Goal: Task Accomplishment & Management: Complete application form

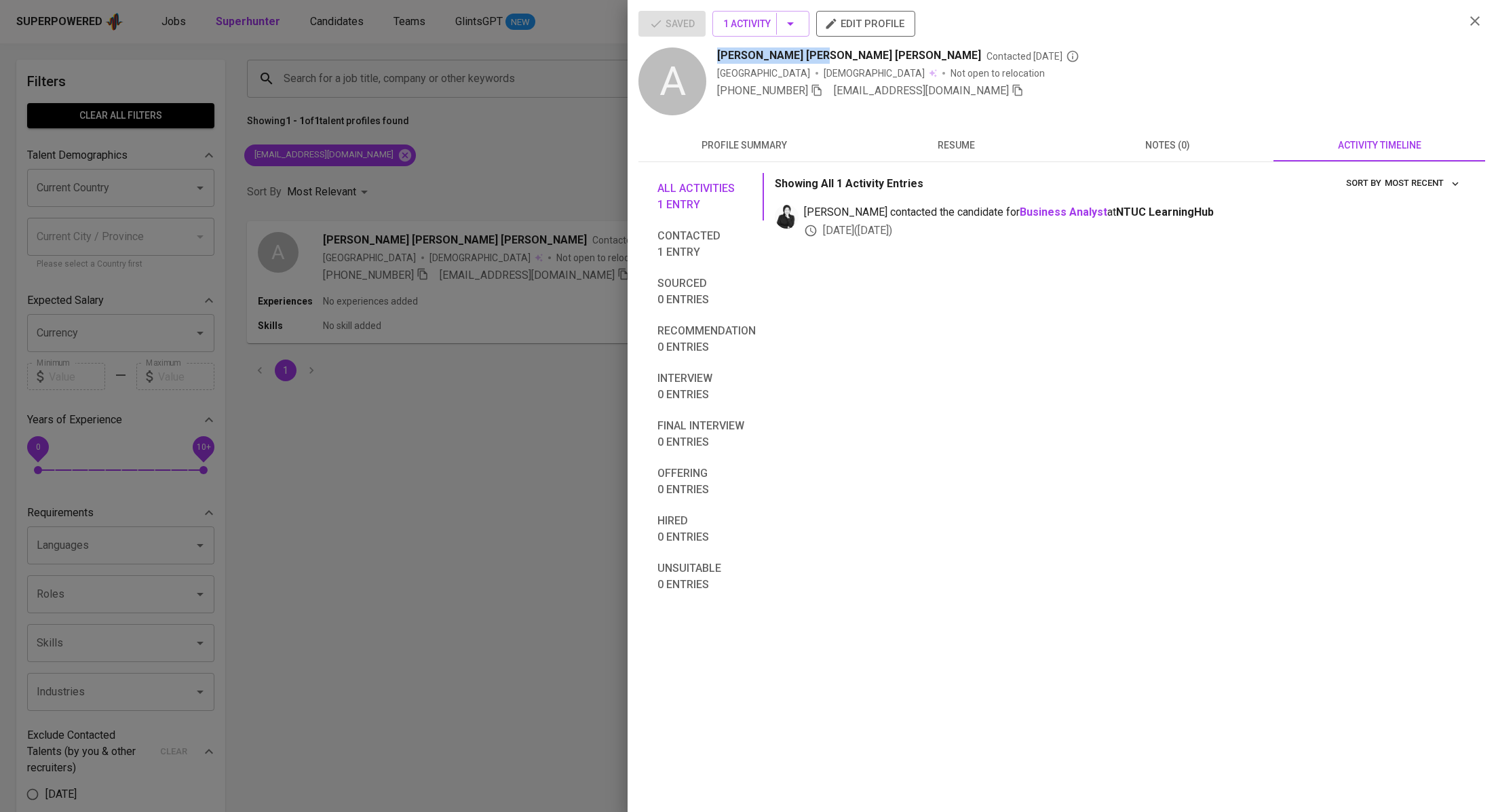
click at [451, 231] on div at bounding box center [748, 406] width 1496 height 812
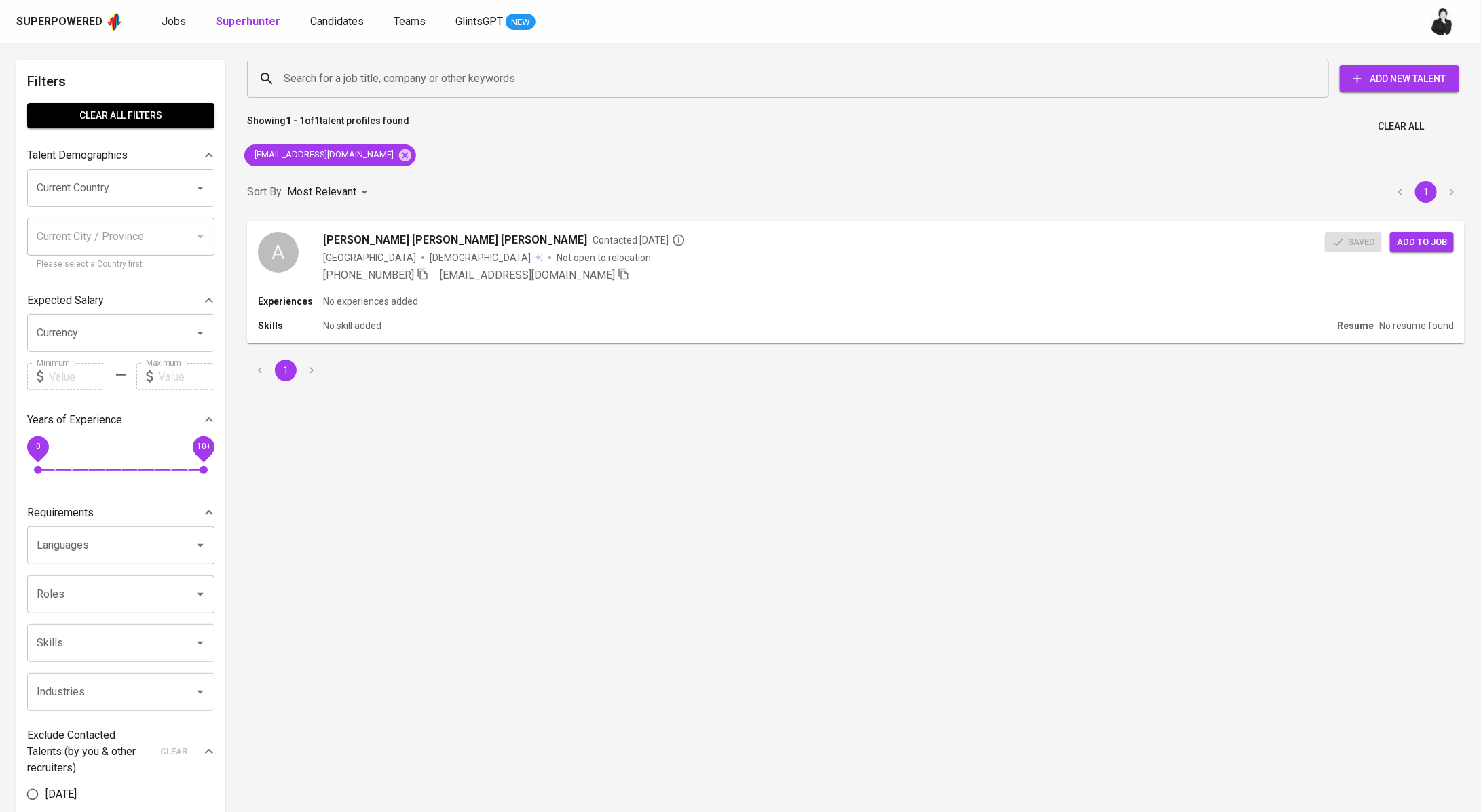
click at [341, 20] on span "Candidates" at bounding box center [337, 21] width 53 height 13
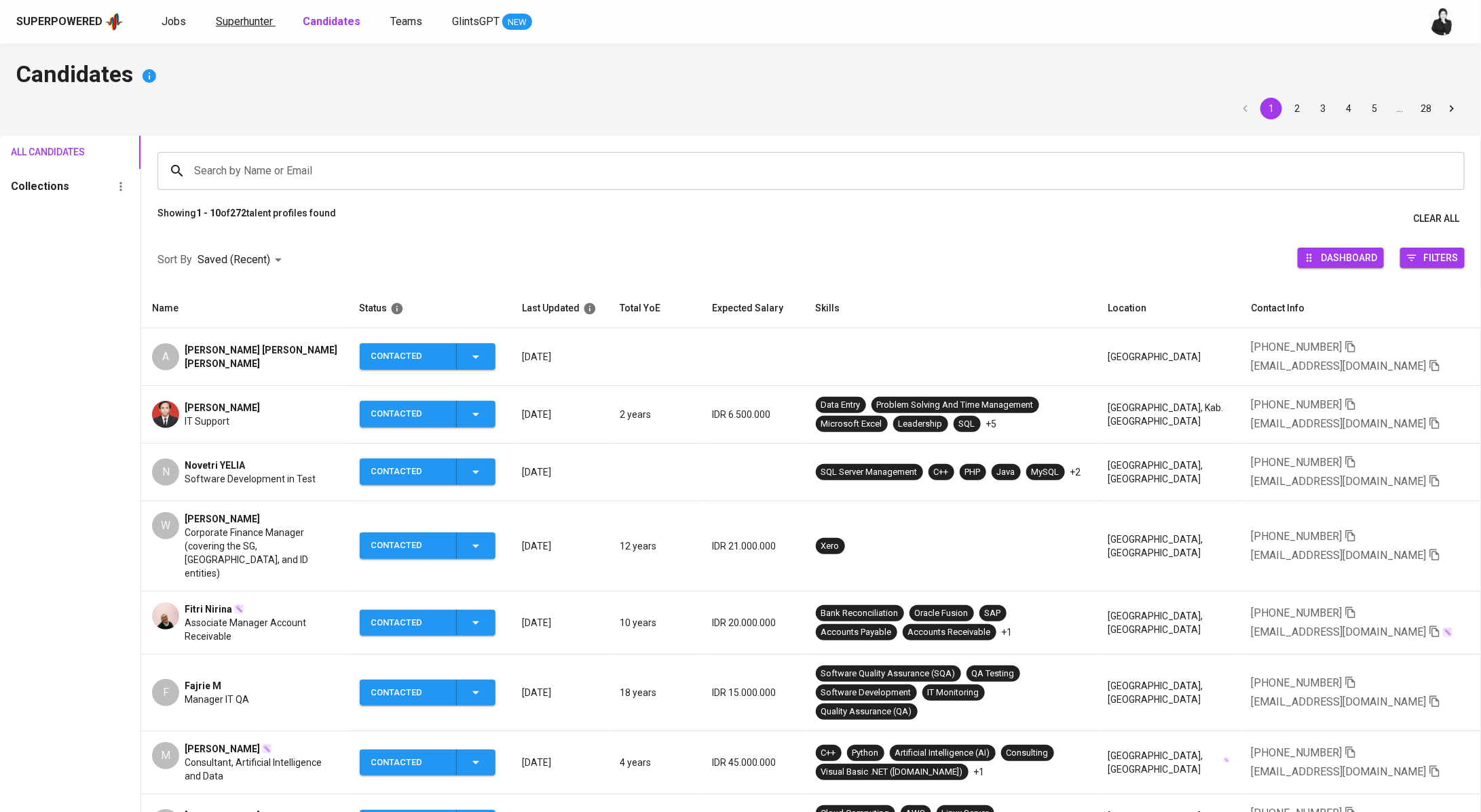
click at [244, 18] on span "Superhunter" at bounding box center [244, 21] width 57 height 13
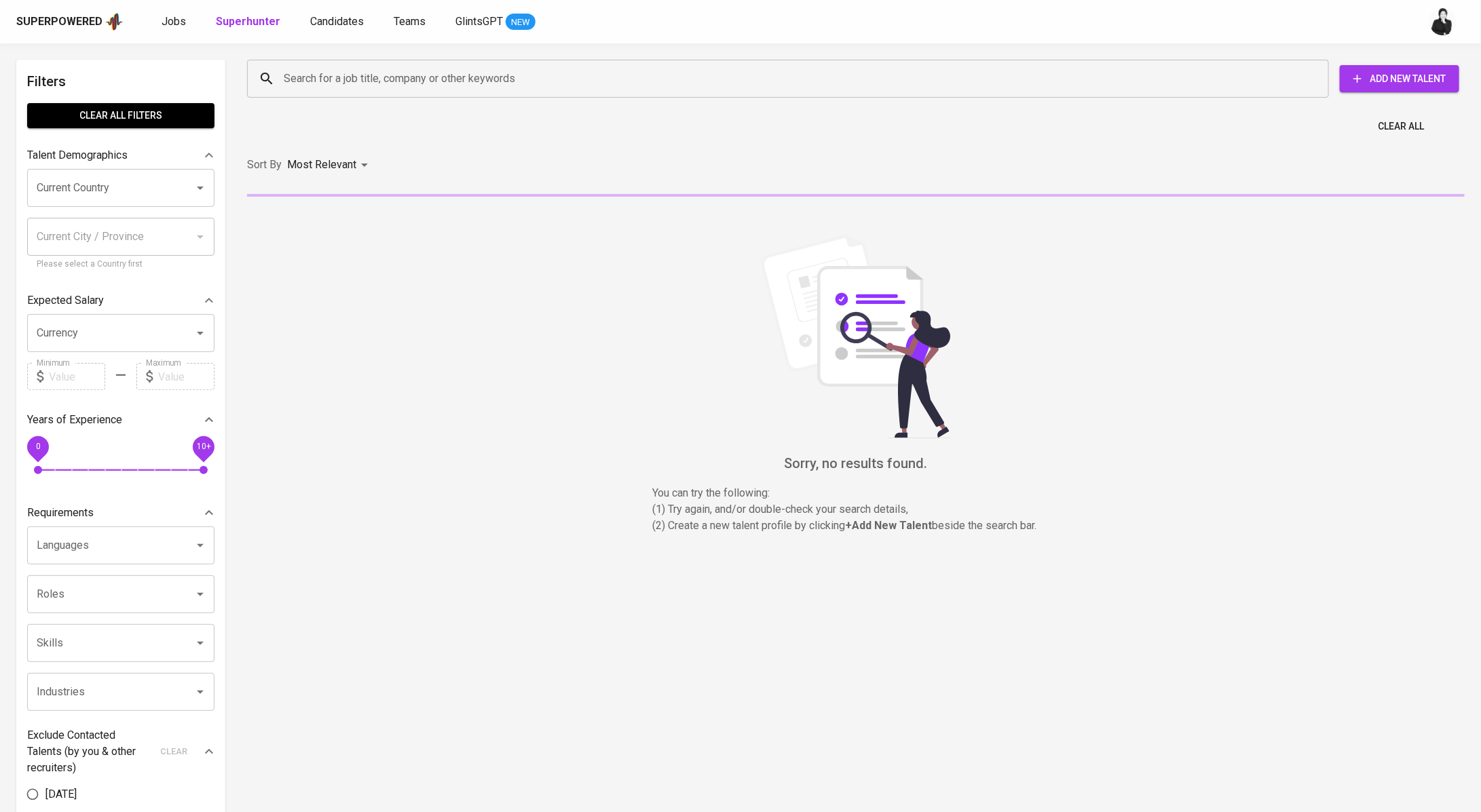
click at [480, 88] on input "Search for a job title, company or other keywords" at bounding box center [791, 79] width 1022 height 26
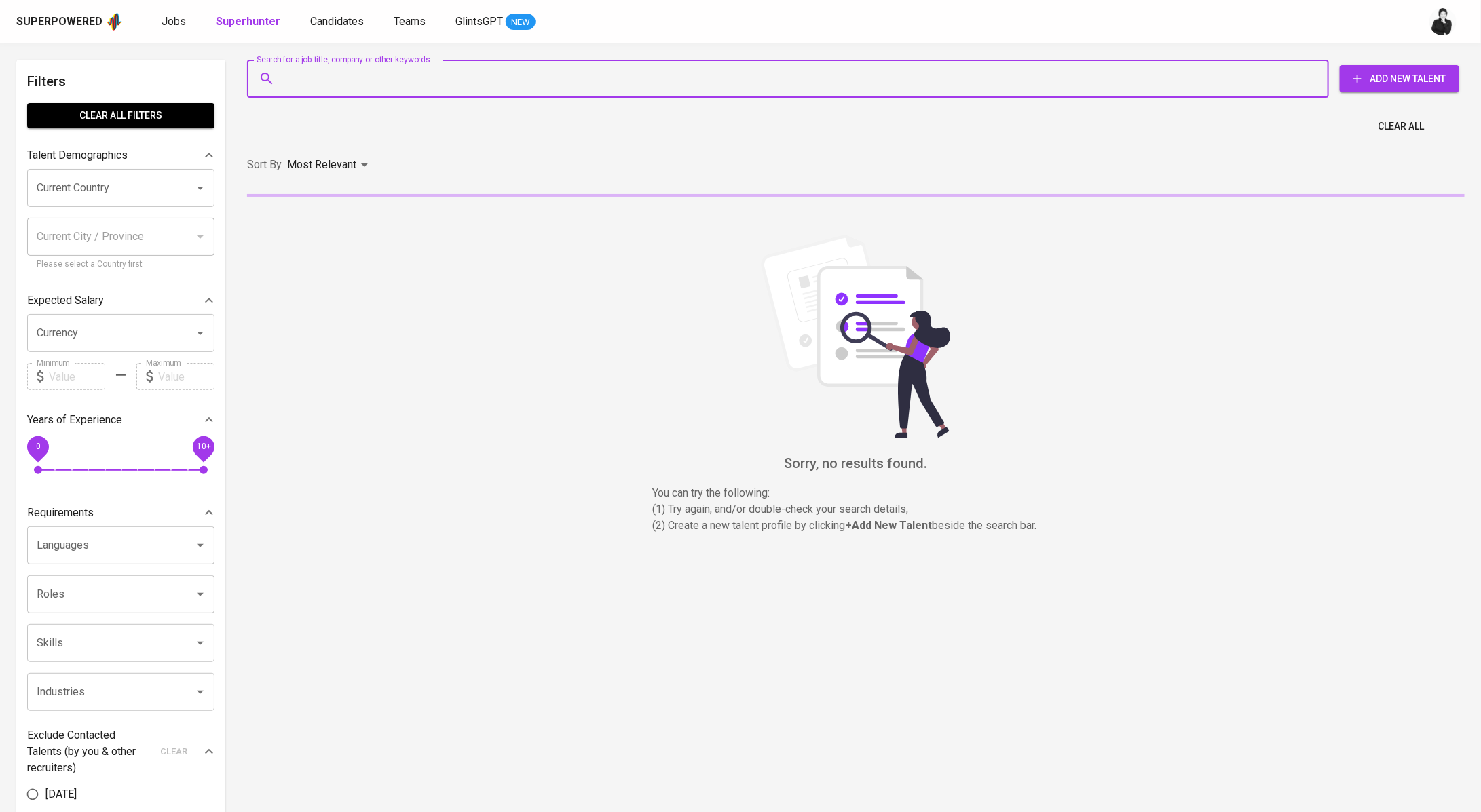
paste input "candrahesen@gmail.com"
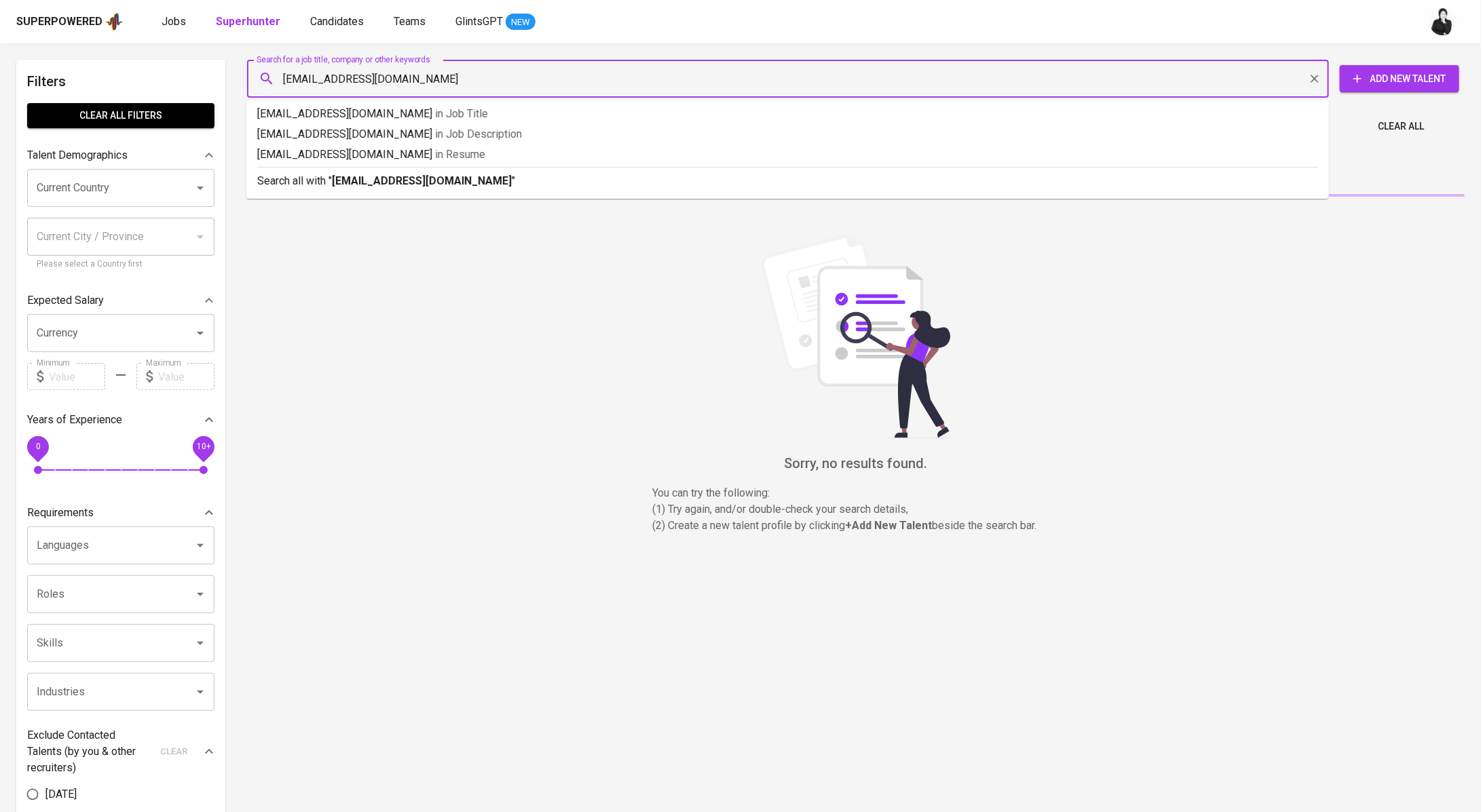
type input "candrahesen@gmail.com"
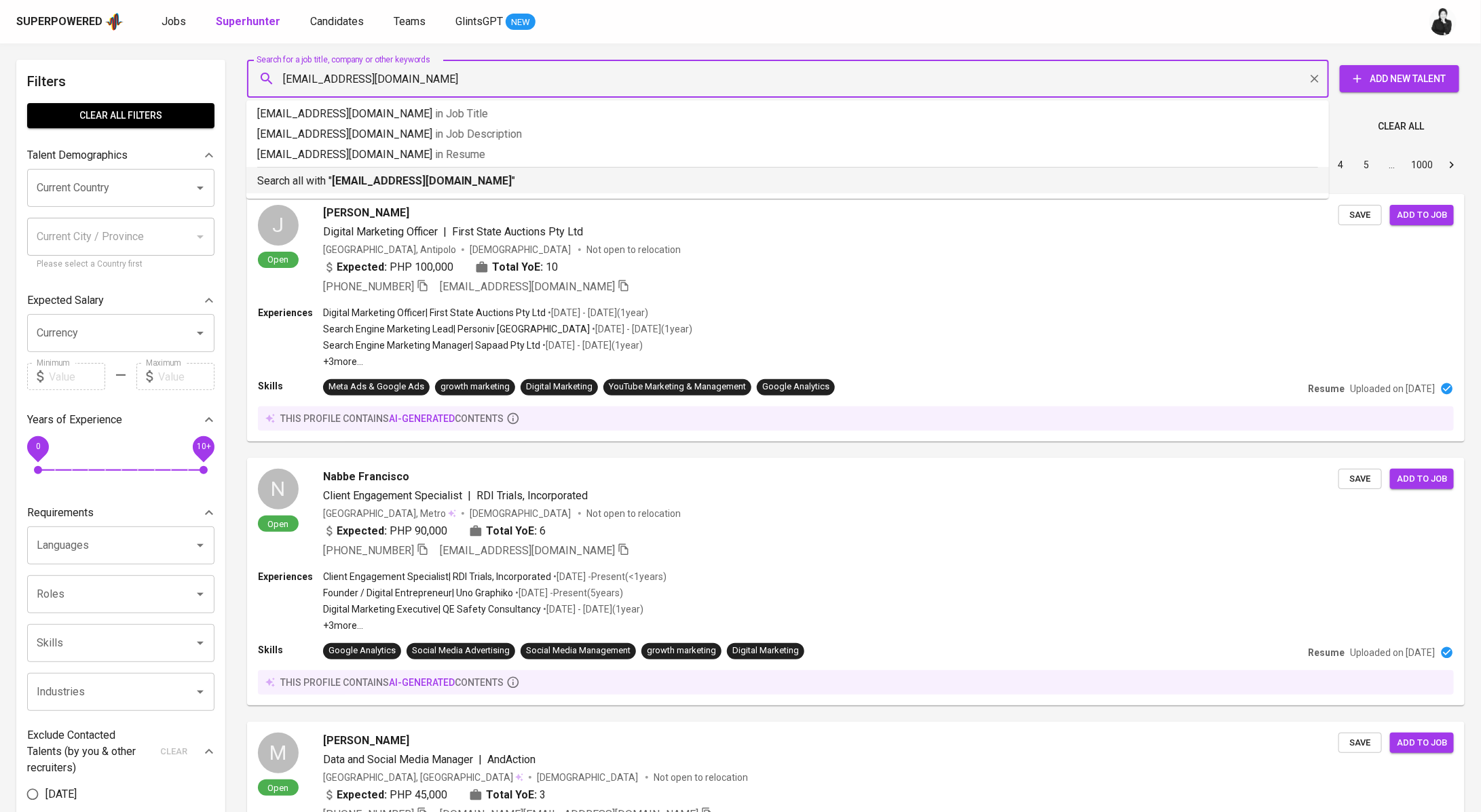
click at [455, 174] on b "candrahesen@gmail.com" at bounding box center [422, 181] width 180 height 13
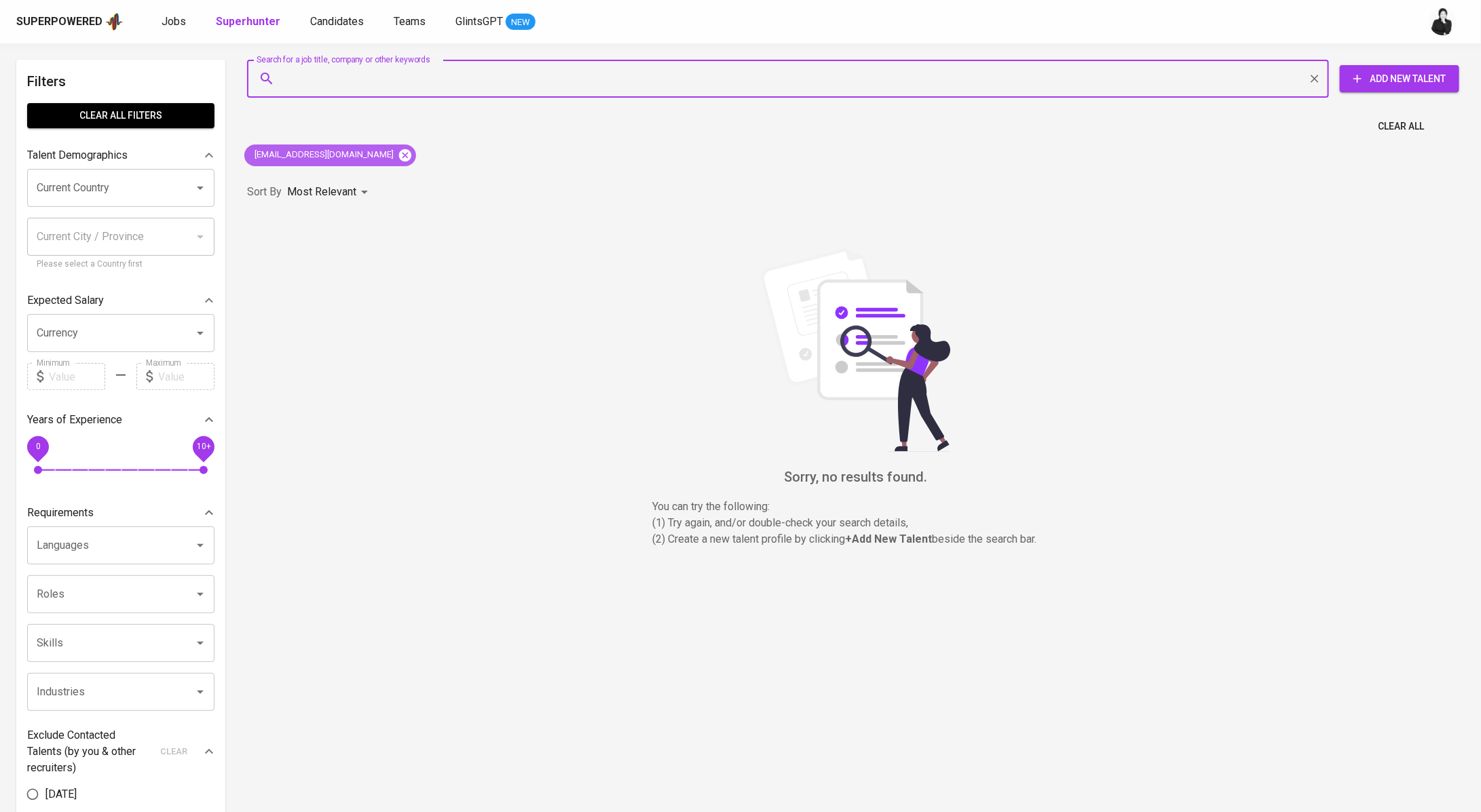
click at [399, 155] on icon at bounding box center [405, 155] width 12 height 12
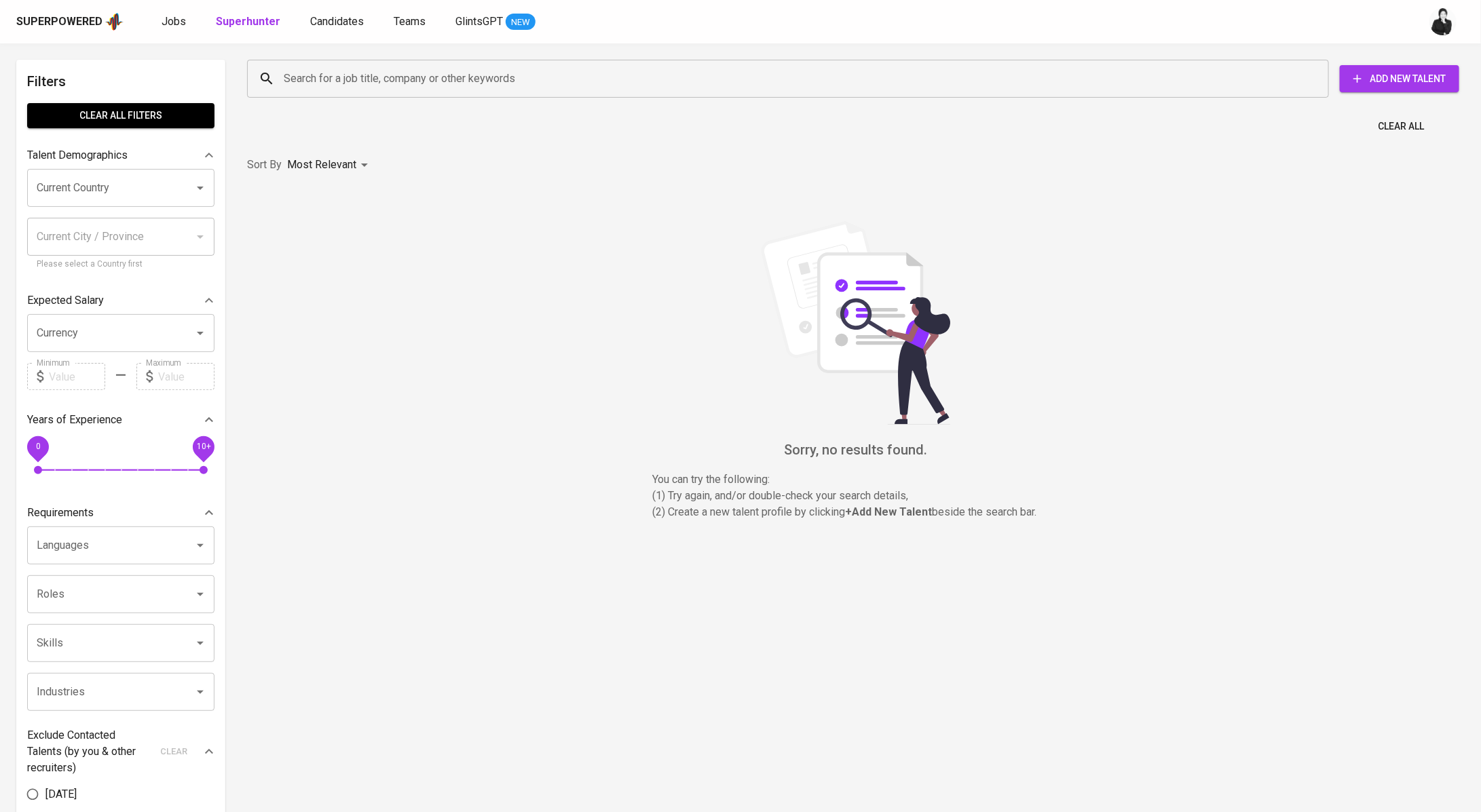
click at [417, 79] on input "Search for a job title, company or other keywords" at bounding box center [791, 79] width 1022 height 26
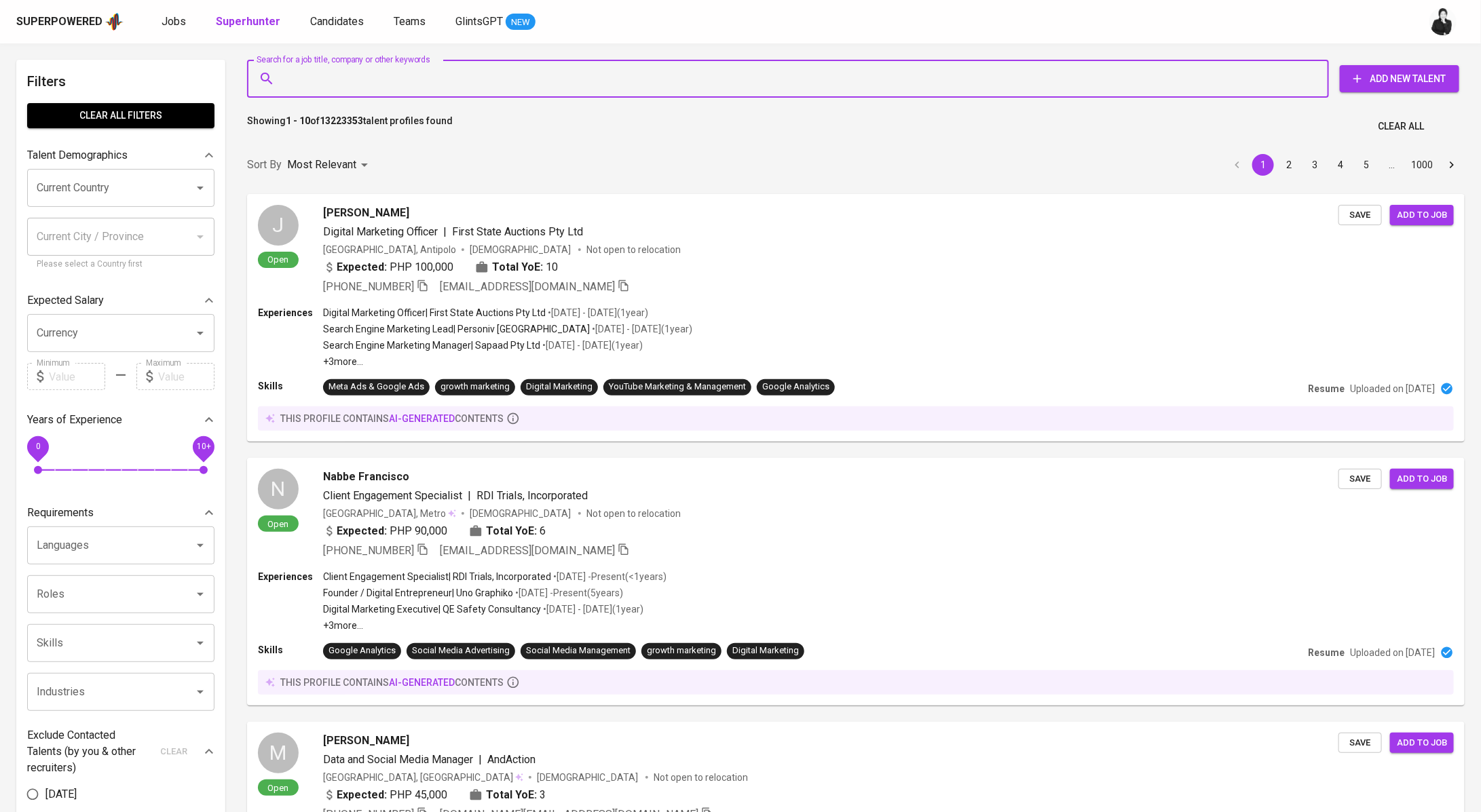
paste input "candrahesen@gmail.com"
type input "candrahesen@gmail.com"
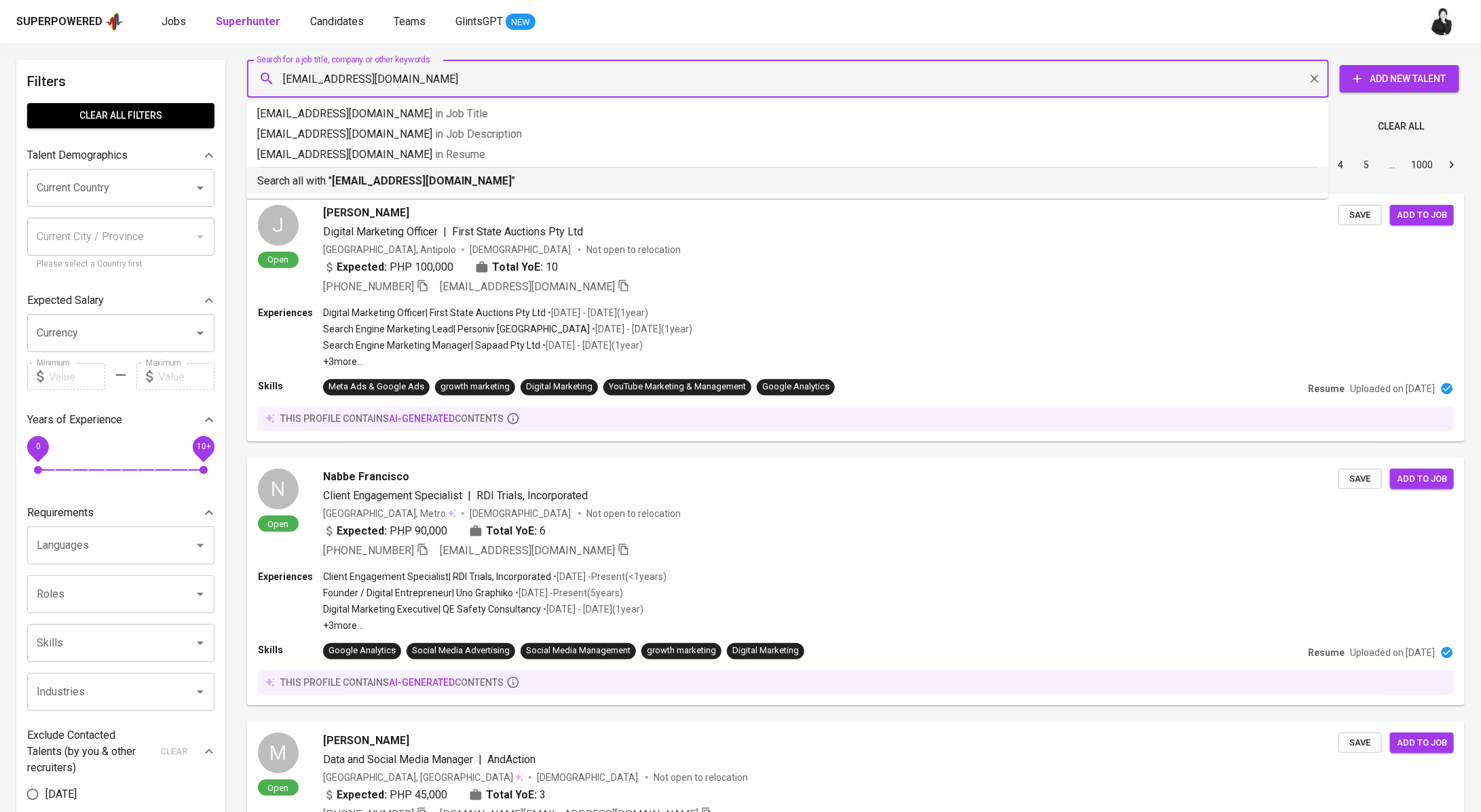
click at [444, 174] on b "candrahesen@gmail.com" at bounding box center [422, 181] width 180 height 13
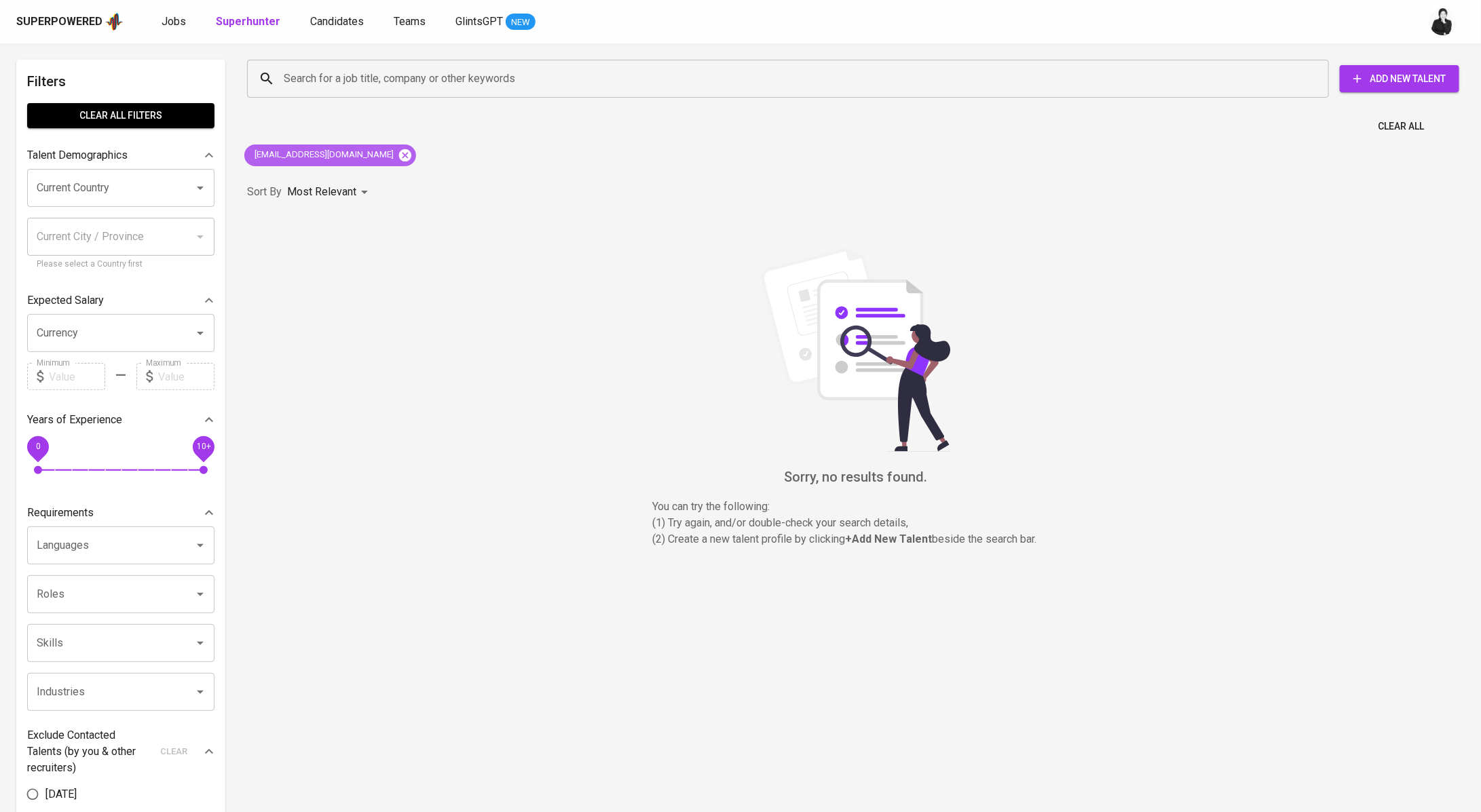
click at [398, 155] on icon at bounding box center [405, 155] width 15 height 15
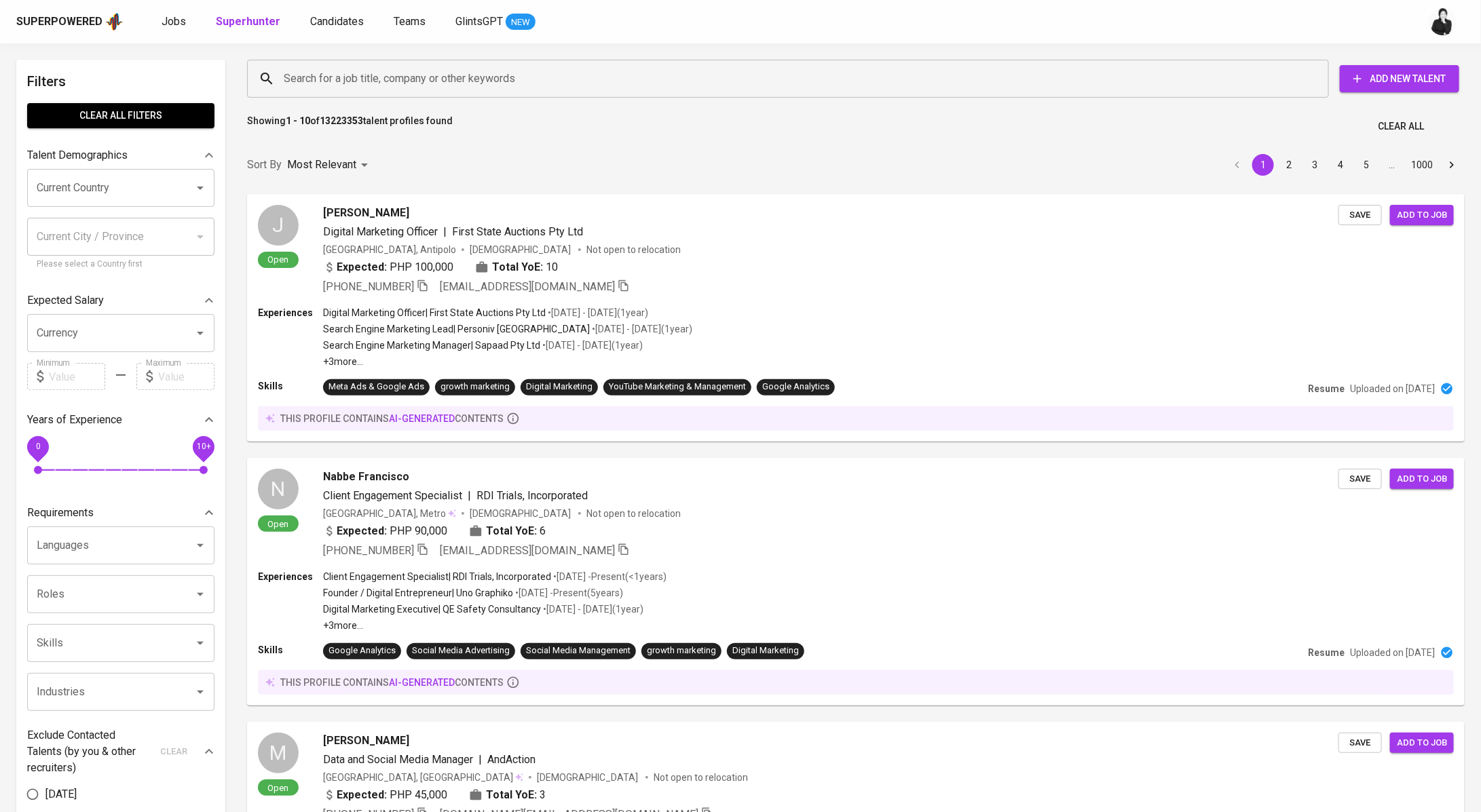
click at [156, 17] on div "Superpowered Jobs Superhunter Candidates Teams GlintsGPT NEW" at bounding box center [719, 22] width 1405 height 21
click at [162, 21] on span "Jobs" at bounding box center [174, 21] width 25 height 13
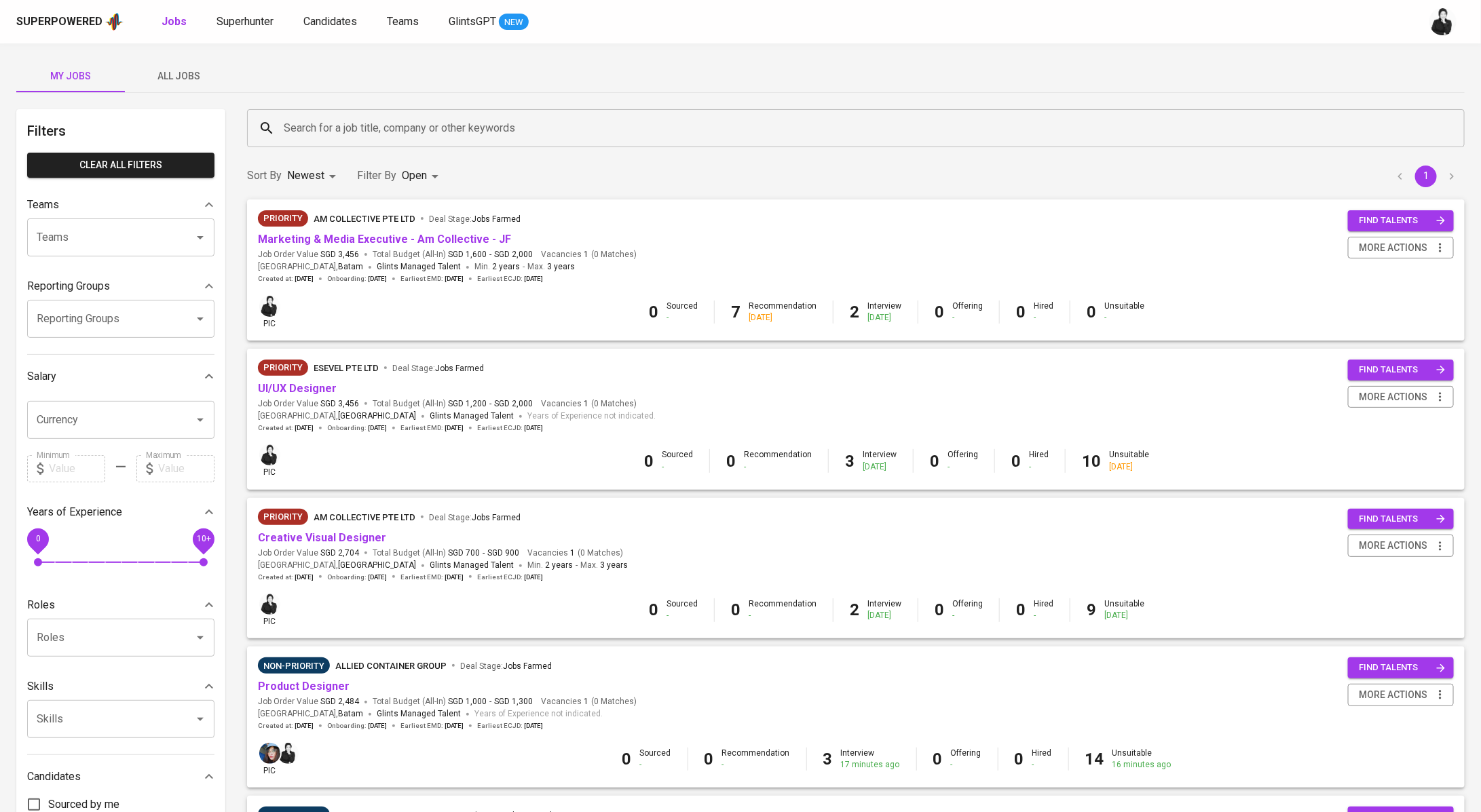
click at [179, 73] on span "All Jobs" at bounding box center [179, 76] width 92 height 17
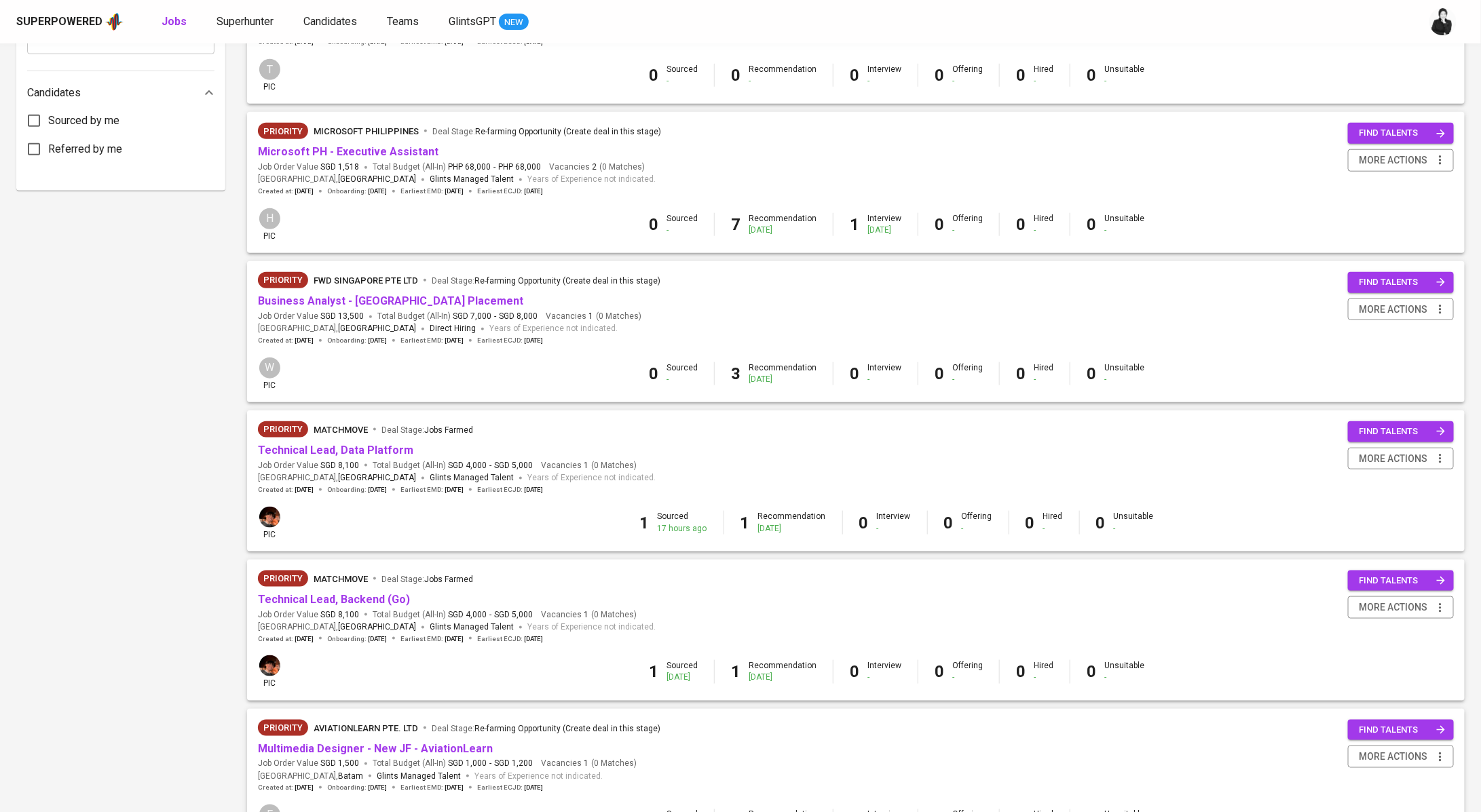
scroll to position [917, 0]
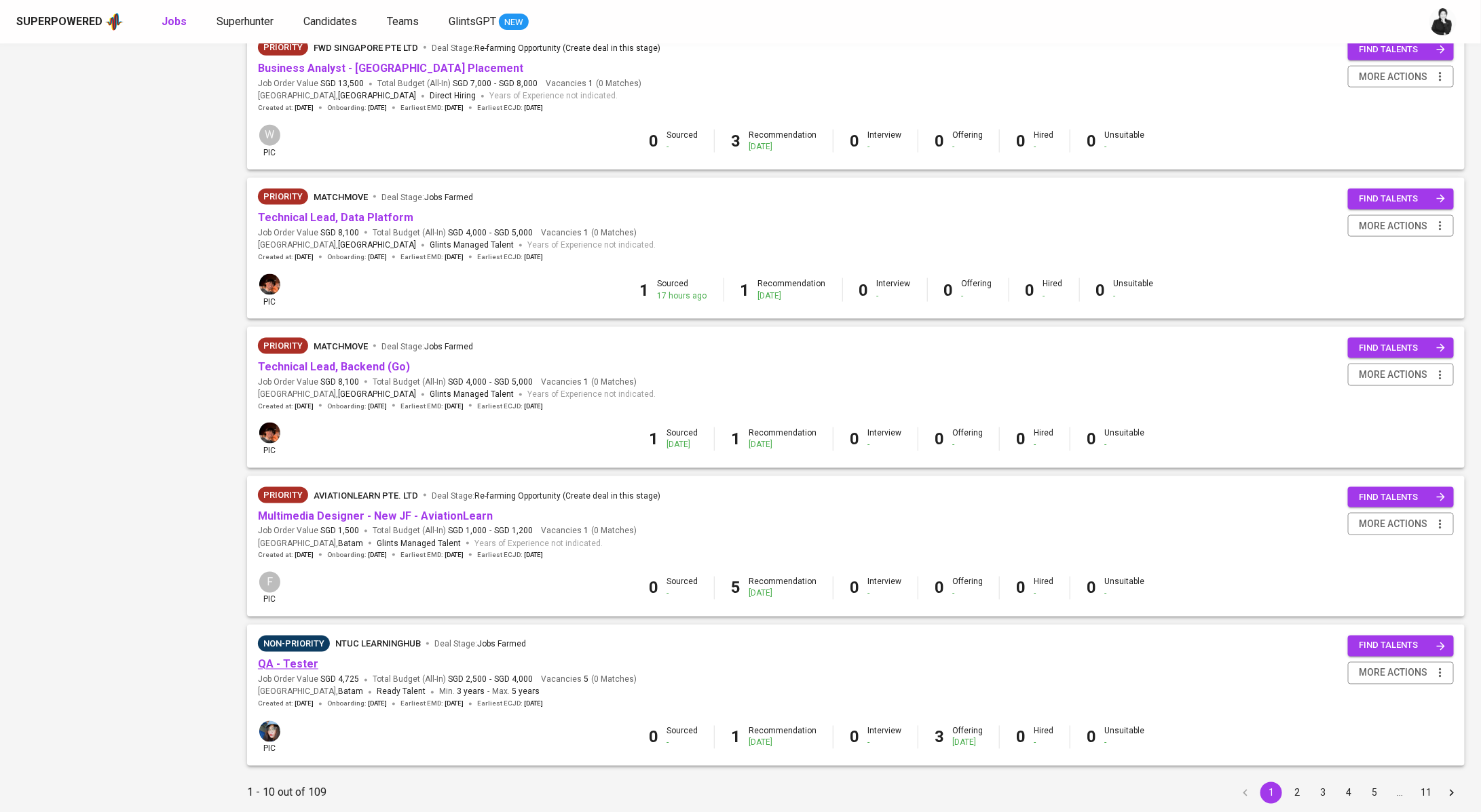
click at [300, 670] on link "QA - Tester" at bounding box center [288, 664] width 60 height 13
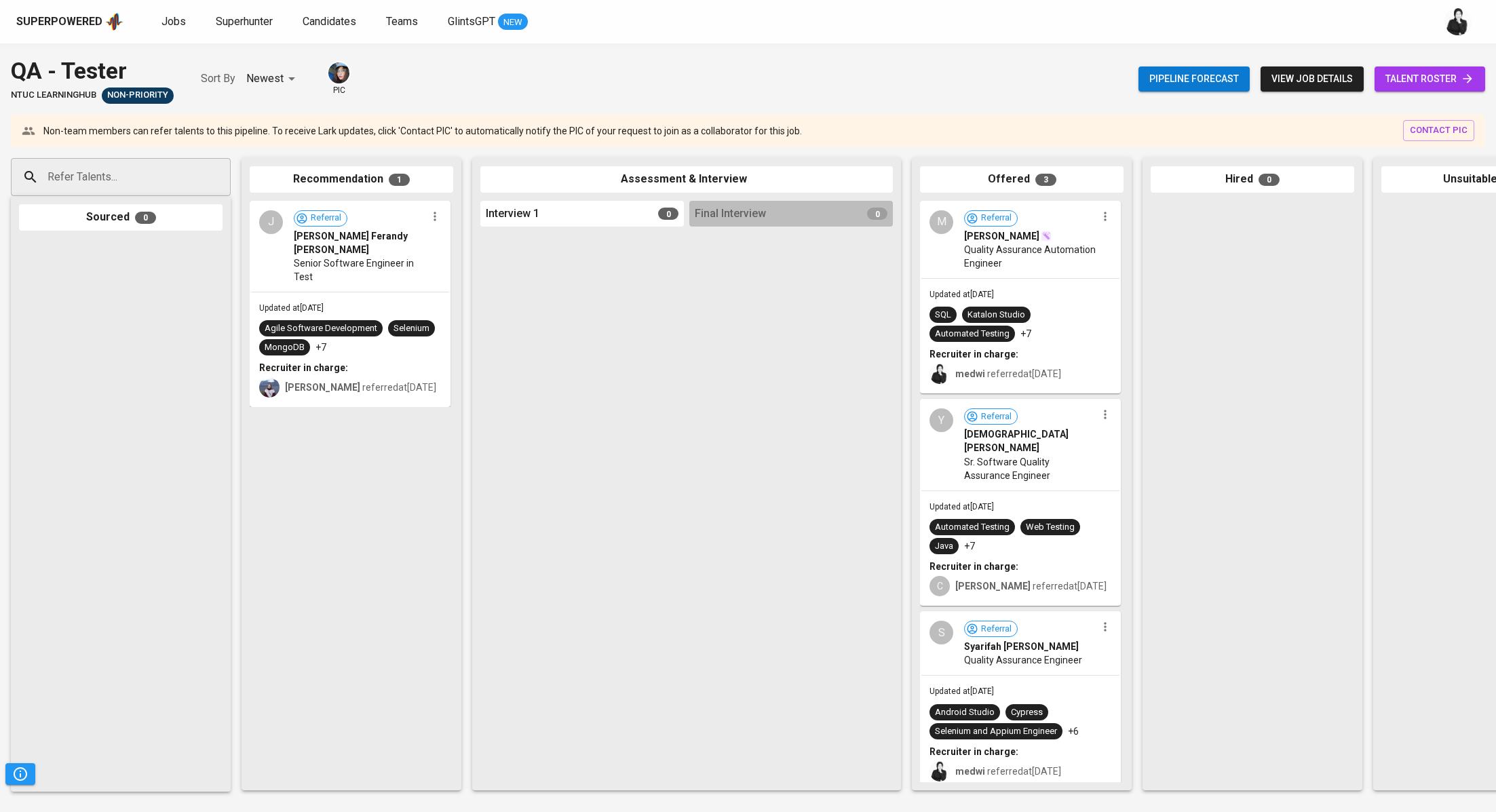
click at [1415, 83] on span "talent roster" at bounding box center [1430, 79] width 89 height 17
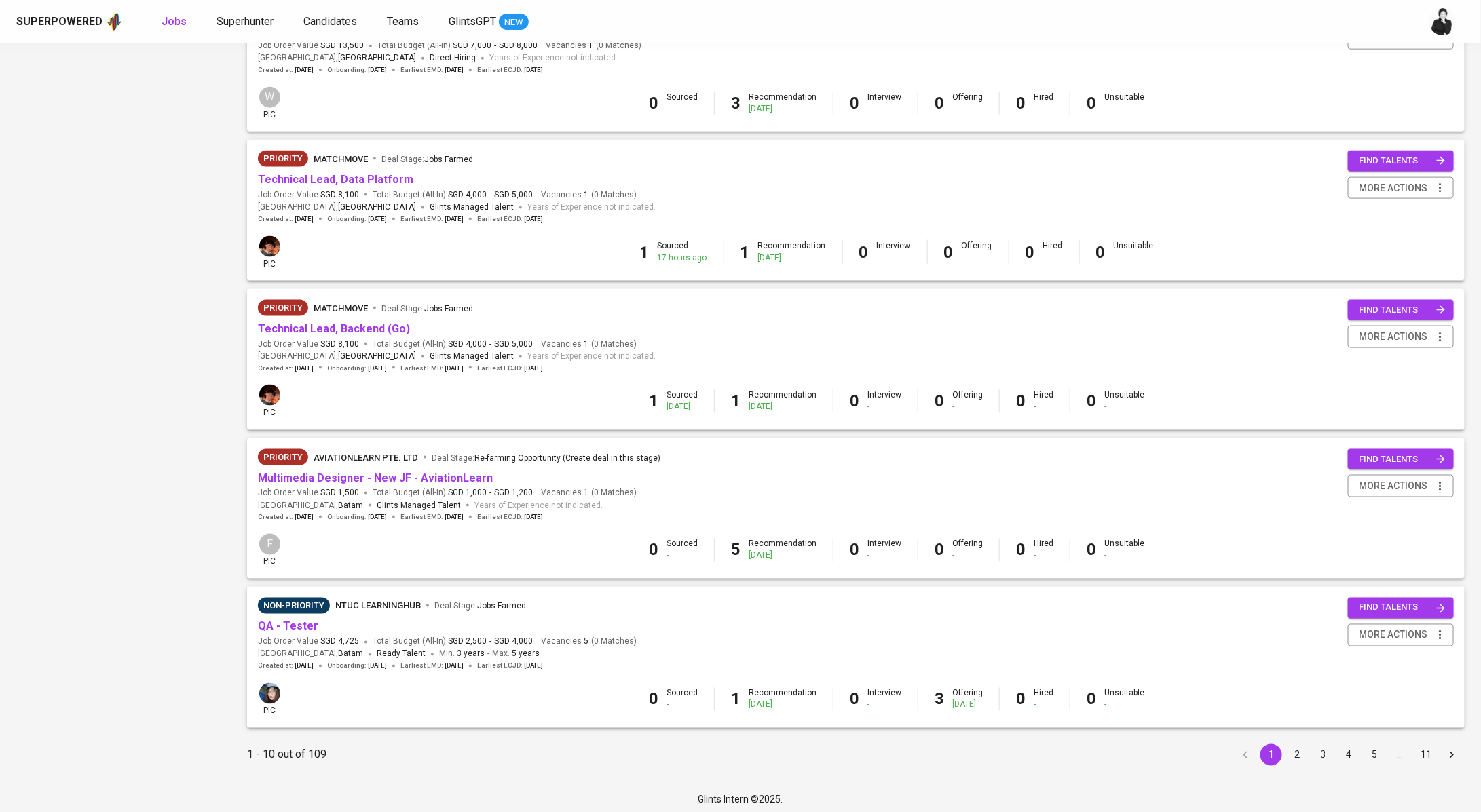
scroll to position [963, 0]
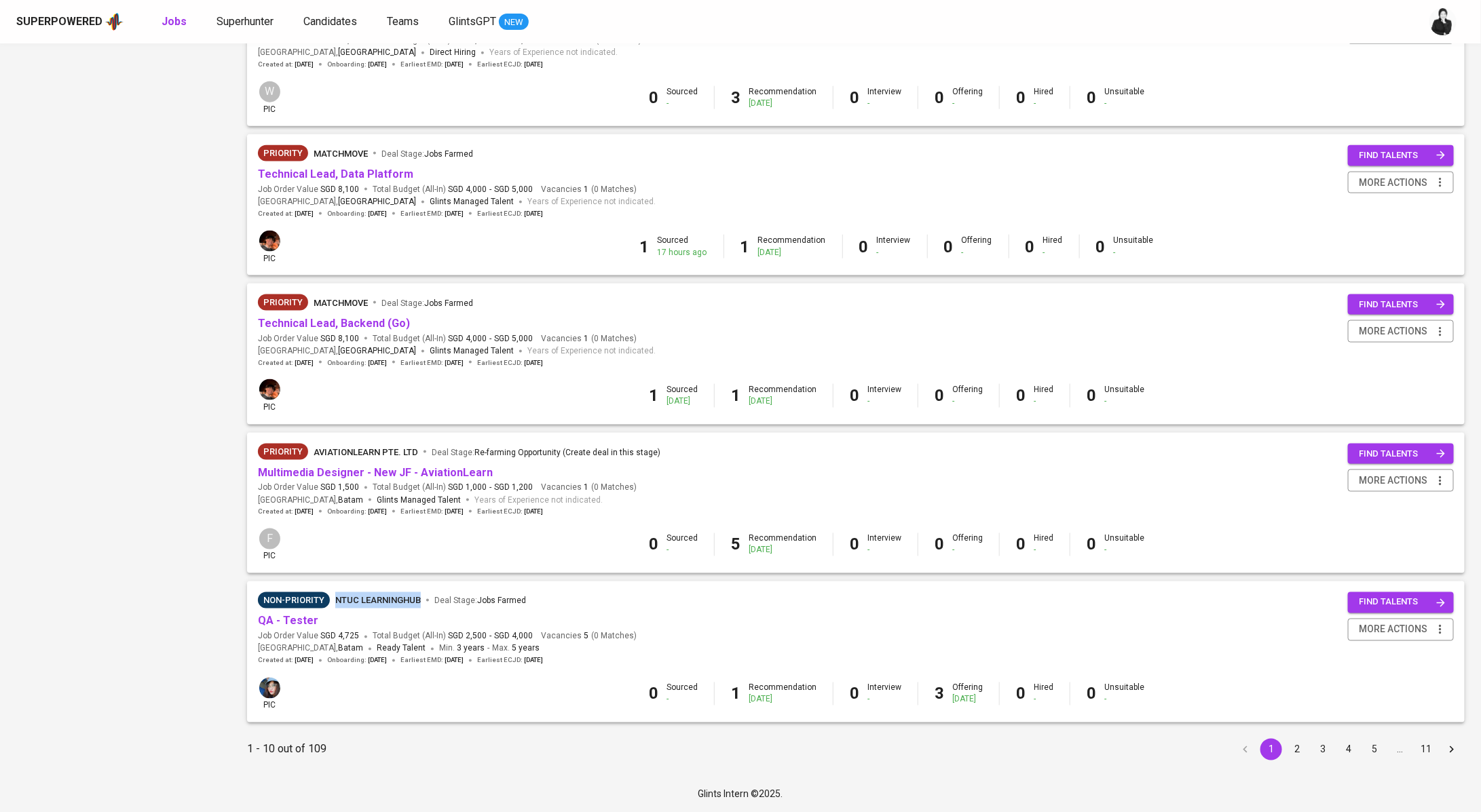
drag, startPoint x: 334, startPoint y: 601, endPoint x: 417, endPoint y: 603, distance: 83.0
click at [417, 603] on span "NTUC LearningHub" at bounding box center [378, 601] width 86 height 10
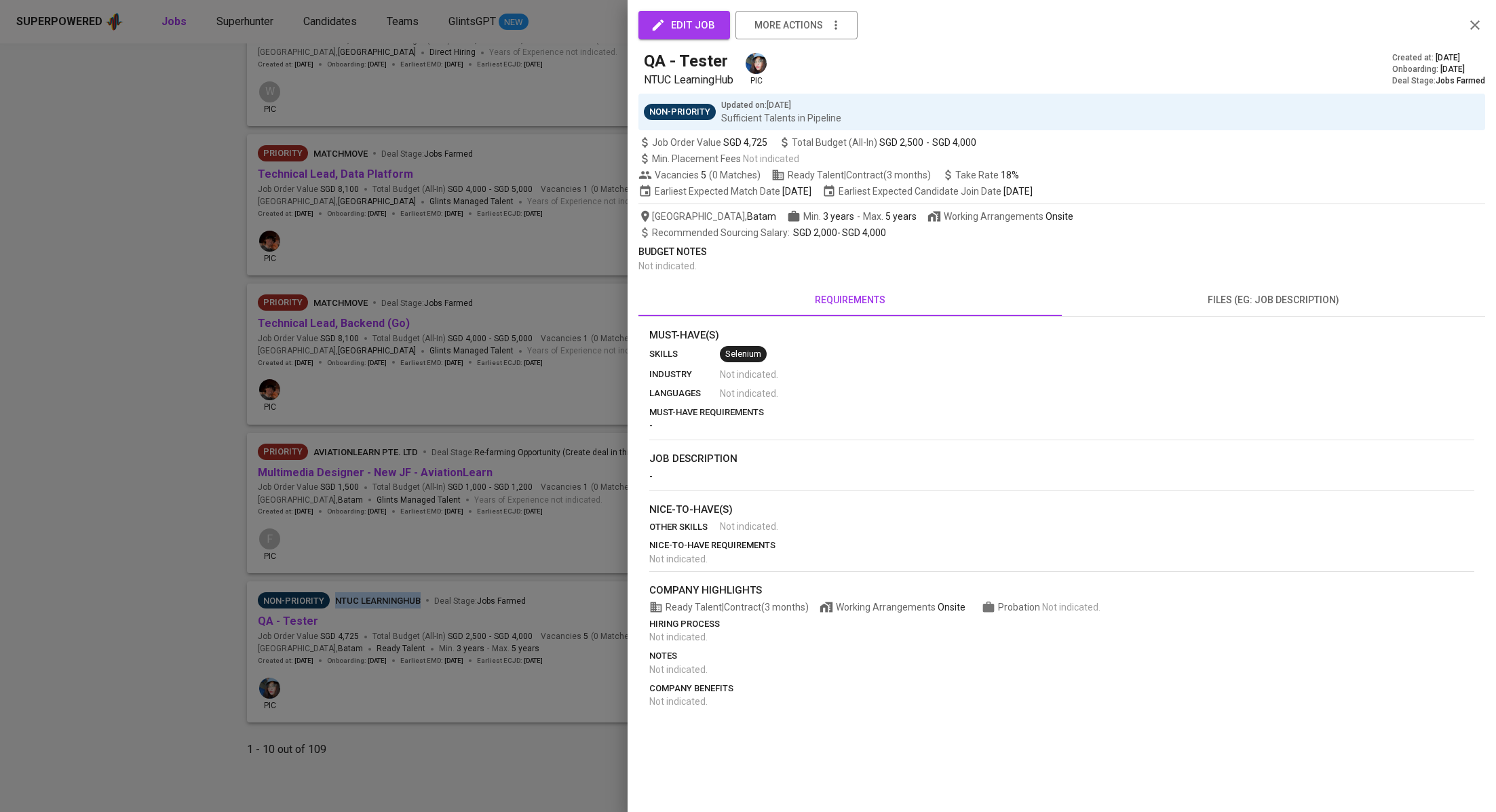
copy span "NTUC LearningHub"
click at [102, 536] on div at bounding box center [748, 406] width 1496 height 812
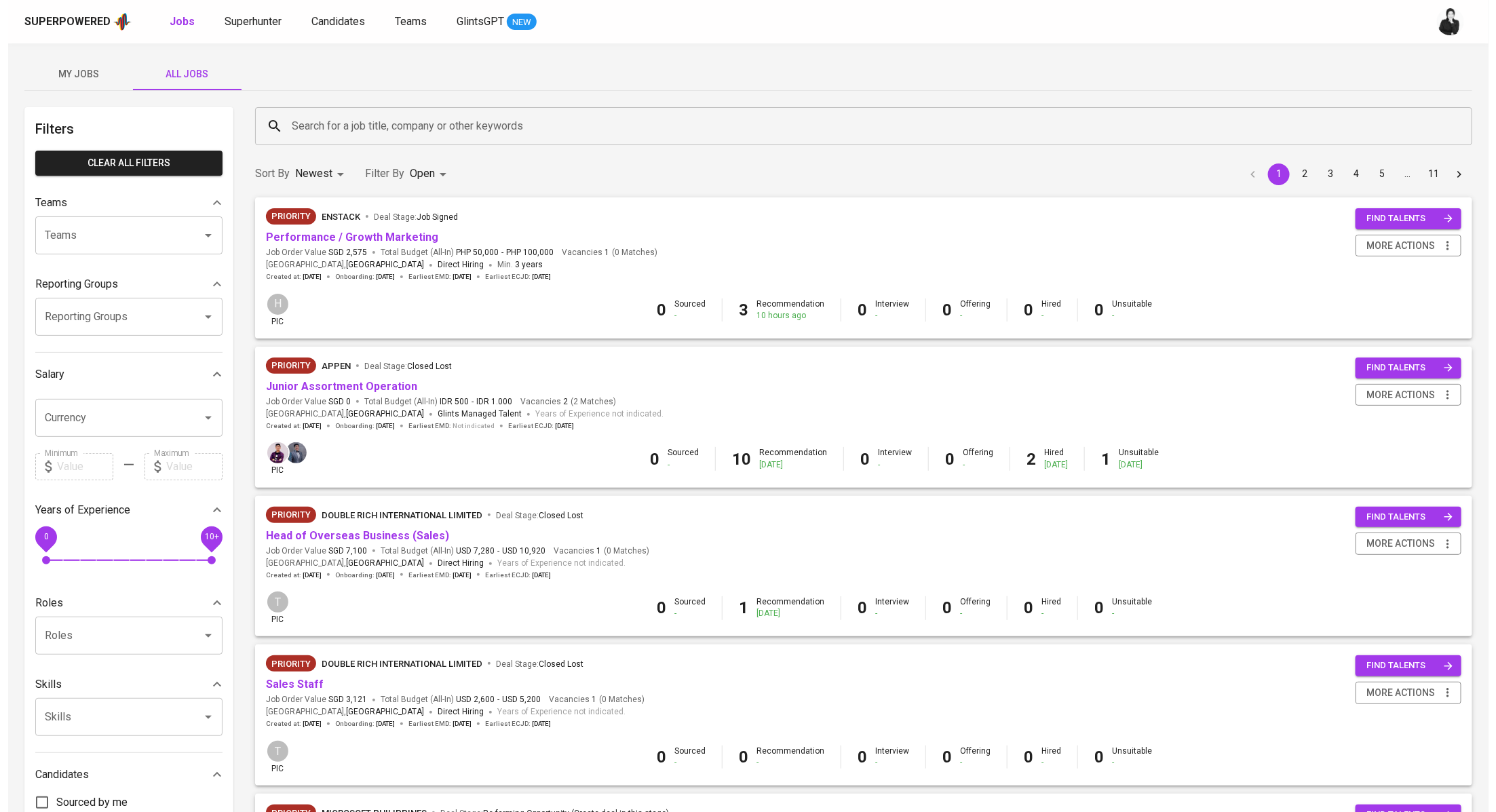
scroll to position [0, 0]
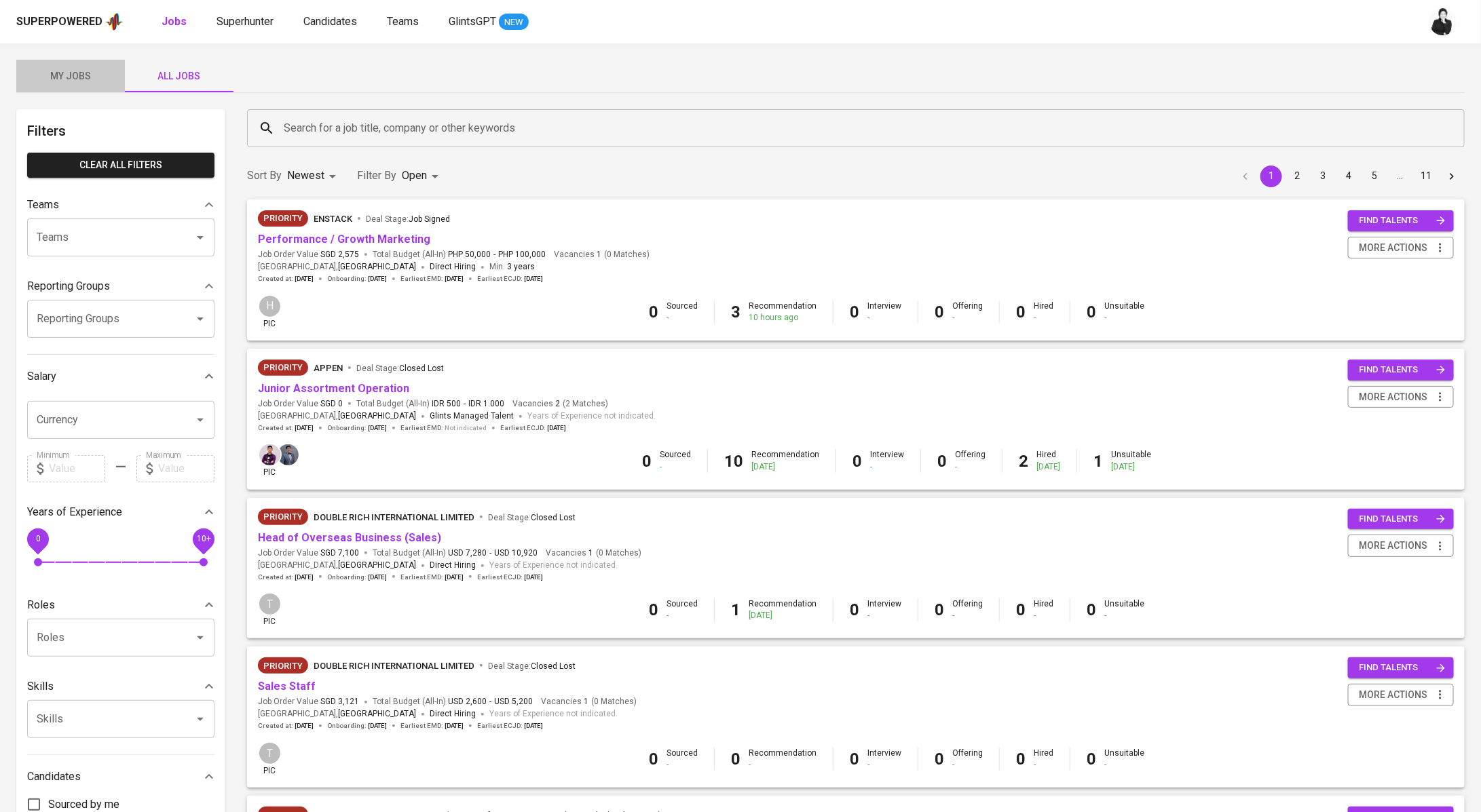
click at [79, 79] on span "My Jobs" at bounding box center [70, 76] width 92 height 17
click at [428, 125] on input "Search for a job title, company or other keywords" at bounding box center [860, 129] width 1158 height 26
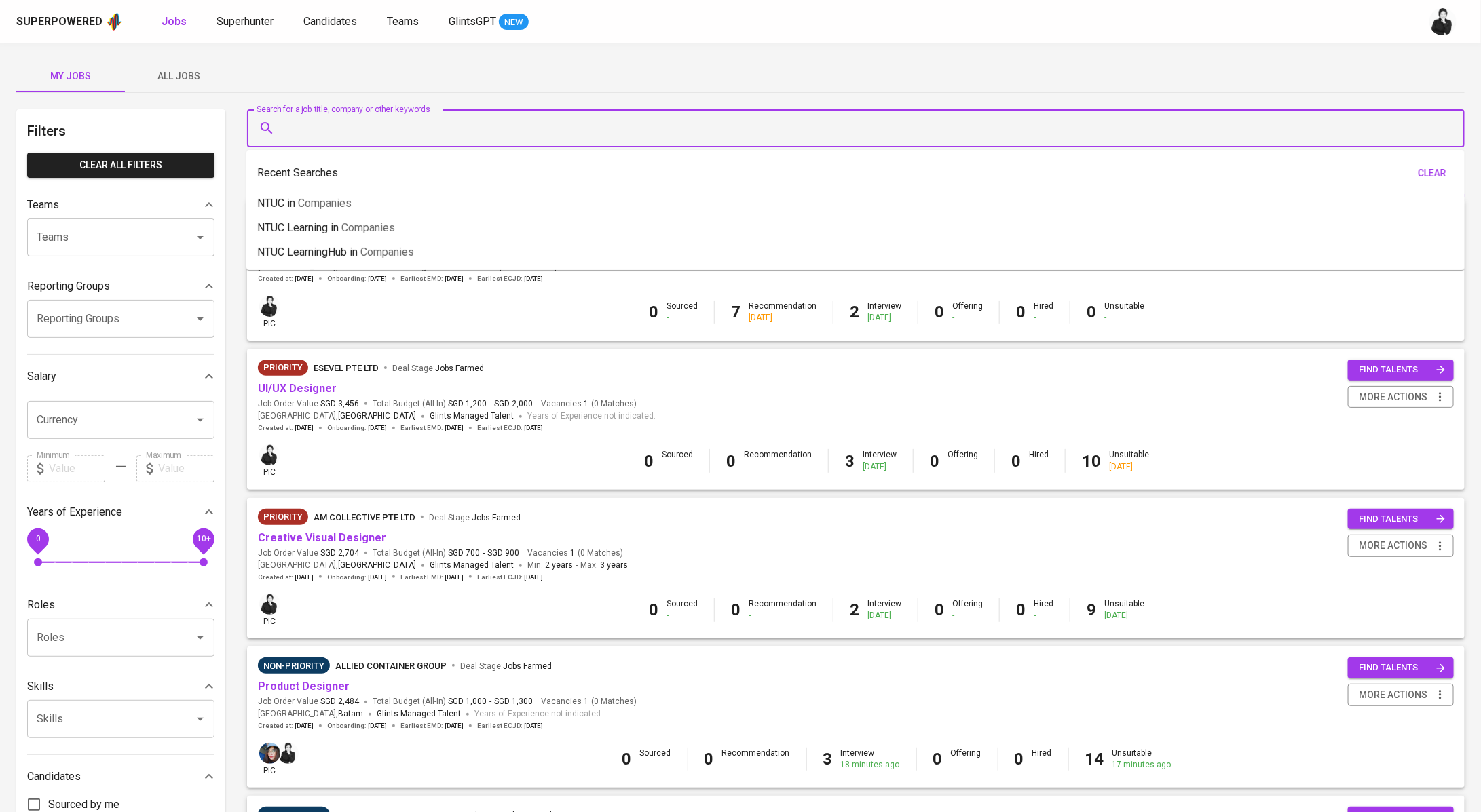
click at [458, 127] on input "Search for a job title, company or other keywords" at bounding box center [860, 129] width 1158 height 26
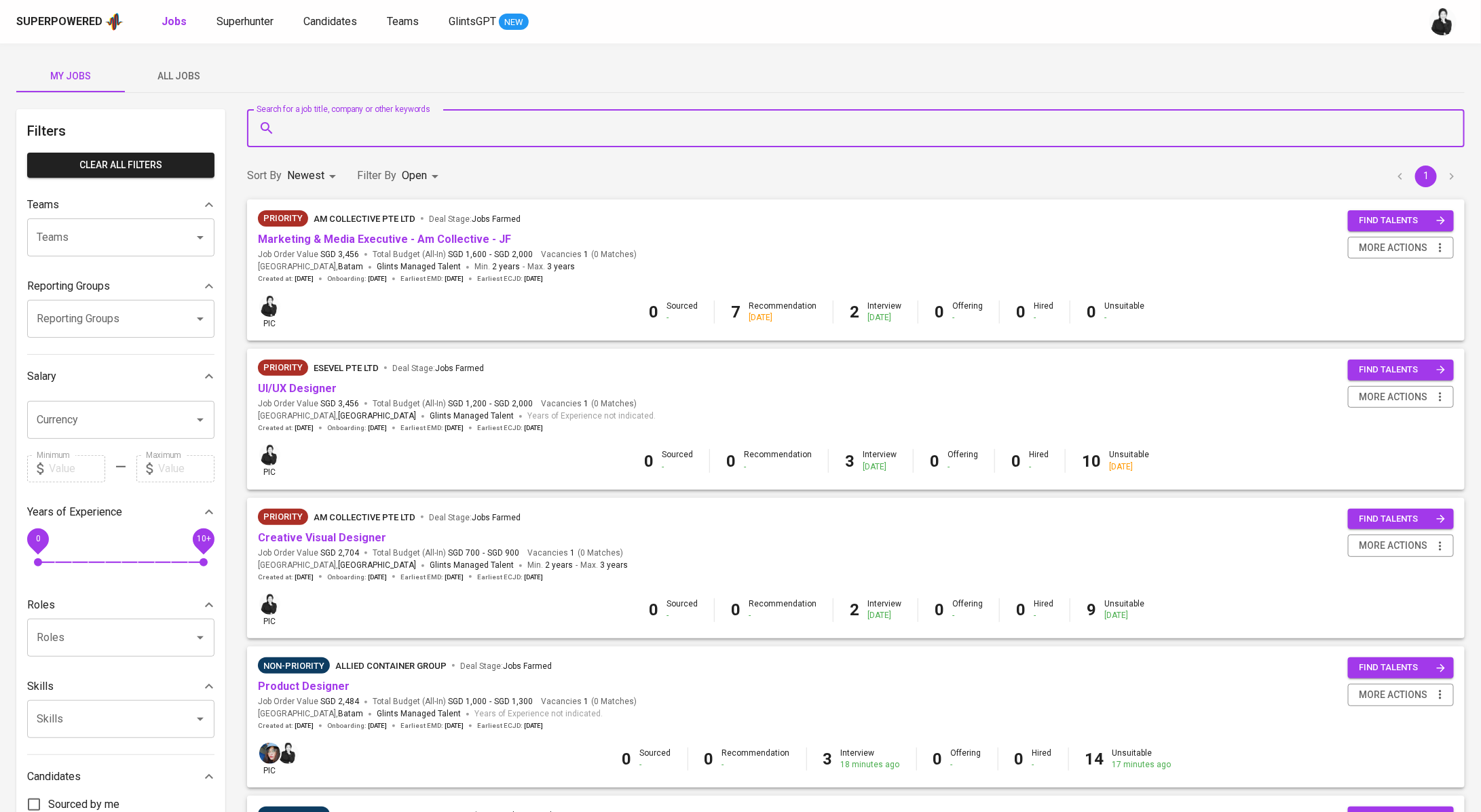
paste input "NTUC LearningHub"
click at [448, 167] on li "NTUC LearningHub in Companies" at bounding box center [855, 168] width 1218 height 25
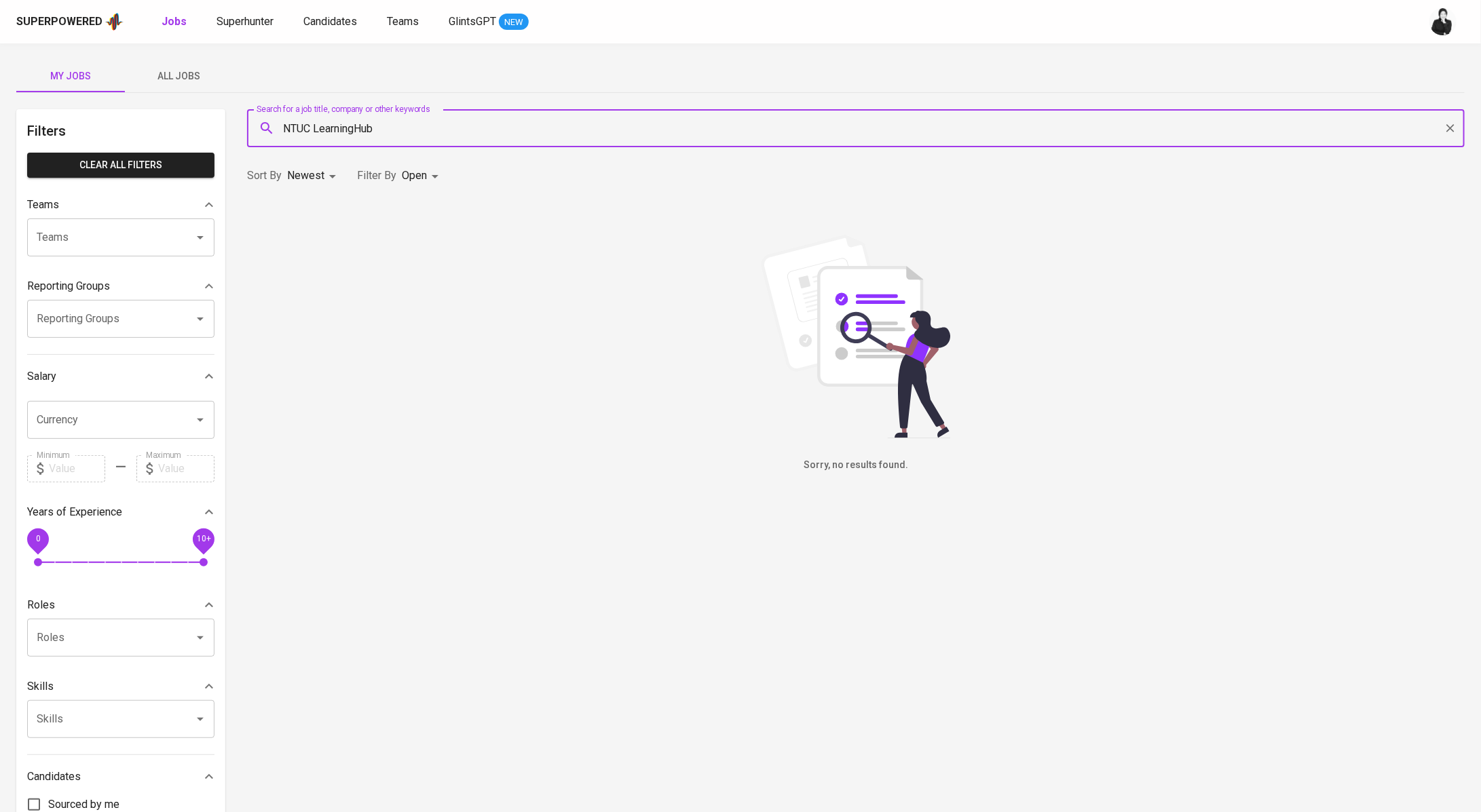
type input "NTUC LearningHub"
click at [170, 86] on button "All Jobs" at bounding box center [179, 76] width 109 height 33
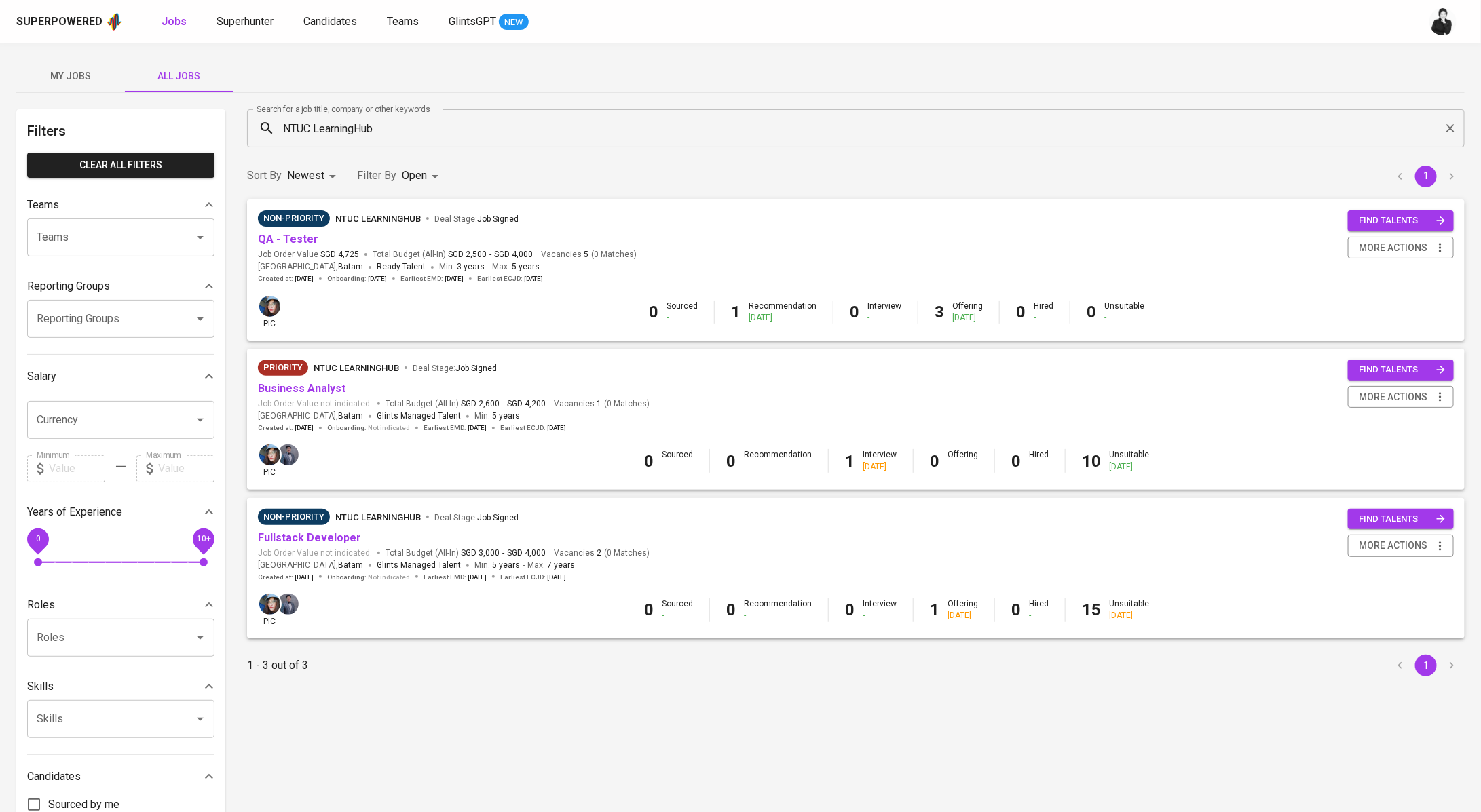
click at [302, 230] on div "Non-Priority NTUC LearningHub Deal Stage : Job Signed" at bounding box center [447, 221] width 378 height 22
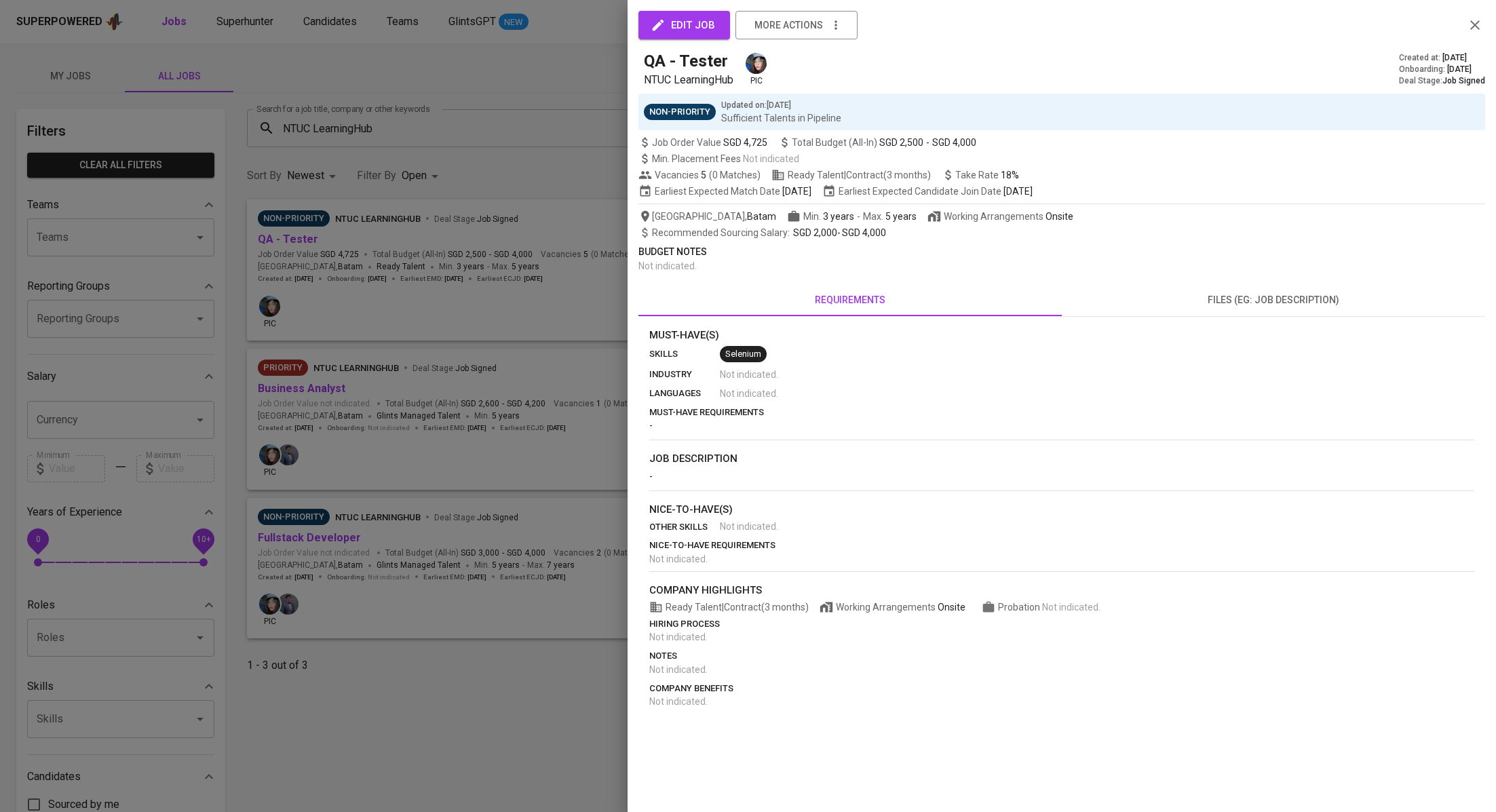
click at [332, 246] on div at bounding box center [748, 406] width 1496 height 812
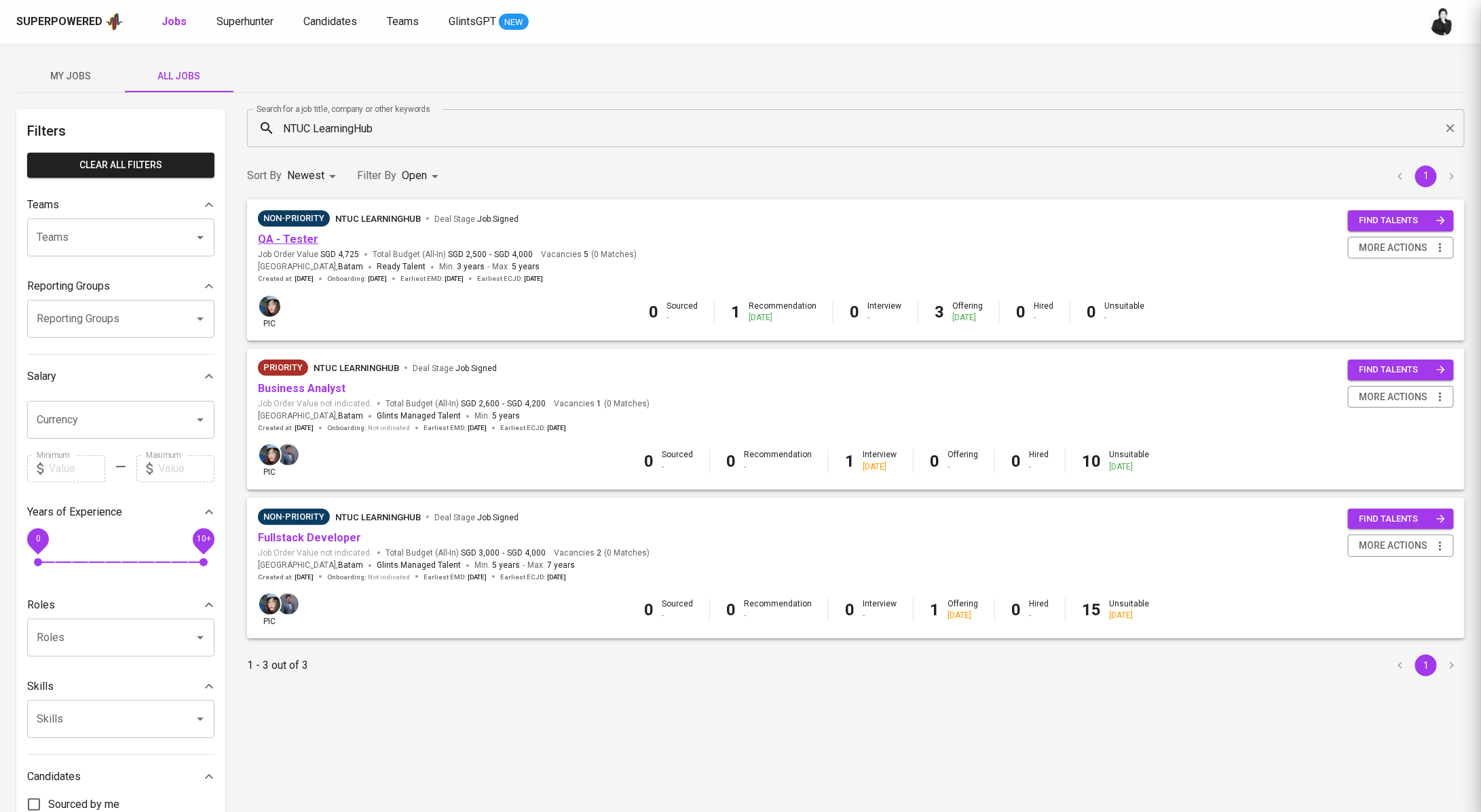
click at [290, 242] on link "QA - Tester" at bounding box center [288, 239] width 60 height 13
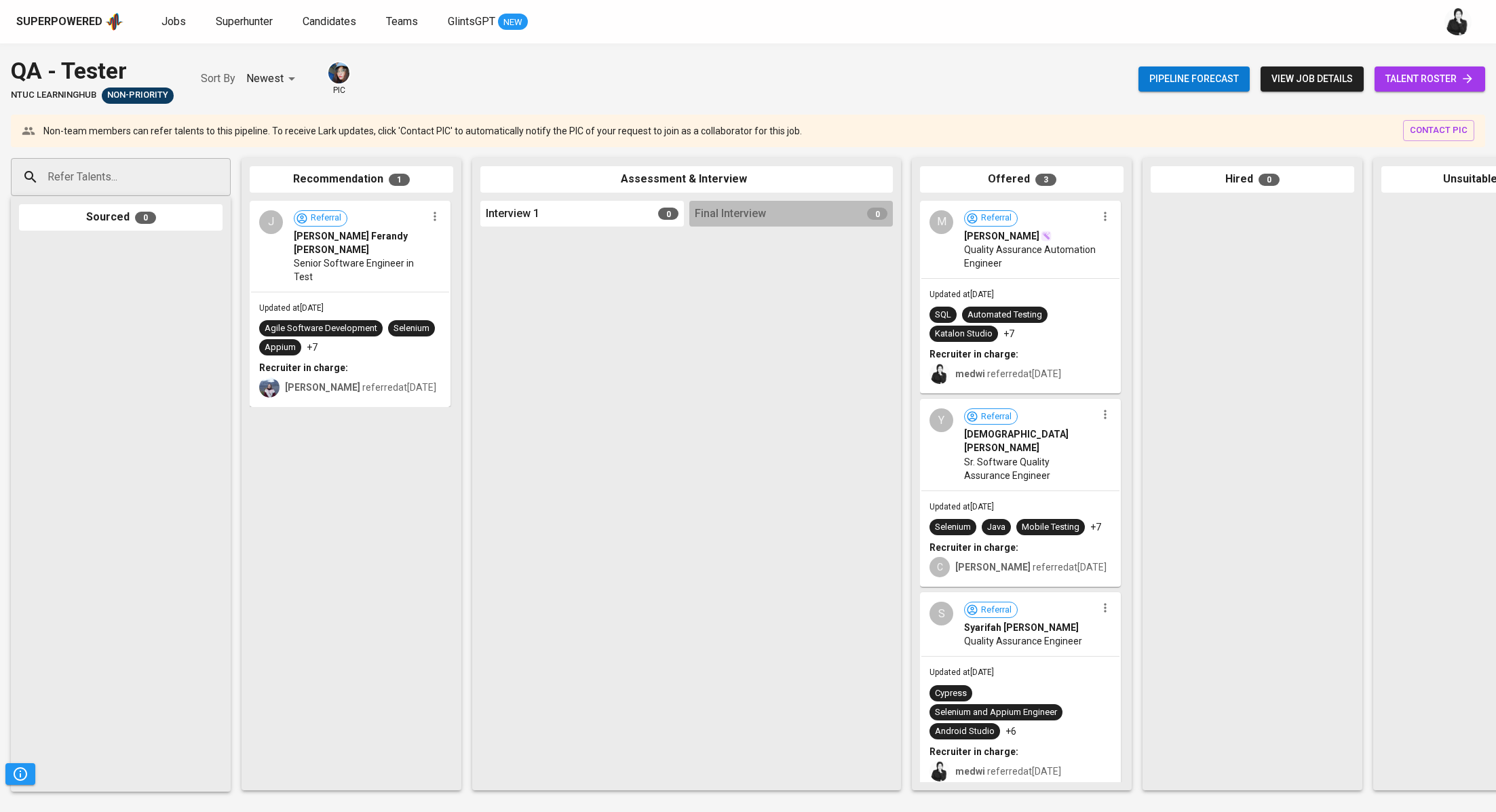
scroll to position [0, 120]
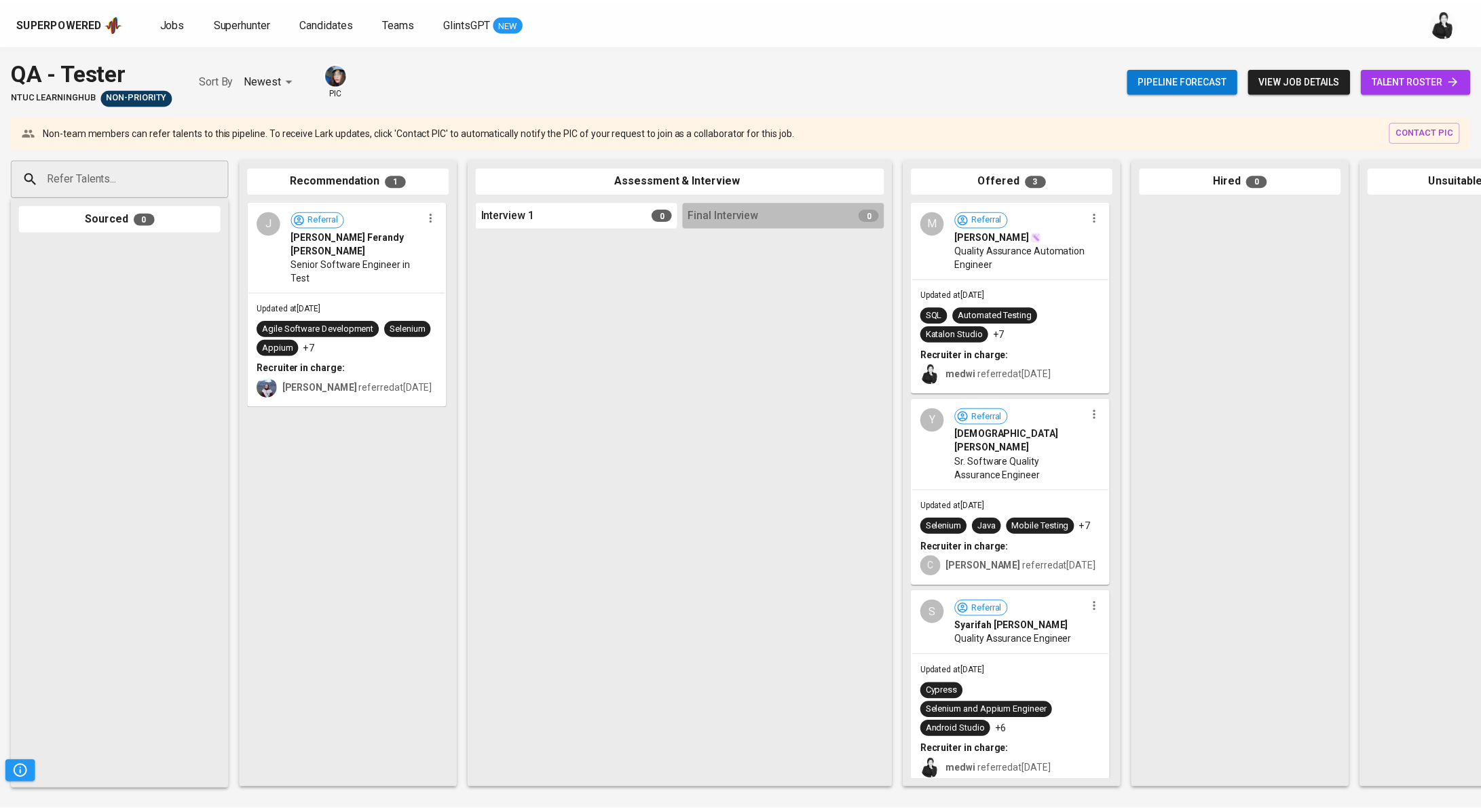
scroll to position [0, 120]
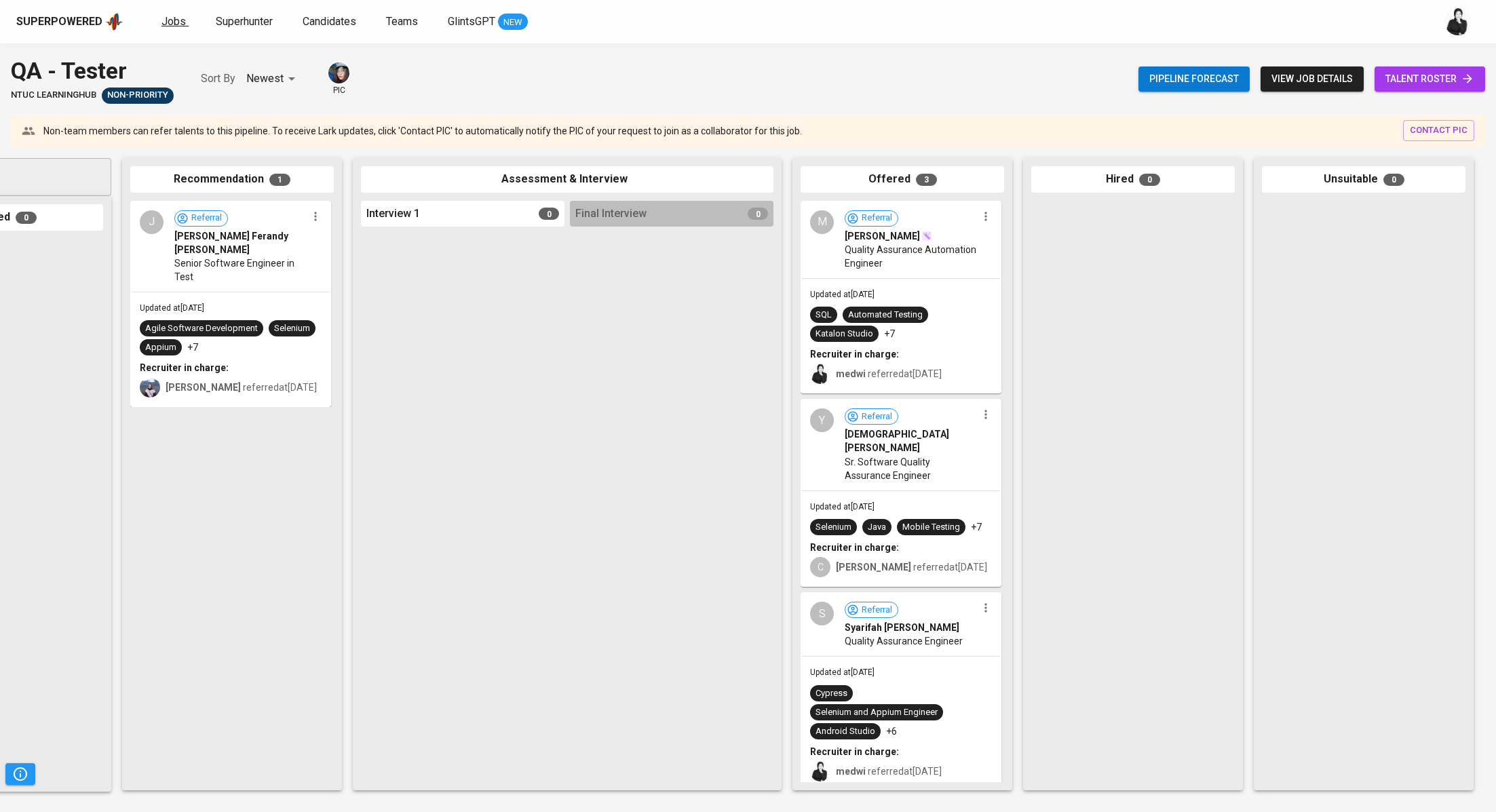
click at [185, 27] on link "Jobs" at bounding box center [175, 22] width 27 height 17
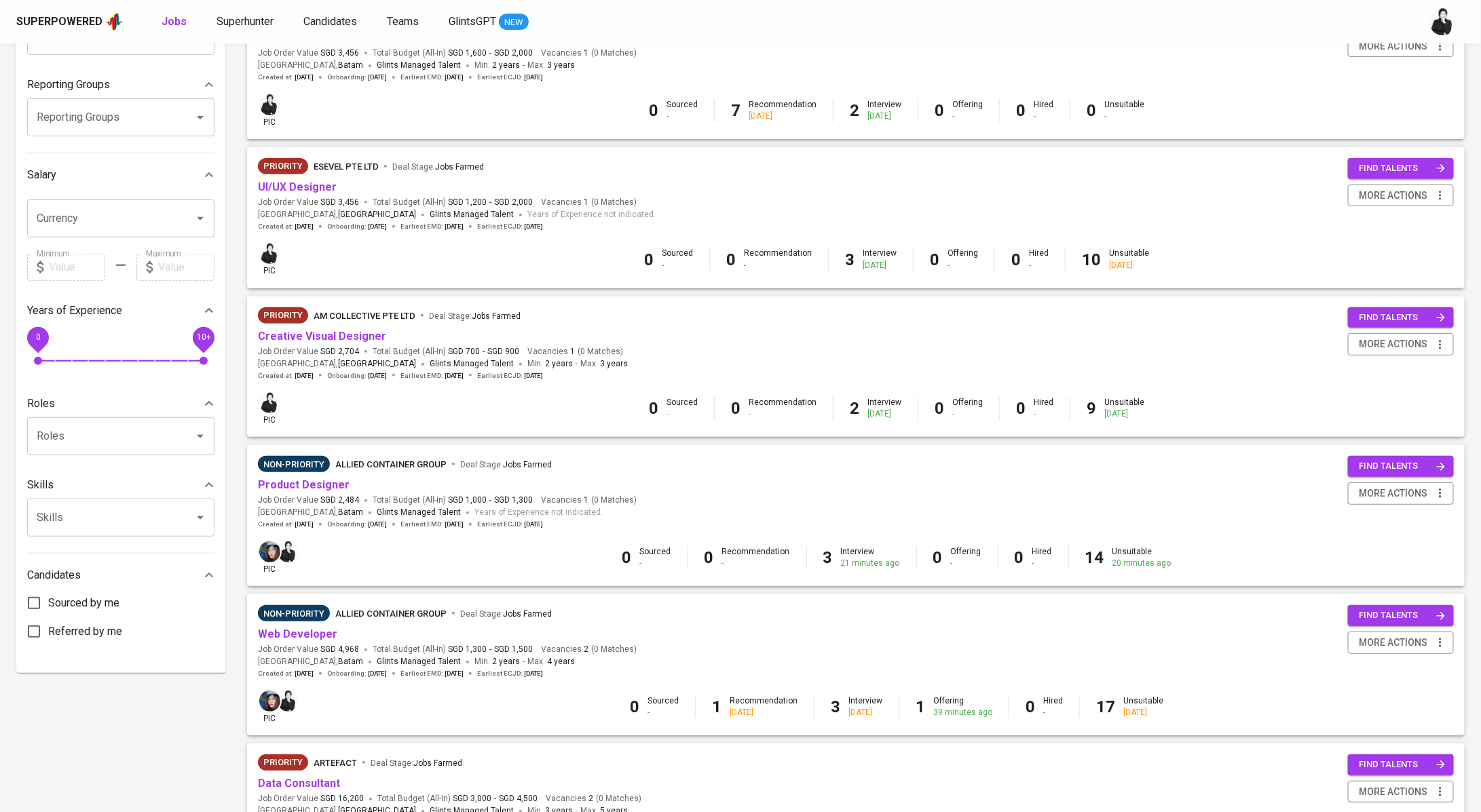
scroll to position [664, 0]
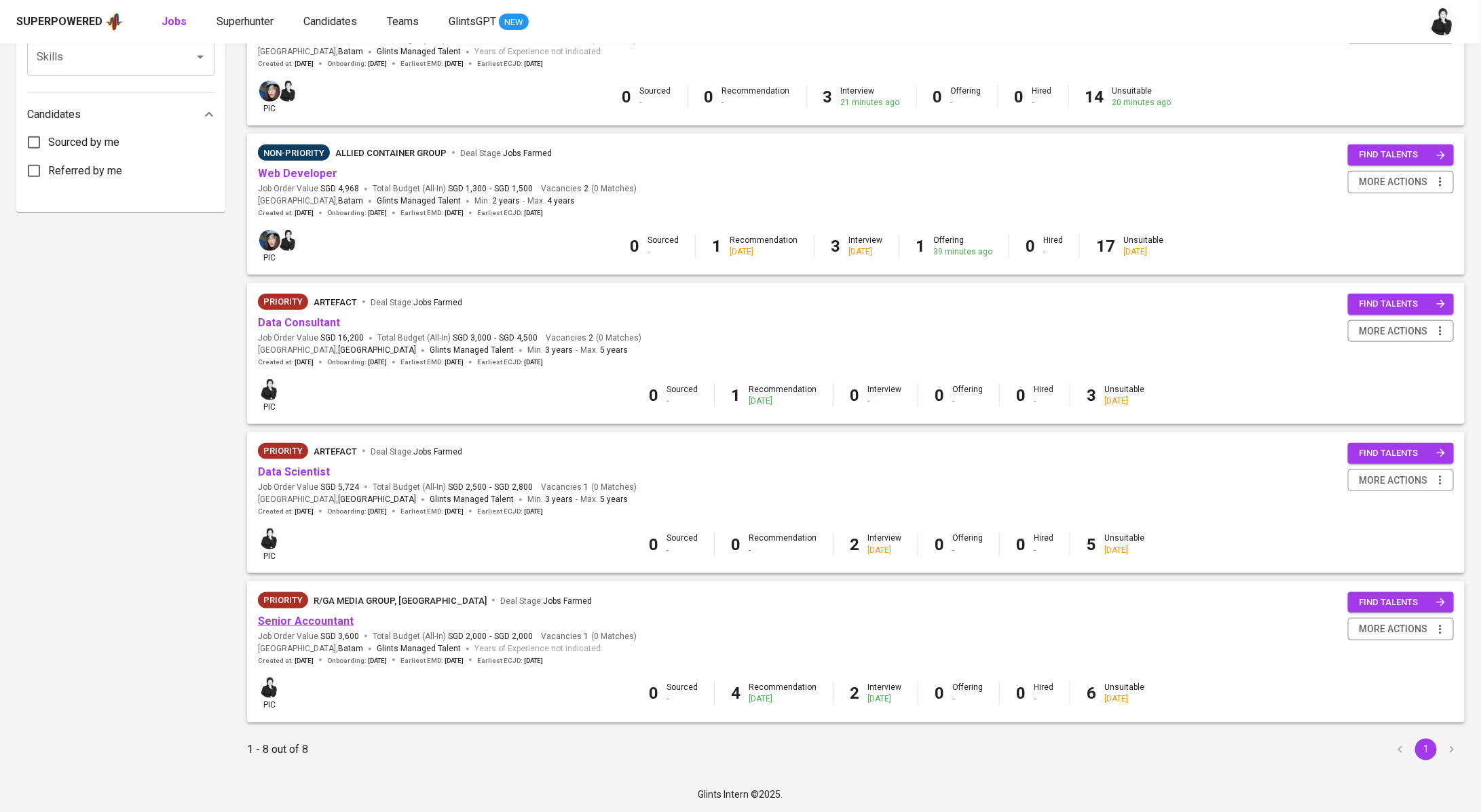
click at [301, 621] on link "Senior Accountant" at bounding box center [306, 620] width 96 height 13
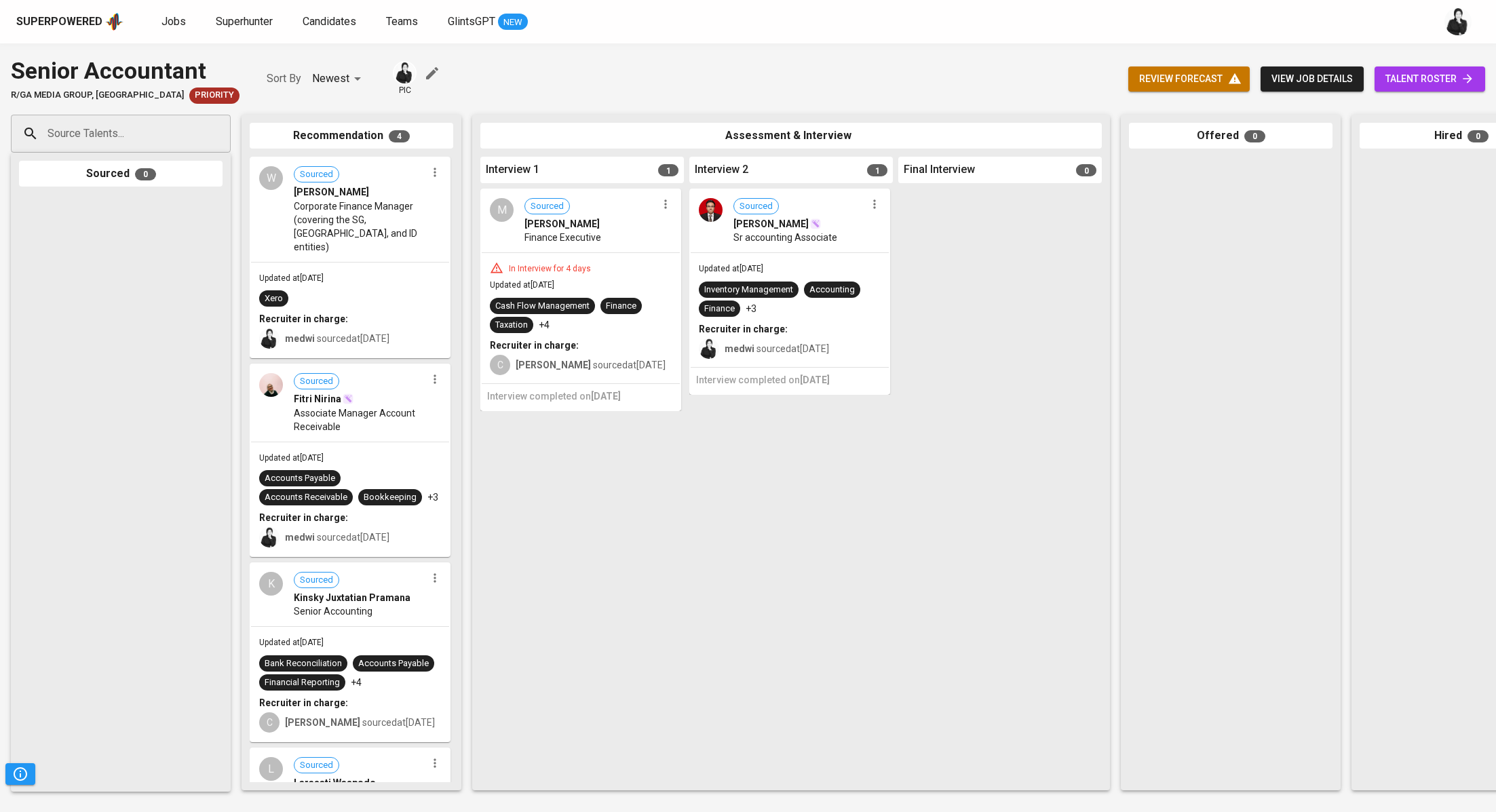
click at [1427, 61] on div "review forecast view job details talent roster" at bounding box center [1307, 79] width 357 height 49
click at [1433, 66] on div "review forecast view job details talent roster" at bounding box center [1307, 79] width 357 height 49
click at [1437, 73] on span "talent roster" at bounding box center [1430, 79] width 89 height 17
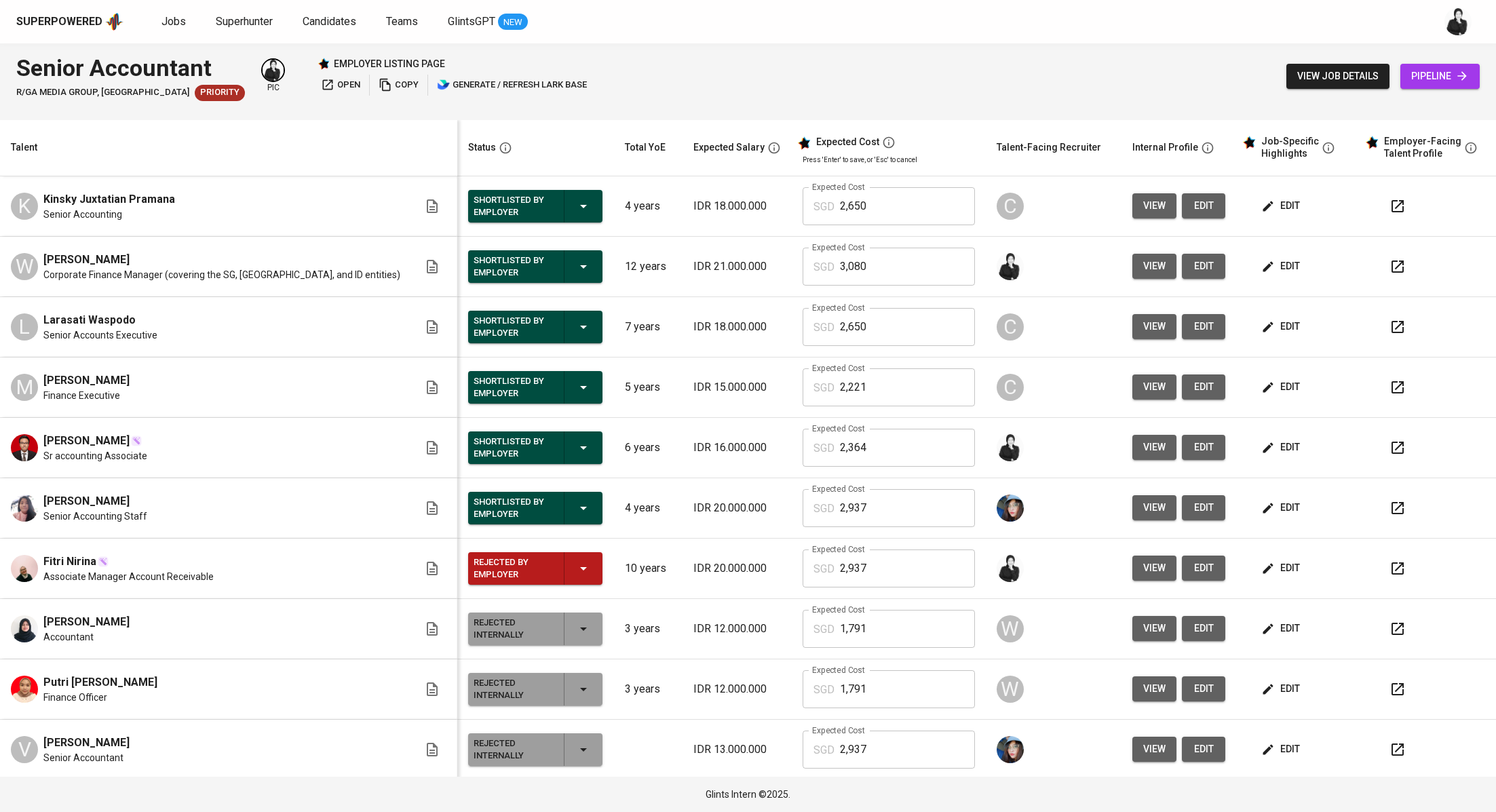
click at [1264, 265] on span "edit" at bounding box center [1282, 266] width 36 height 17
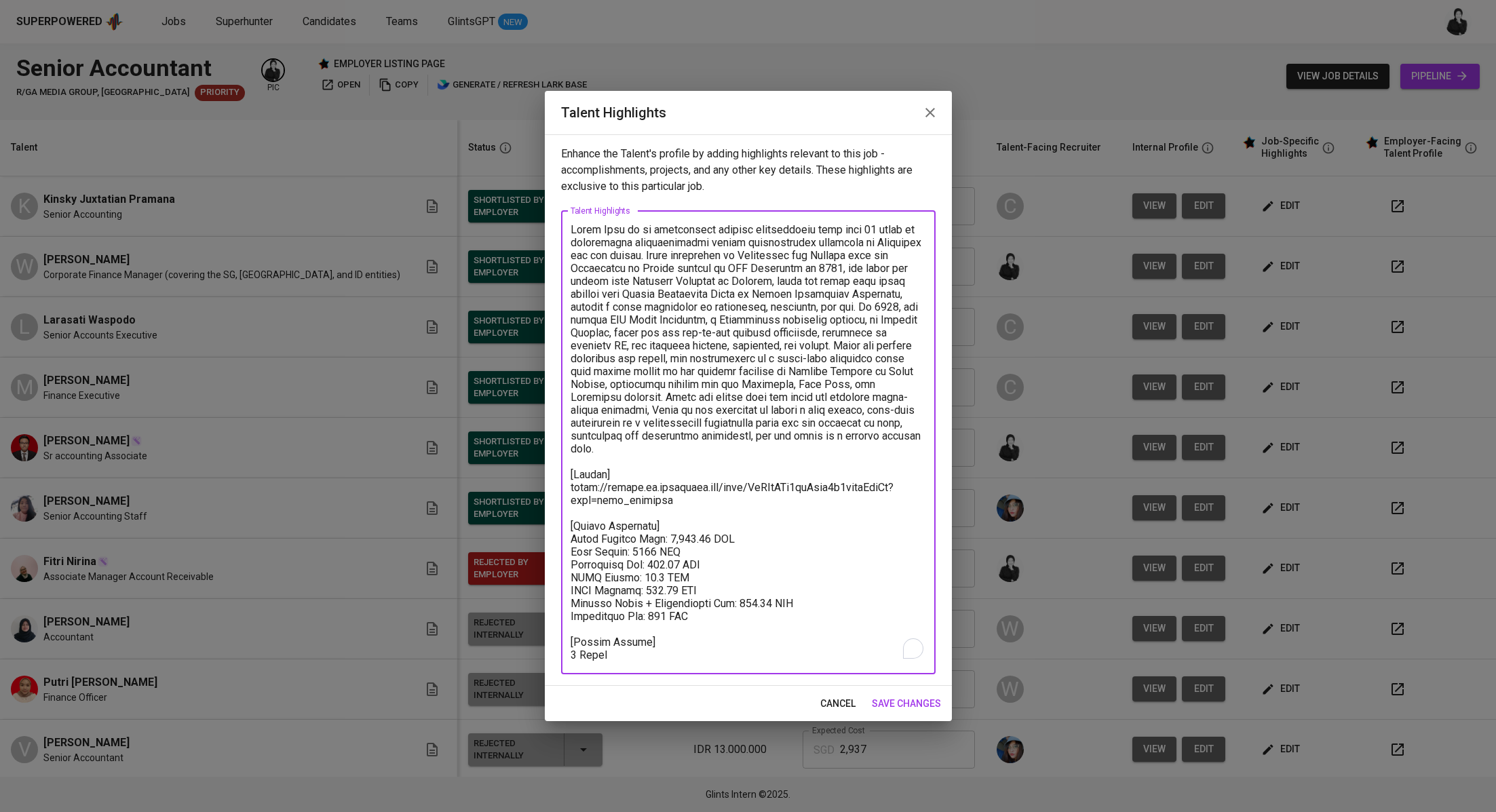
drag, startPoint x: 674, startPoint y: 507, endPoint x: 548, endPoint y: 488, distance: 127.4
click at [548, 488] on div "Enhance the Talent's profile by adding highlights relevant to this job - accomp…" at bounding box center [748, 410] width 407 height 551
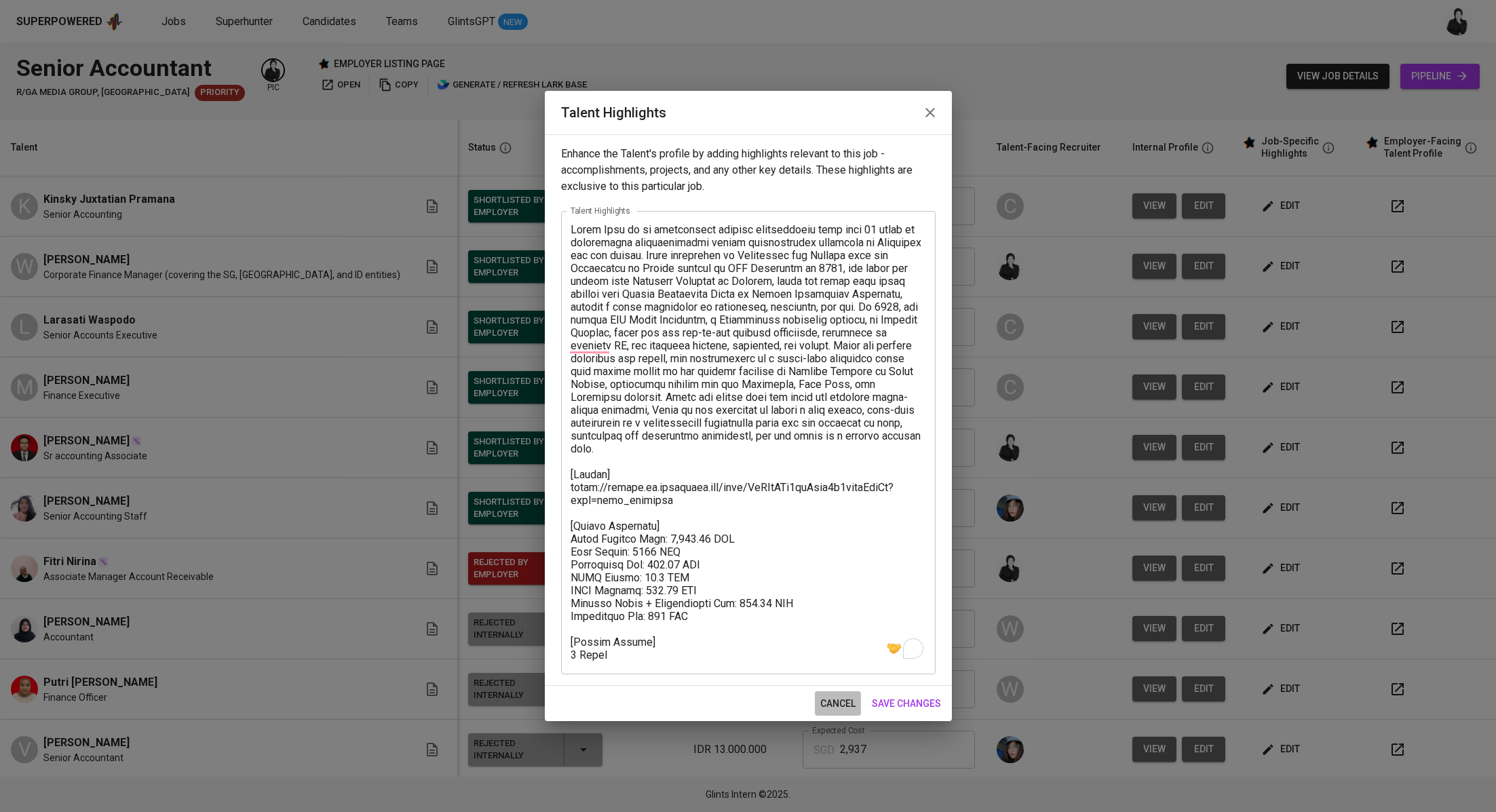
click at [831, 710] on span "cancel" at bounding box center [838, 703] width 36 height 17
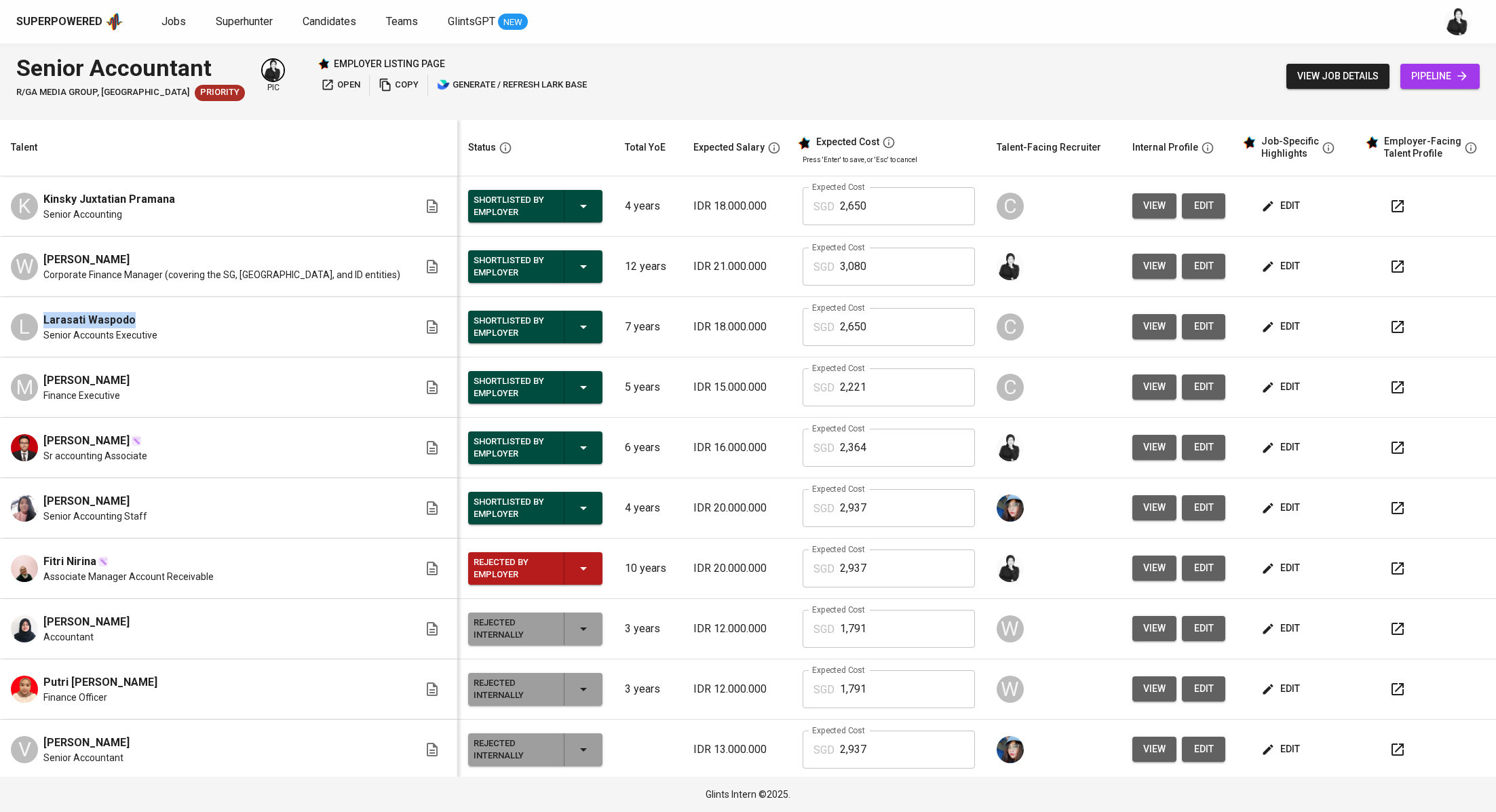
drag, startPoint x: 107, startPoint y: 320, endPoint x: 44, endPoint y: 324, distance: 63.1
click at [39, 324] on div "L Larasati Waspodo Senior Accounts Executive" at bounding box center [215, 327] width 408 height 30
copy span "Larasati Waspodo"
click at [1383, 328] on button "button" at bounding box center [1398, 327] width 33 height 33
drag, startPoint x: 183, startPoint y: 198, endPoint x: 42, endPoint y: 189, distance: 141.3
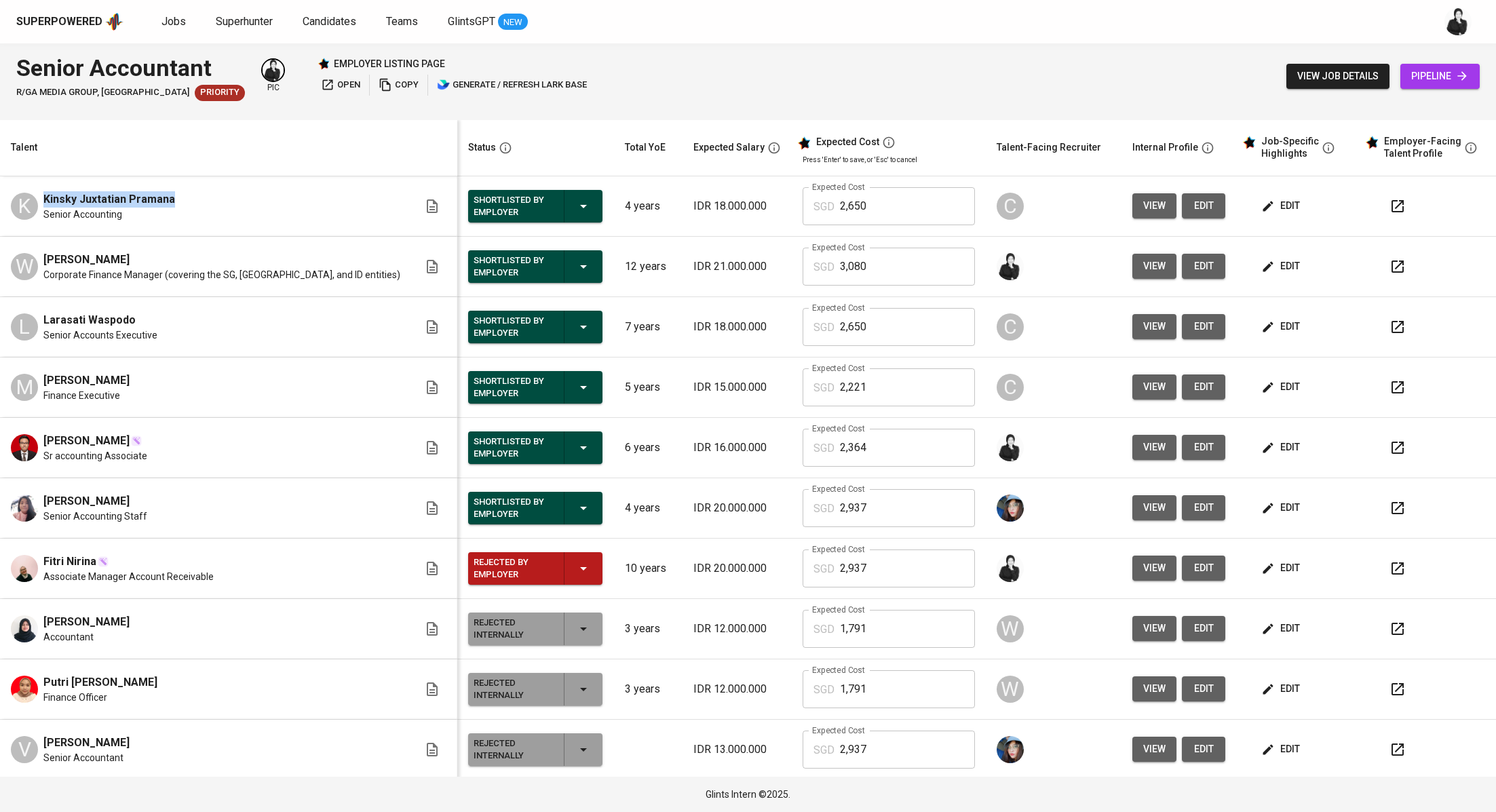
click at [42, 189] on td "K Kinsky Juxtatian Pramana Senior Accounting" at bounding box center [229, 207] width 457 height 60
copy span "Kinsky Juxtatian Pramana"
click at [1390, 204] on icon "button" at bounding box center [1398, 207] width 16 height 16
click at [164, 22] on span "Jobs" at bounding box center [174, 21] width 25 height 13
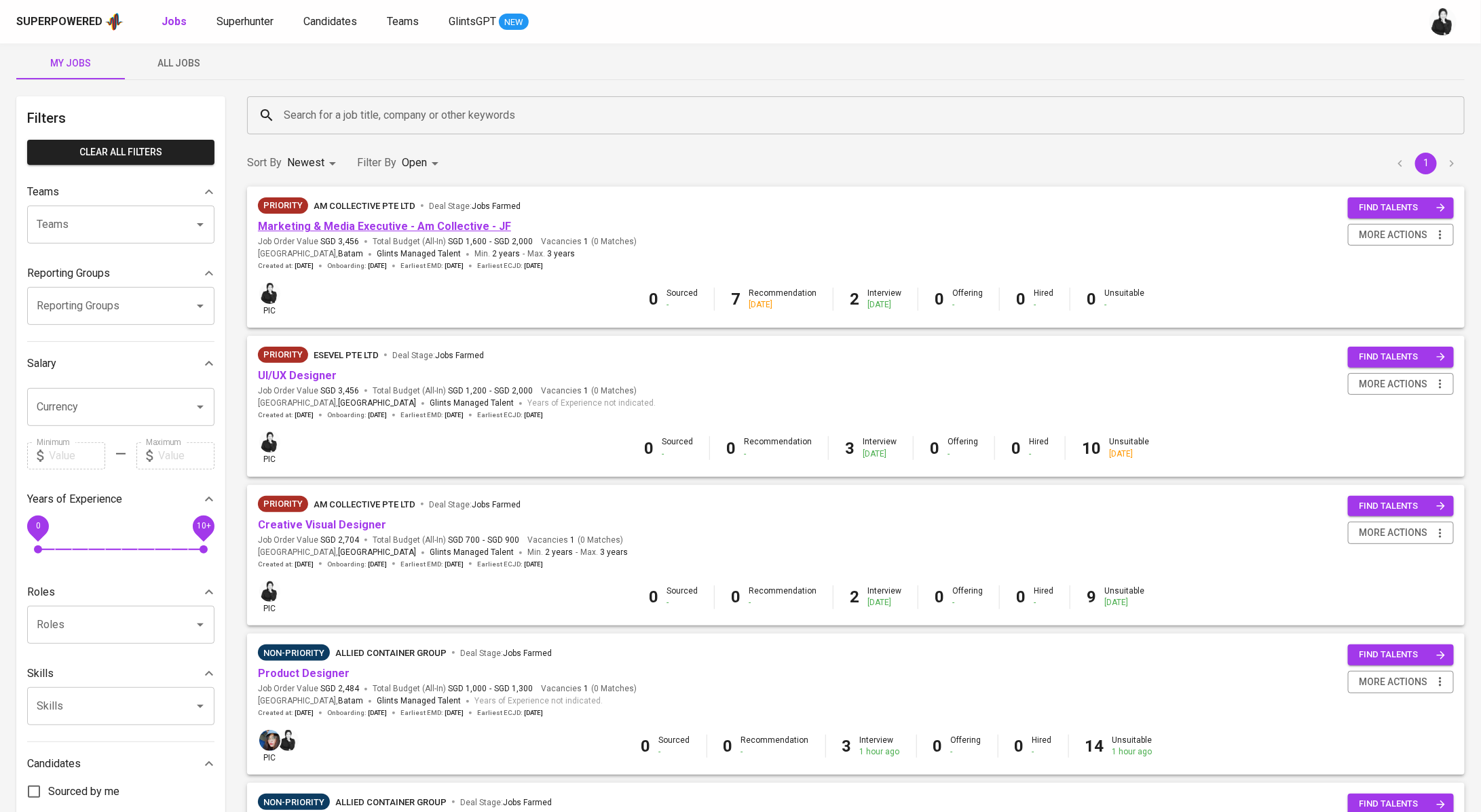
scroll to position [14, 0]
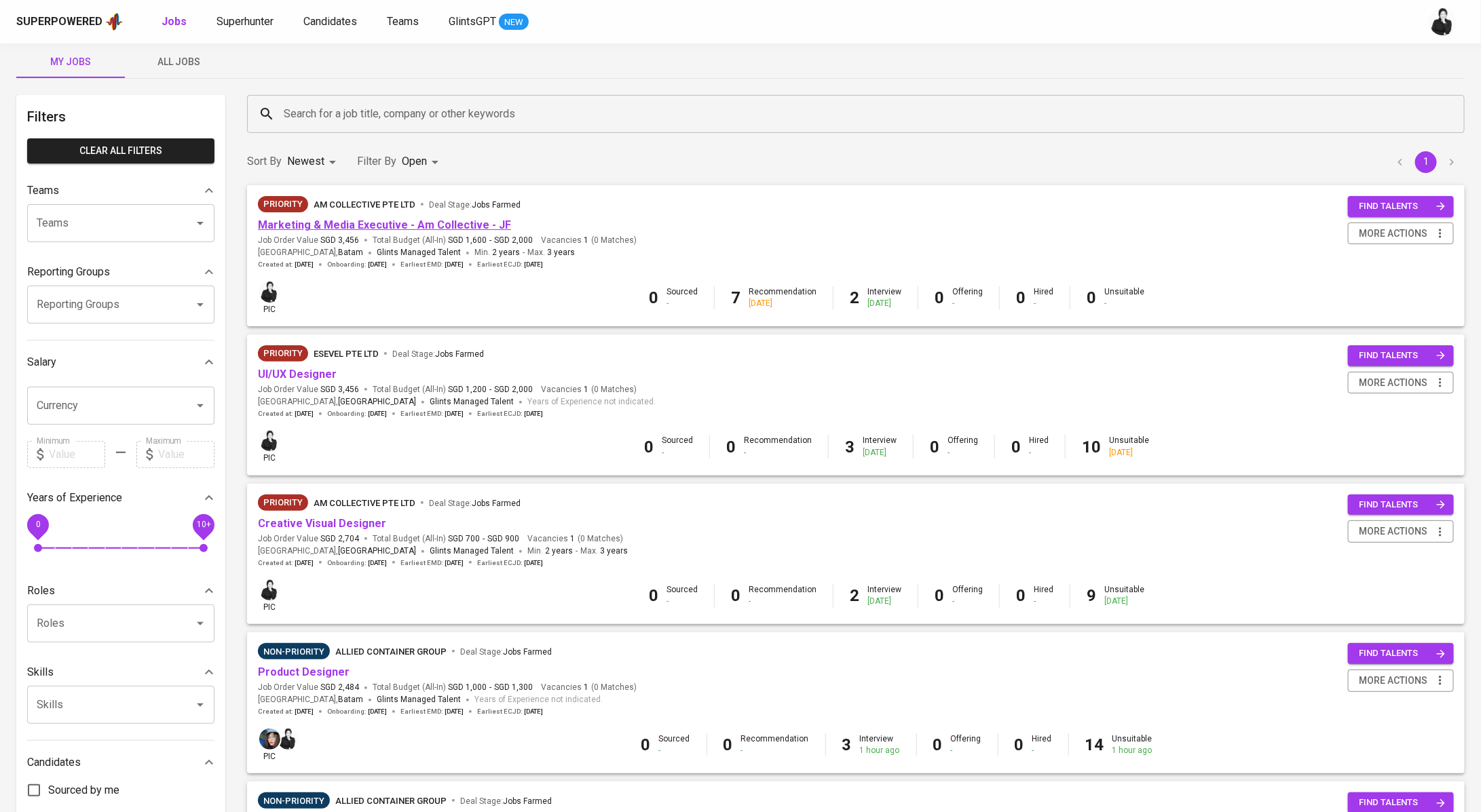
click at [402, 222] on link "Marketing & Media Executive - Am Collective - JF" at bounding box center [385, 224] width 253 height 13
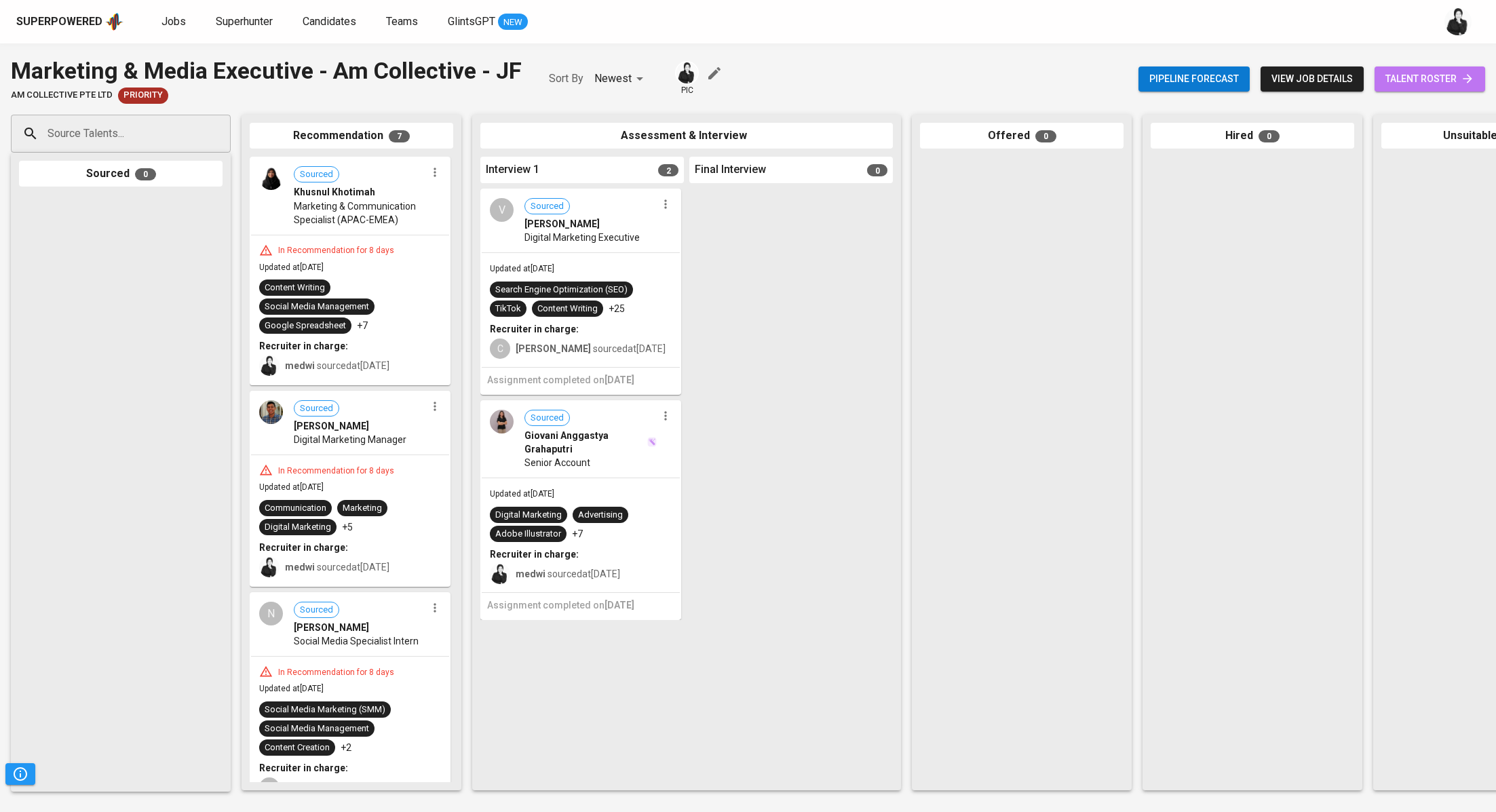
click at [1434, 81] on span "talent roster" at bounding box center [1430, 79] width 89 height 17
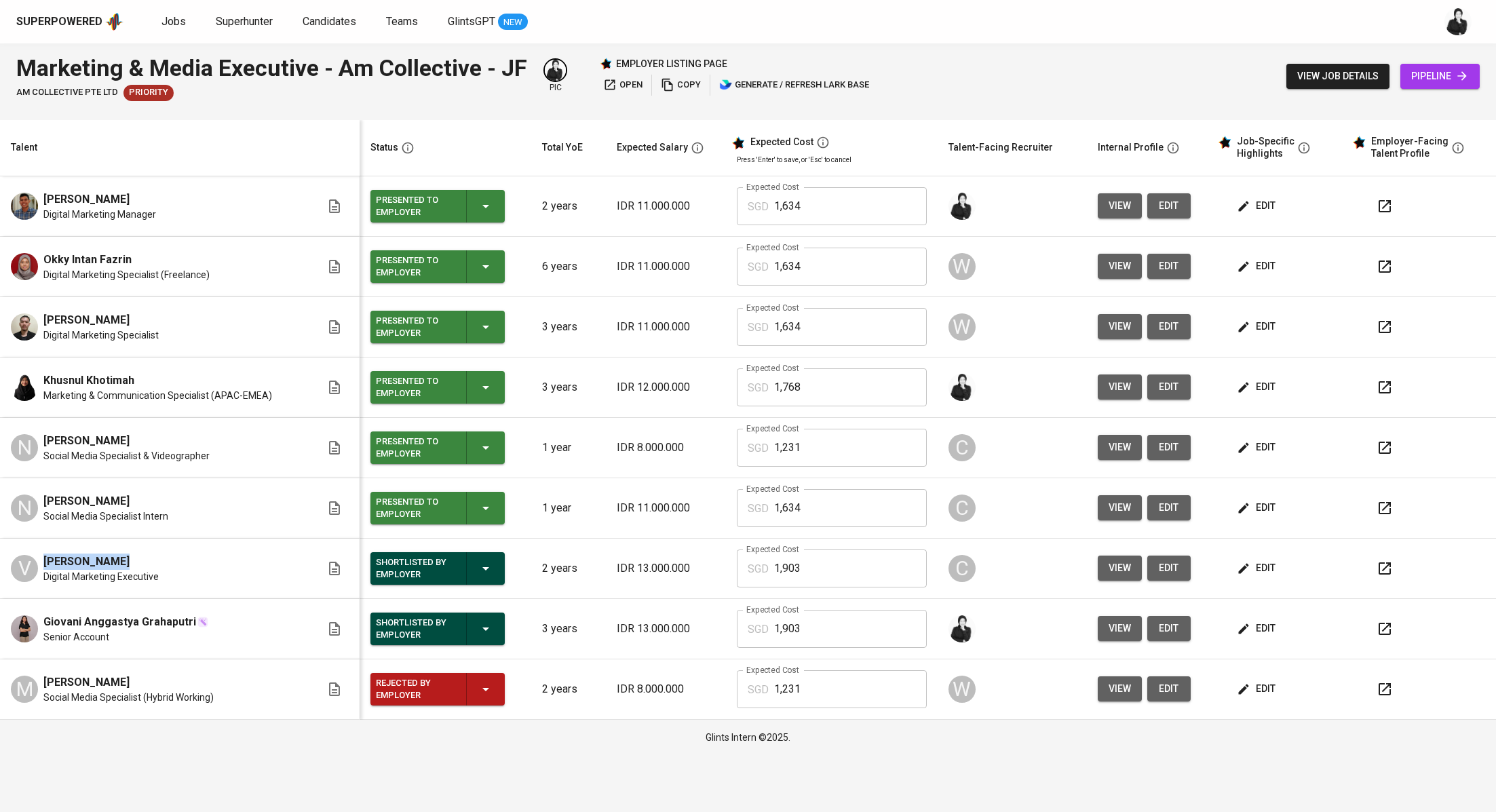
drag, startPoint x: 126, startPoint y: 564, endPoint x: 44, endPoint y: 554, distance: 82.6
click at [44, 554] on div "Vivien Novita" at bounding box center [101, 562] width 116 height 16
copy span "Vivien Novita"
drag, startPoint x: 188, startPoint y: 620, endPoint x: 41, endPoint y: 620, distance: 147.0
click at [41, 620] on div "Giovani Anggastya Grahaputri Senior Account" at bounding box center [166, 629] width 310 height 30
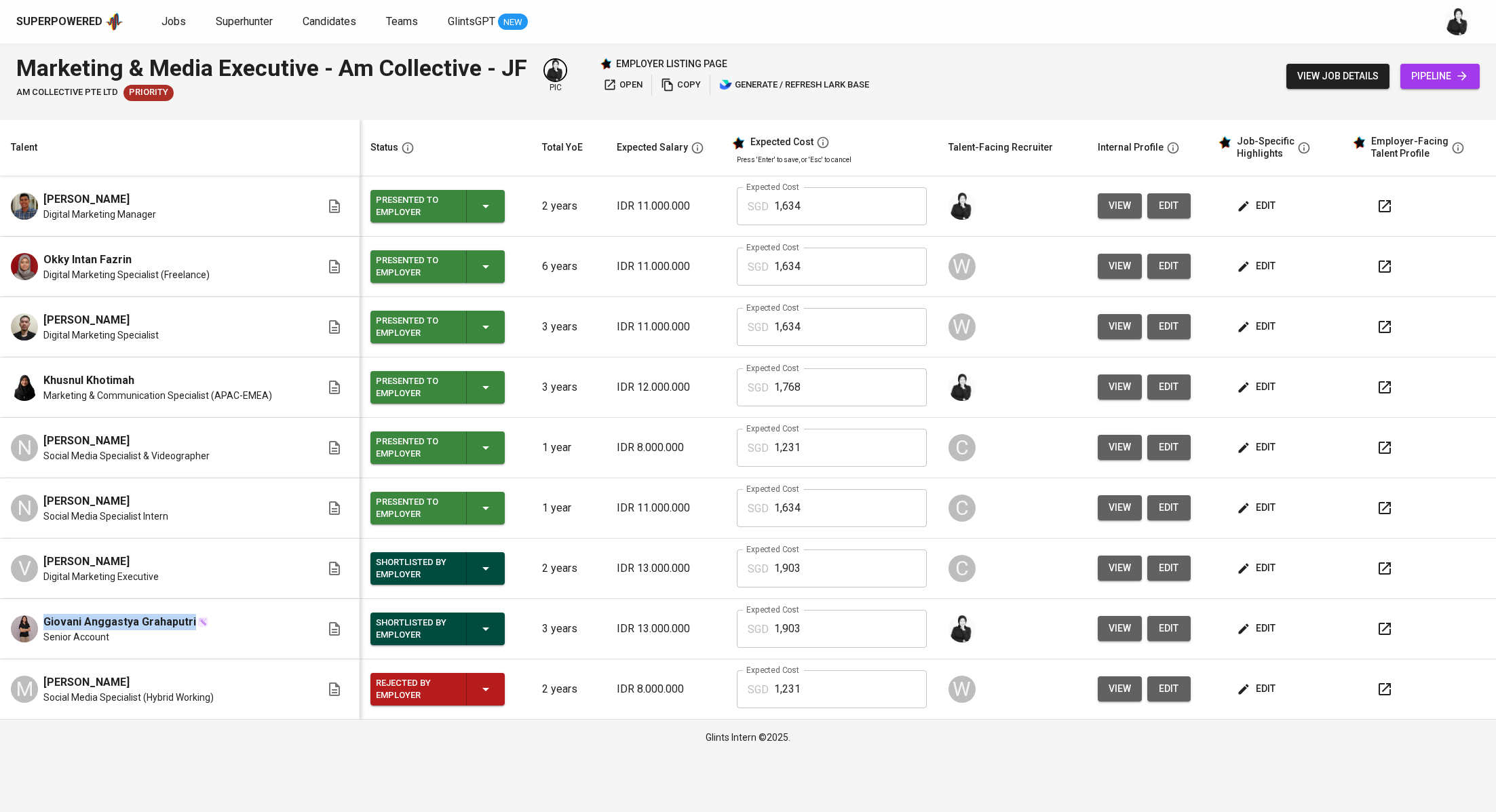
copy span "Giovani Anggastya Grahaputri"
click at [162, 25] on span "Jobs" at bounding box center [174, 21] width 25 height 13
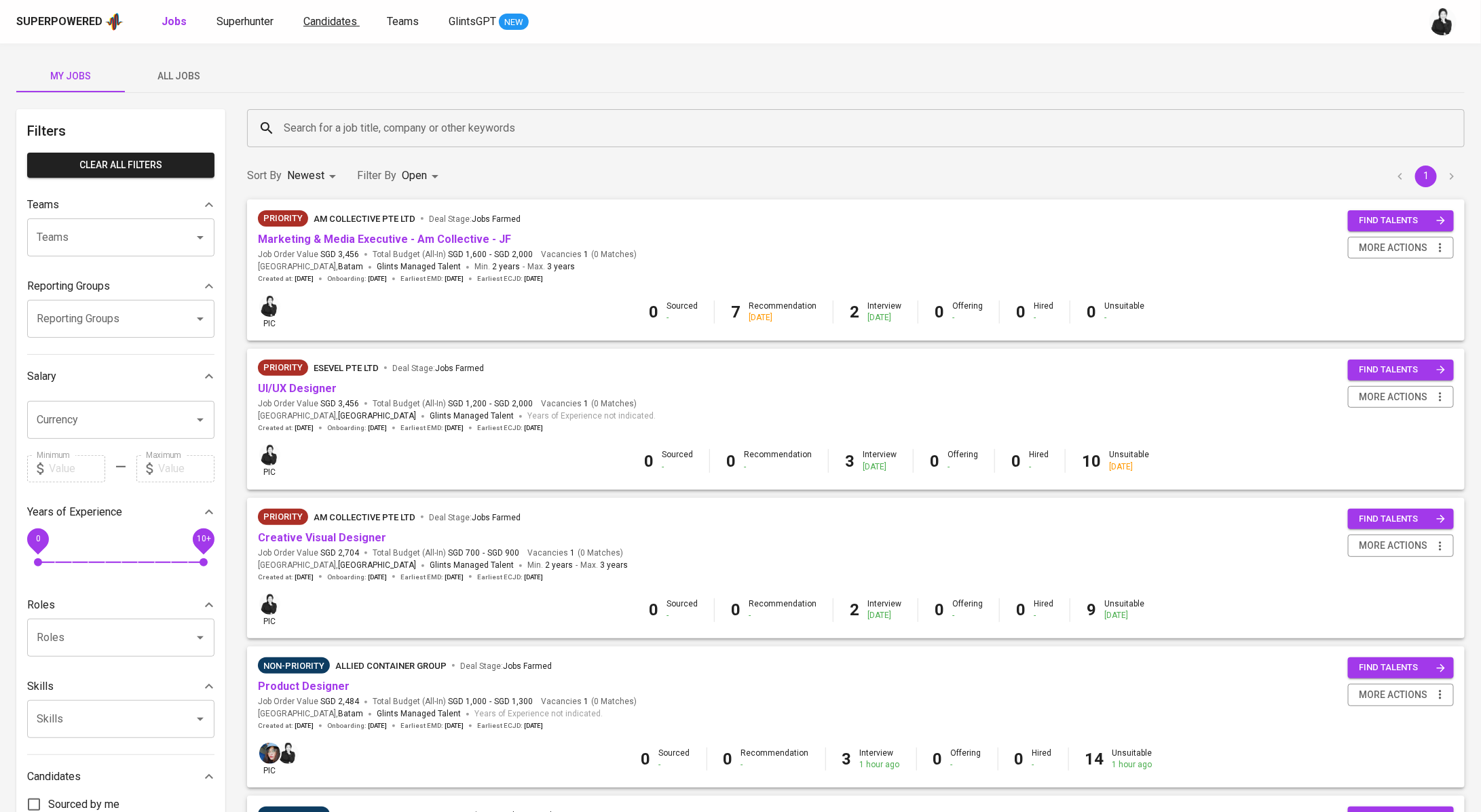
click at [315, 21] on span "Candidates" at bounding box center [330, 21] width 53 height 13
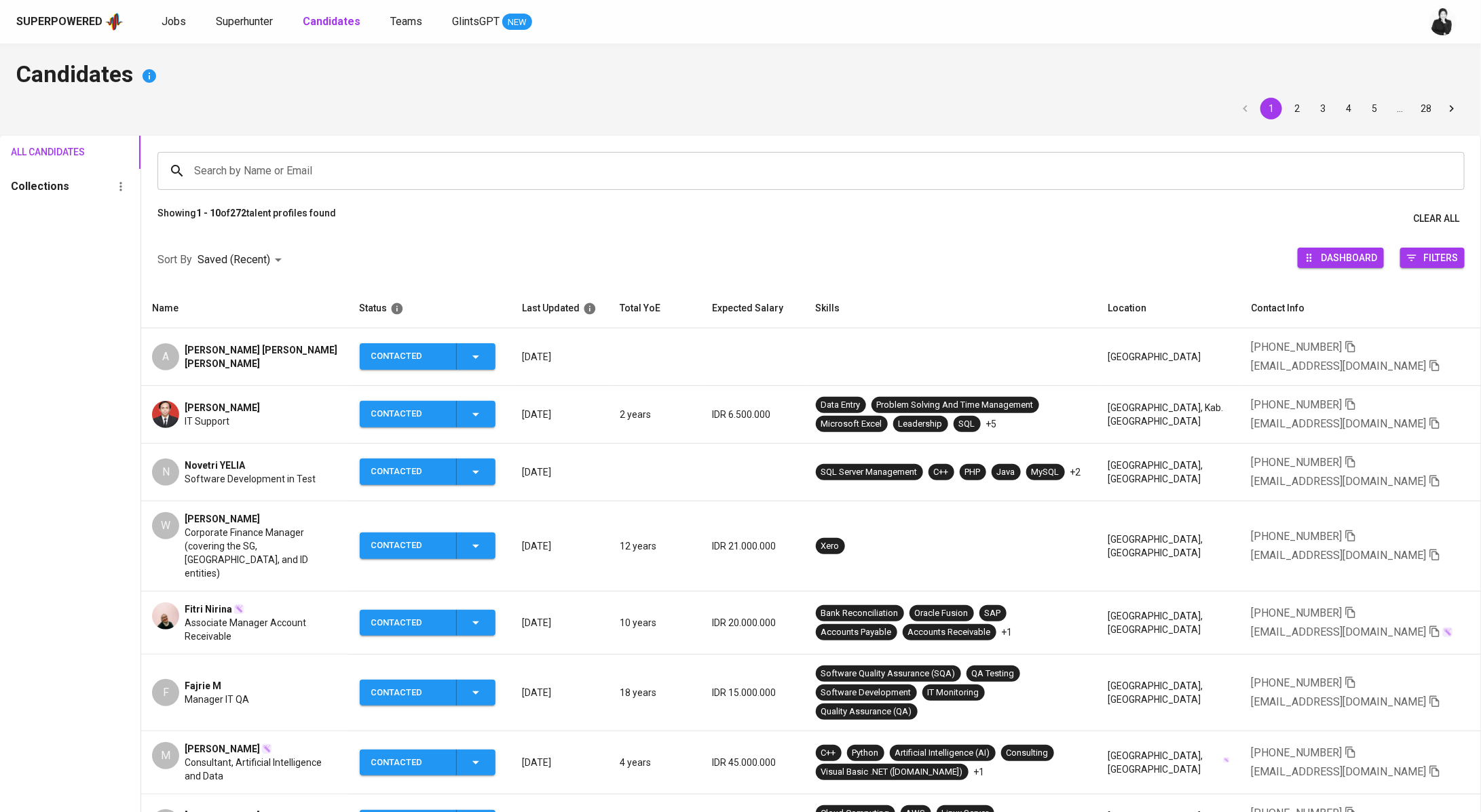
click at [229, 31] on div "Superpowered Jobs Superhunter Candidates Teams GlintsGPT NEW" at bounding box center [719, 22] width 1405 height 21
click at [279, 18] on div "Jobs Superhunter Candidates Teams GlintsGPT NEW" at bounding box center [346, 22] width 370 height 17
click at [258, 22] on span "Superhunter" at bounding box center [244, 21] width 57 height 13
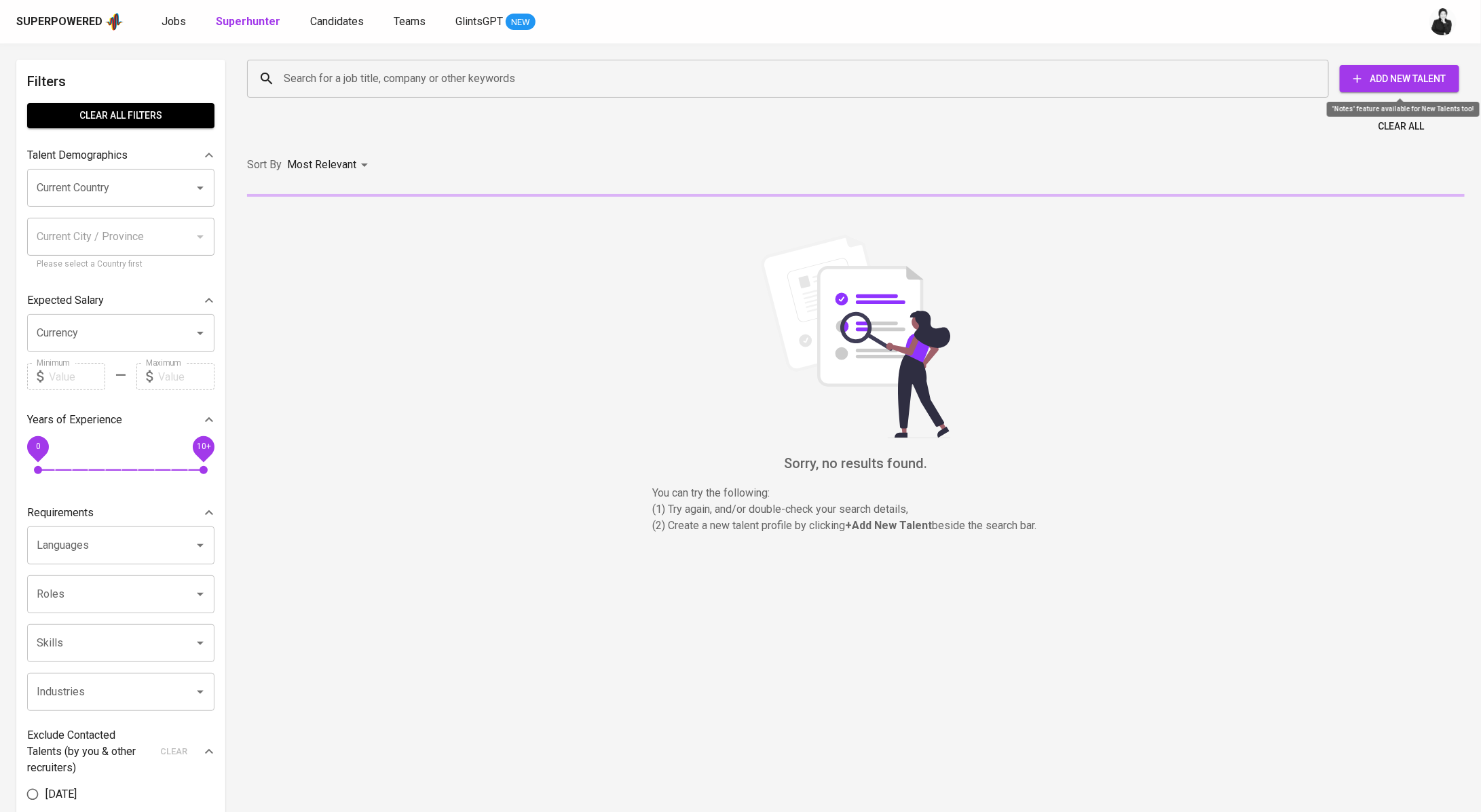
click at [1414, 77] on span "Add New Talent" at bounding box center [1399, 79] width 98 height 17
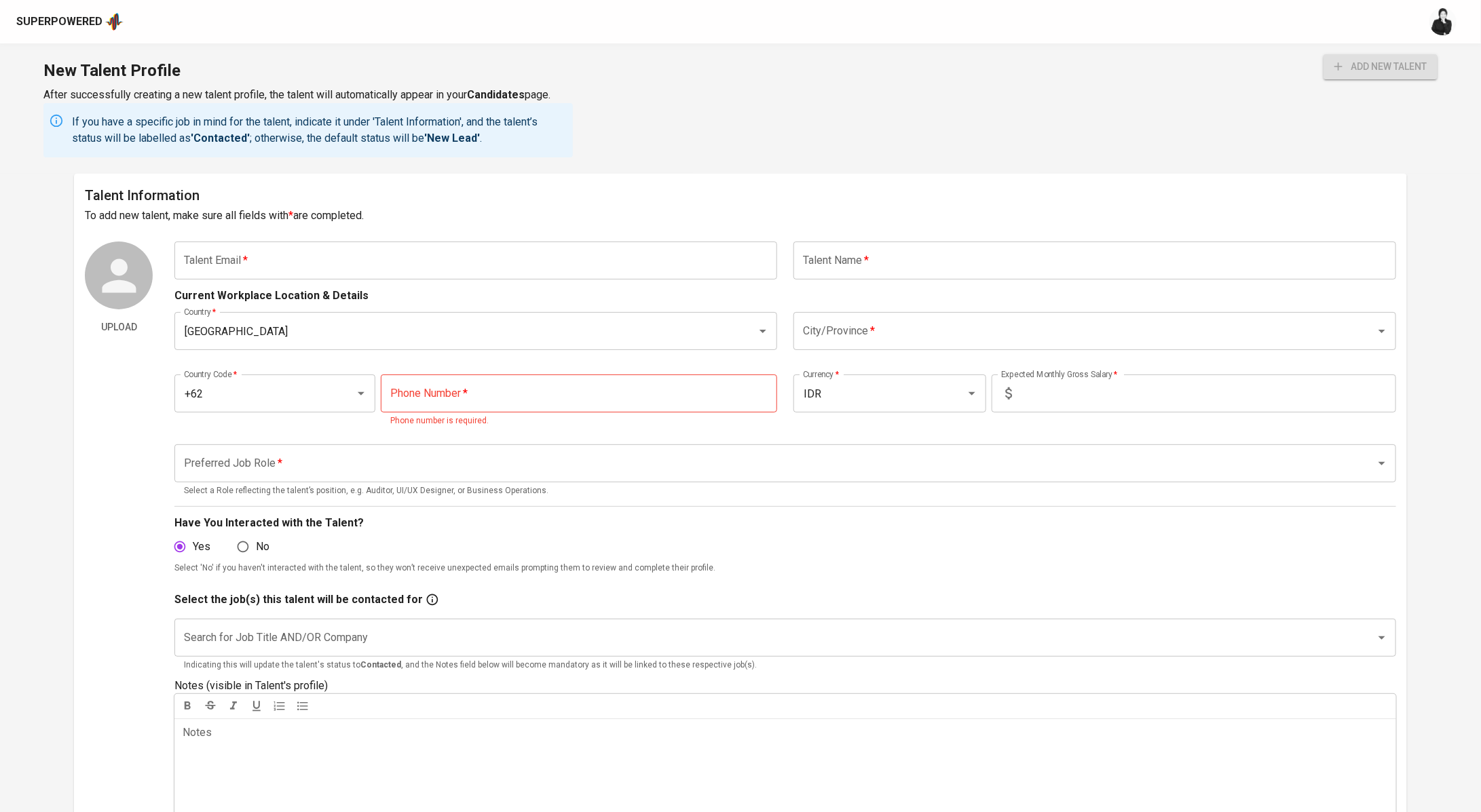
click at [327, 261] on input "text" at bounding box center [476, 261] width 603 height 38
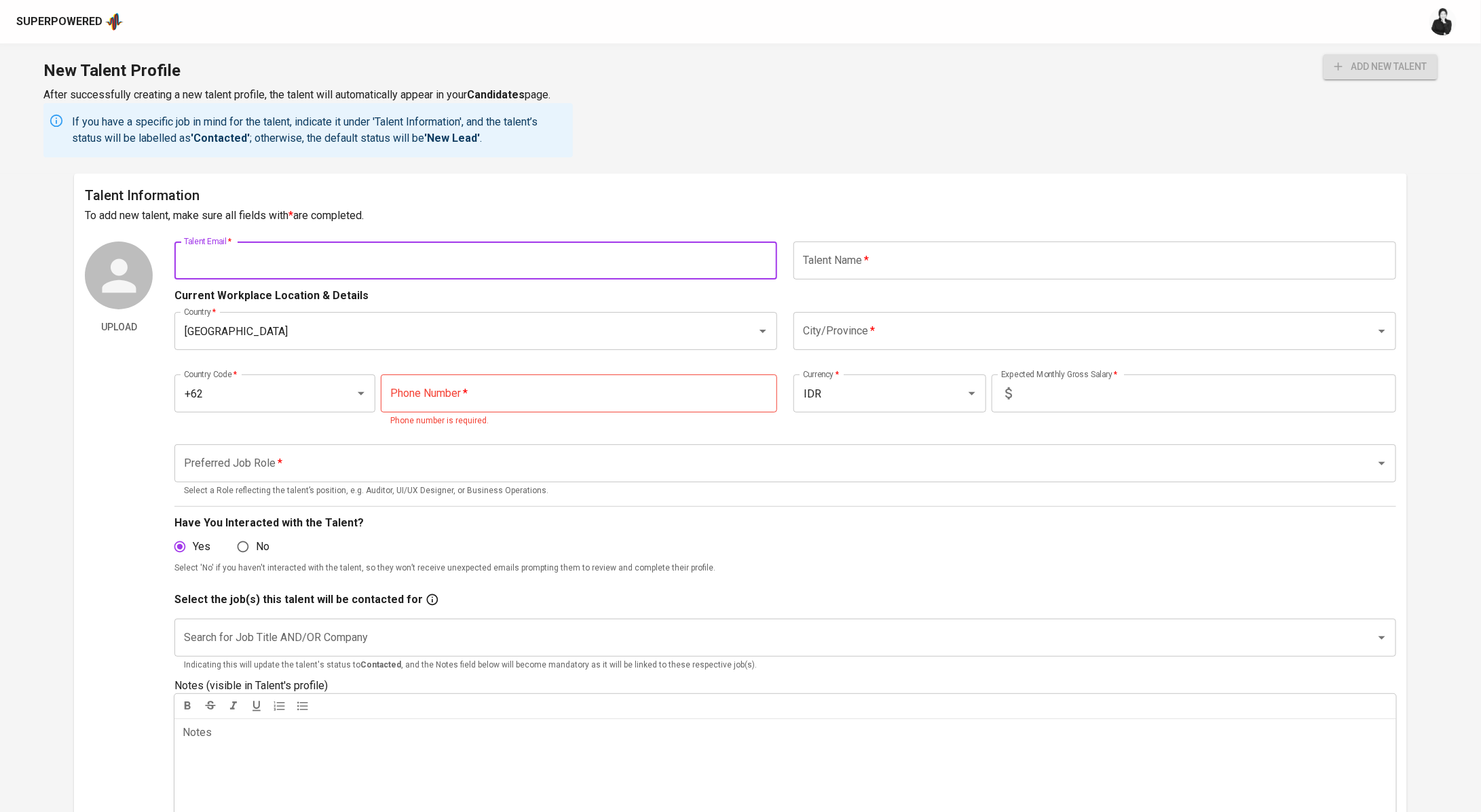
paste input "candrahesen@gmail.com"
type input "candrahesen@gmail.com"
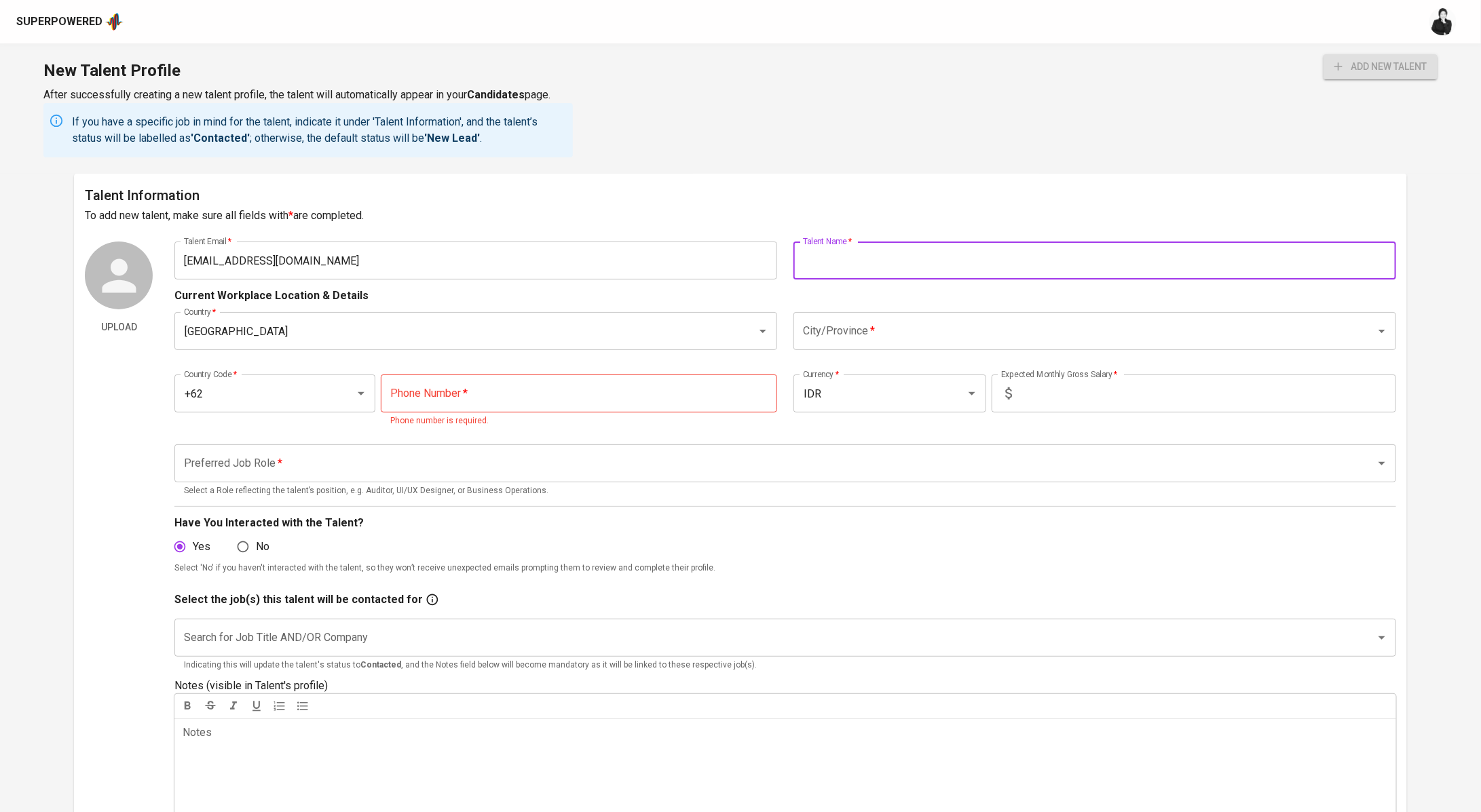
click at [909, 259] on input "text" at bounding box center [1094, 261] width 603 height 38
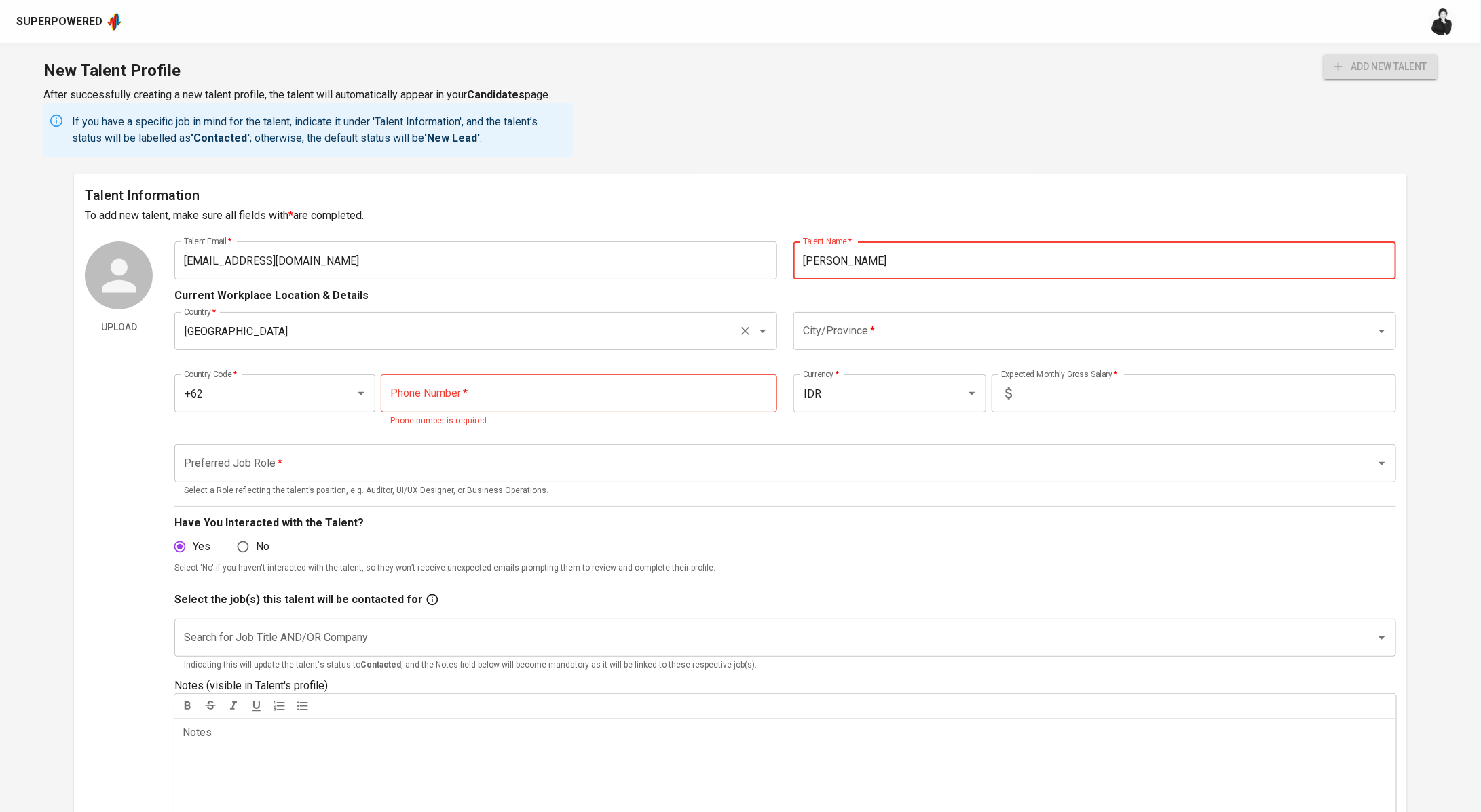
type input "Candra Hesen"
click at [311, 339] on input "Indonesia" at bounding box center [456, 331] width 552 height 26
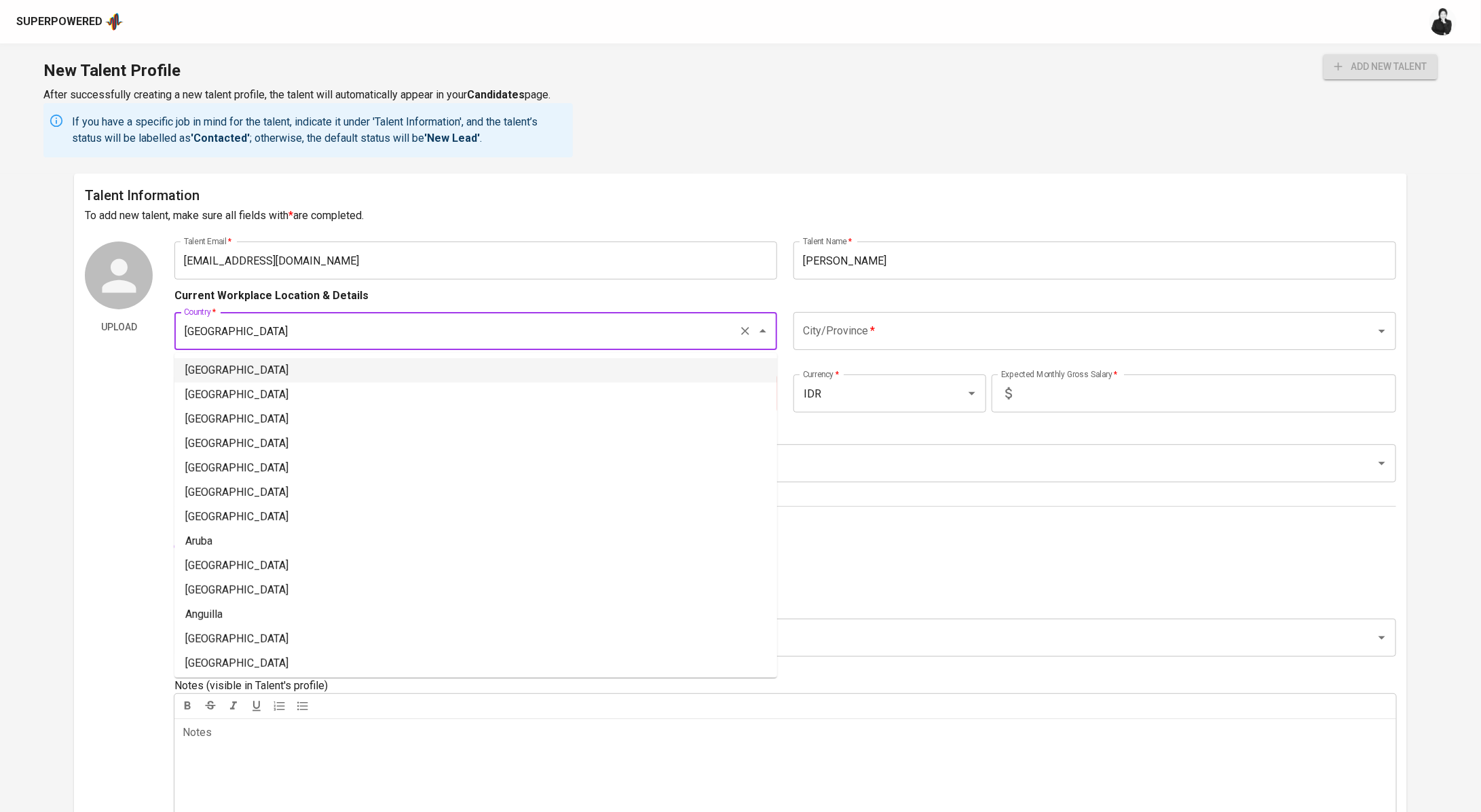
click at [851, 326] on input "City/Province   *" at bounding box center [1075, 331] width 552 height 26
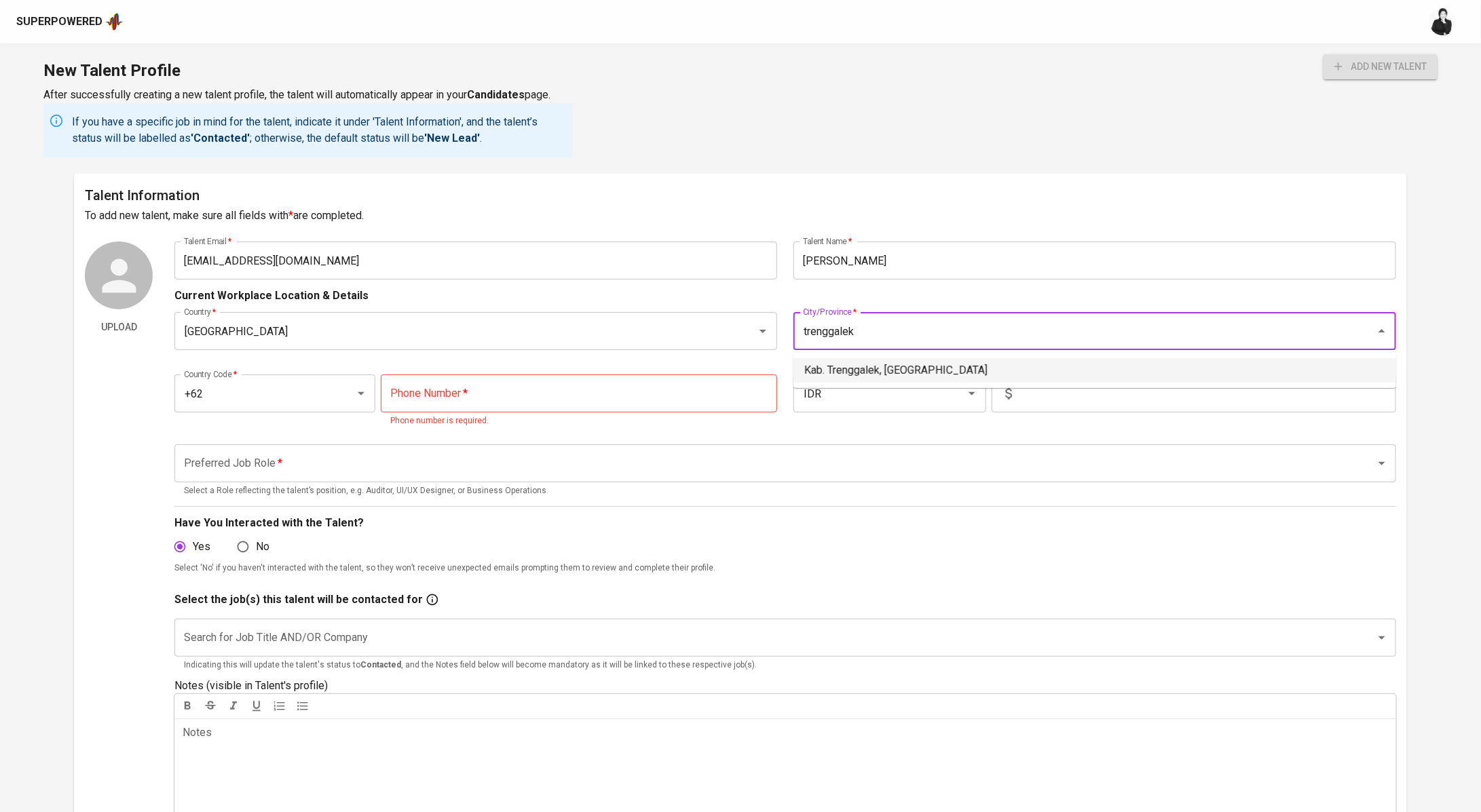
click at [852, 367] on li "Kab. Trenggalek, Jawa Timur" at bounding box center [1094, 371] width 603 height 25
type input "Kab. Trenggalek, Jawa Timur"
click at [486, 397] on input "tel" at bounding box center [578, 393] width 396 height 38
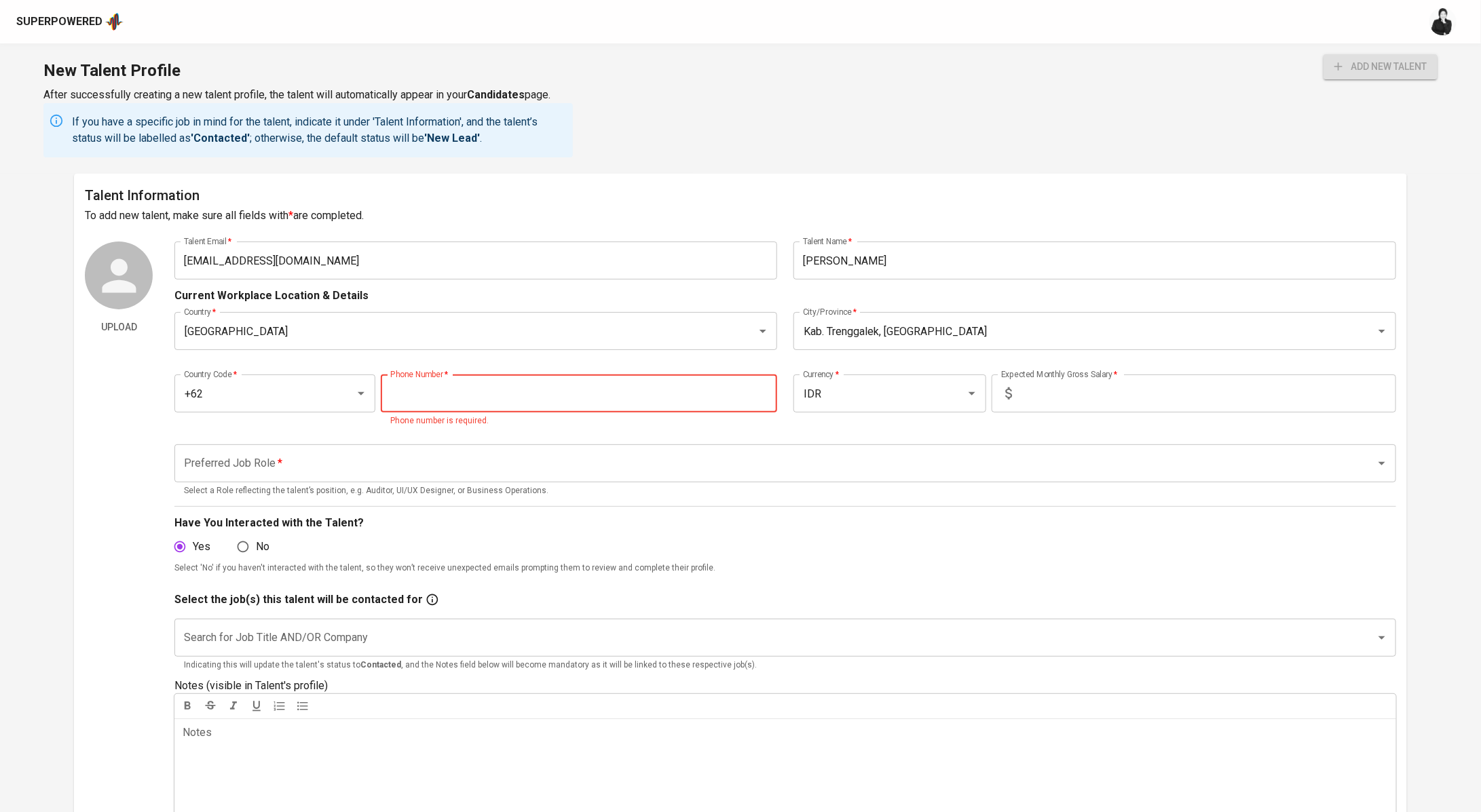
paste input "812-8391-8421"
type input "812-8391-8421"
click at [381, 462] on div "Preferred Job Role *" at bounding box center [785, 463] width 1222 height 38
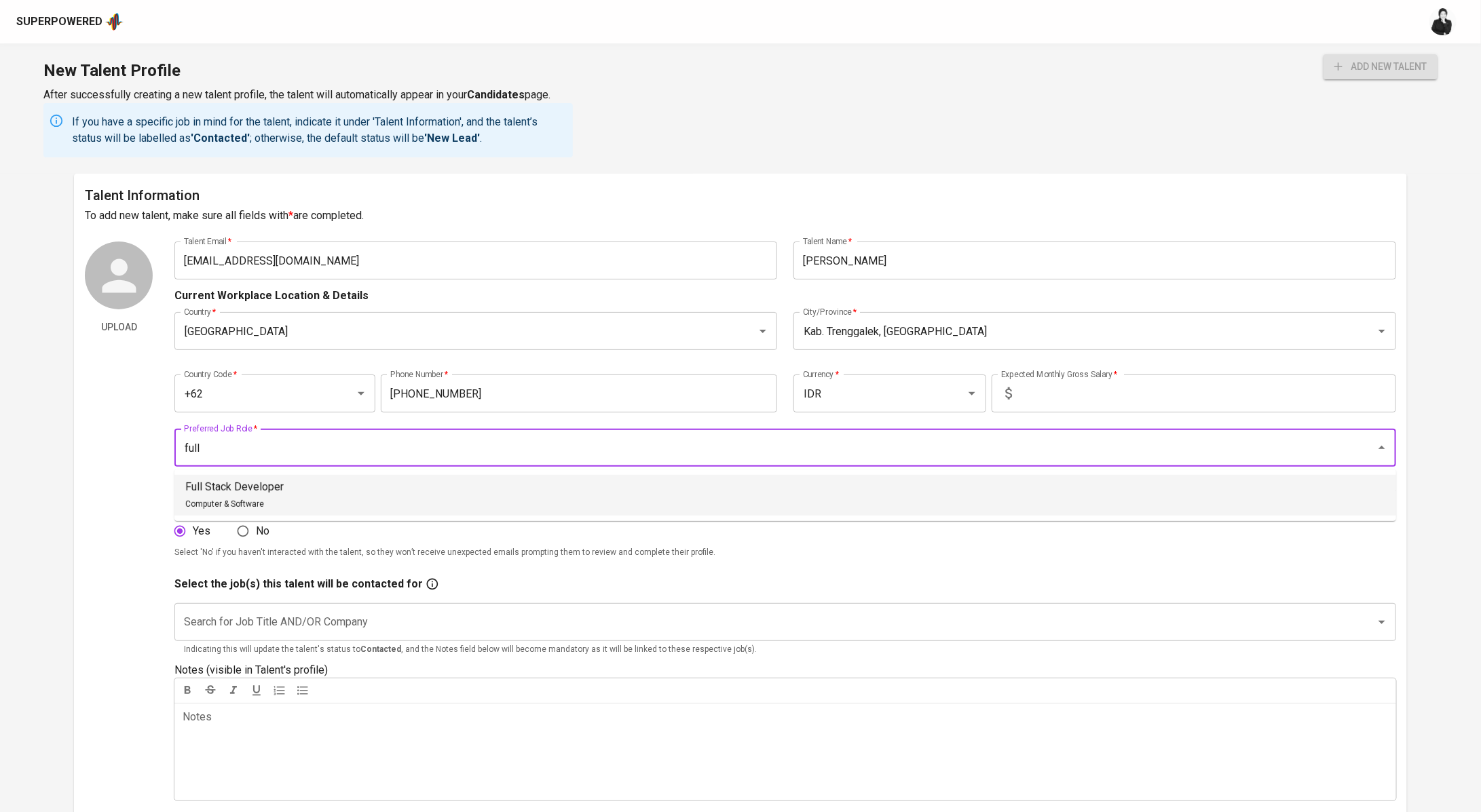
click at [309, 488] on li "Full Stack Developer Computer & Software" at bounding box center [785, 495] width 1222 height 40
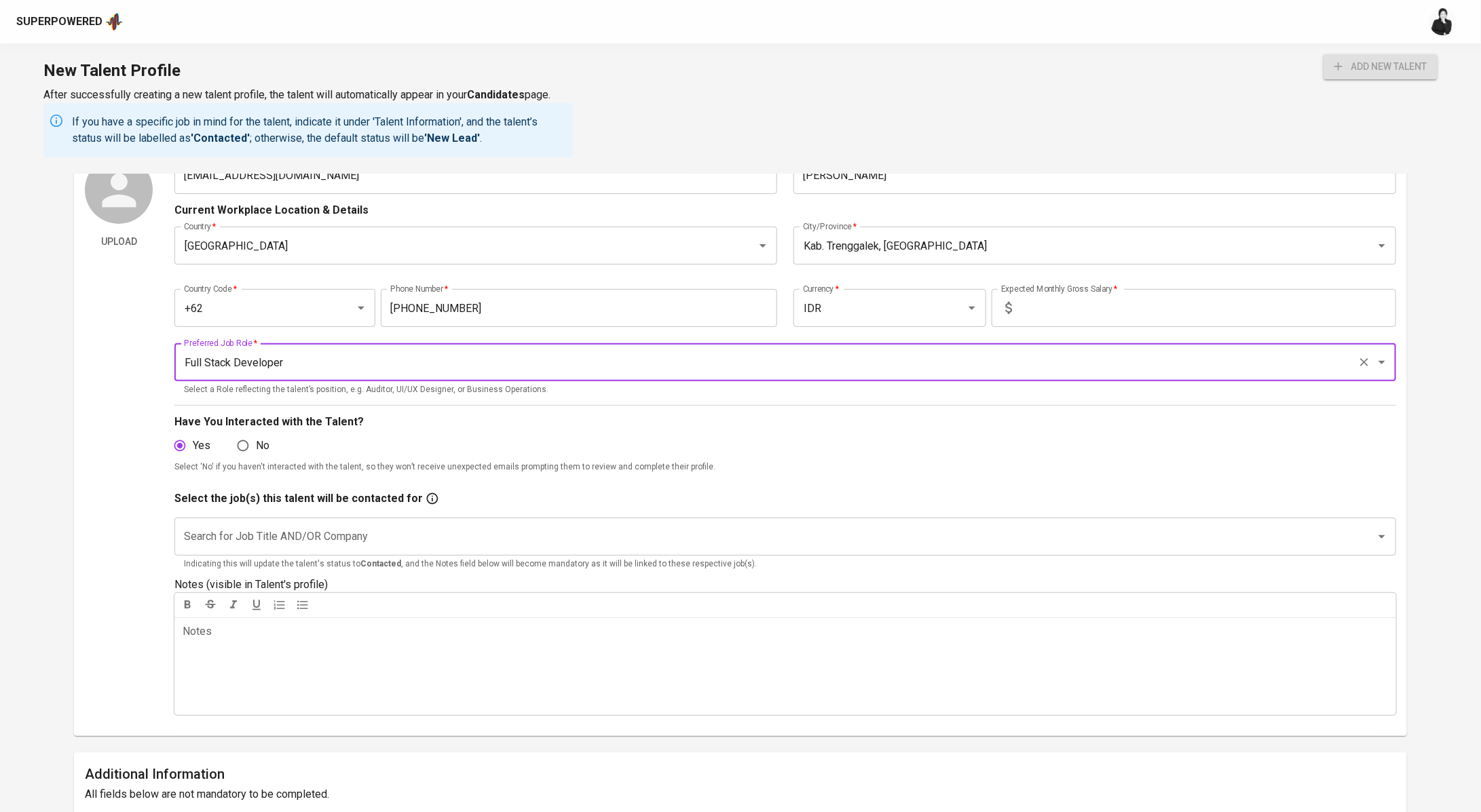
scroll to position [155, 0]
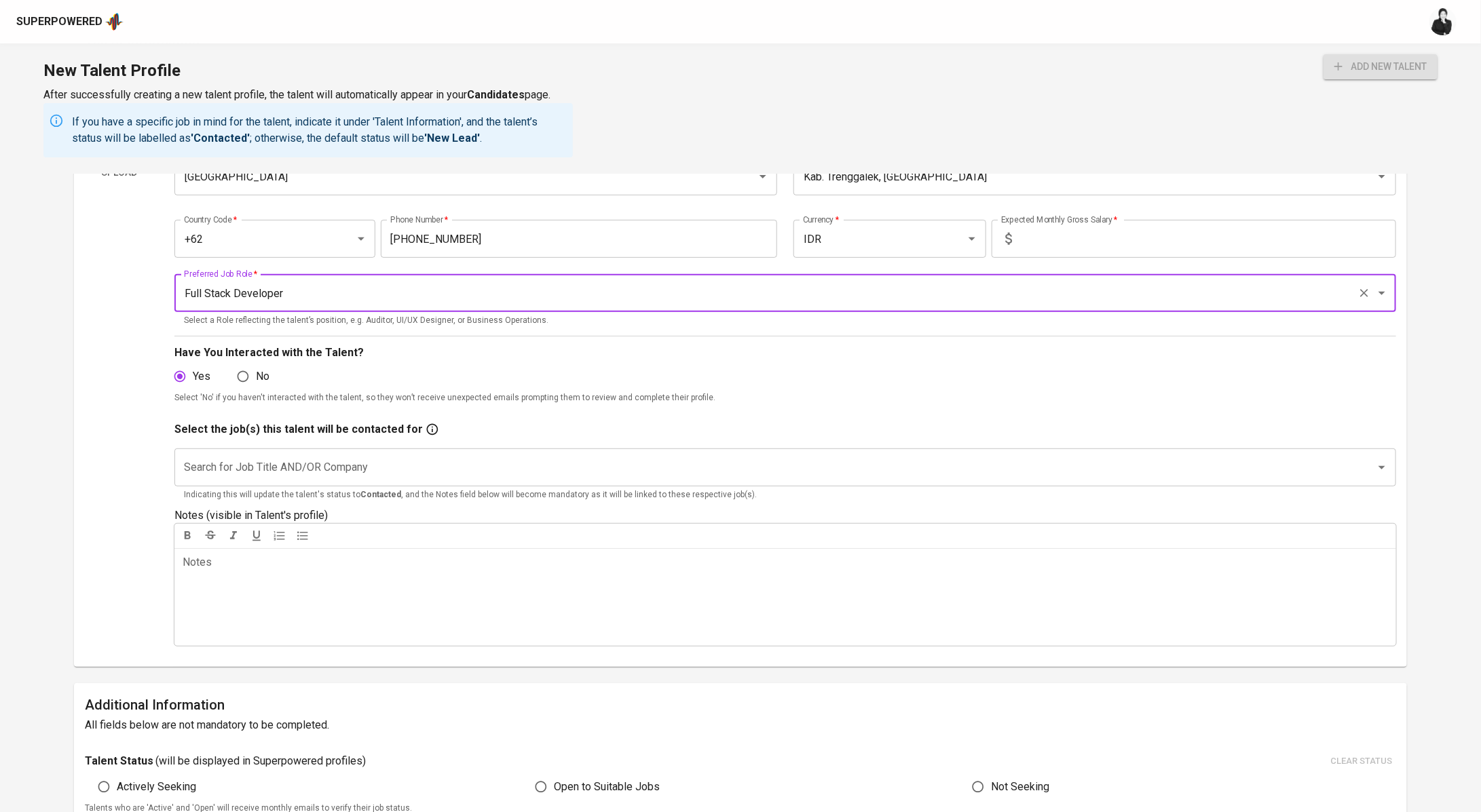
type input "Full Stack Developer"
click at [318, 474] on input "Search for Job Title AND/OR Company" at bounding box center [766, 467] width 1171 height 26
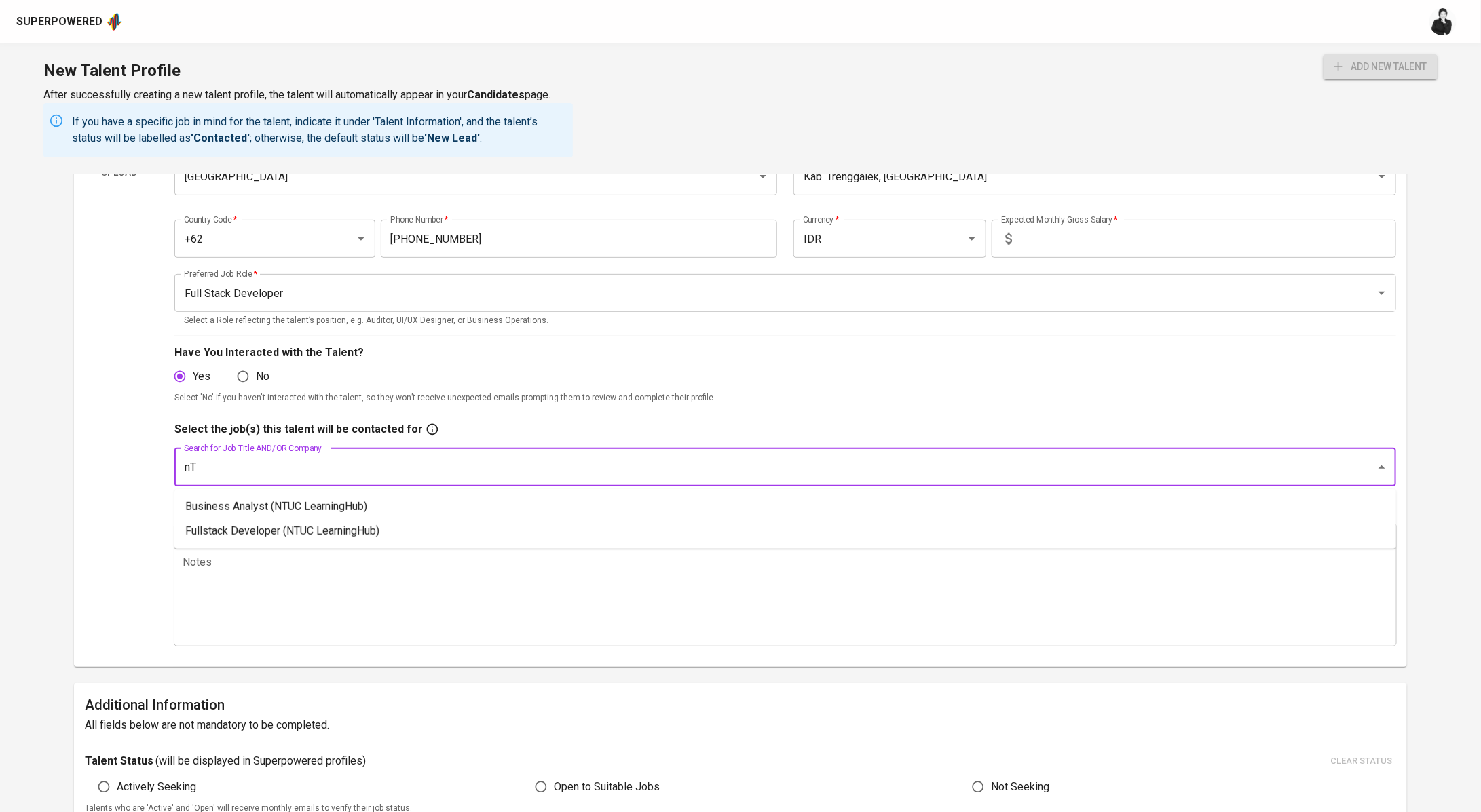
type input "n"
click at [302, 534] on li "Fullstack Developer (NTUC LearningHub)" at bounding box center [785, 532] width 1222 height 25
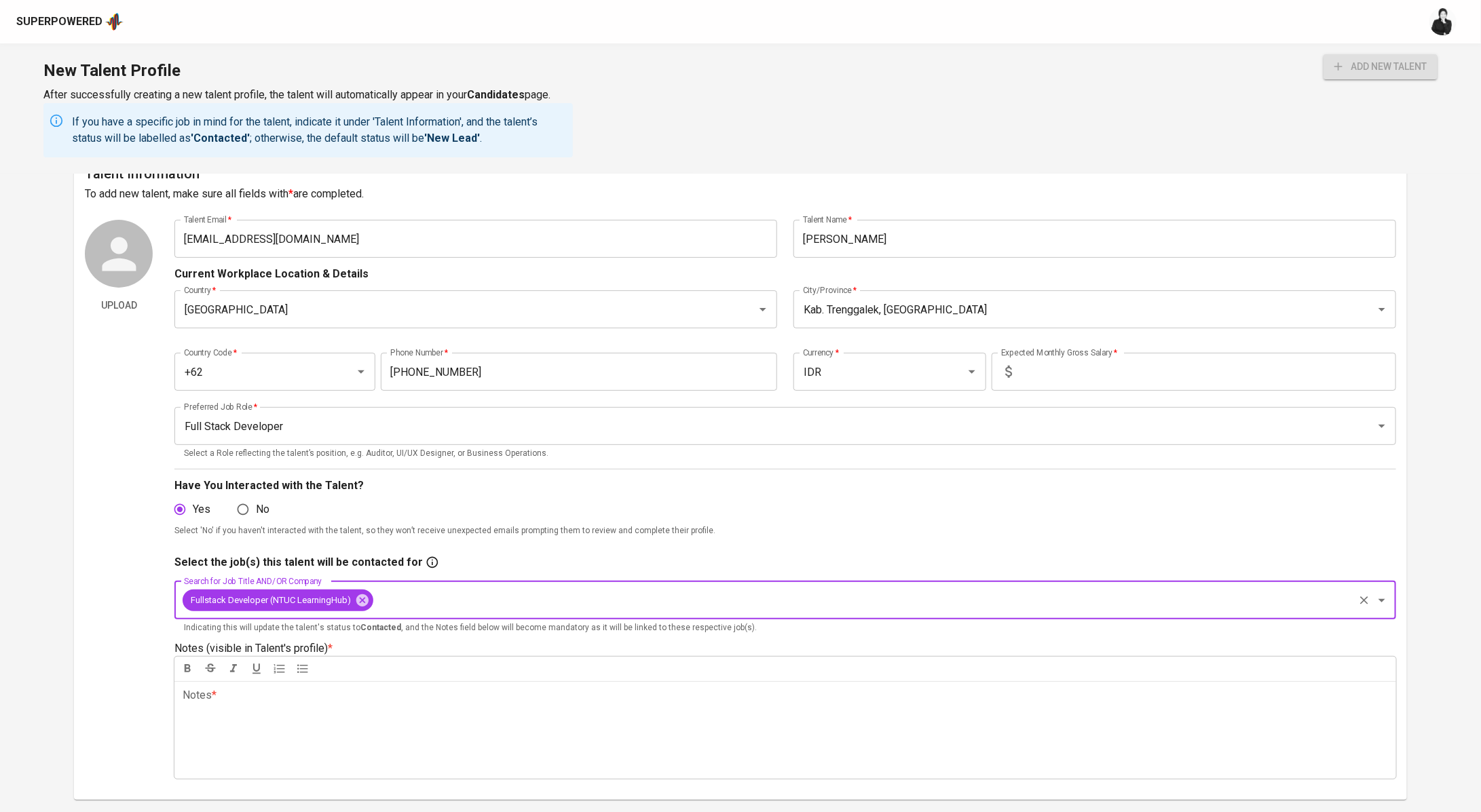
scroll to position [21, 0]
click at [1172, 376] on input "text" at bounding box center [1206, 374] width 378 height 38
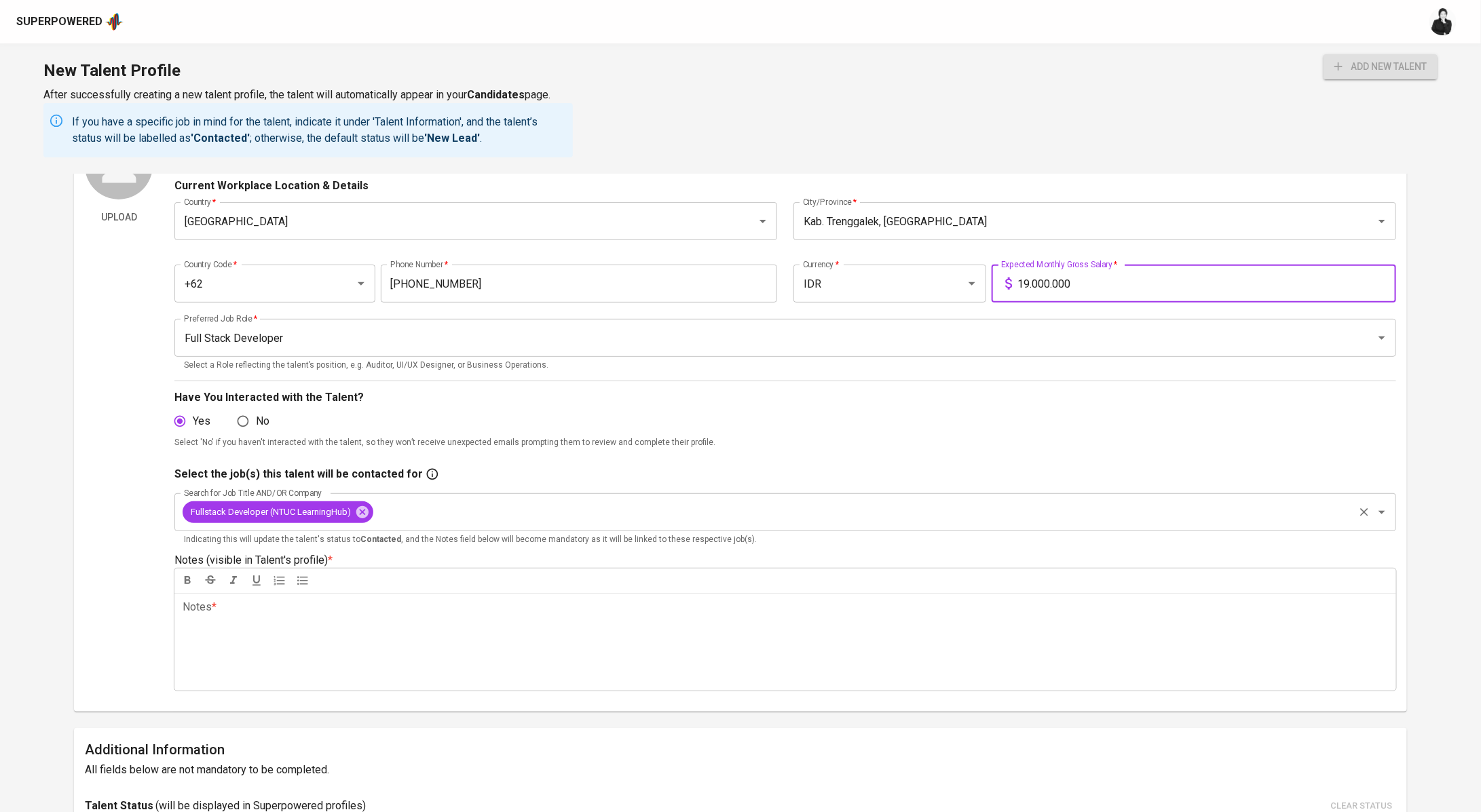
scroll to position [361, 0]
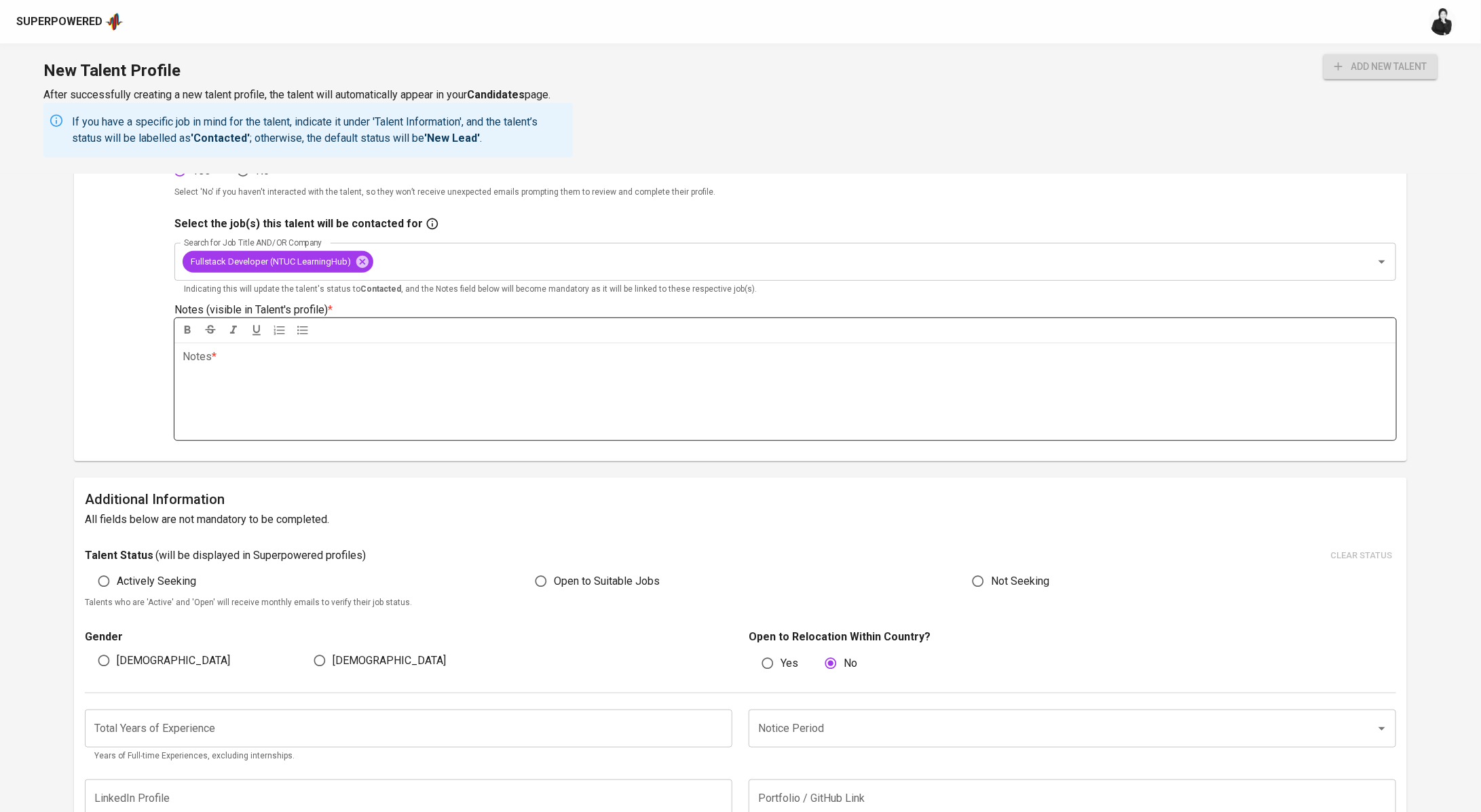
type input "19.000.000"
click at [322, 380] on div "Notes * ﻿" at bounding box center [785, 391] width 1222 height 98
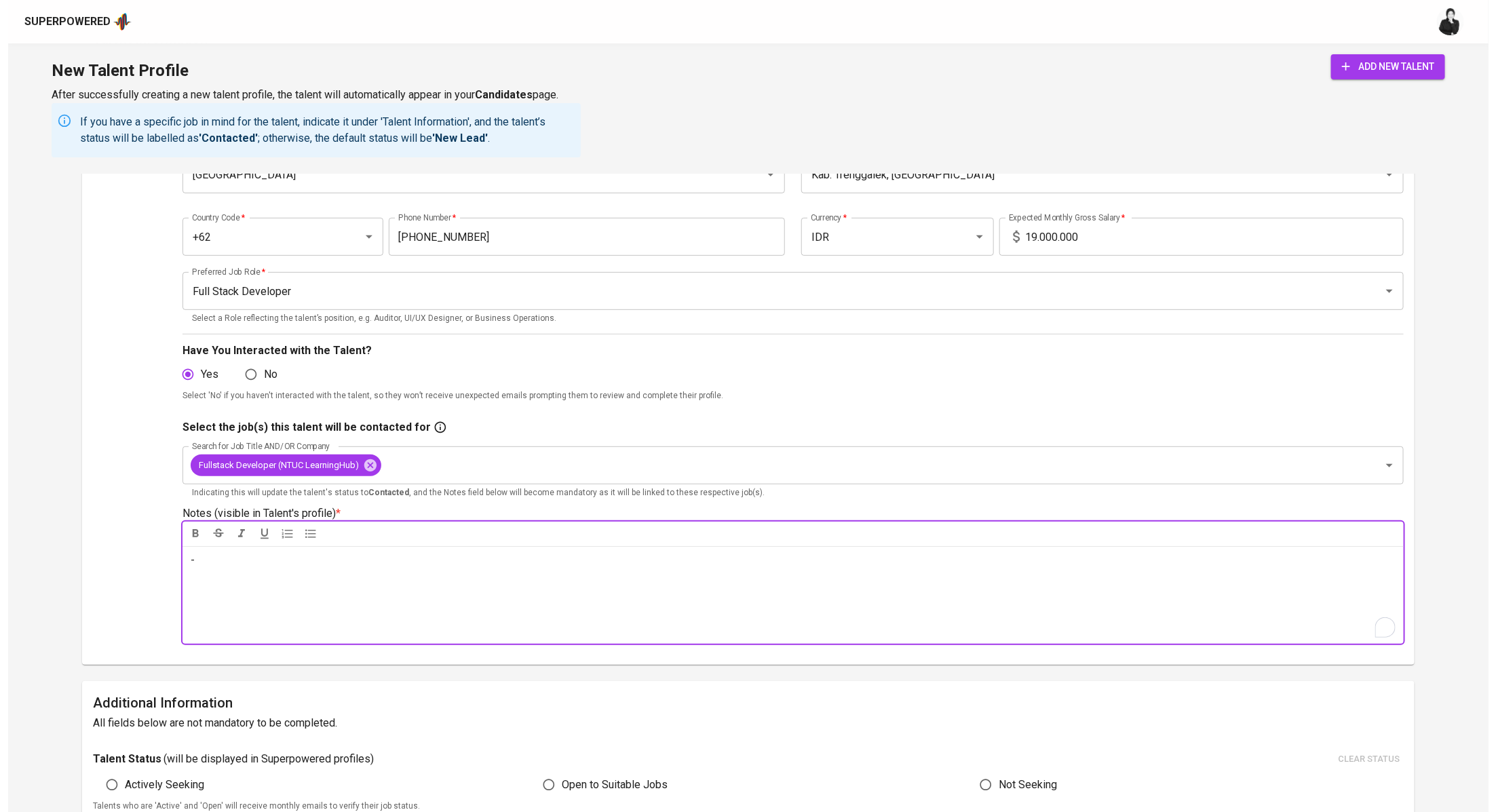
scroll to position [0, 0]
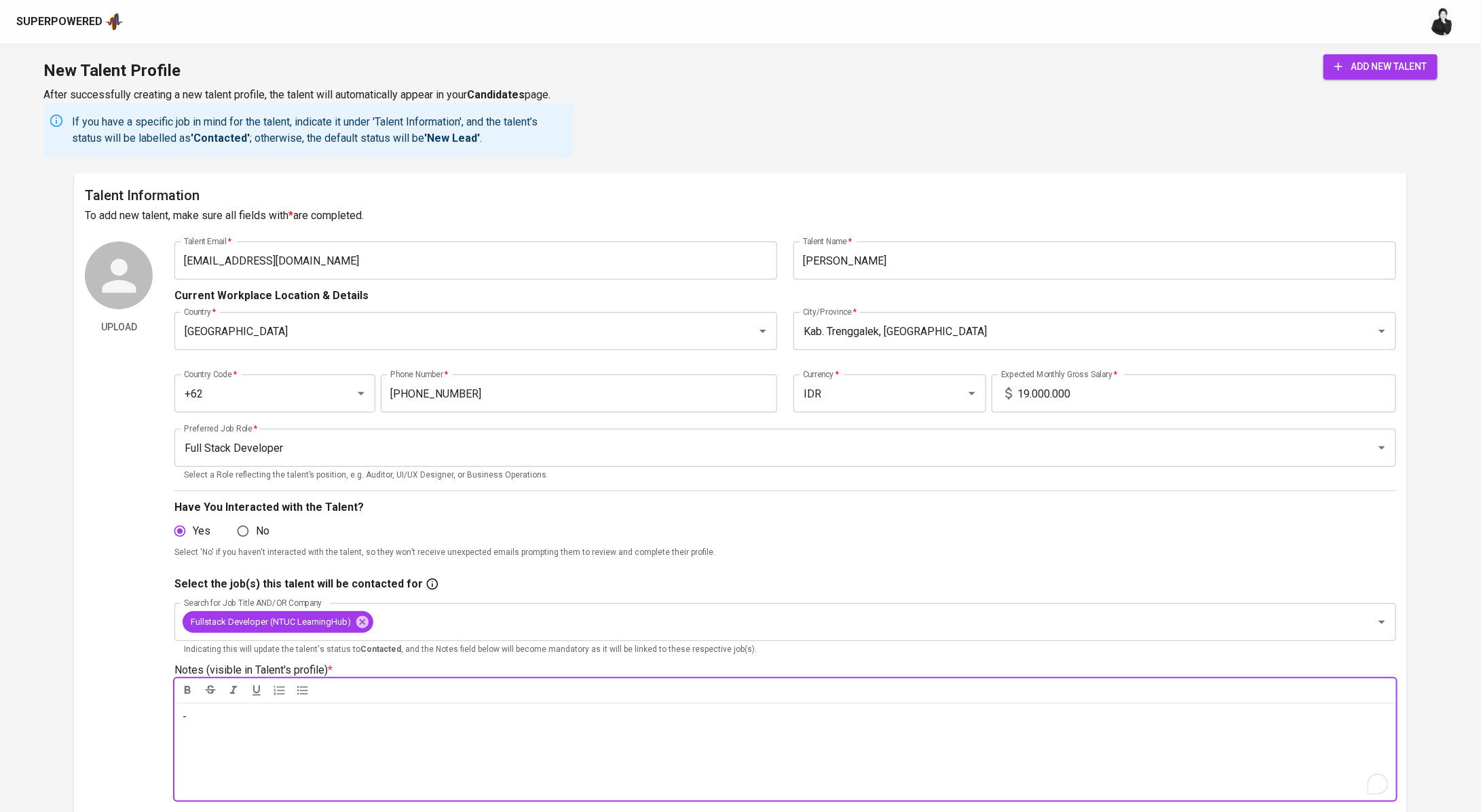
click at [1387, 66] on span "add new talent" at bounding box center [1380, 66] width 92 height 17
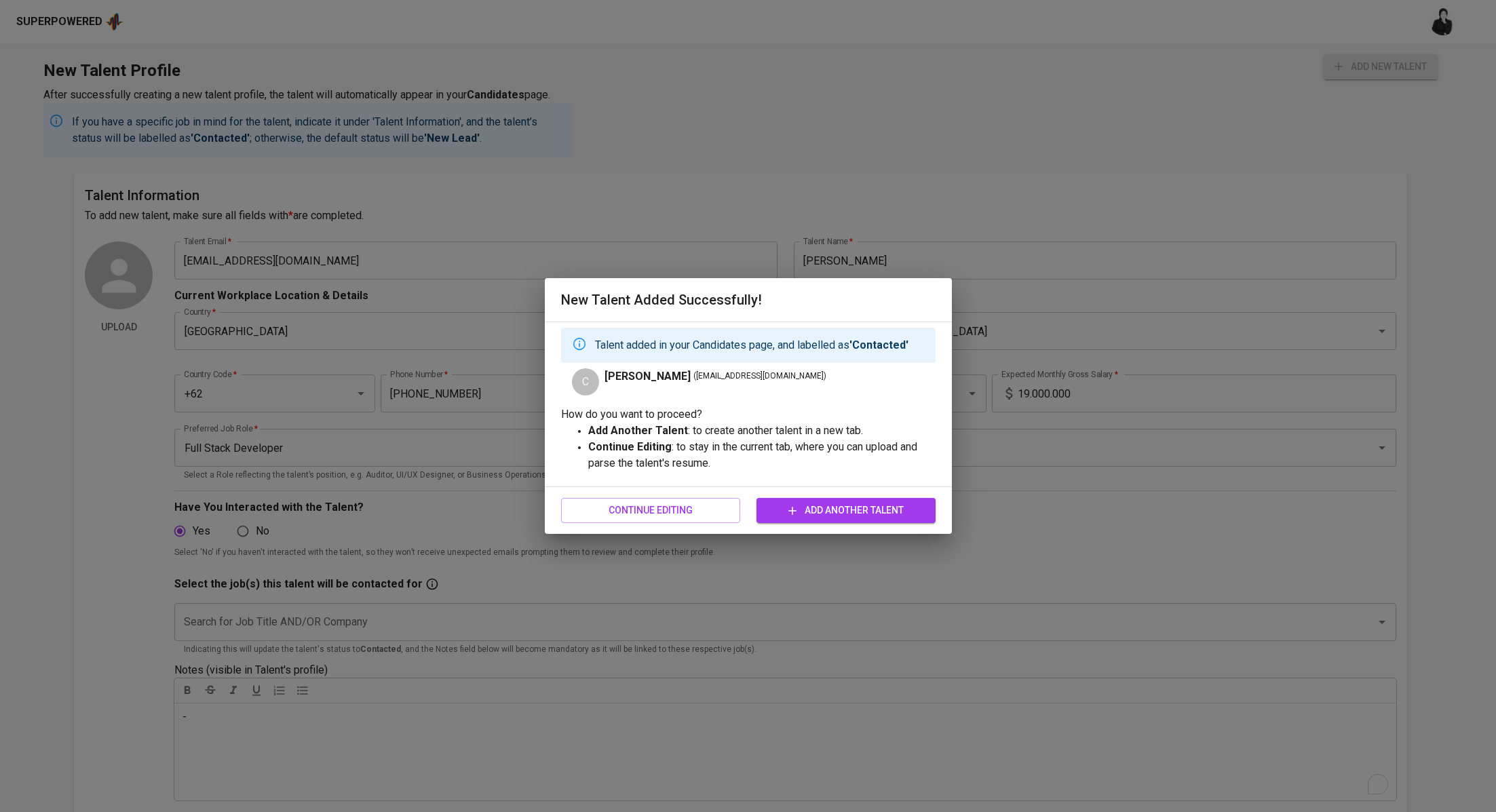
click at [782, 506] on span "Add Another Talent" at bounding box center [846, 510] width 157 height 17
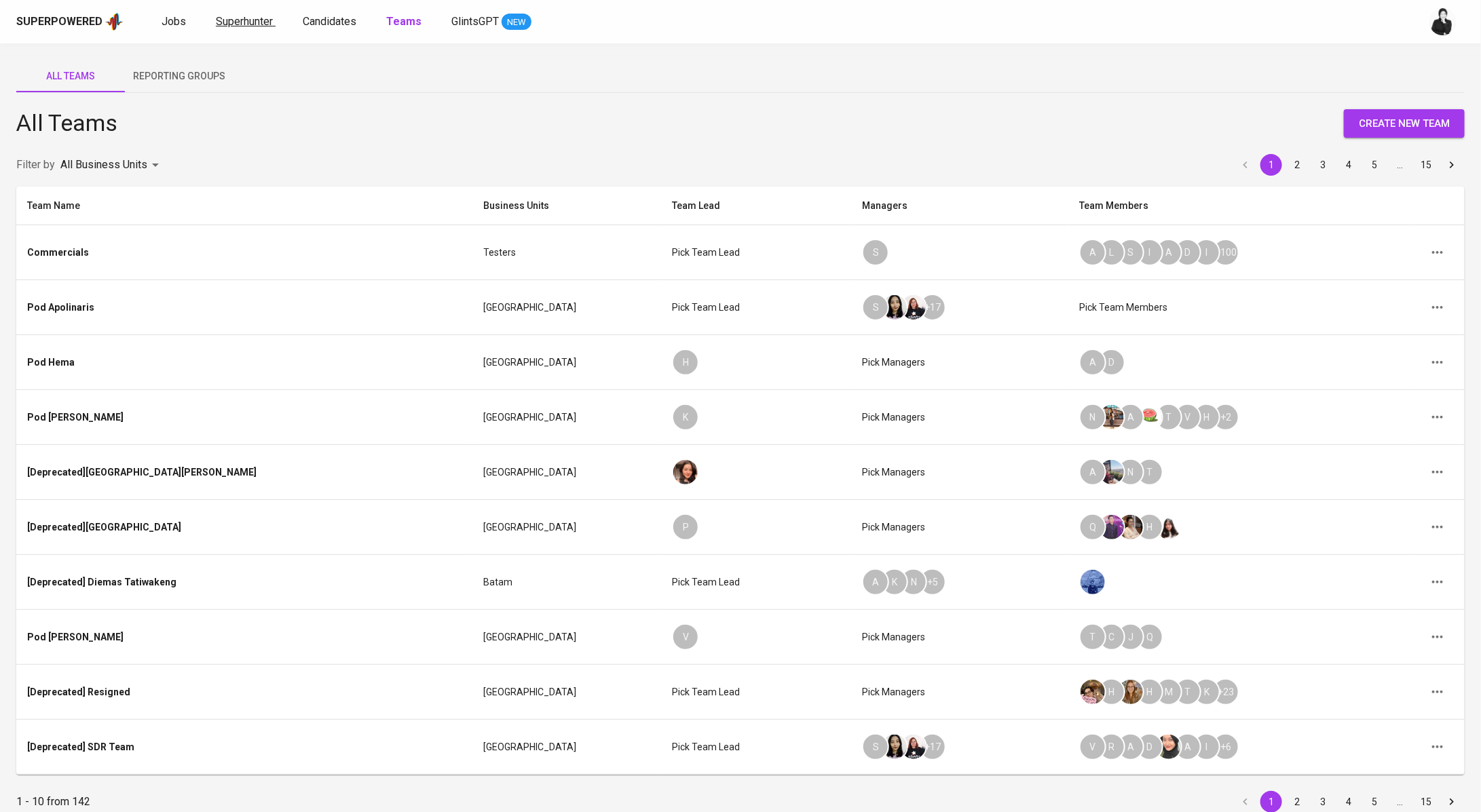
click at [219, 16] on span "Superhunter" at bounding box center [244, 21] width 57 height 13
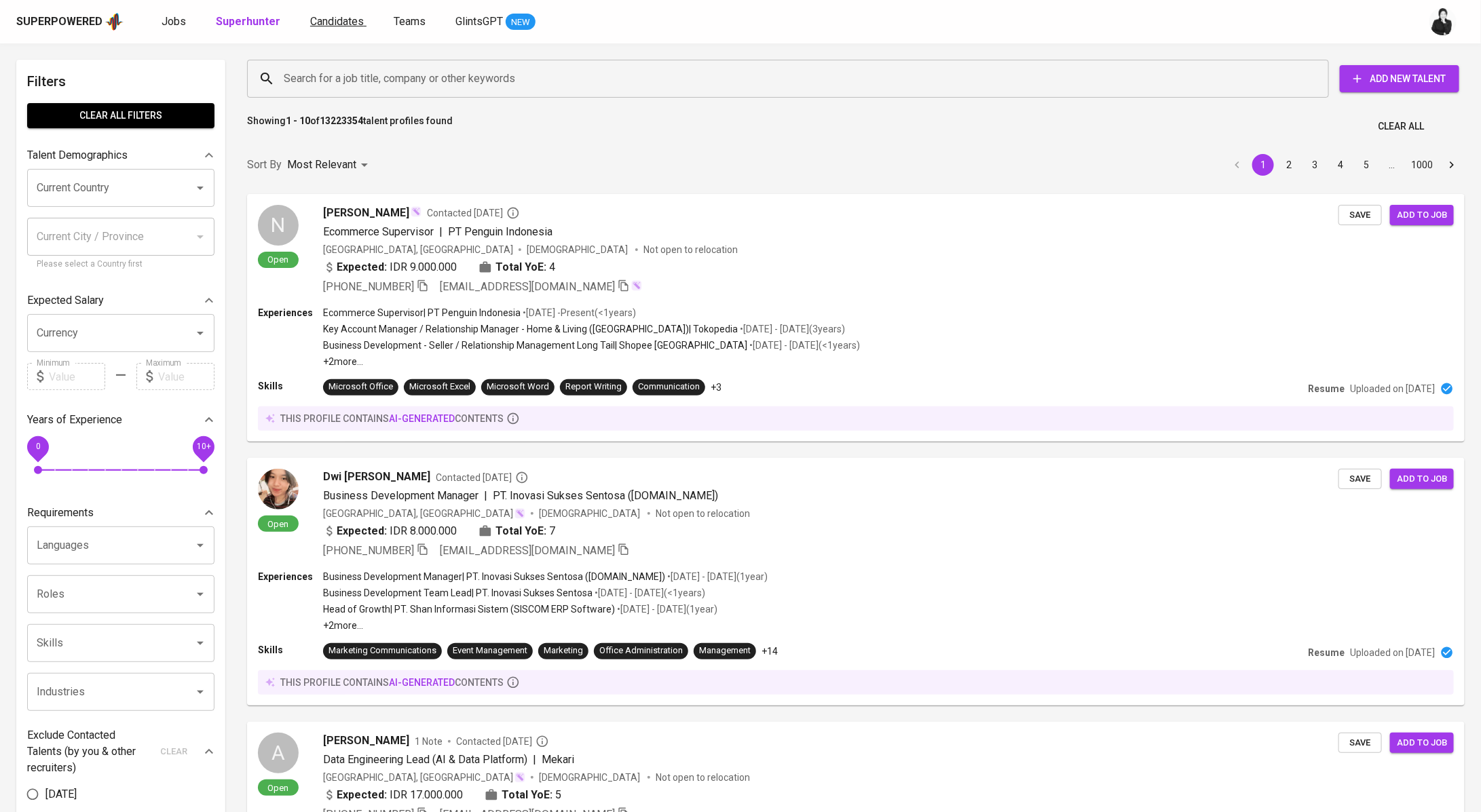
click at [310, 25] on span "Candidates" at bounding box center [337, 21] width 53 height 13
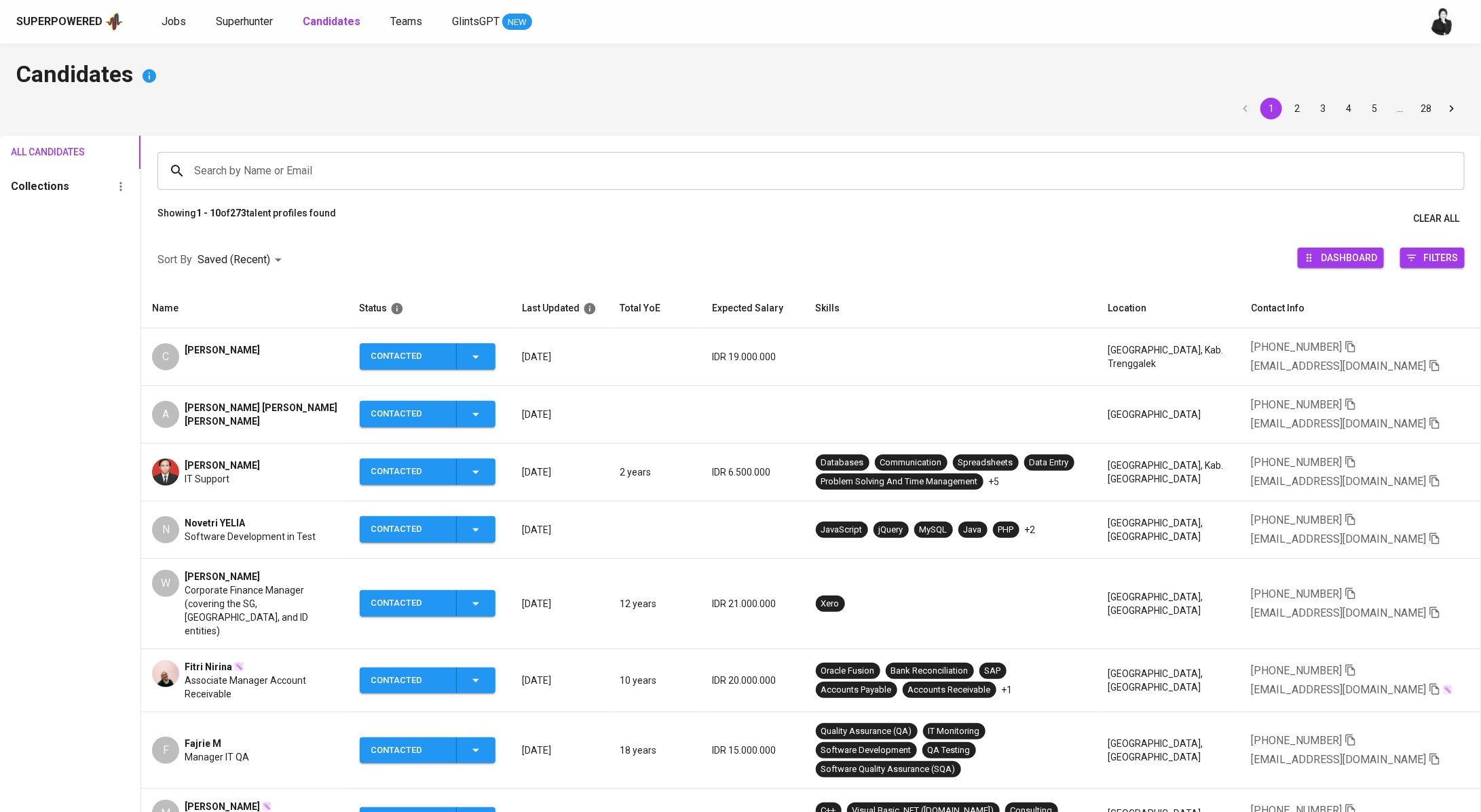
click at [248, 348] on div "C Candra Hesen" at bounding box center [244, 357] width 185 height 27
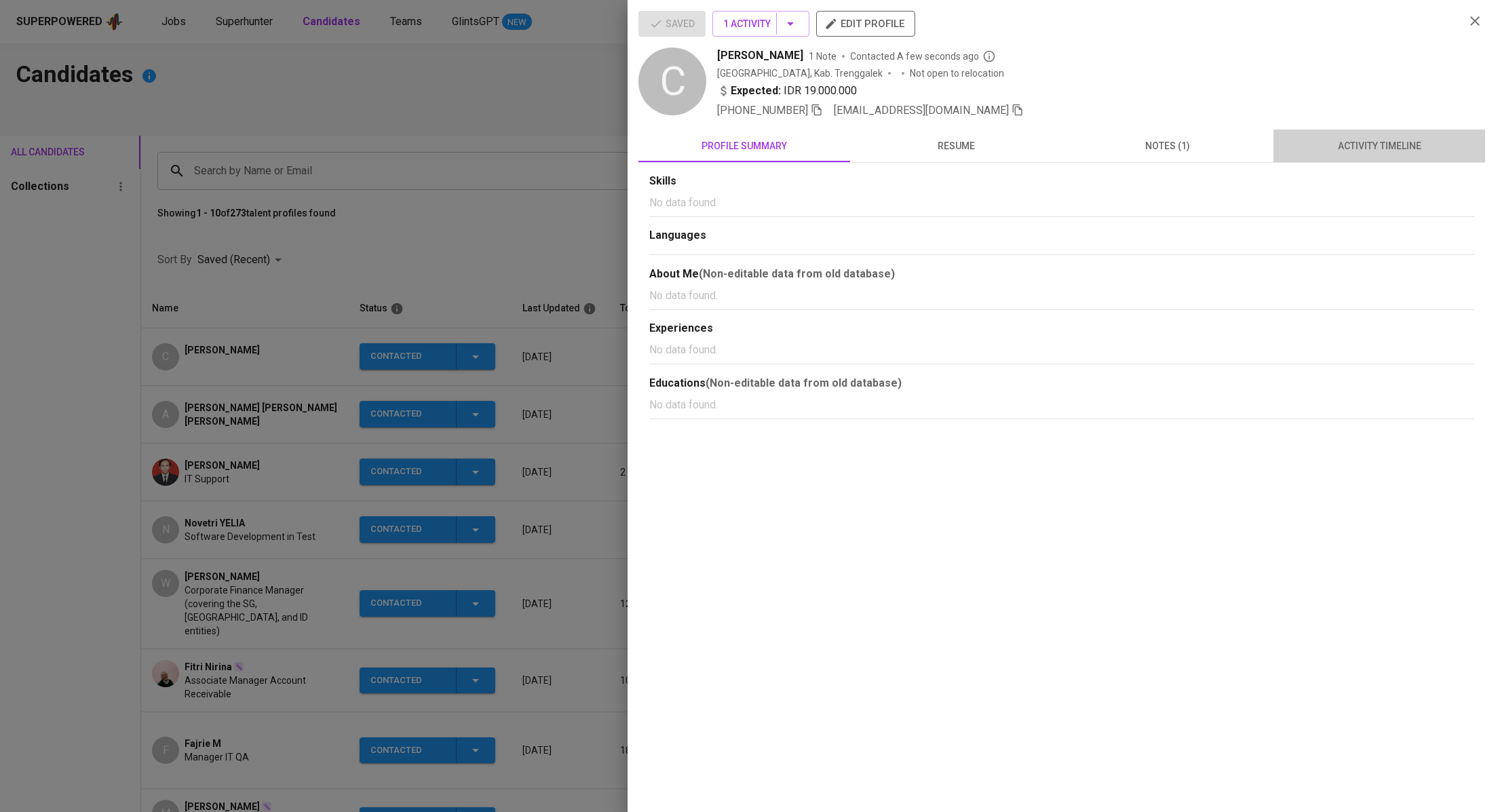
click at [1376, 129] on button "activity timeline" at bounding box center [1379, 146] width 211 height 33
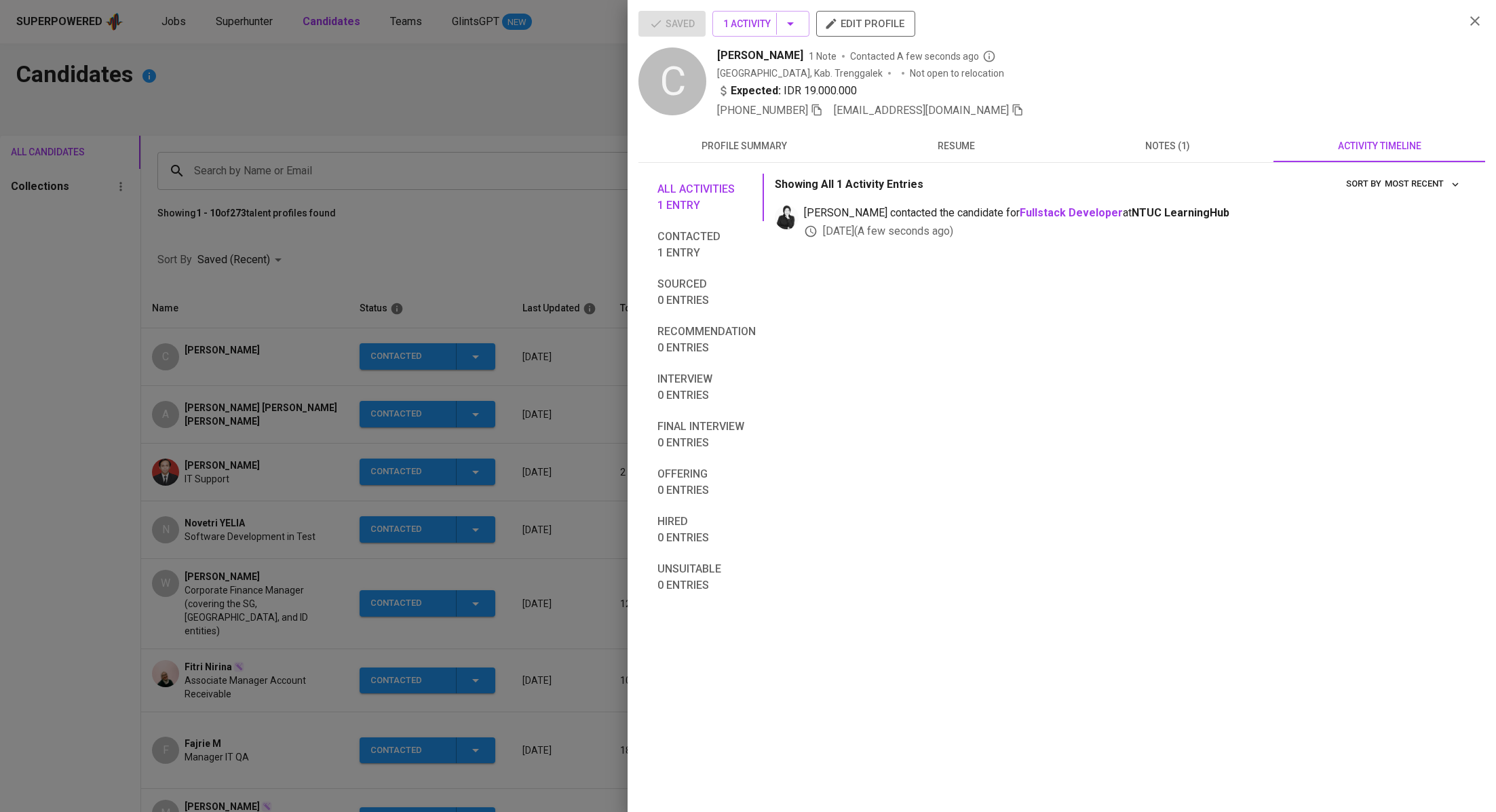
drag, startPoint x: 573, startPoint y: 233, endPoint x: 631, endPoint y: 153, distance: 98.8
click at [573, 233] on div at bounding box center [748, 406] width 1496 height 812
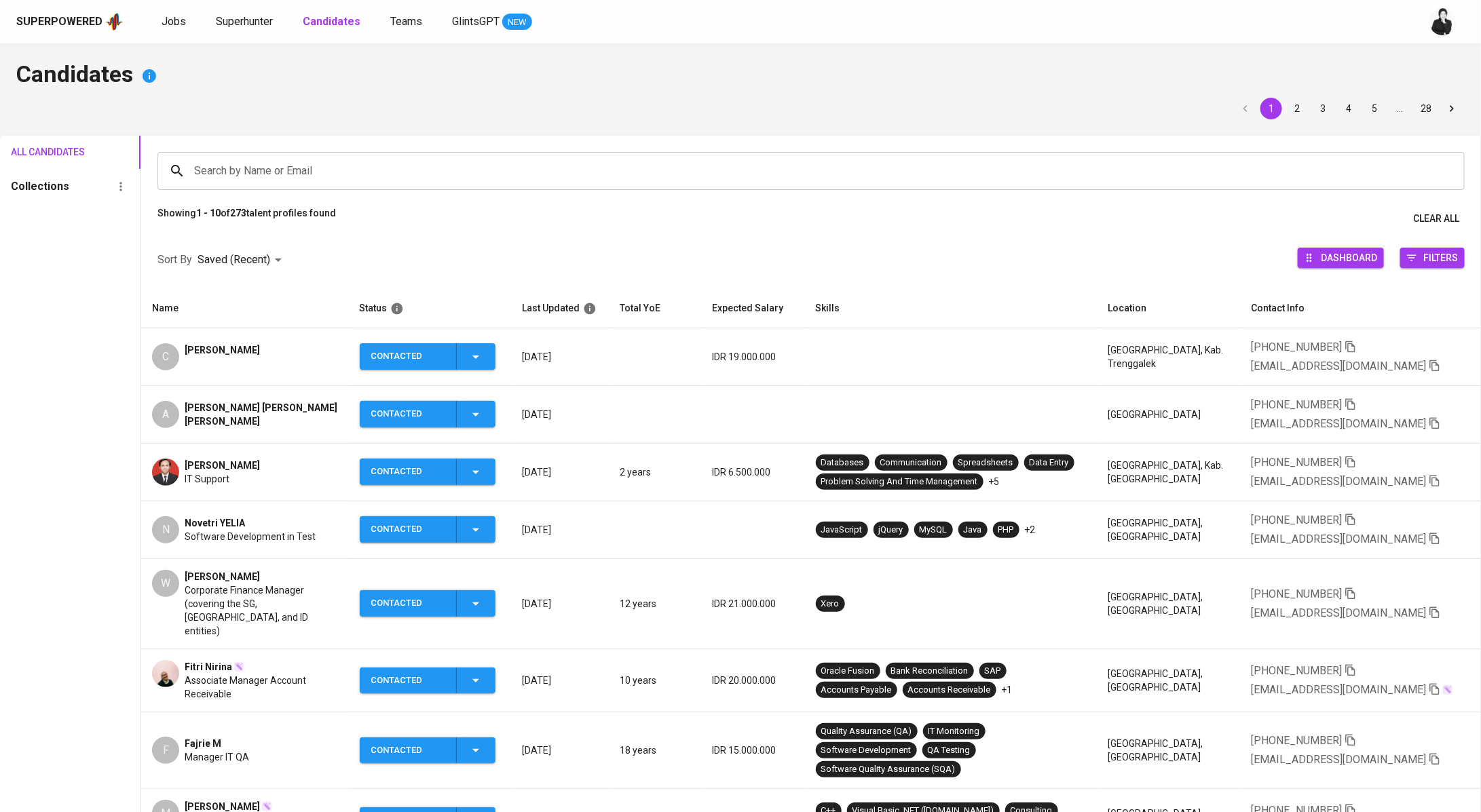
click at [184, 35] on div "Superpowered Jobs Superhunter Candidates Teams GlintsGPT NEW" at bounding box center [740, 21] width 1481 height 43
click at [162, 22] on span "Jobs" at bounding box center [174, 21] width 25 height 13
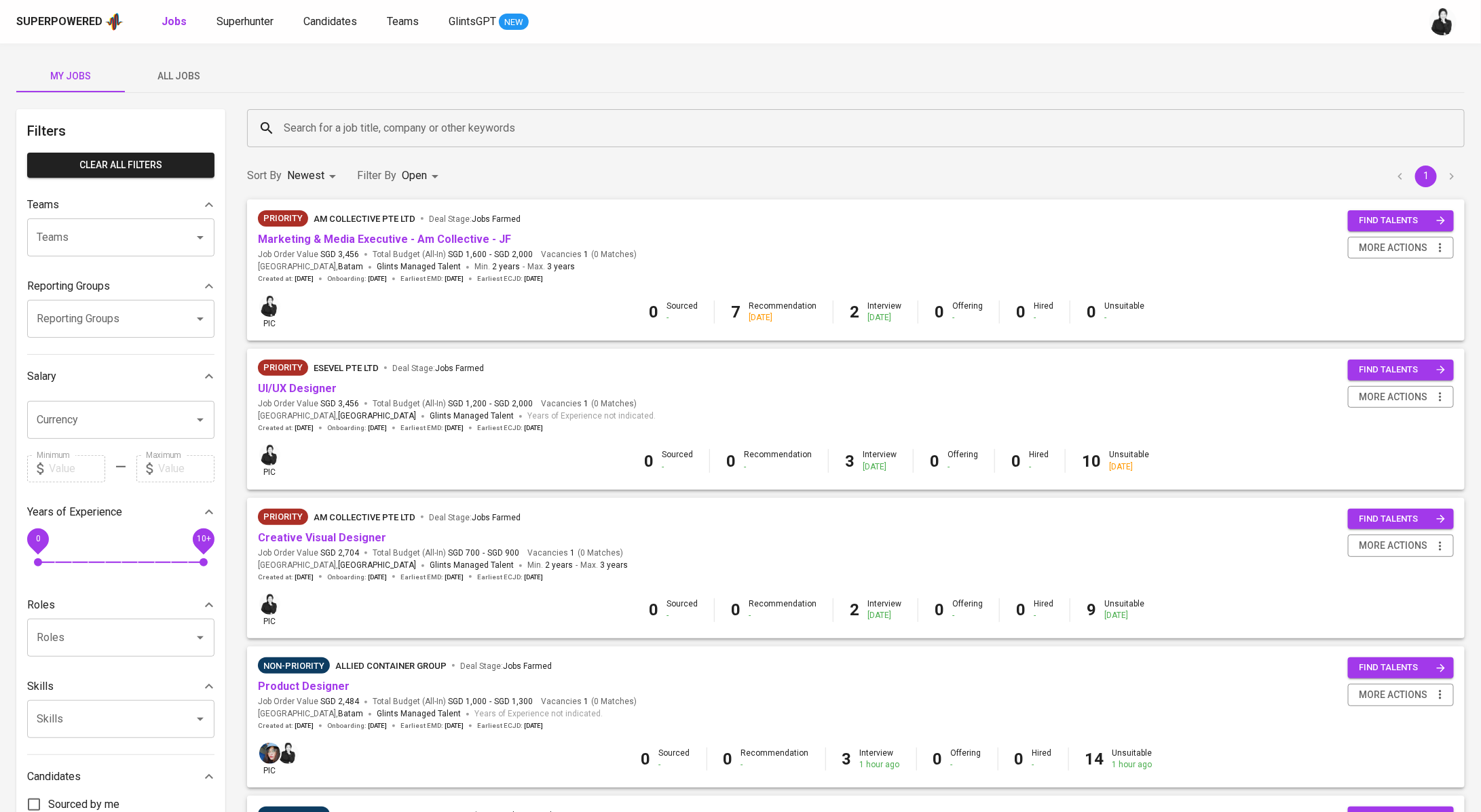
click at [251, 35] on div "Superpowered Jobs Superhunter Candidates Teams GlintsGPT NEW" at bounding box center [740, 21] width 1481 height 43
click at [274, 23] on link "Superhunter" at bounding box center [246, 22] width 60 height 17
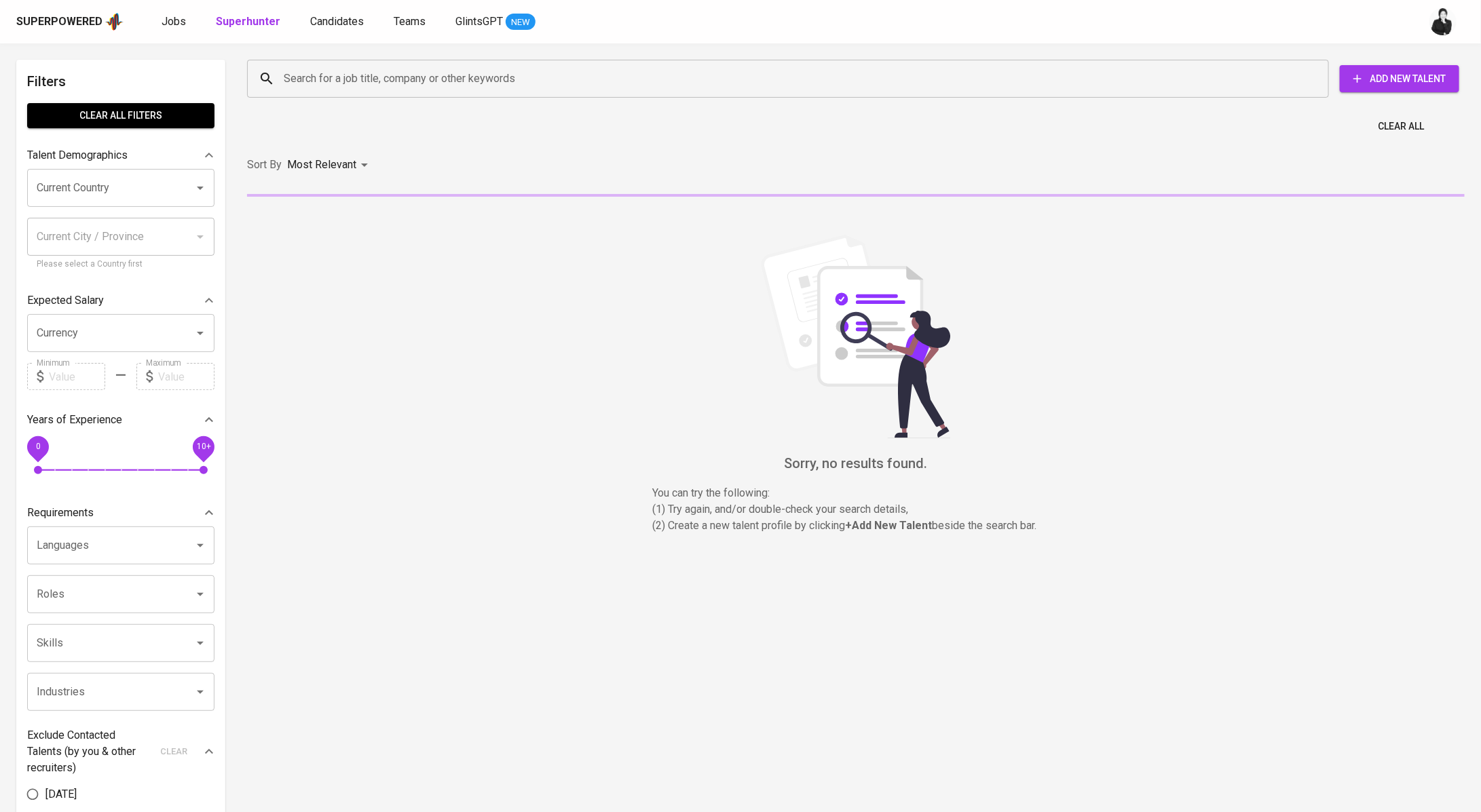
click at [427, 93] on div "Search for a job title, company or other keywords" at bounding box center [788, 79] width 1082 height 38
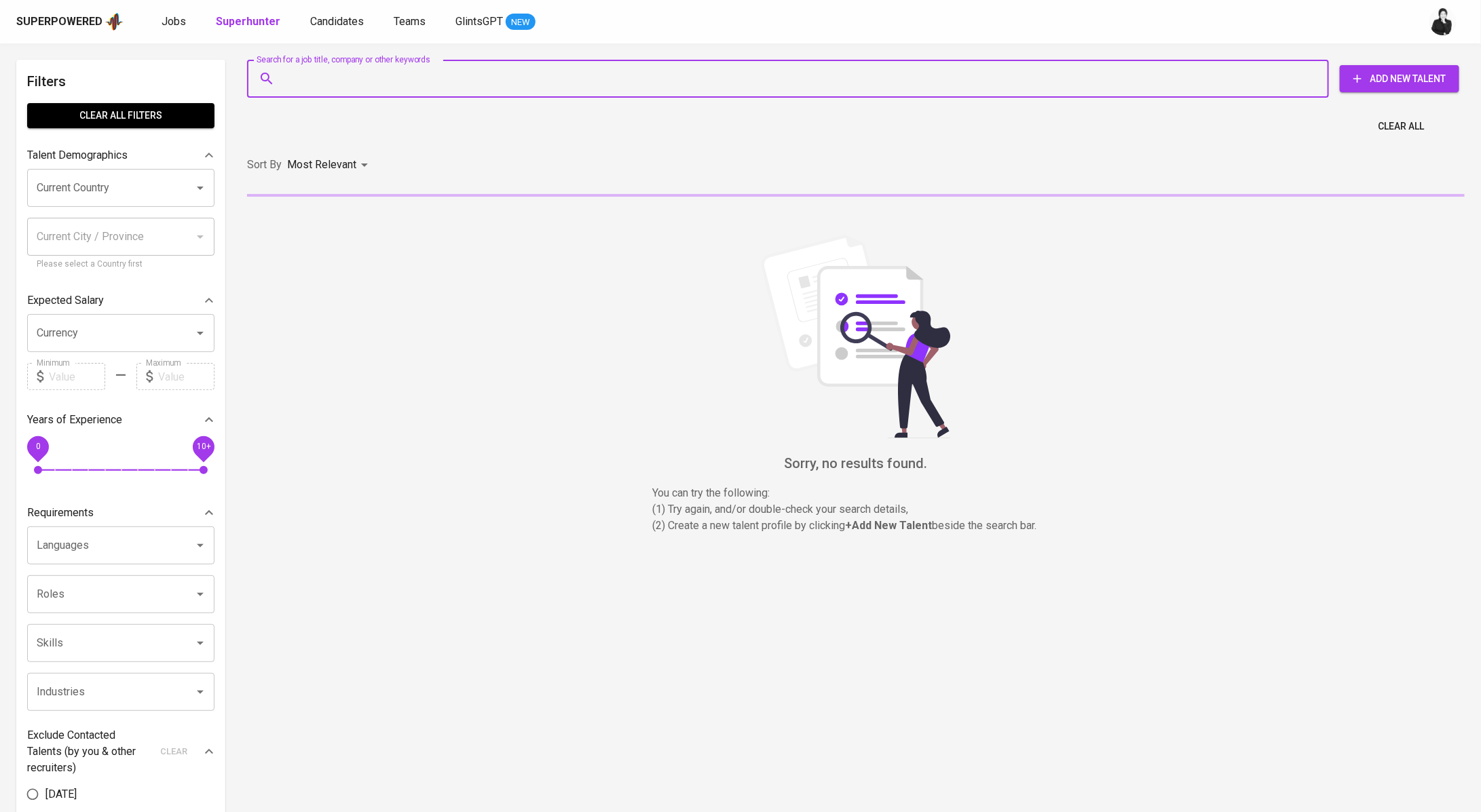
paste input "achmadsyarif241@gmail.com"
type input "achmadsyarif241@gmail.com"
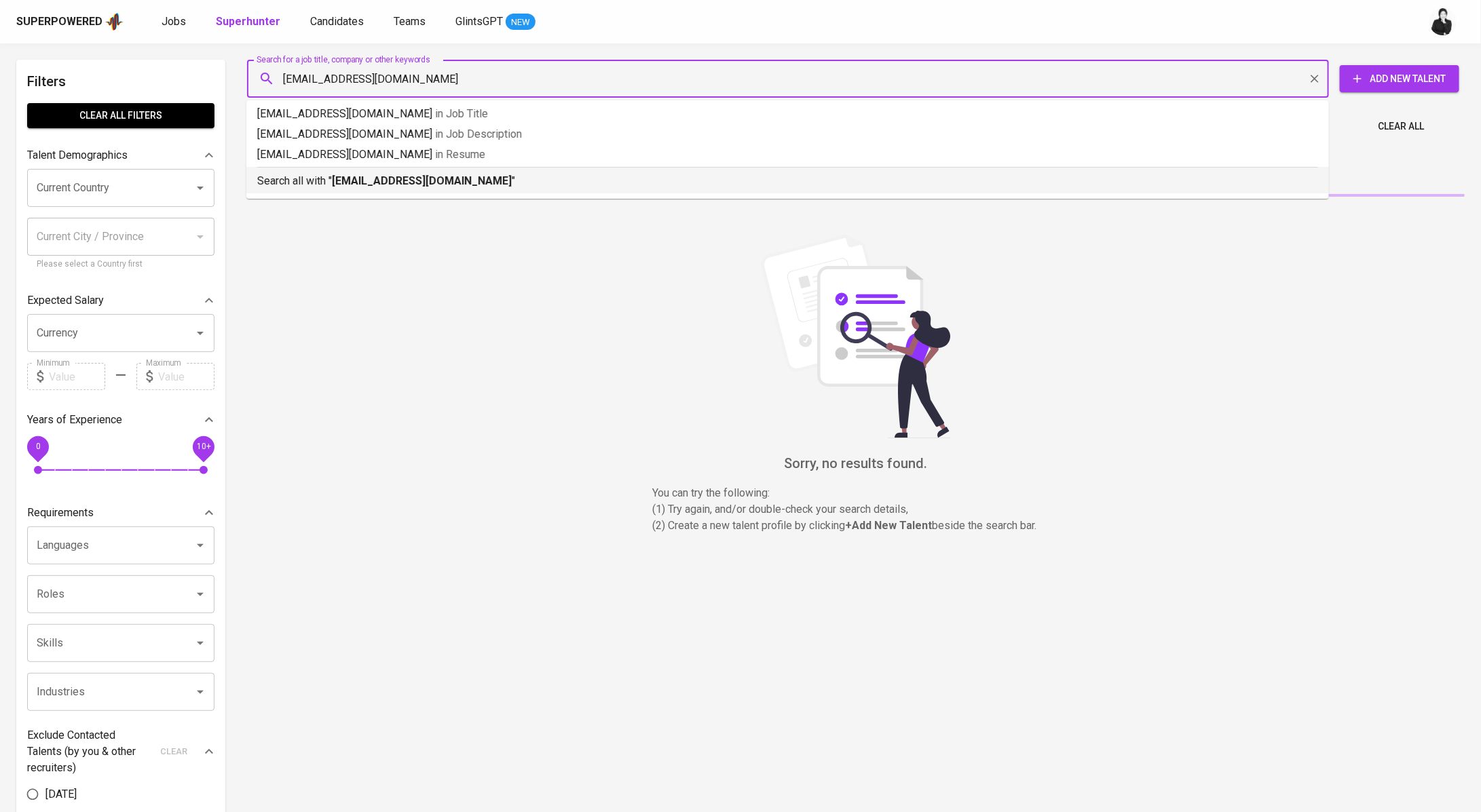
click at [437, 181] on b "achmadsyarif241@gmail.com" at bounding box center [422, 181] width 180 height 13
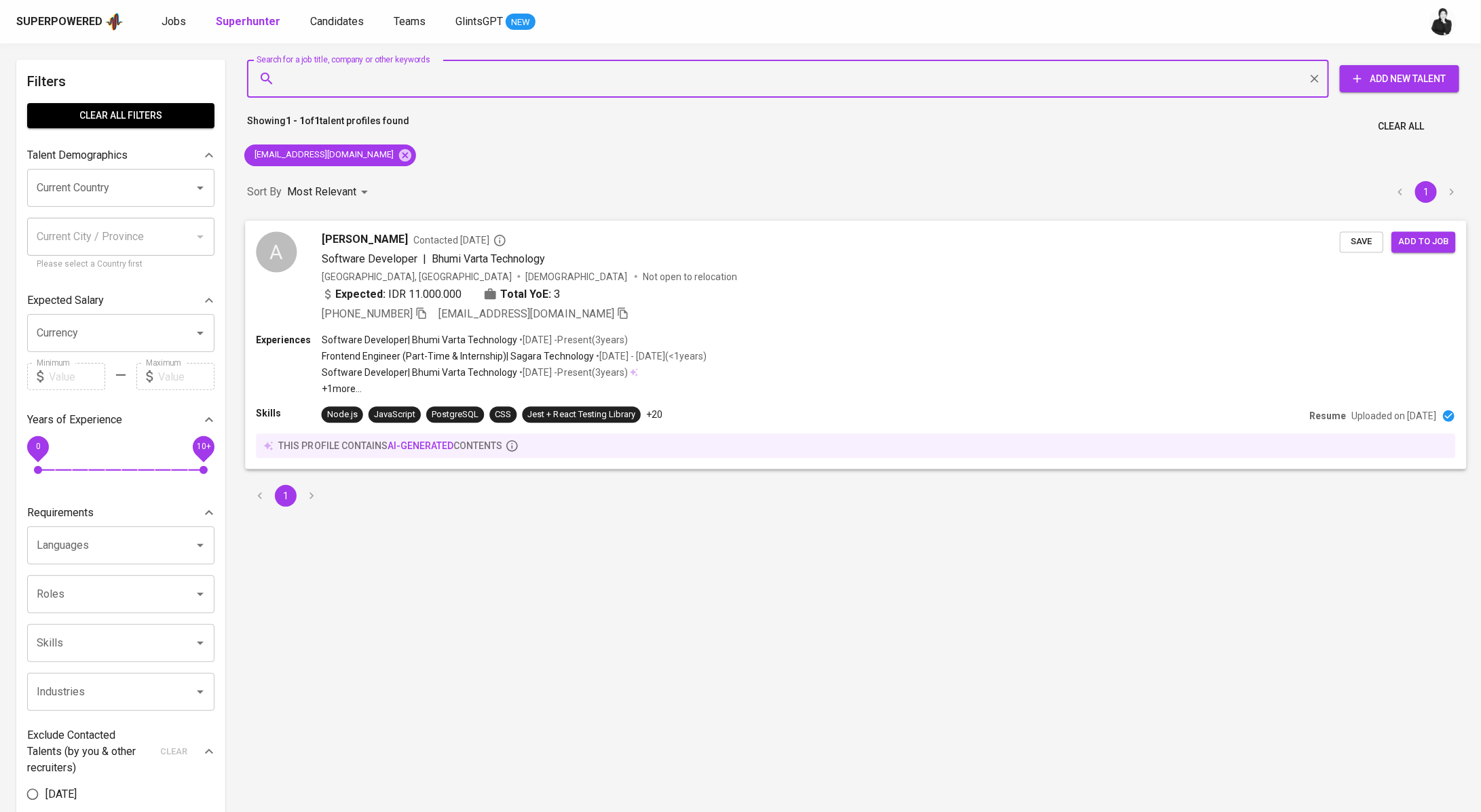
click at [465, 238] on span "Contacted 1 year ago" at bounding box center [460, 240] width 93 height 14
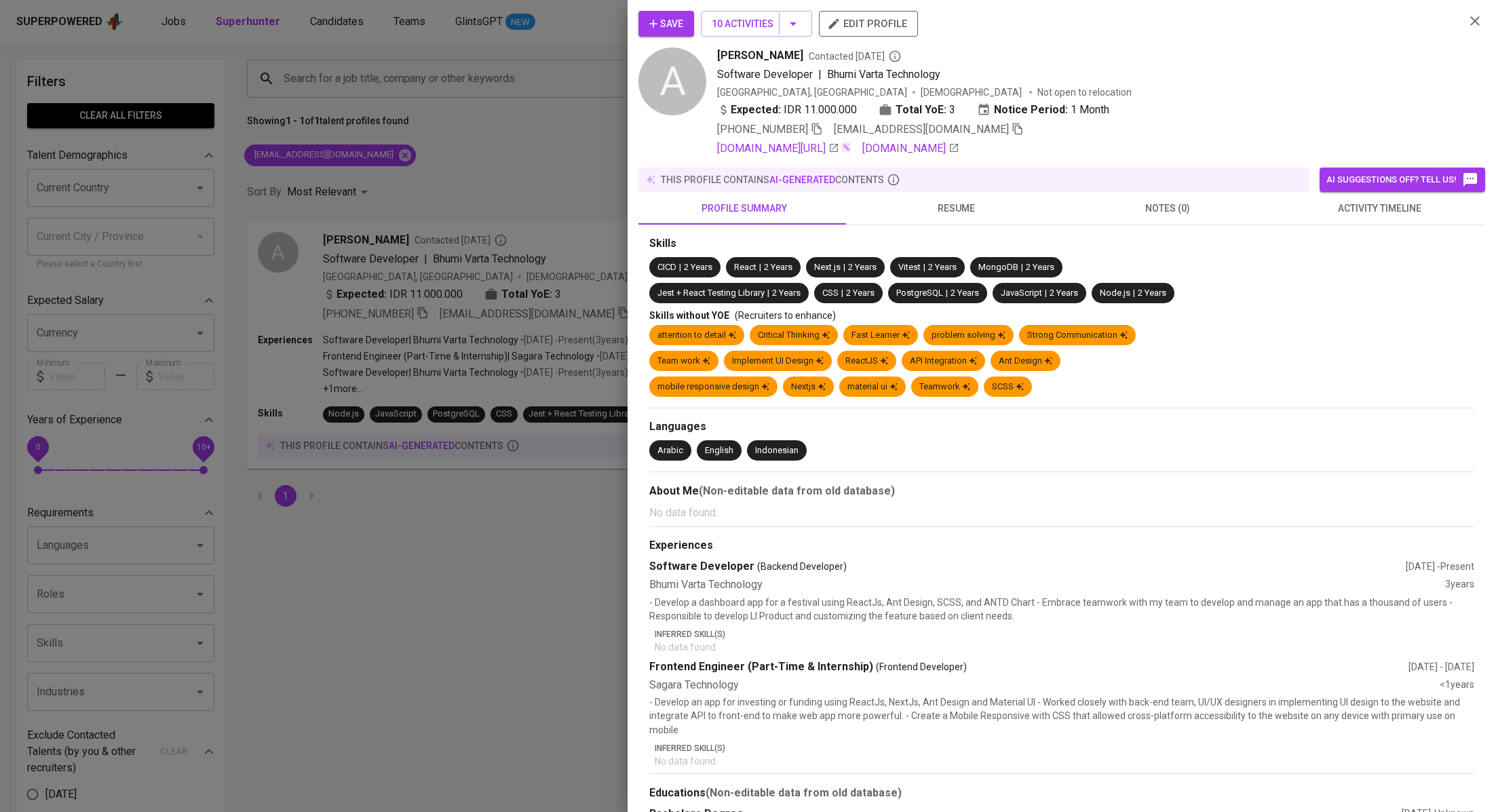
click at [1324, 203] on span "activity timeline" at bounding box center [1380, 209] width 196 height 17
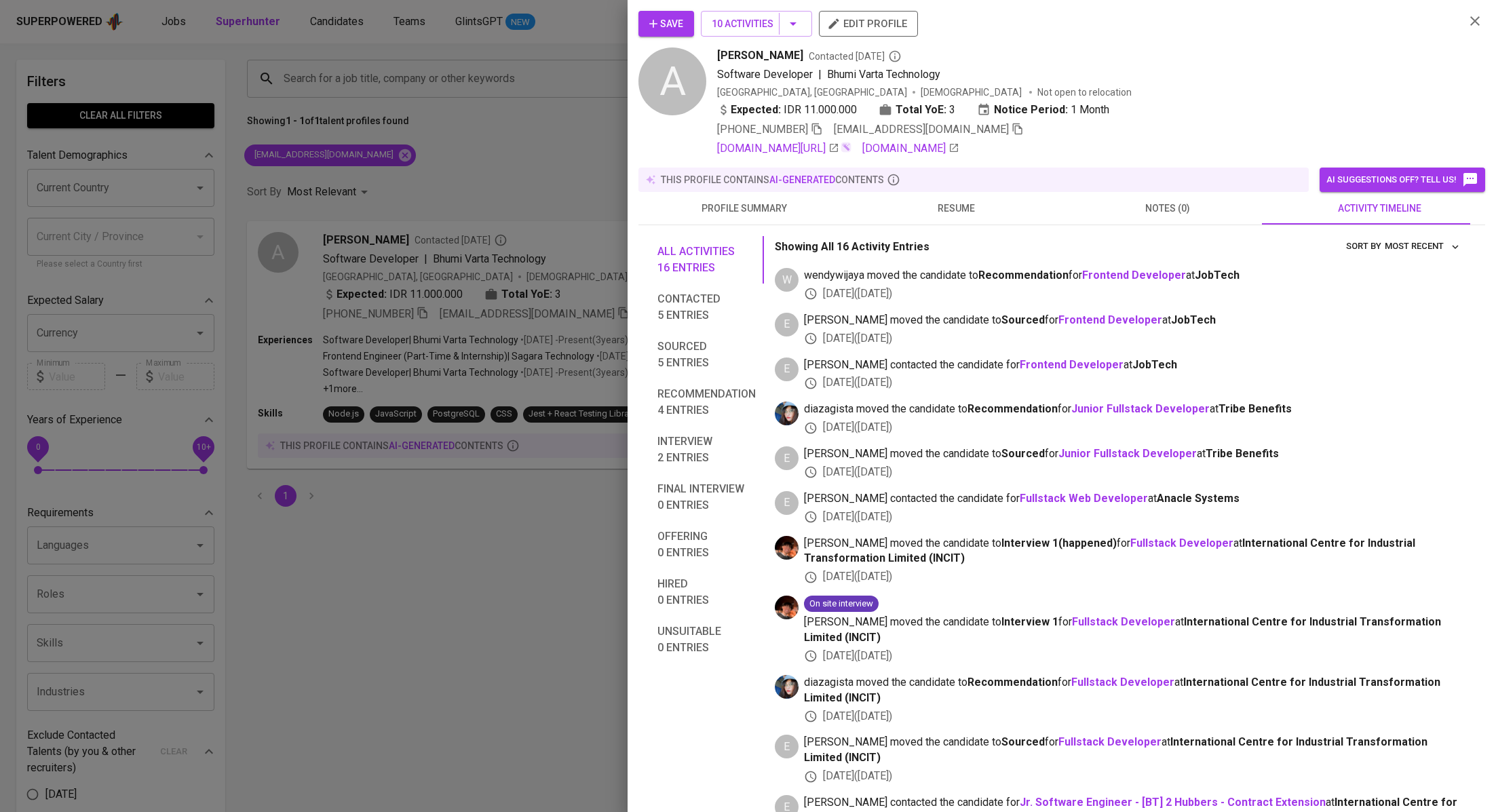
click at [684, 11] on button "Save" at bounding box center [666, 24] width 55 height 26
click at [483, 153] on div at bounding box center [748, 406] width 1496 height 812
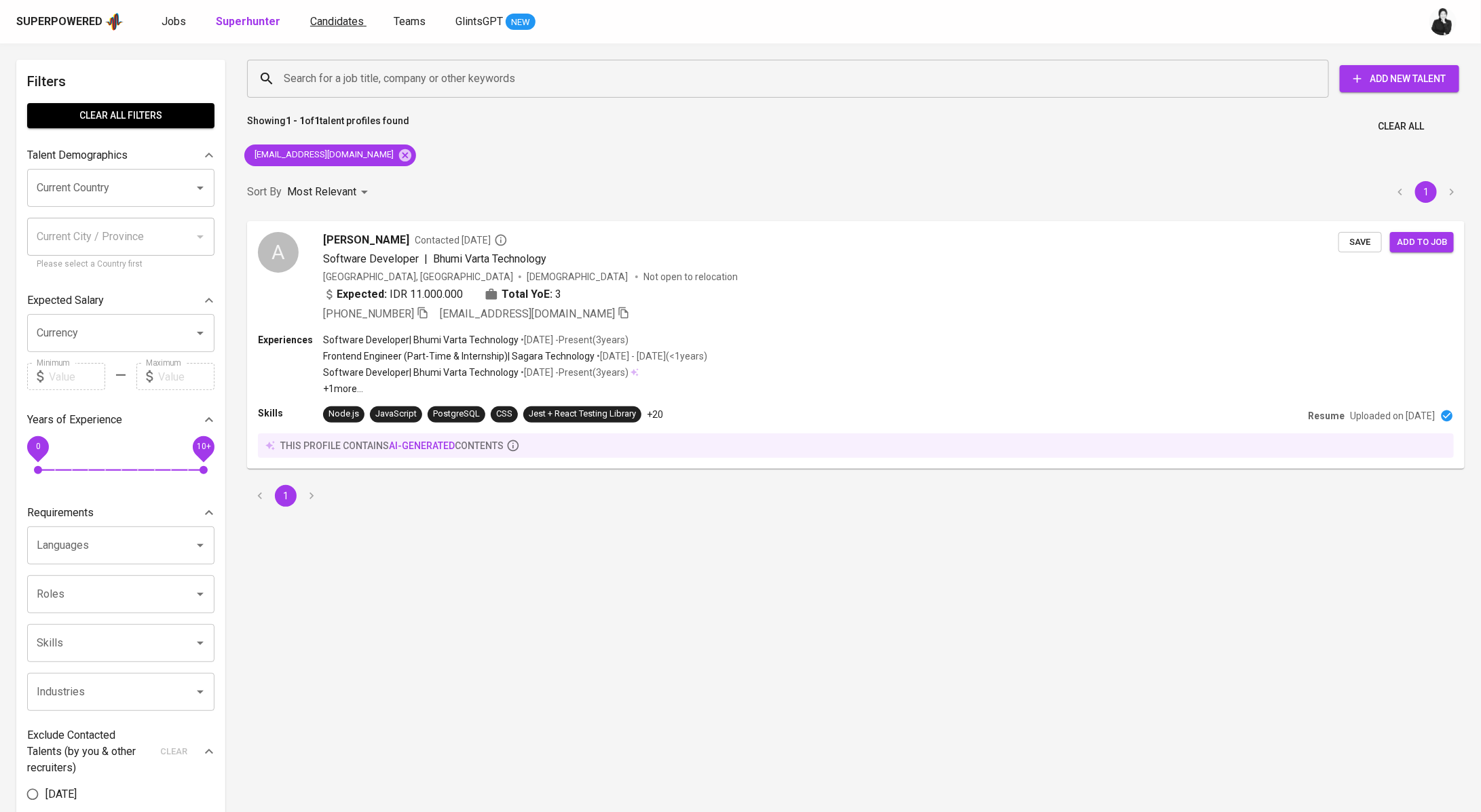
click at [326, 19] on span "Candidates" at bounding box center [337, 21] width 53 height 13
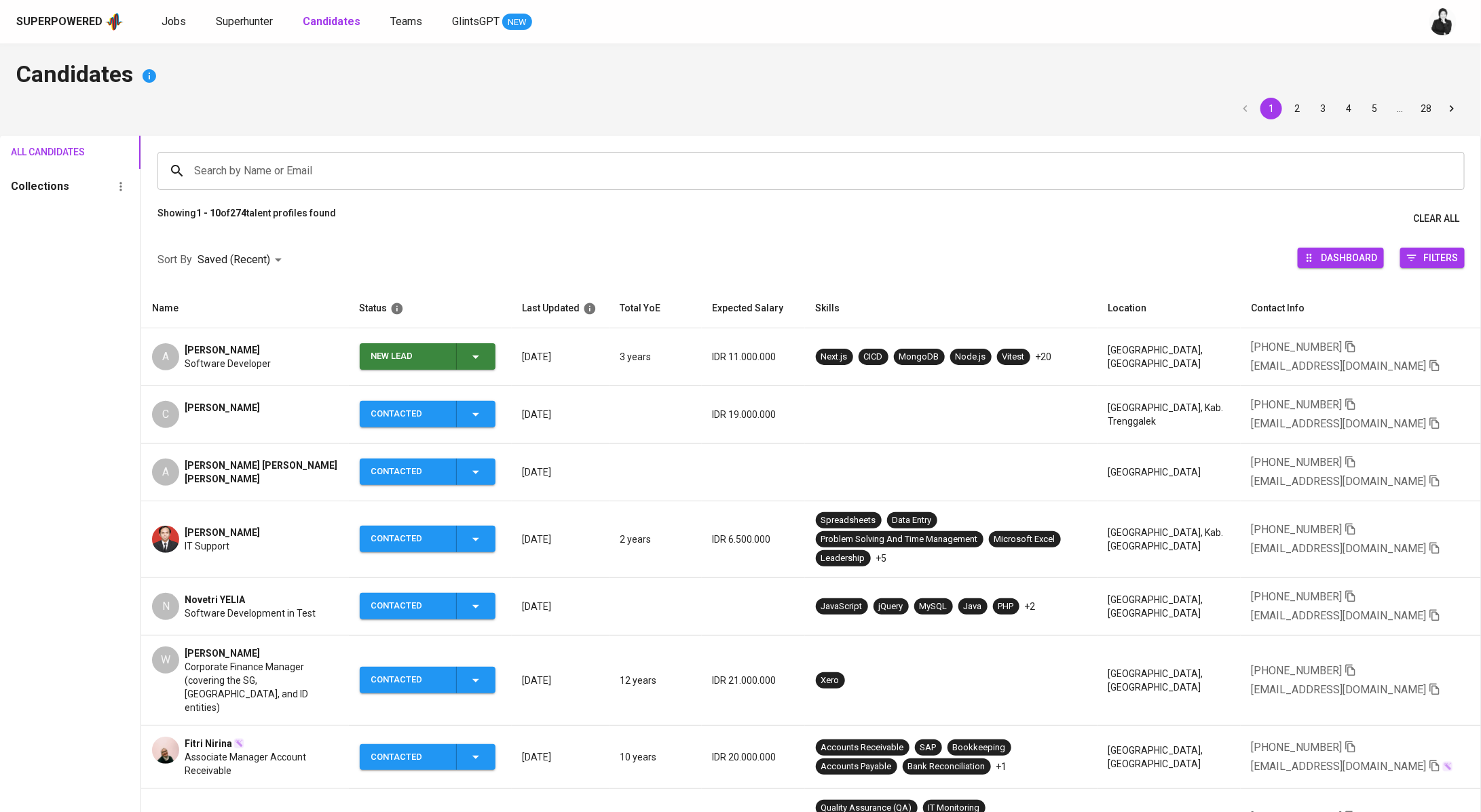
click at [504, 360] on td "New Lead" at bounding box center [430, 357] width 163 height 57
click at [490, 358] on span "New Lead" at bounding box center [427, 356] width 125 height 27
click at [452, 407] on li "Contacted" at bounding box center [433, 414] width 136 height 25
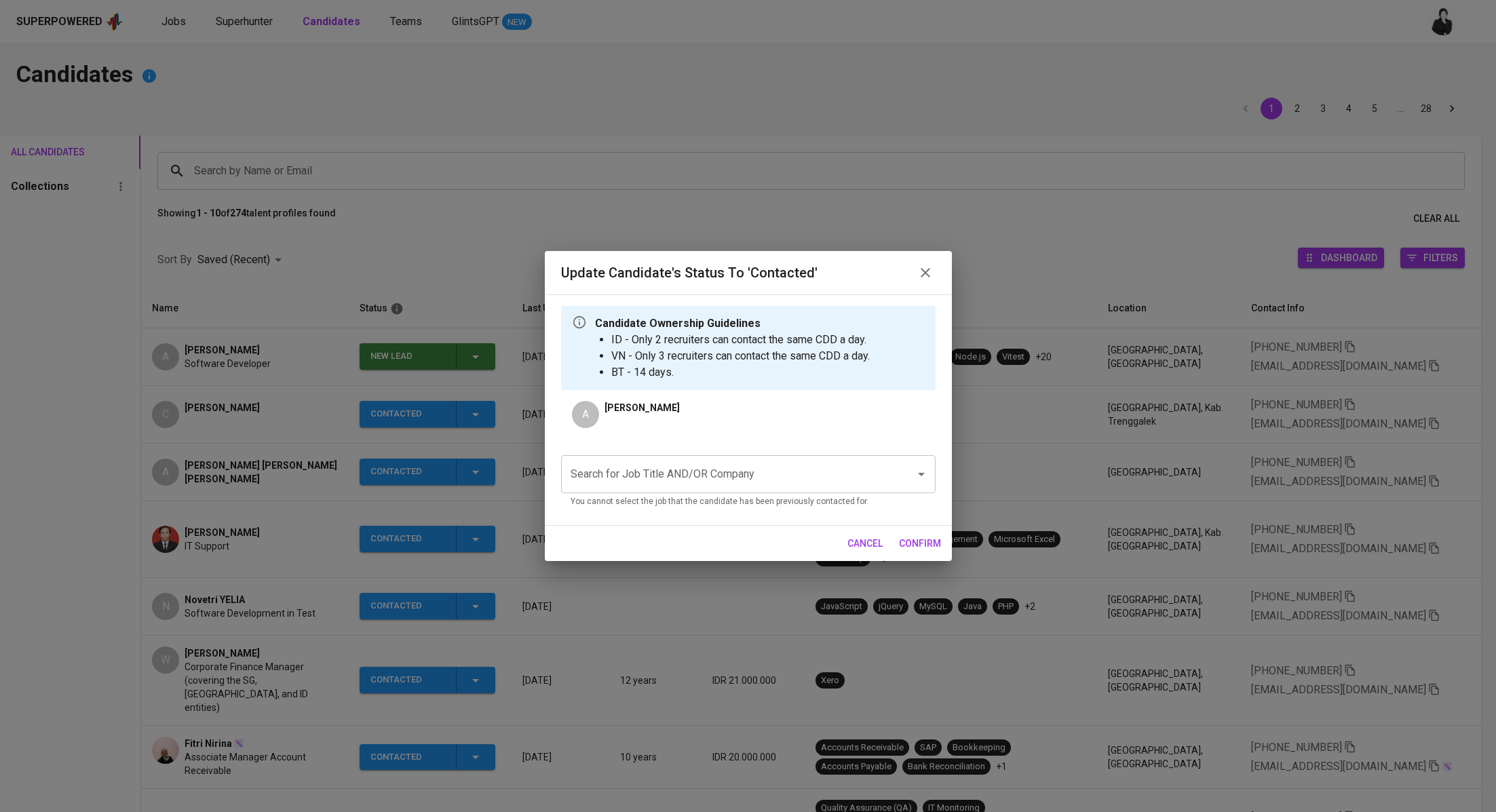
click at [674, 478] on input "Search for Job Title AND/OR Company" at bounding box center [730, 474] width 324 height 26
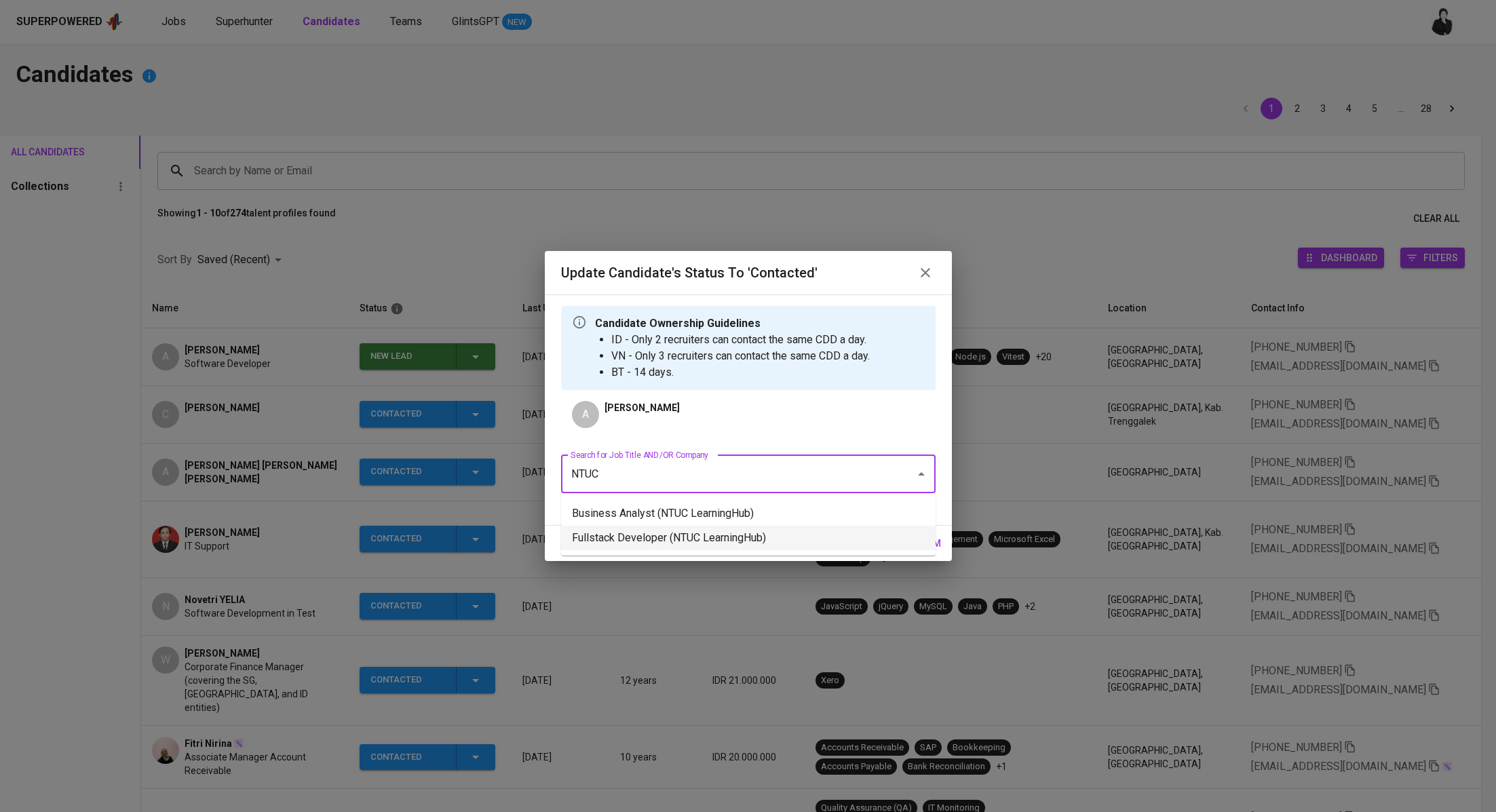
click at [741, 536] on li "Fullstack Developer (NTUC LearningHub)" at bounding box center [748, 538] width 374 height 25
type input "NTUC"
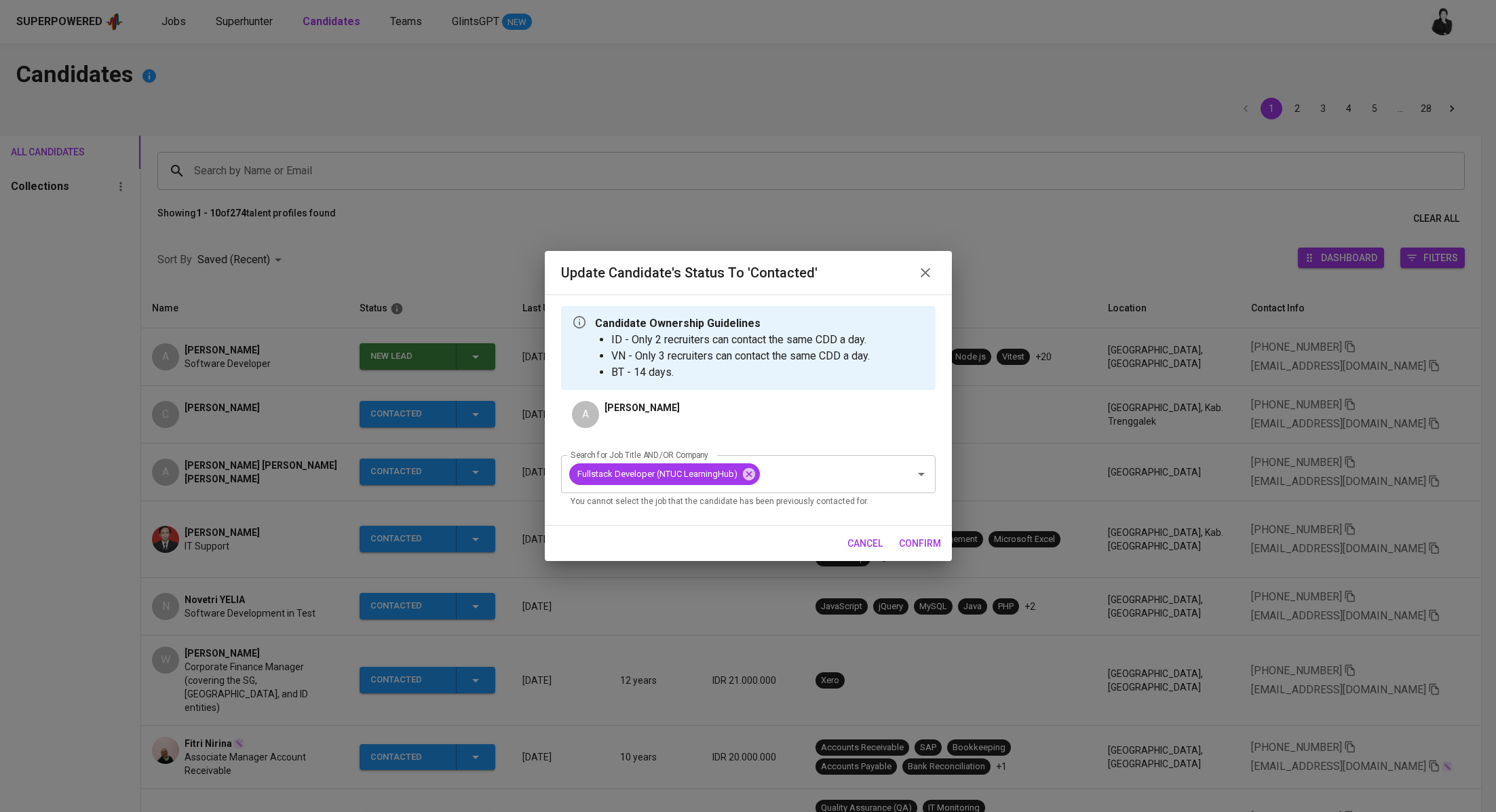
click at [926, 546] on span "confirm" at bounding box center [920, 543] width 42 height 17
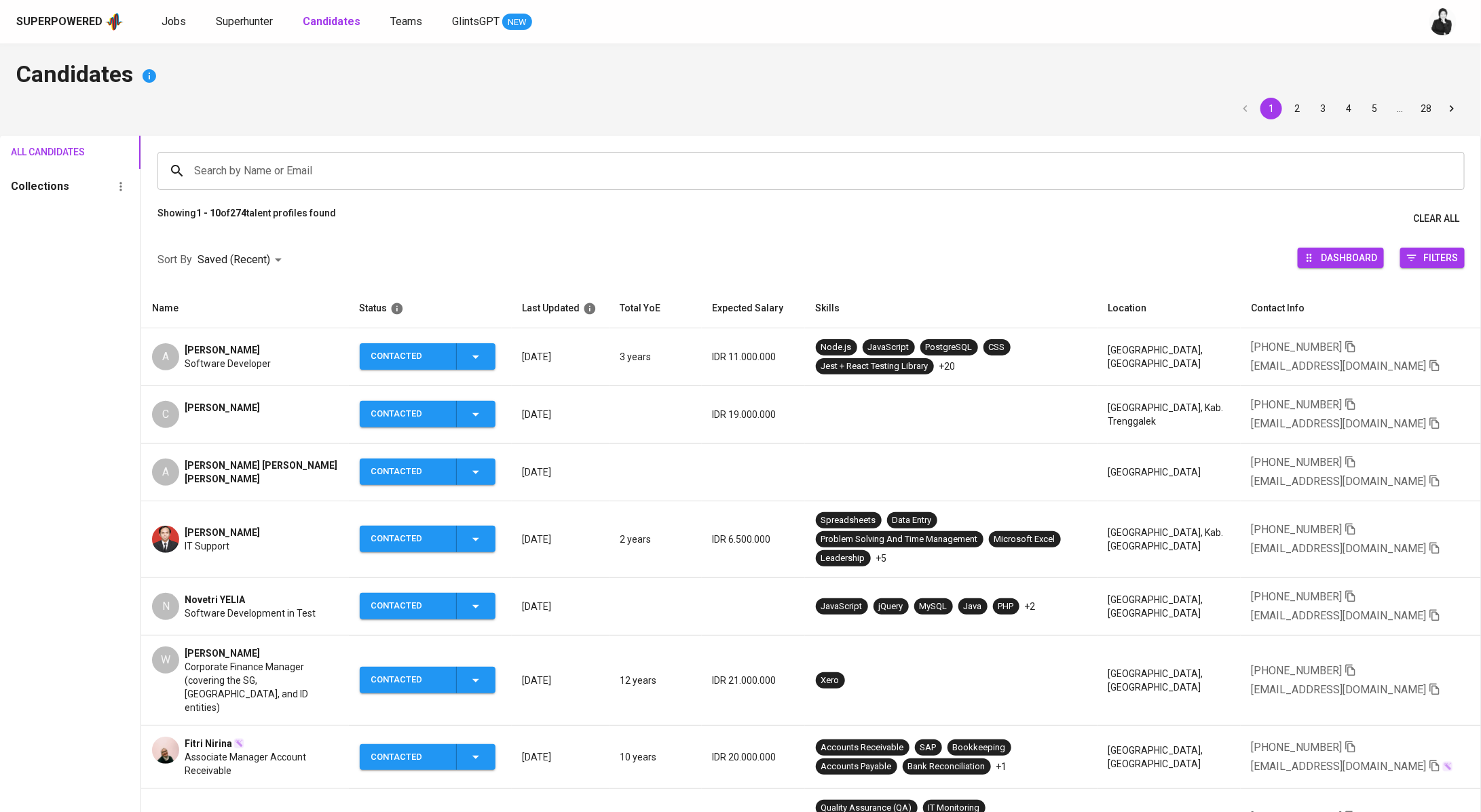
click at [230, 463] on span "[PERSON_NAME] [PERSON_NAME] [PERSON_NAME]" at bounding box center [261, 472] width 153 height 27
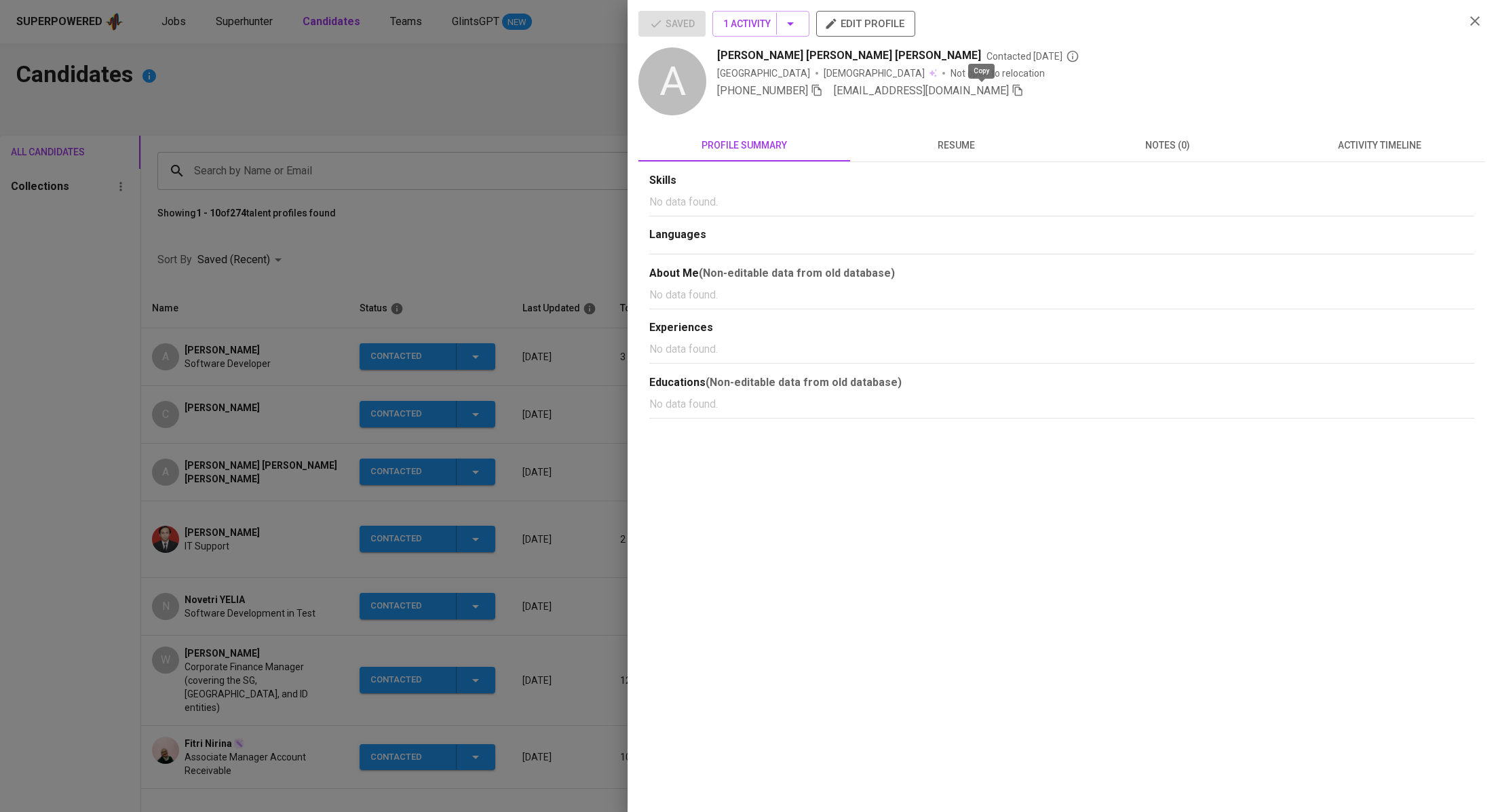
click at [1011, 86] on icon "button" at bounding box center [1018, 90] width 12 height 12
click at [248, 20] on div at bounding box center [748, 406] width 1496 height 812
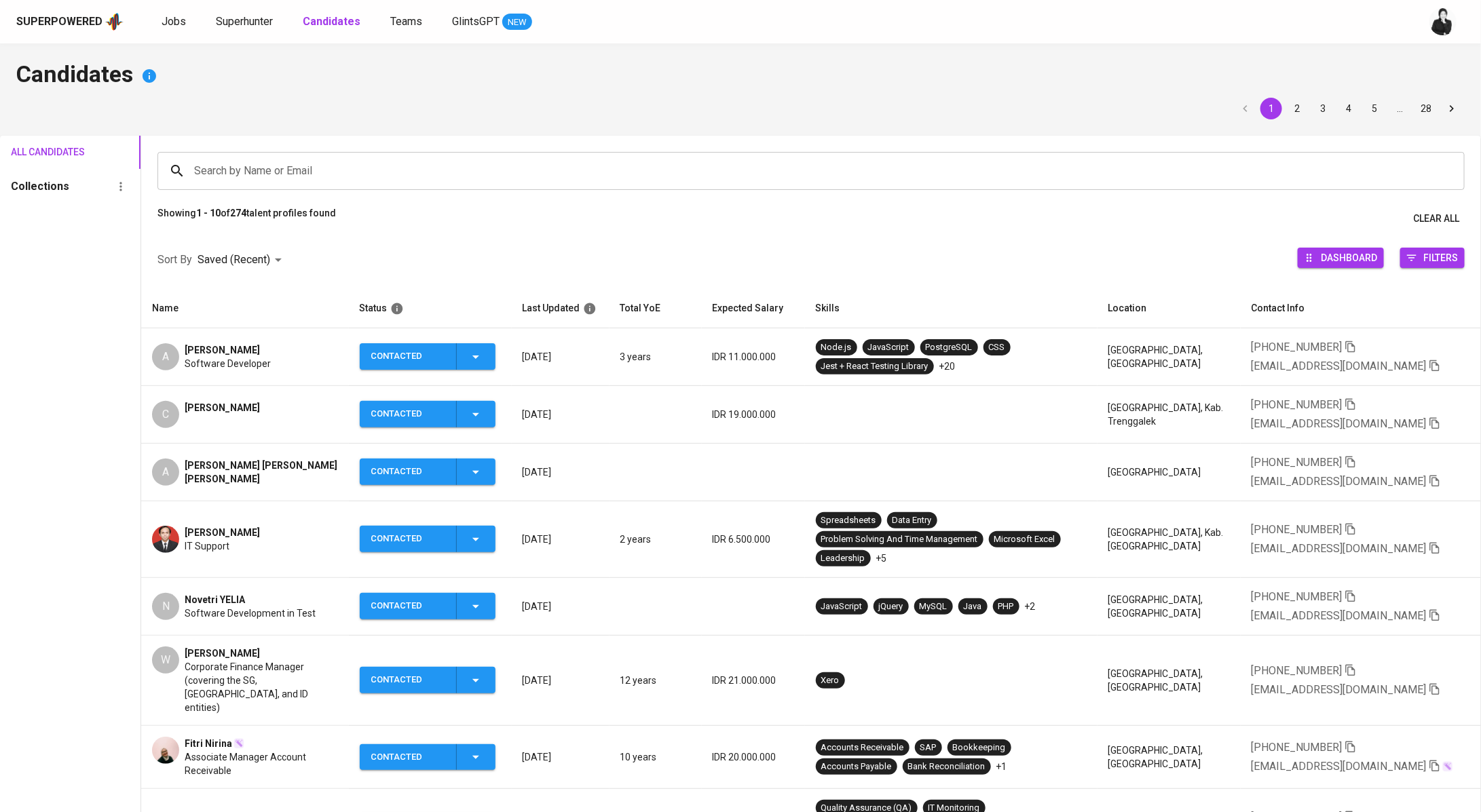
click at [248, 20] on span "Superhunter" at bounding box center [244, 21] width 57 height 13
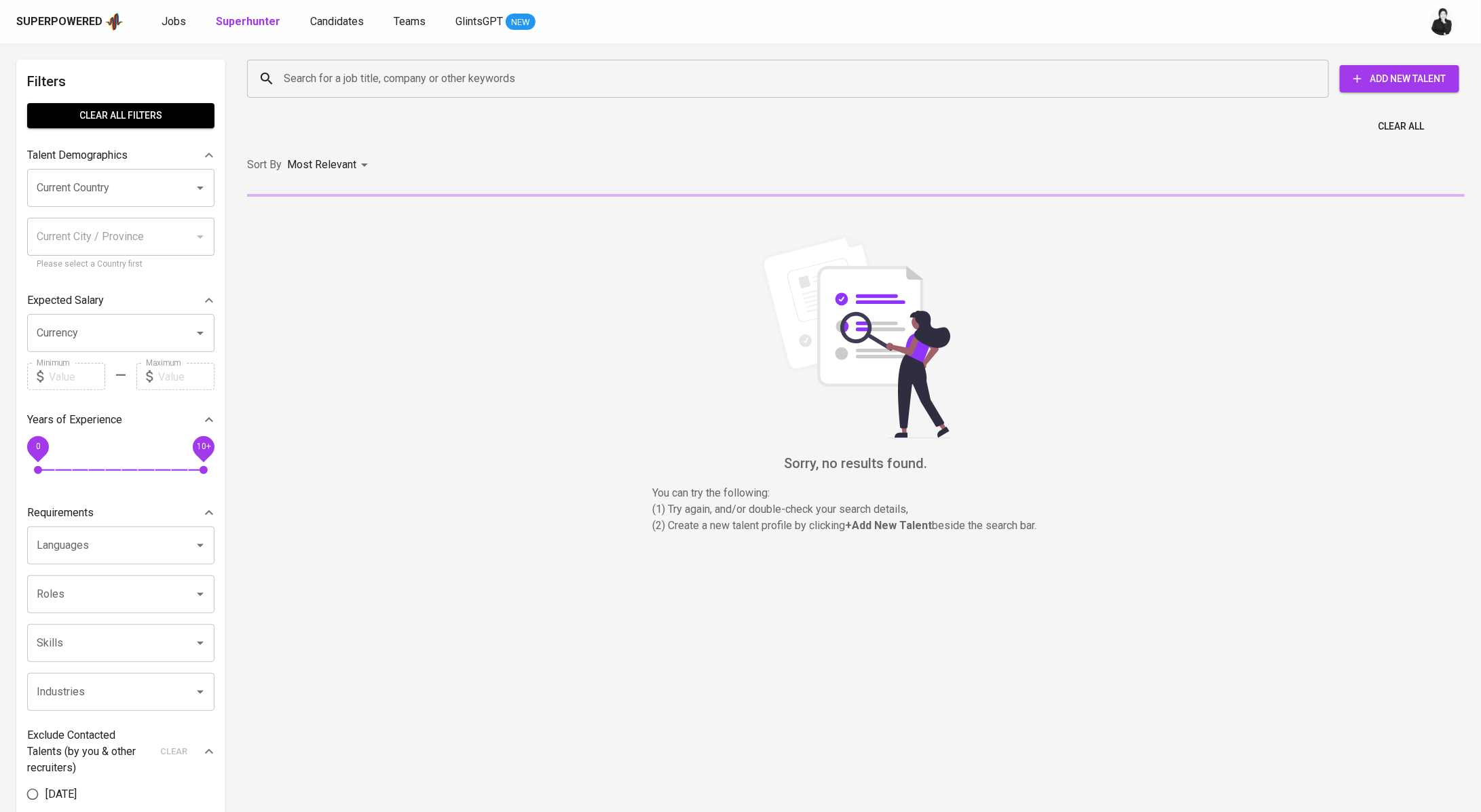
click at [444, 86] on input "Search for a job title, company or other keywords" at bounding box center [791, 79] width 1022 height 26
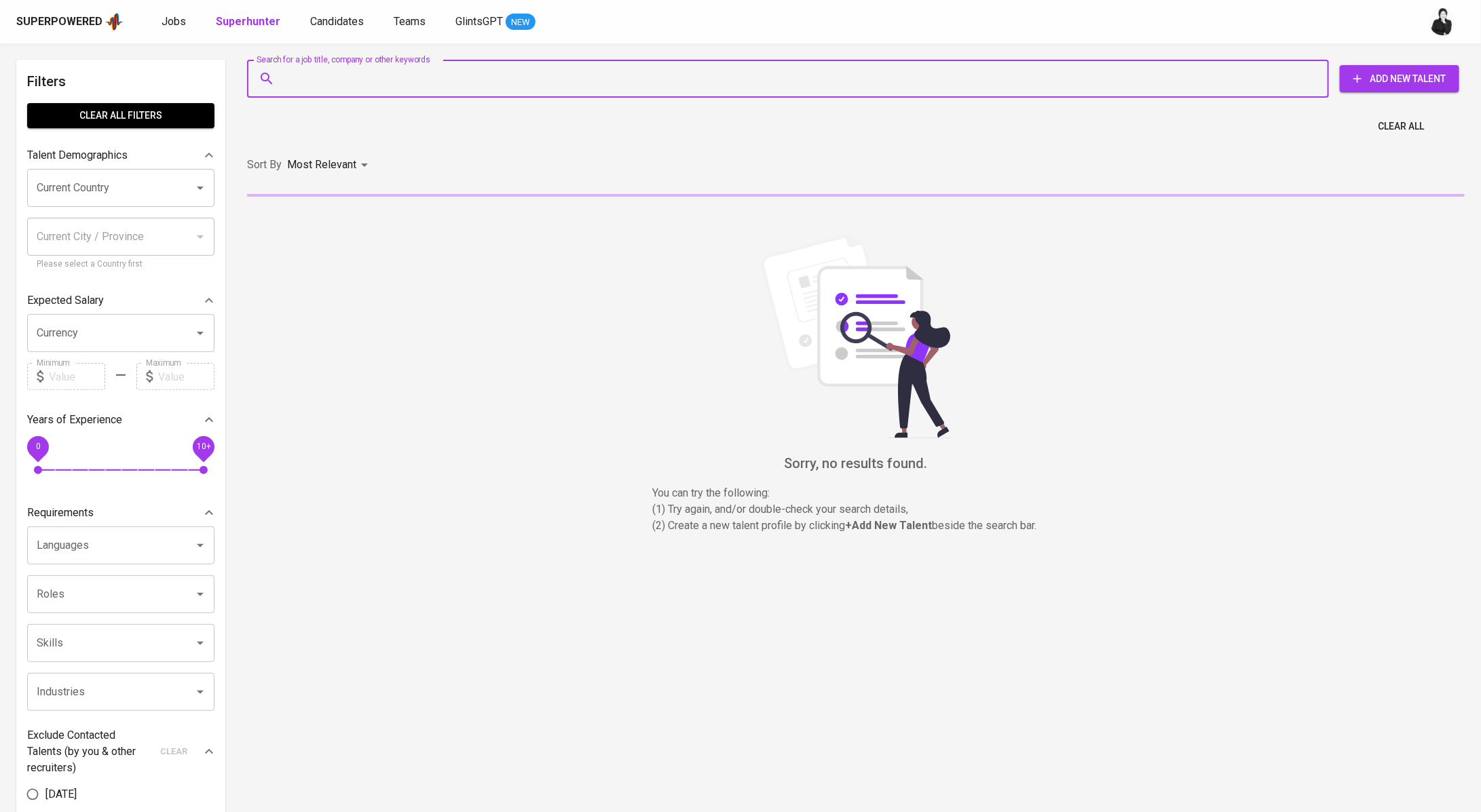
paste input "audreyesther01@gmail.com"
type input "audreyesther01@gmail.com"
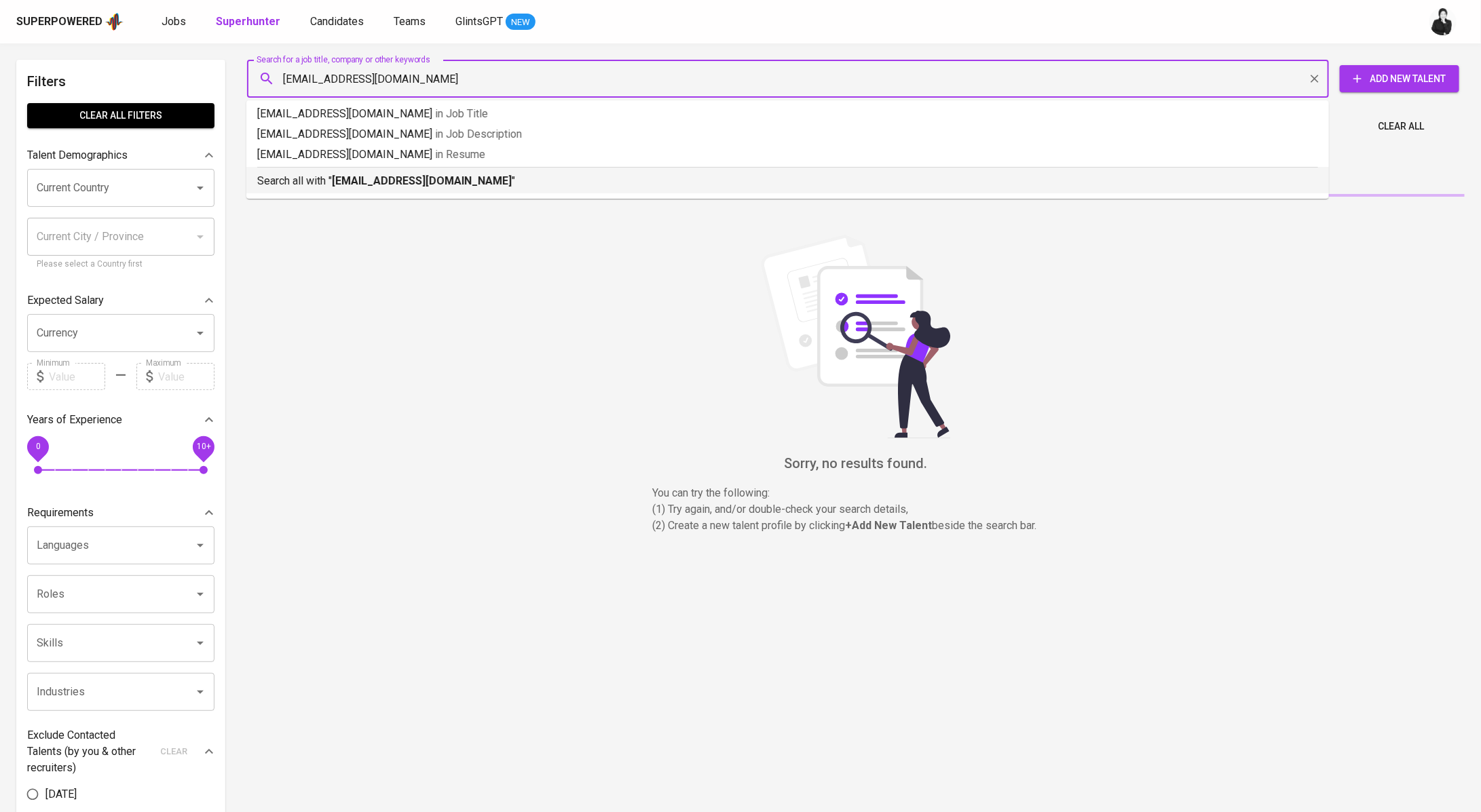
click at [451, 185] on b "audreyesther01@gmail.com" at bounding box center [422, 181] width 180 height 13
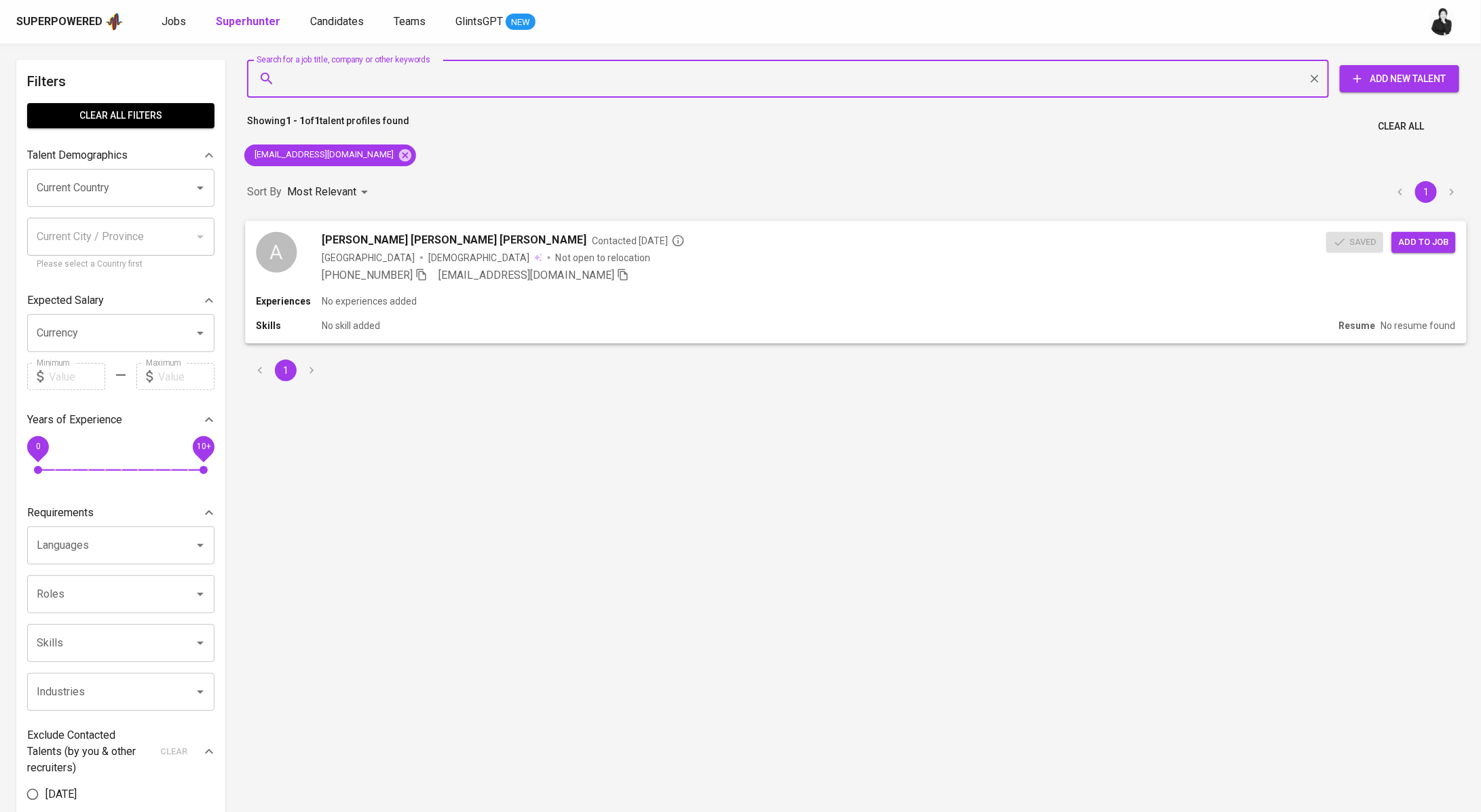
click at [1411, 236] on span "Add to job" at bounding box center [1423, 241] width 50 height 16
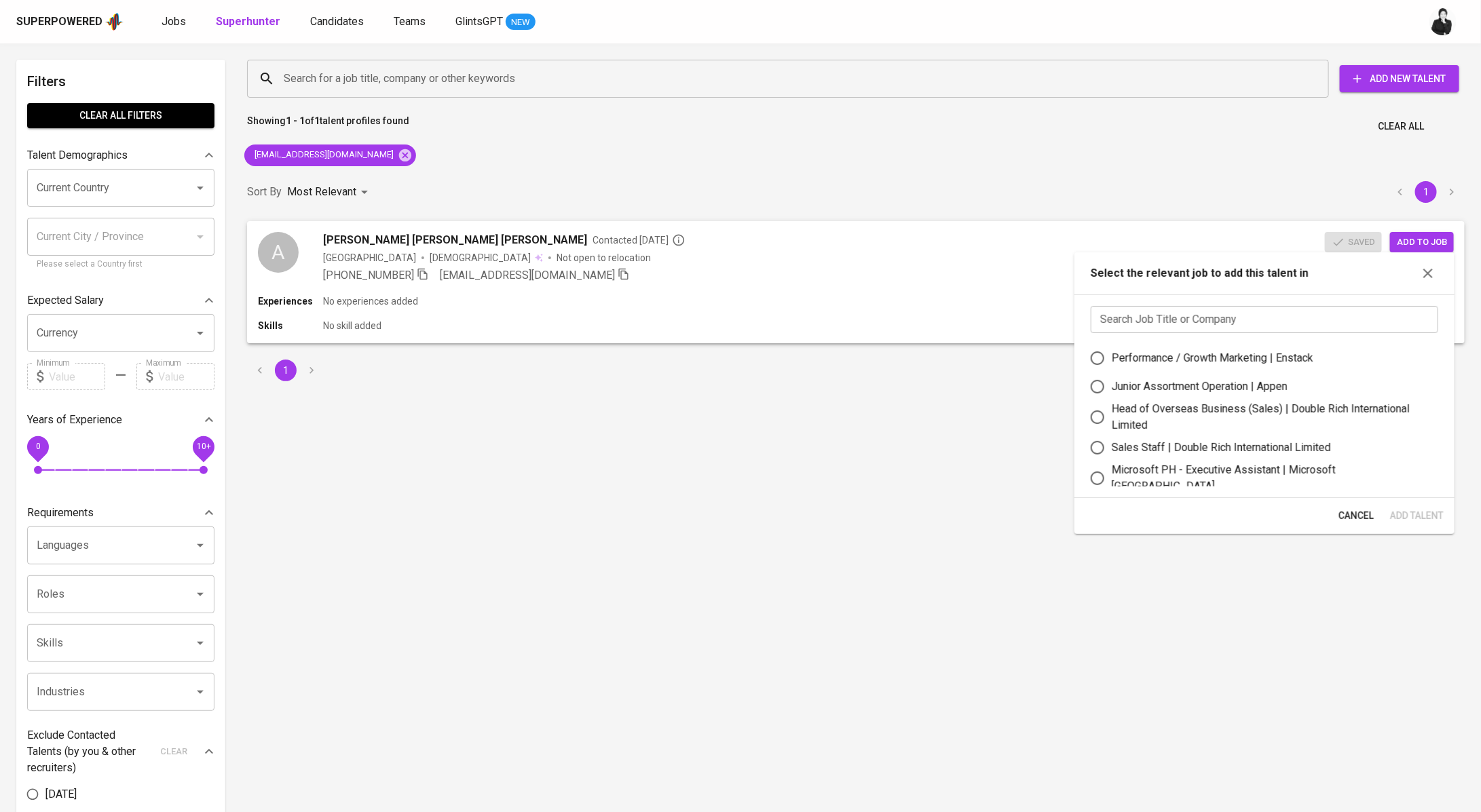
click at [1192, 316] on input "text" at bounding box center [1264, 319] width 348 height 27
paste input "audreyesther01@gmail.com"
type input "audreyesther01@gmail.com"
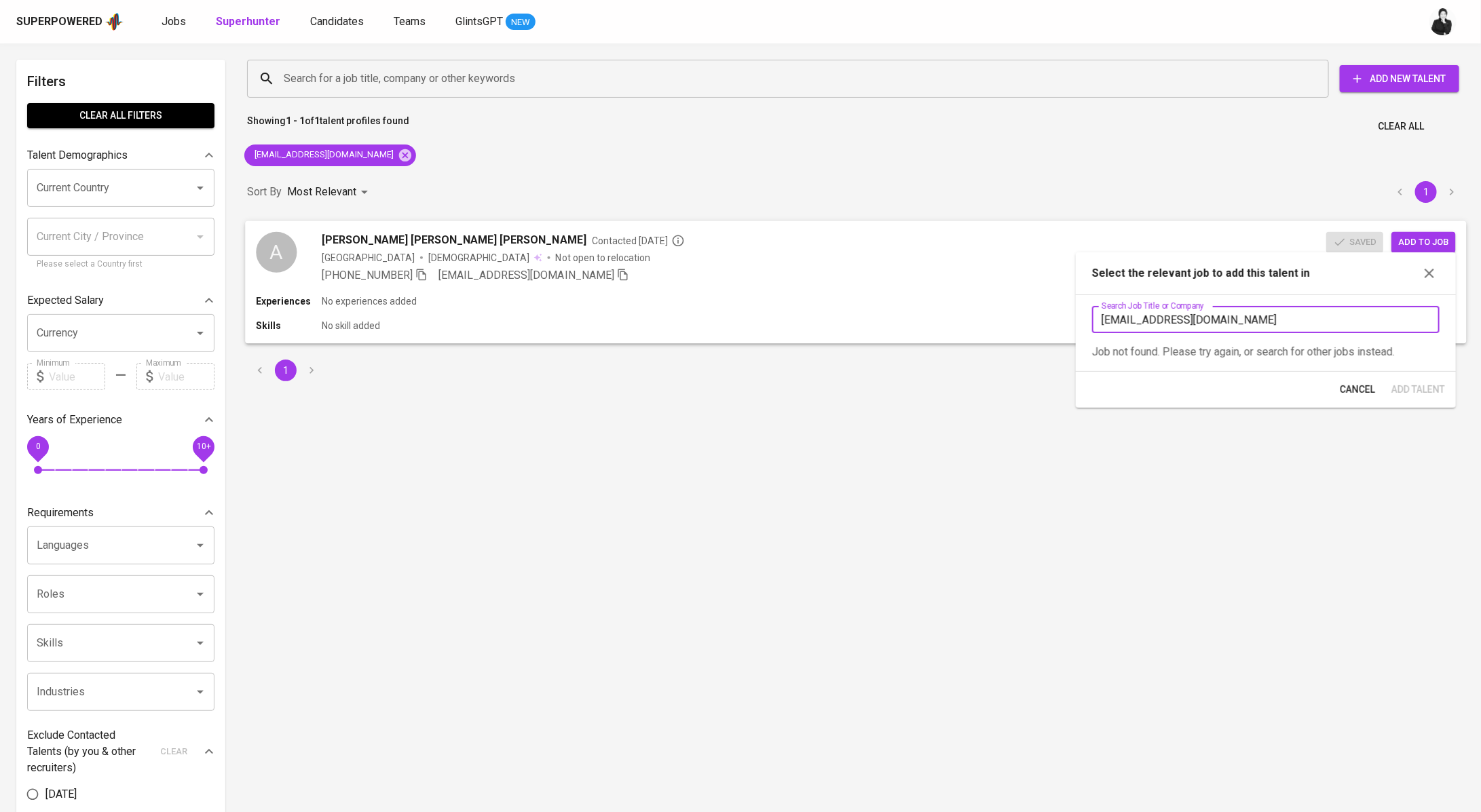
drag, startPoint x: 1285, startPoint y: 312, endPoint x: 1069, endPoint y: 308, distance: 216.0
click at [1067, 311] on body "Superpowered Jobs Superhunter Candidates Teams GlintsGPT NEW Filters Clear All …" at bounding box center [740, 614] width 1481 height 1229
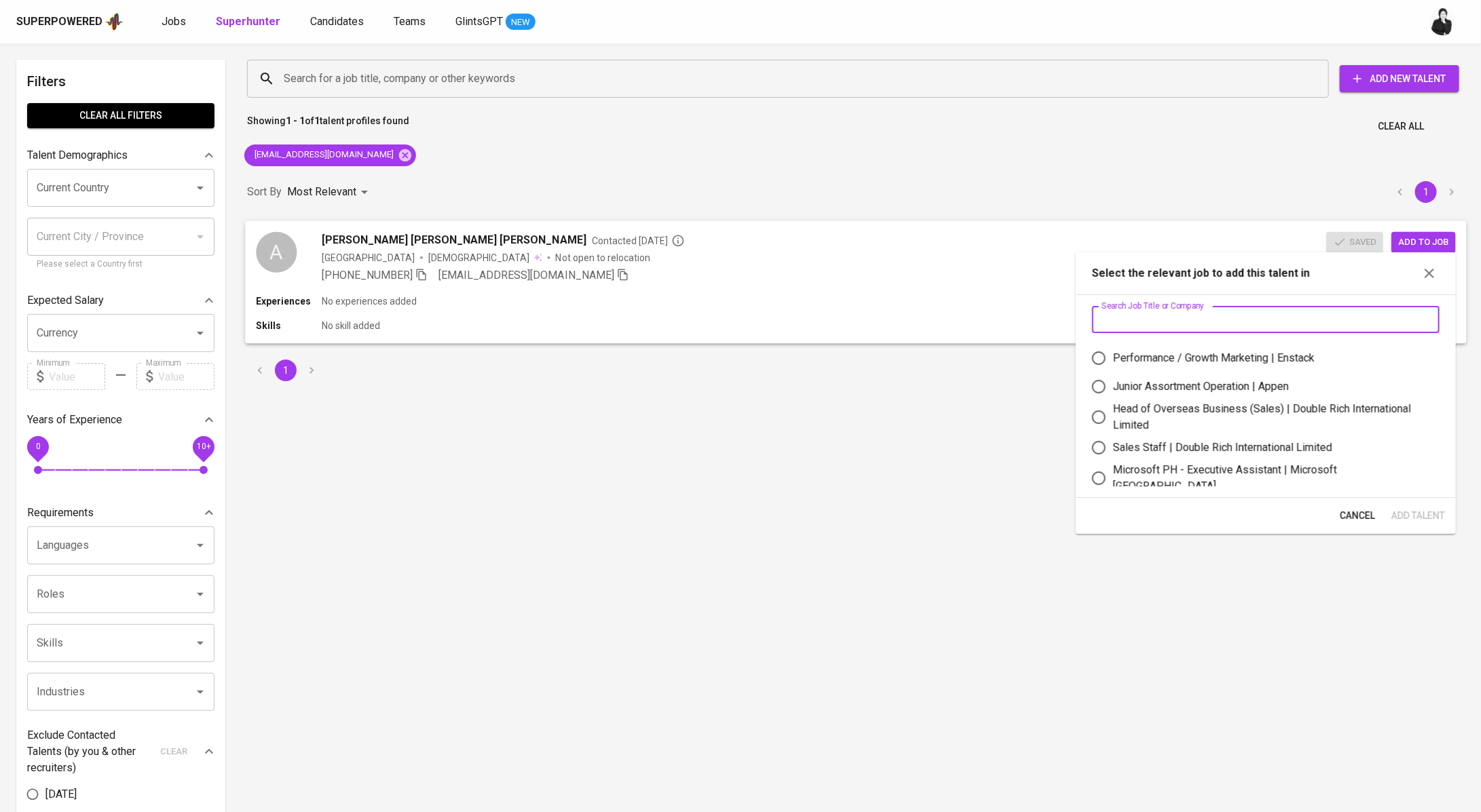
paste input "Business Analyst"
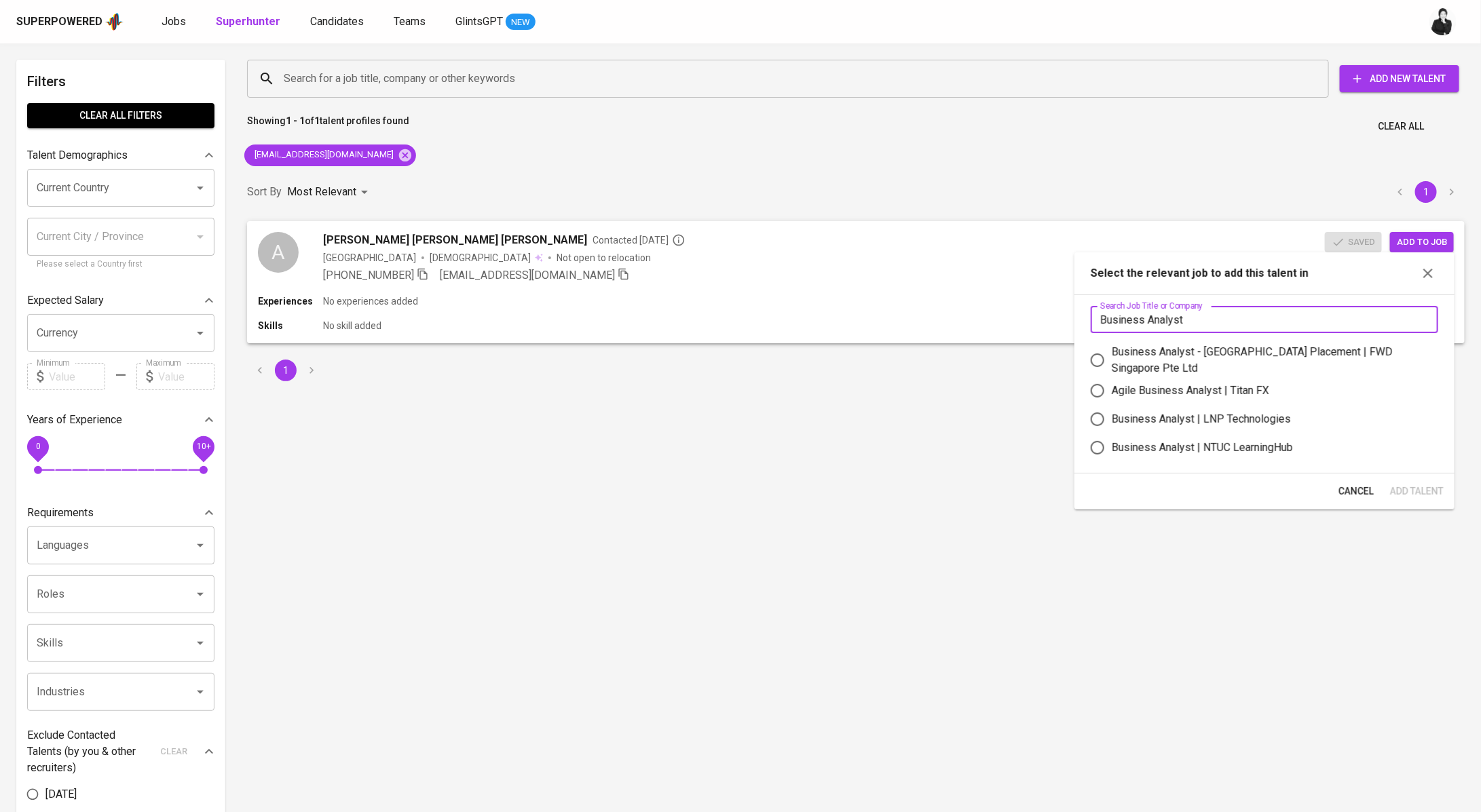
type input "Business Analyst"
click at [1157, 442] on div "Business Analyst | NTUC LearningHub" at bounding box center [1202, 448] width 181 height 16
click at [1111, 442] on input "Business Analyst | NTUC LearningHub" at bounding box center [1098, 448] width 29 height 29
radio input "true"
click at [1413, 488] on span "Add Talent" at bounding box center [1417, 491] width 53 height 17
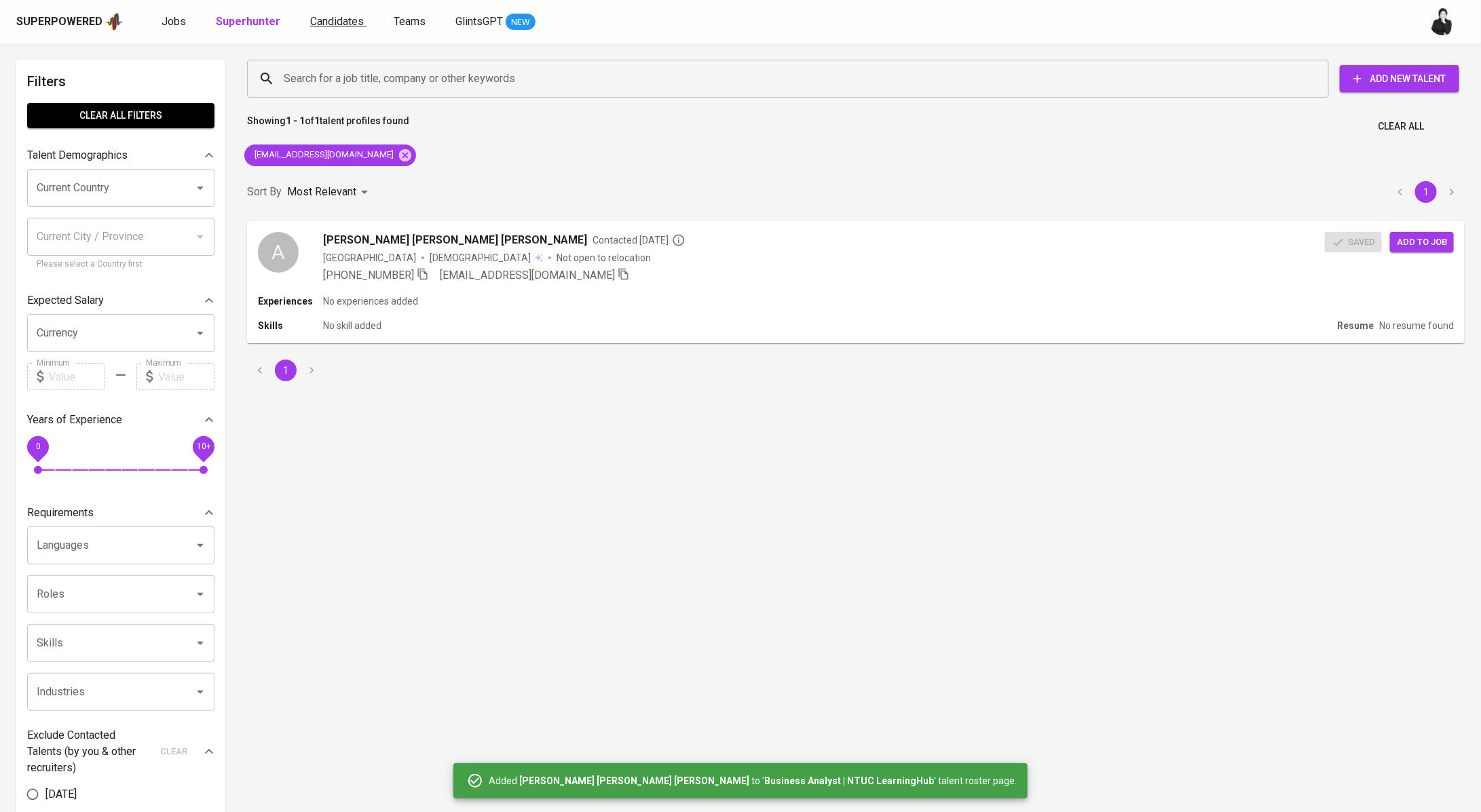
click at [310, 27] on span "Candidates" at bounding box center [337, 21] width 53 height 13
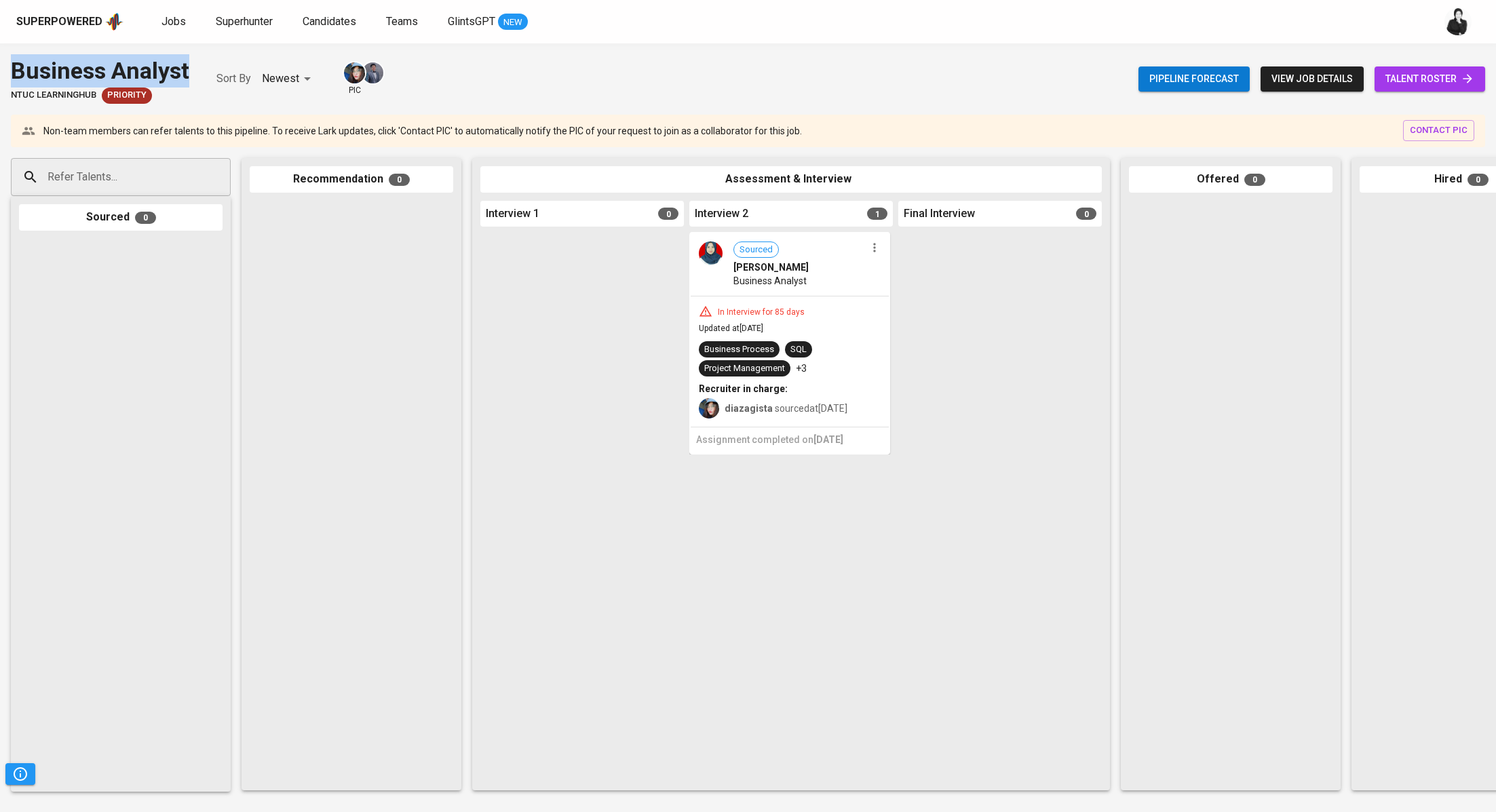
drag, startPoint x: 189, startPoint y: 66, endPoint x: 7, endPoint y: 63, distance: 182.0
click at [7, 63] on div "Business Analyst NTUC LearningHub Priority Sort By Newest NEWEST pic Pipeline f…" at bounding box center [748, 79] width 1496 height 49
copy div "Business Analyst"
click at [1405, 72] on span "talent roster" at bounding box center [1430, 79] width 89 height 17
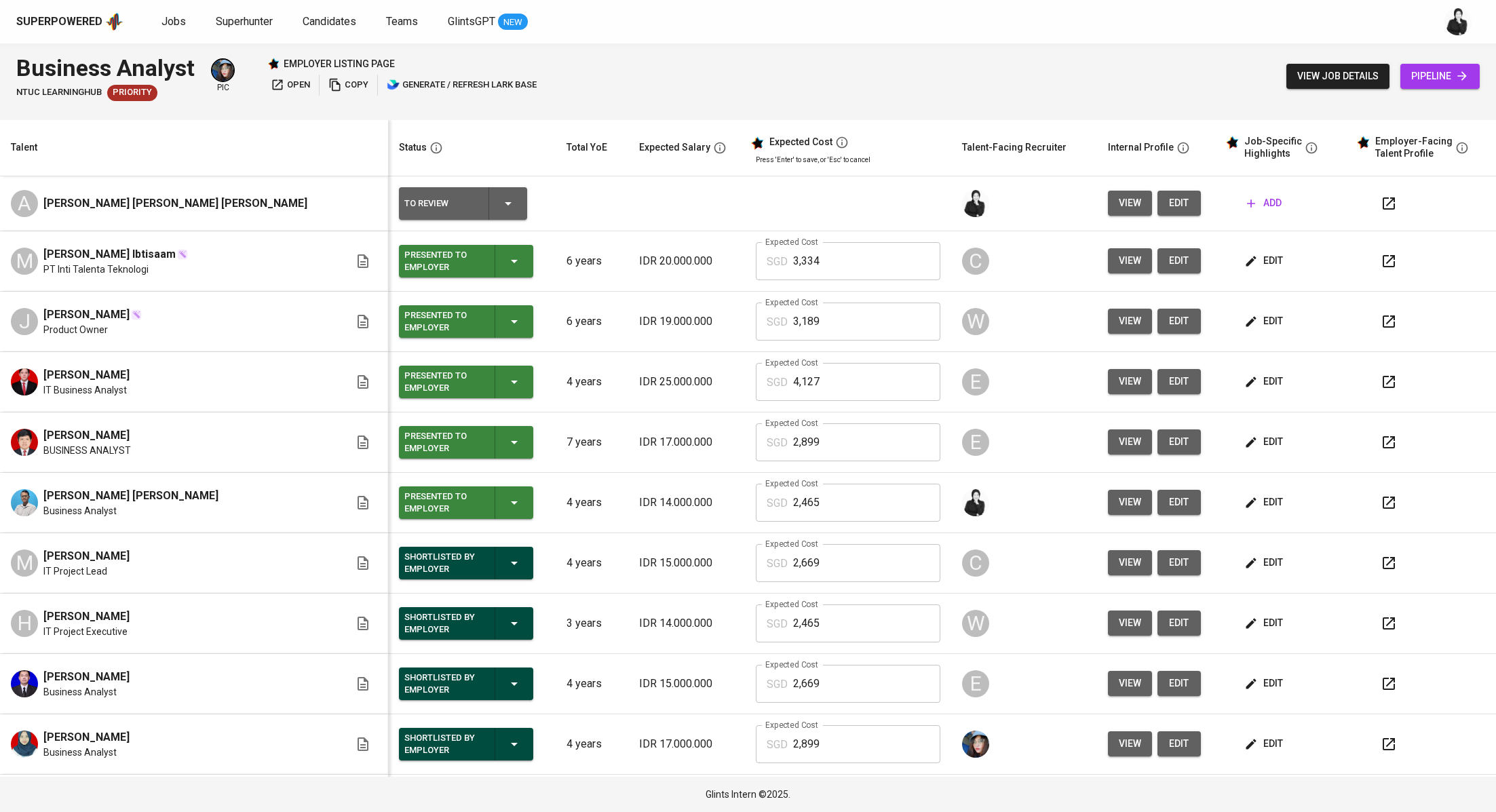
click at [1250, 214] on button "add" at bounding box center [1265, 203] width 45 height 25
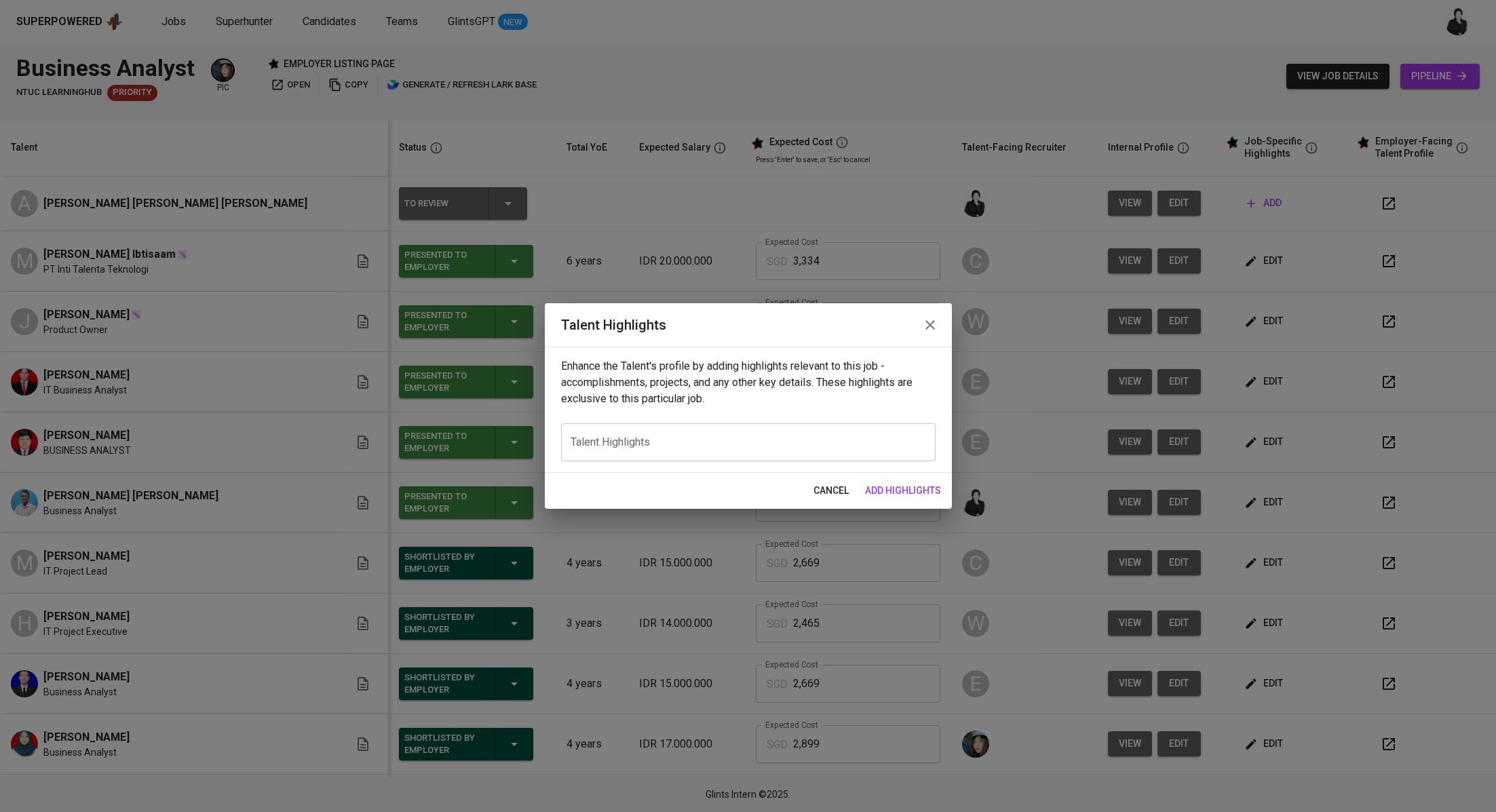
click at [923, 331] on icon "button" at bounding box center [931, 325] width 16 height 16
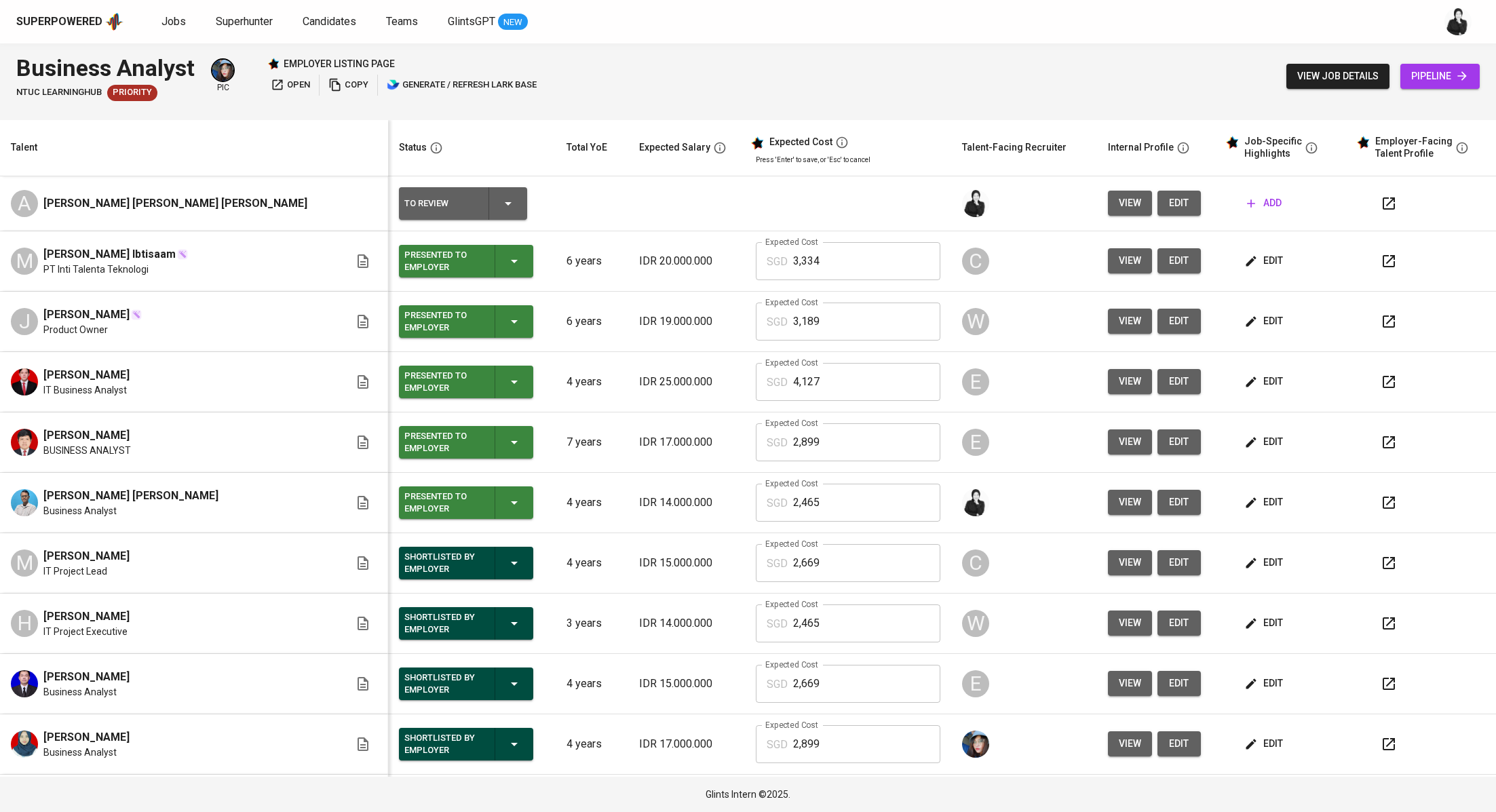
click at [1168, 209] on span "edit" at bounding box center [1179, 203] width 22 height 17
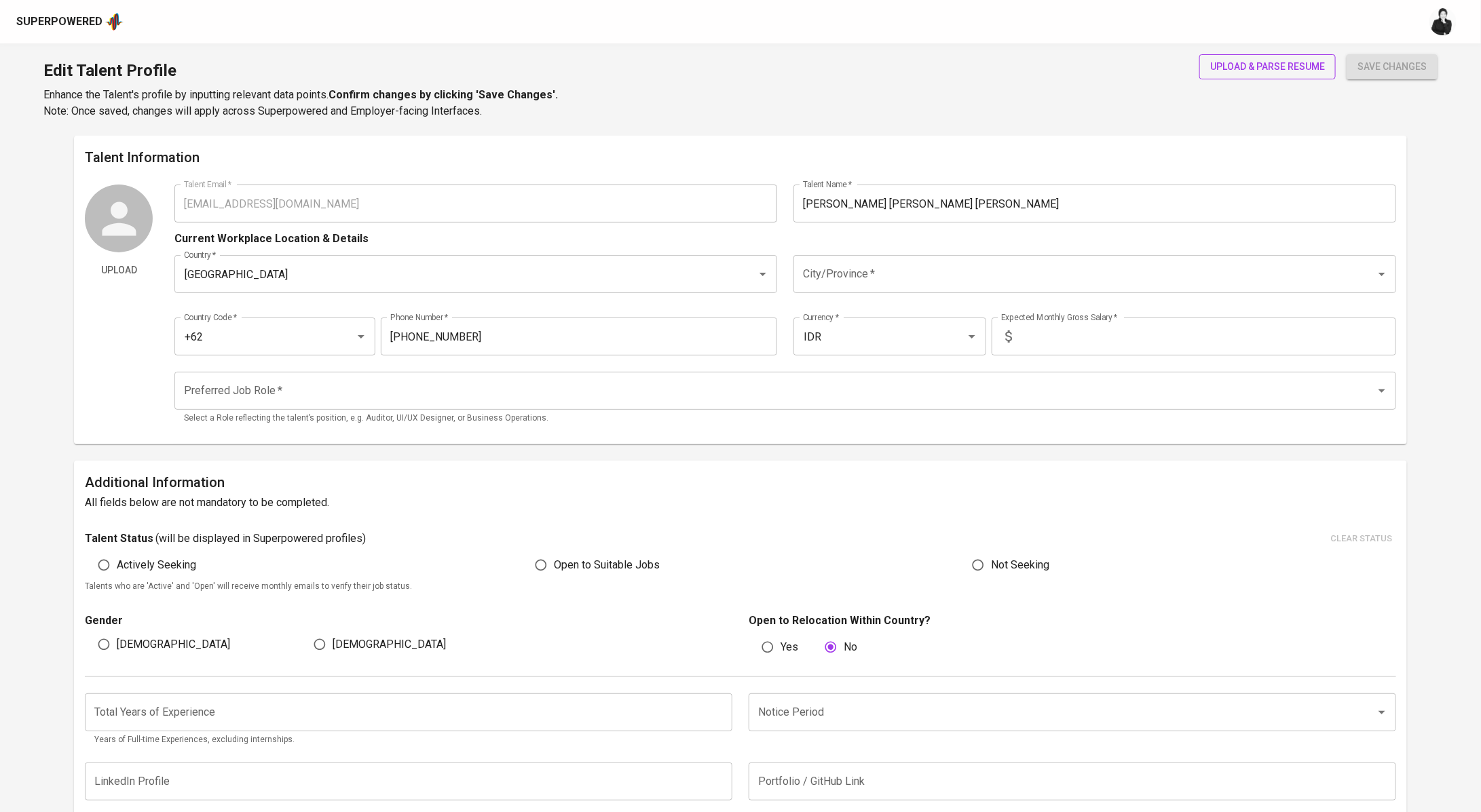
click at [1231, 73] on span "upload & parse resume" at bounding box center [1267, 66] width 115 height 17
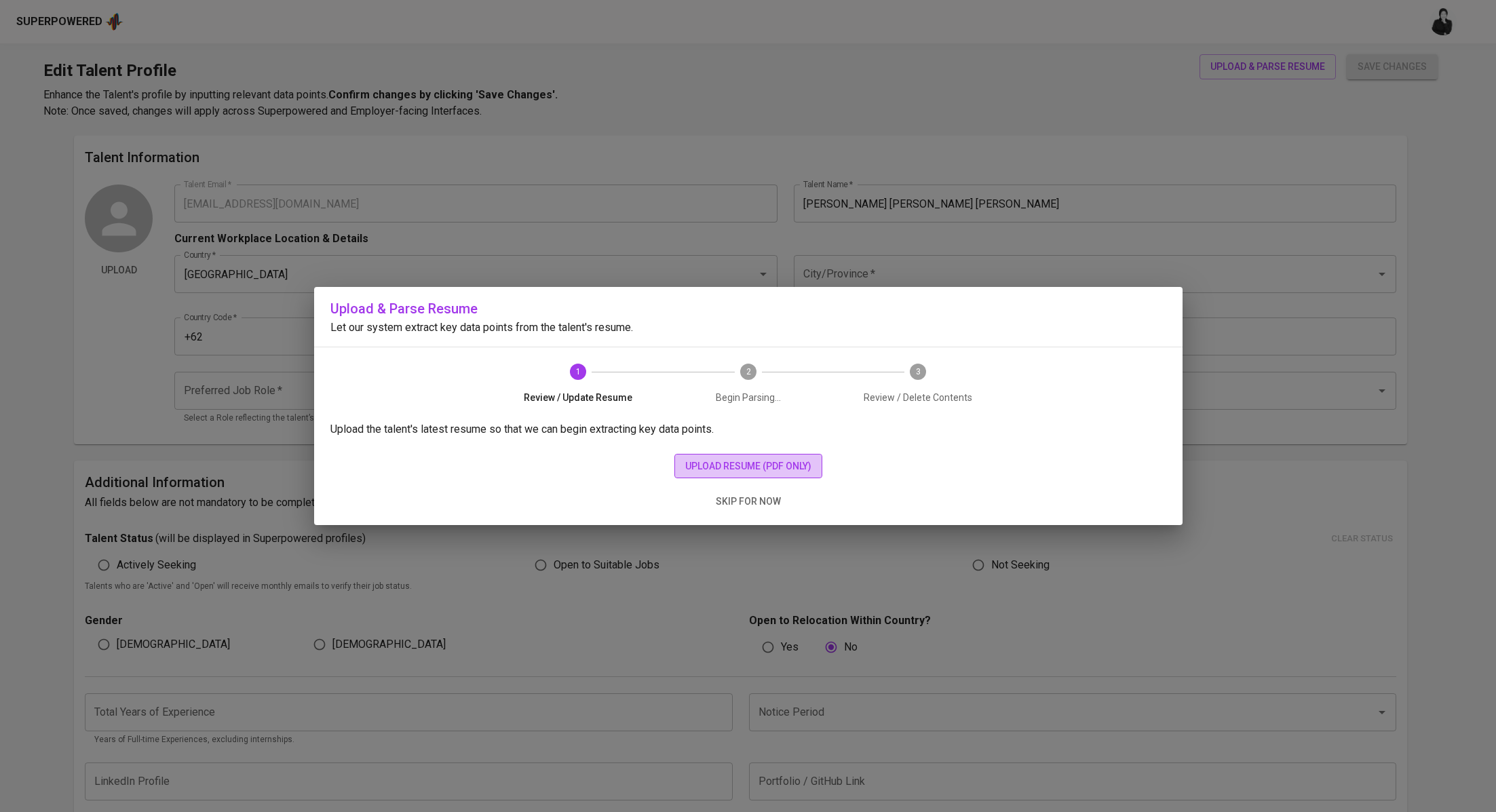
click at [712, 472] on span "upload resume (pdf only)" at bounding box center [748, 466] width 126 height 17
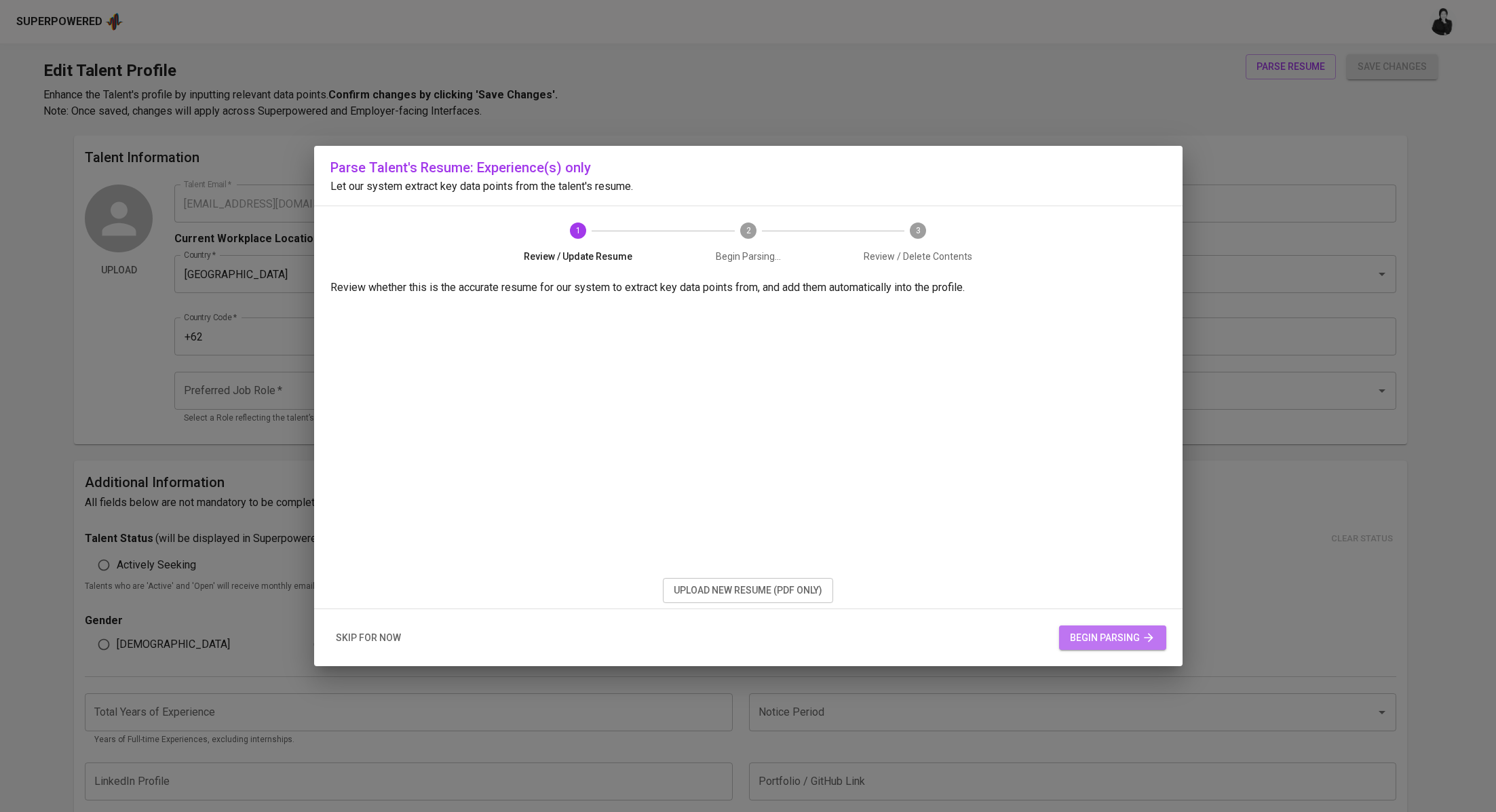
click at [1118, 630] on span "begin parsing" at bounding box center [1113, 638] width 86 height 17
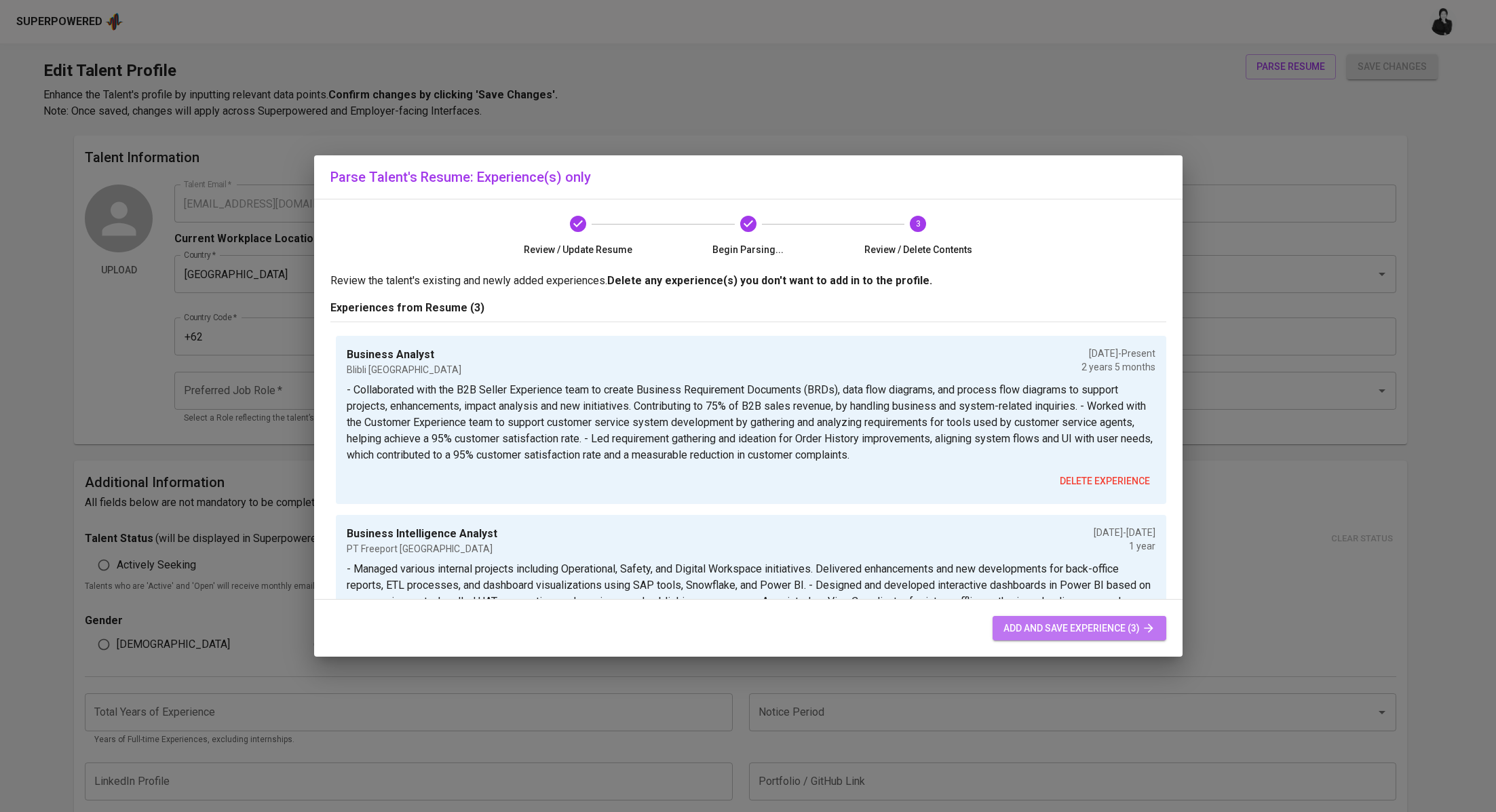
click at [1023, 627] on span "add and save experience (3)" at bounding box center [1080, 628] width 152 height 17
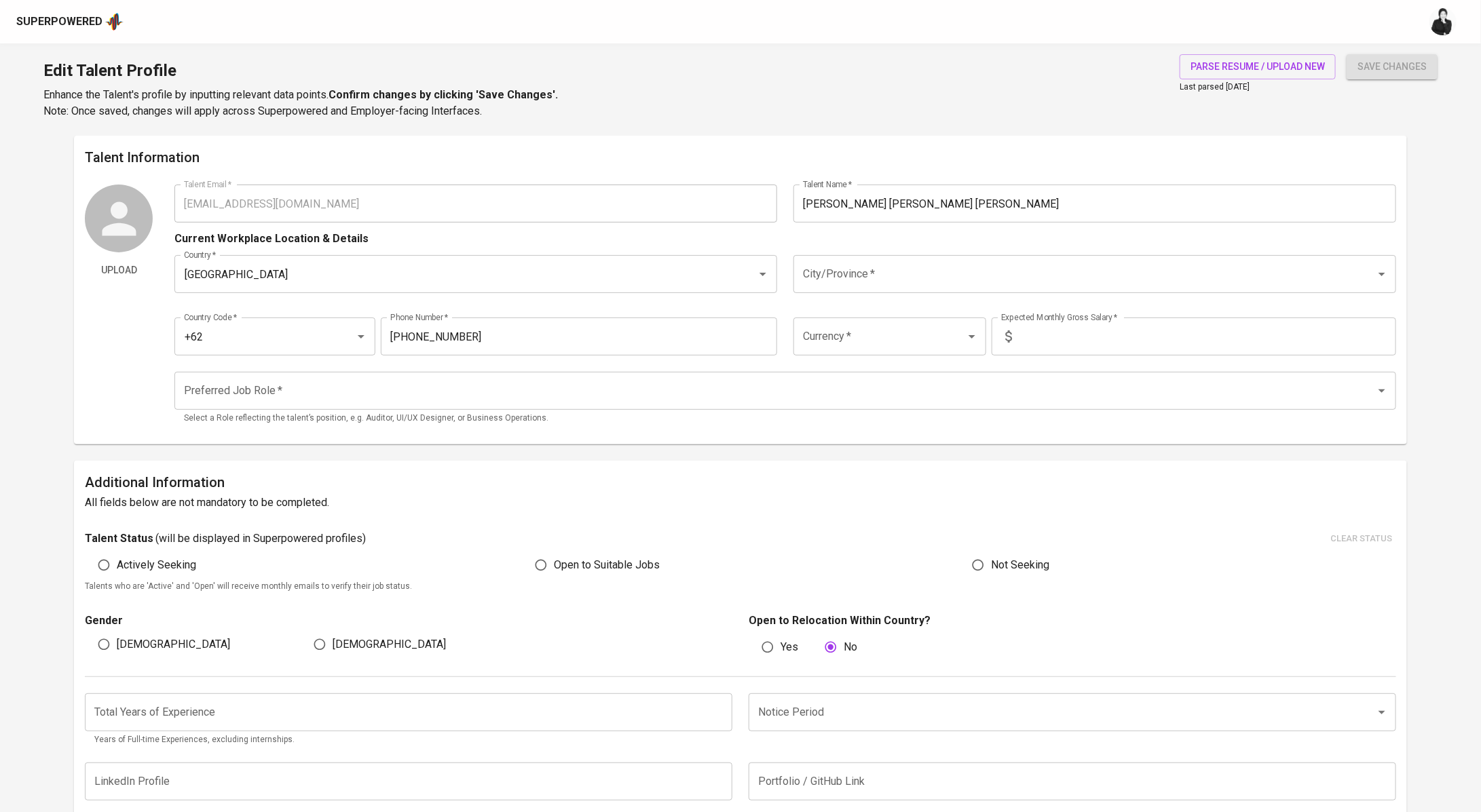
click at [832, 267] on input "City/Province   *" at bounding box center [1075, 274] width 552 height 26
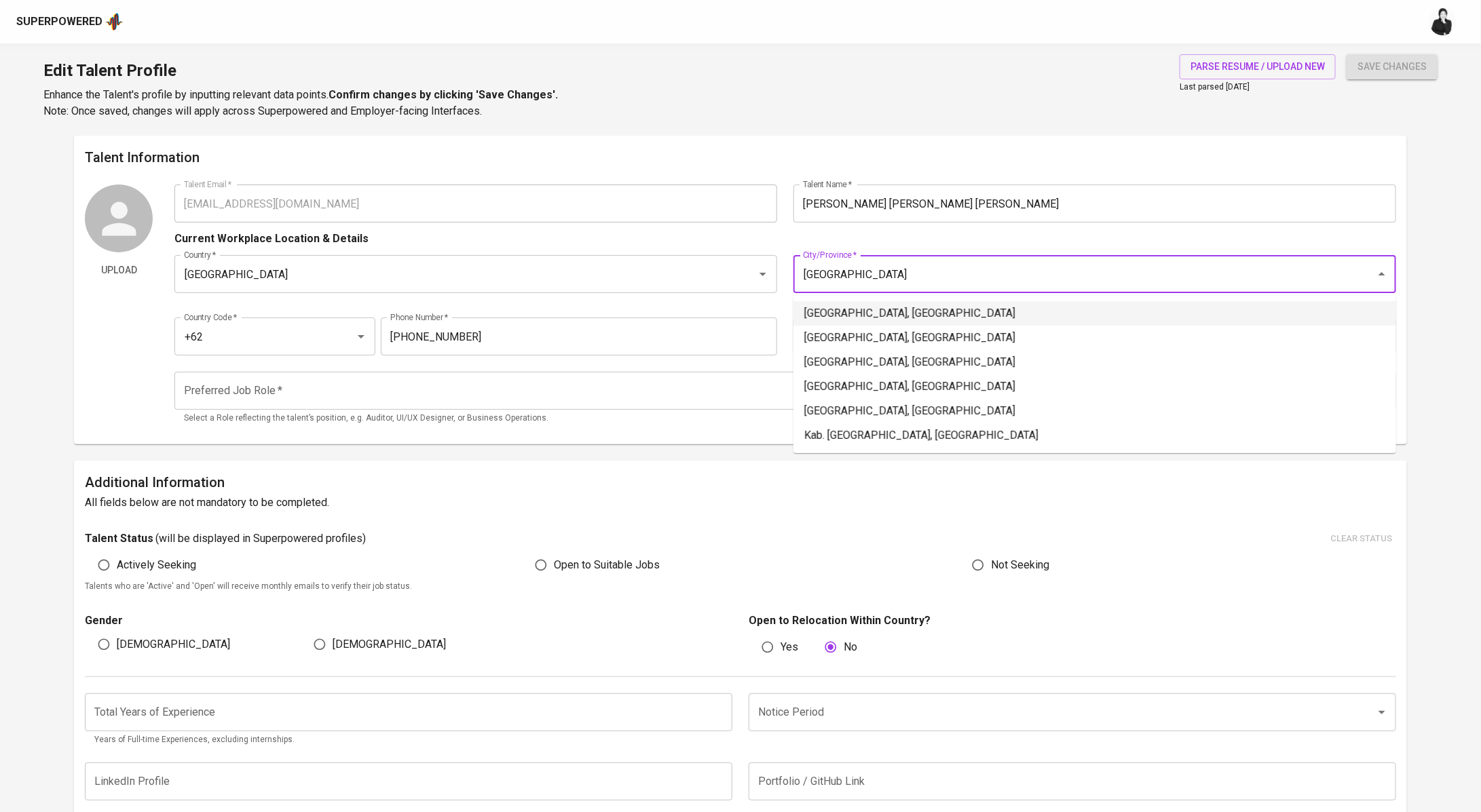
click at [862, 312] on li "Jakarta Selatan, DKI Jakarta" at bounding box center [1094, 313] width 603 height 25
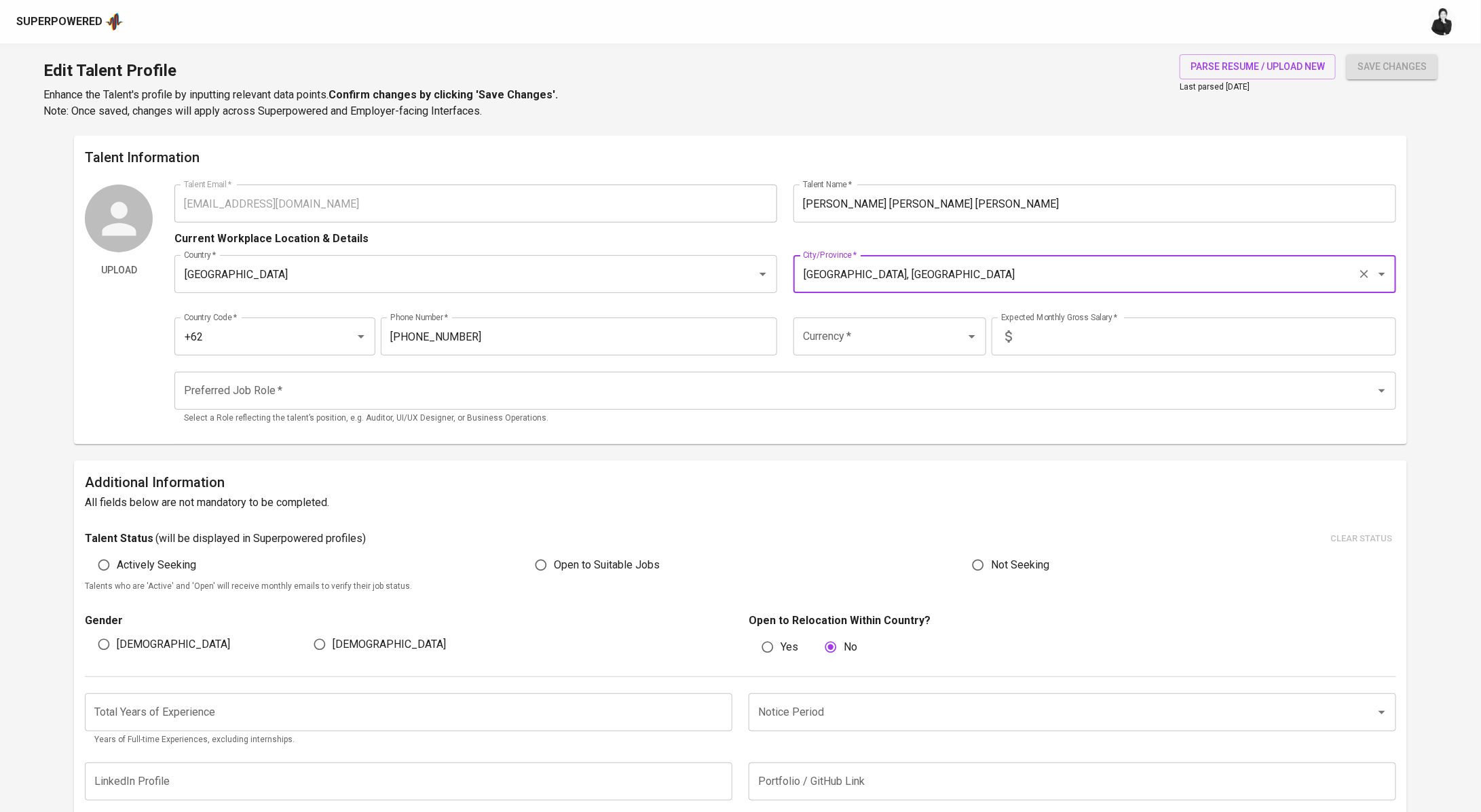
type input "Jakarta Selatan, DKI Jakarta"
click at [889, 337] on input "Currency   *" at bounding box center [871, 337] width 142 height 26
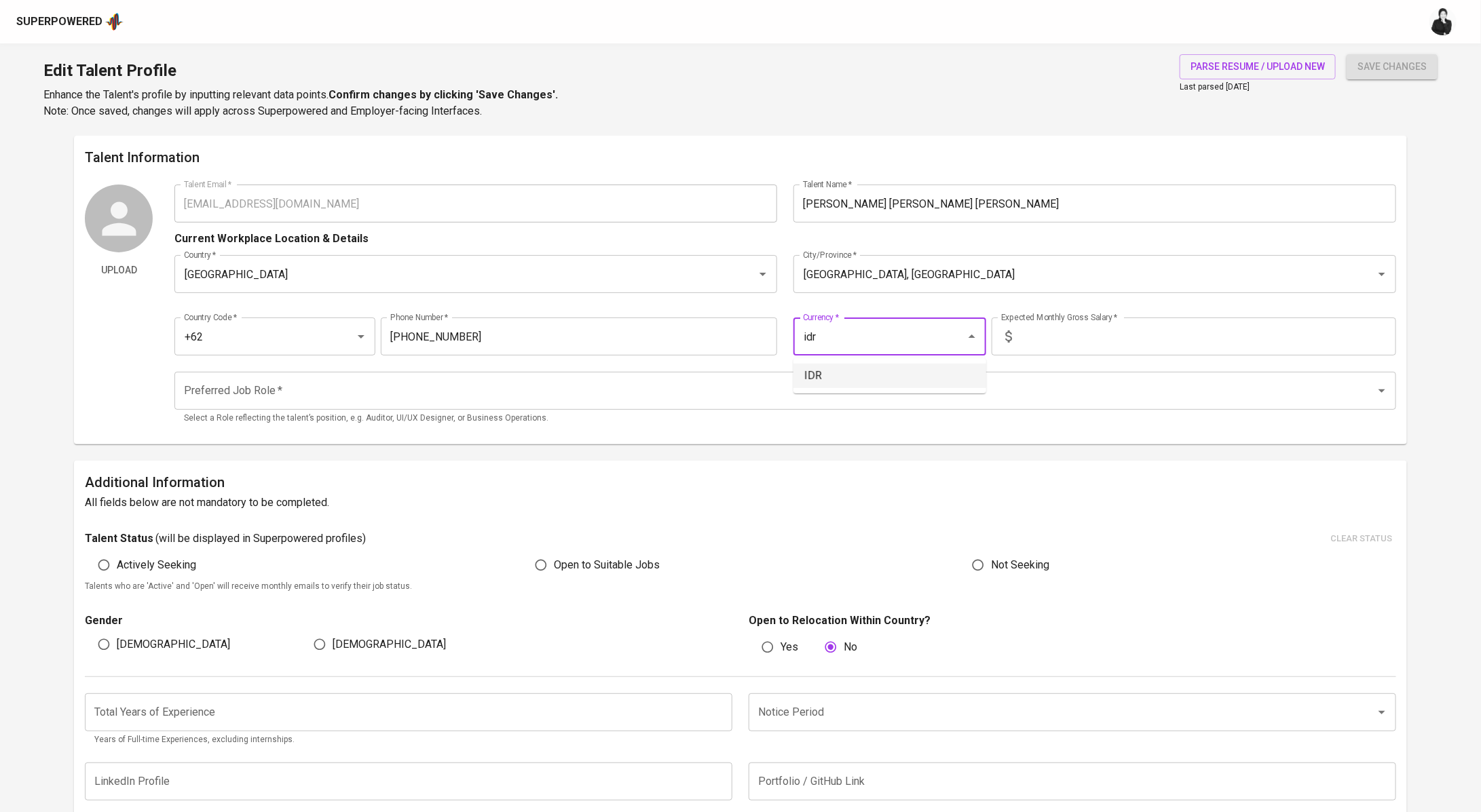
drag, startPoint x: 889, startPoint y: 380, endPoint x: 864, endPoint y: 328, distance: 57.7
click at [888, 380] on li "IDR" at bounding box center [890, 376] width 193 height 25
type input "IDR"
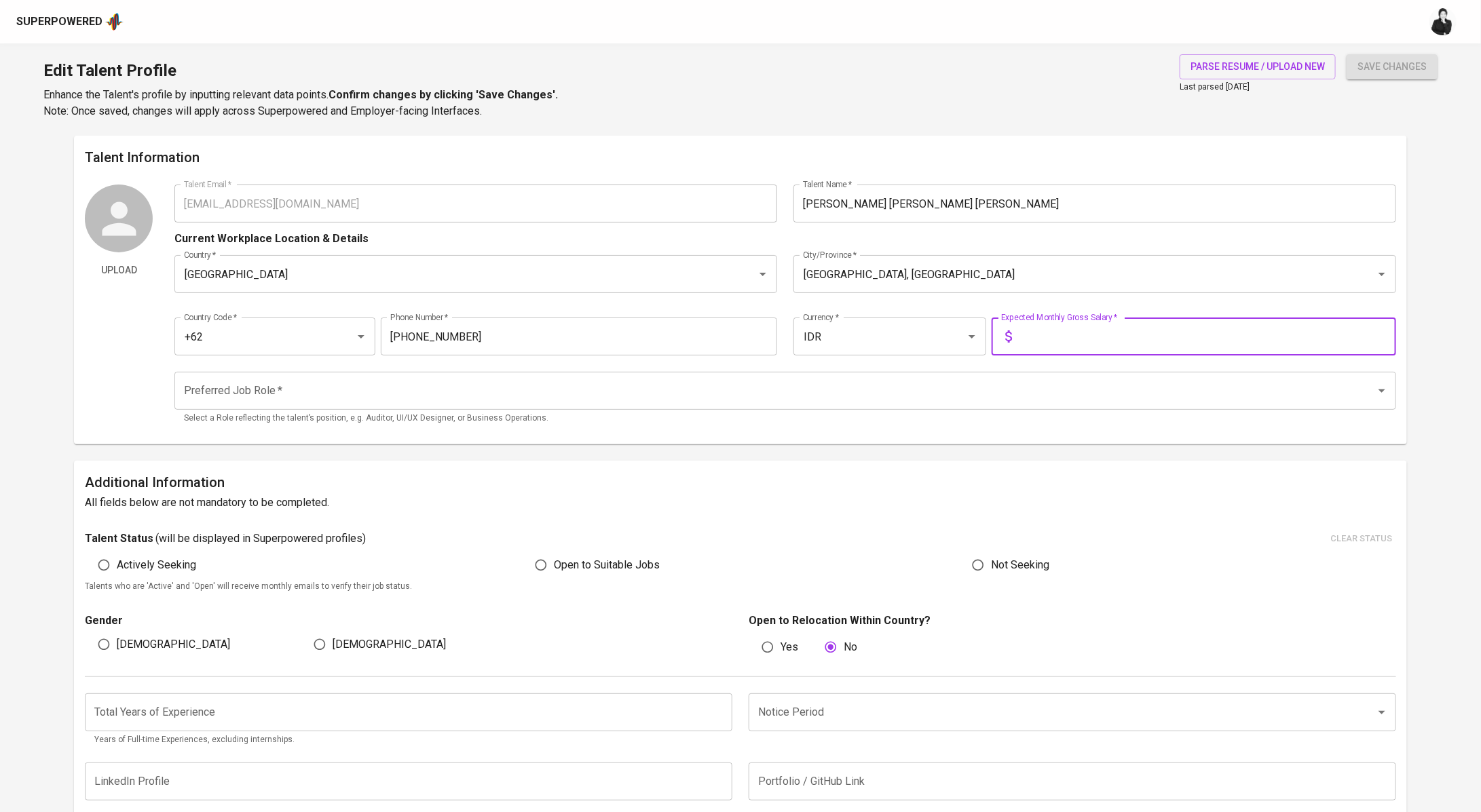
click at [1070, 336] on input "text" at bounding box center [1206, 337] width 378 height 38
type input "17.000.000"
click at [444, 402] on input "Preferred Job Role   *" at bounding box center [766, 391] width 1171 height 26
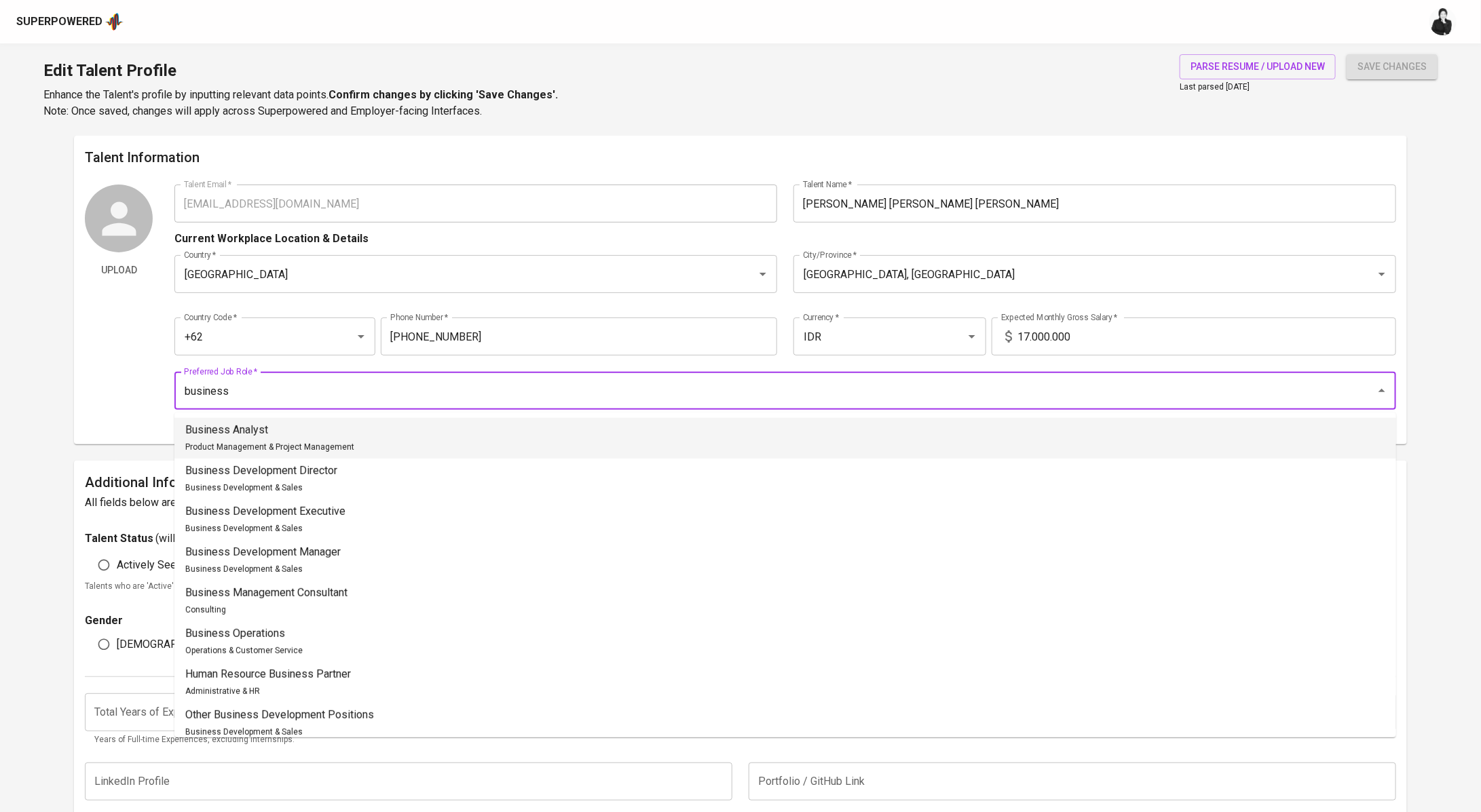
click at [395, 434] on li "Business Analyst Product Management & Project Management" at bounding box center [785, 438] width 1222 height 40
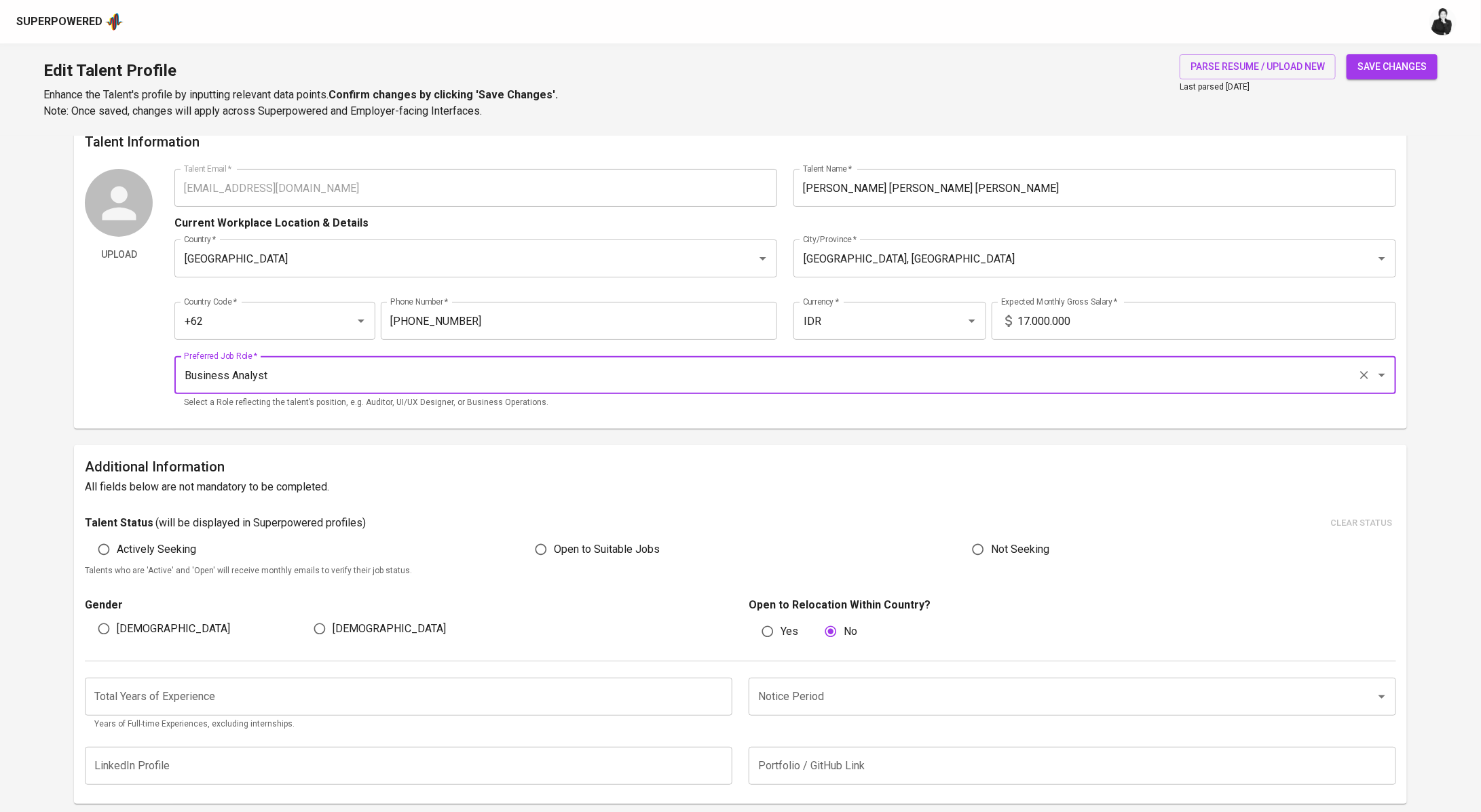
scroll to position [34, 0]
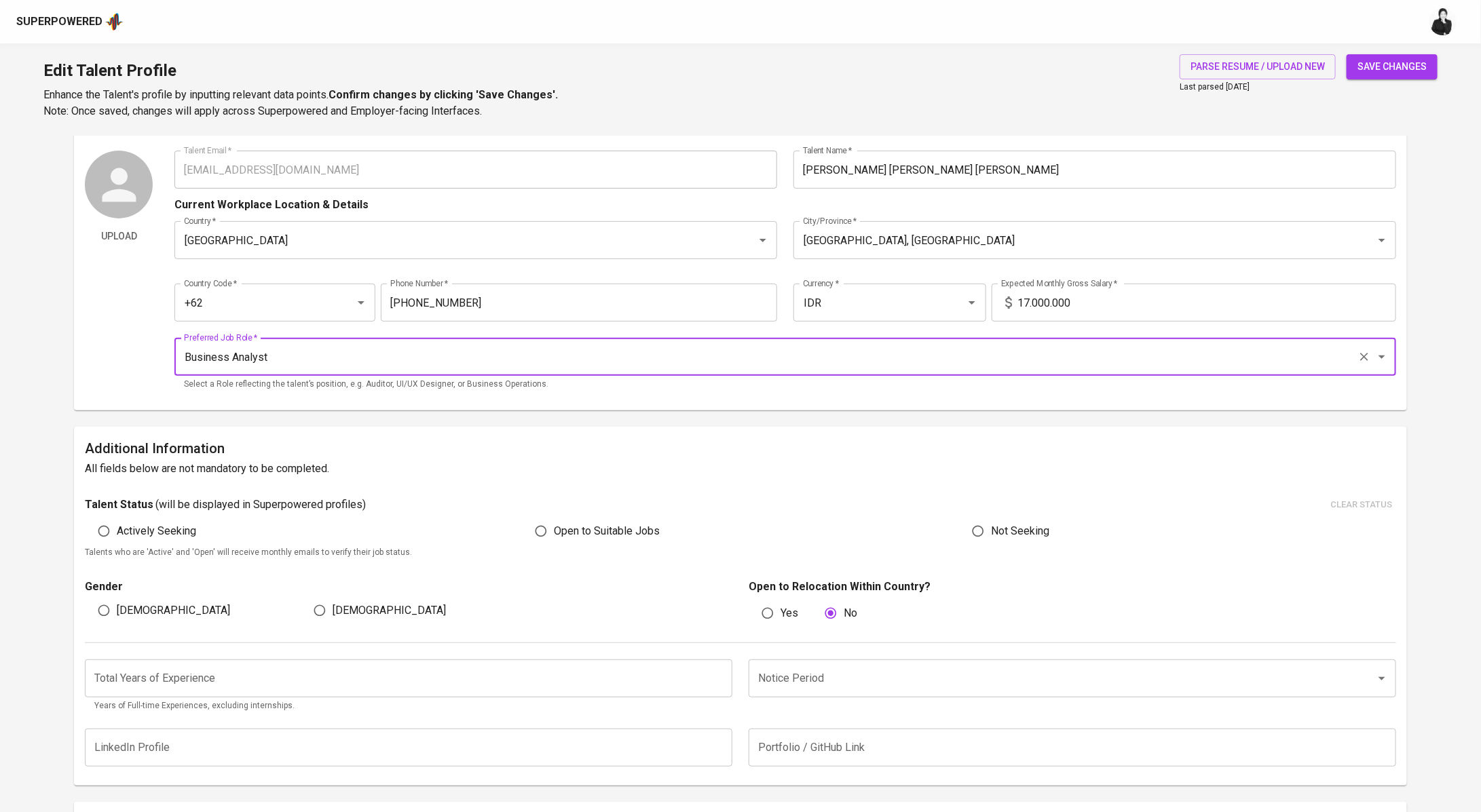
type input "Business Analyst"
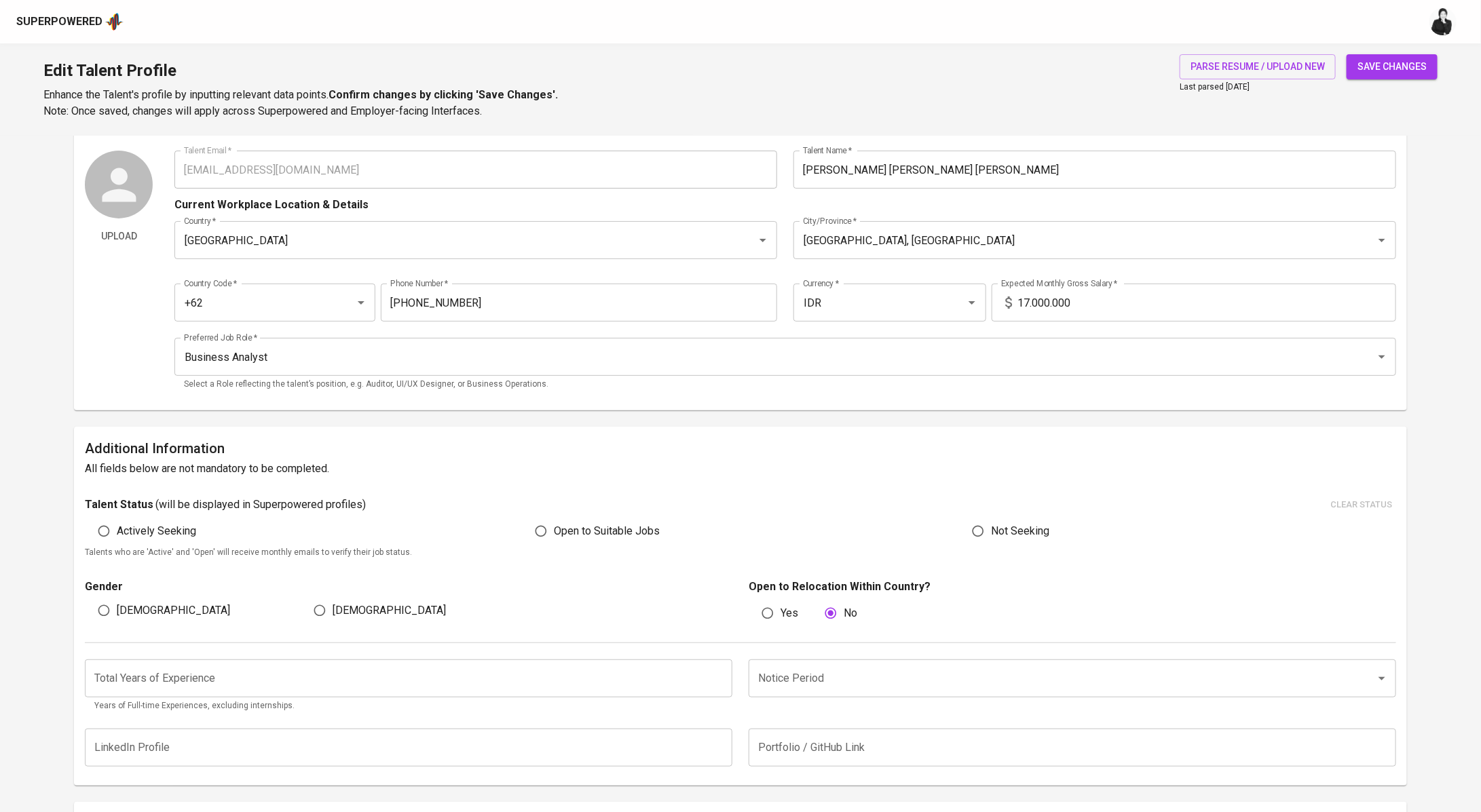
click at [596, 533] on span "Open to Suitable Jobs" at bounding box center [606, 531] width 106 height 16
click at [554, 533] on input "Open to Suitable Jobs" at bounding box center [541, 532] width 26 height 26
radio input "true"
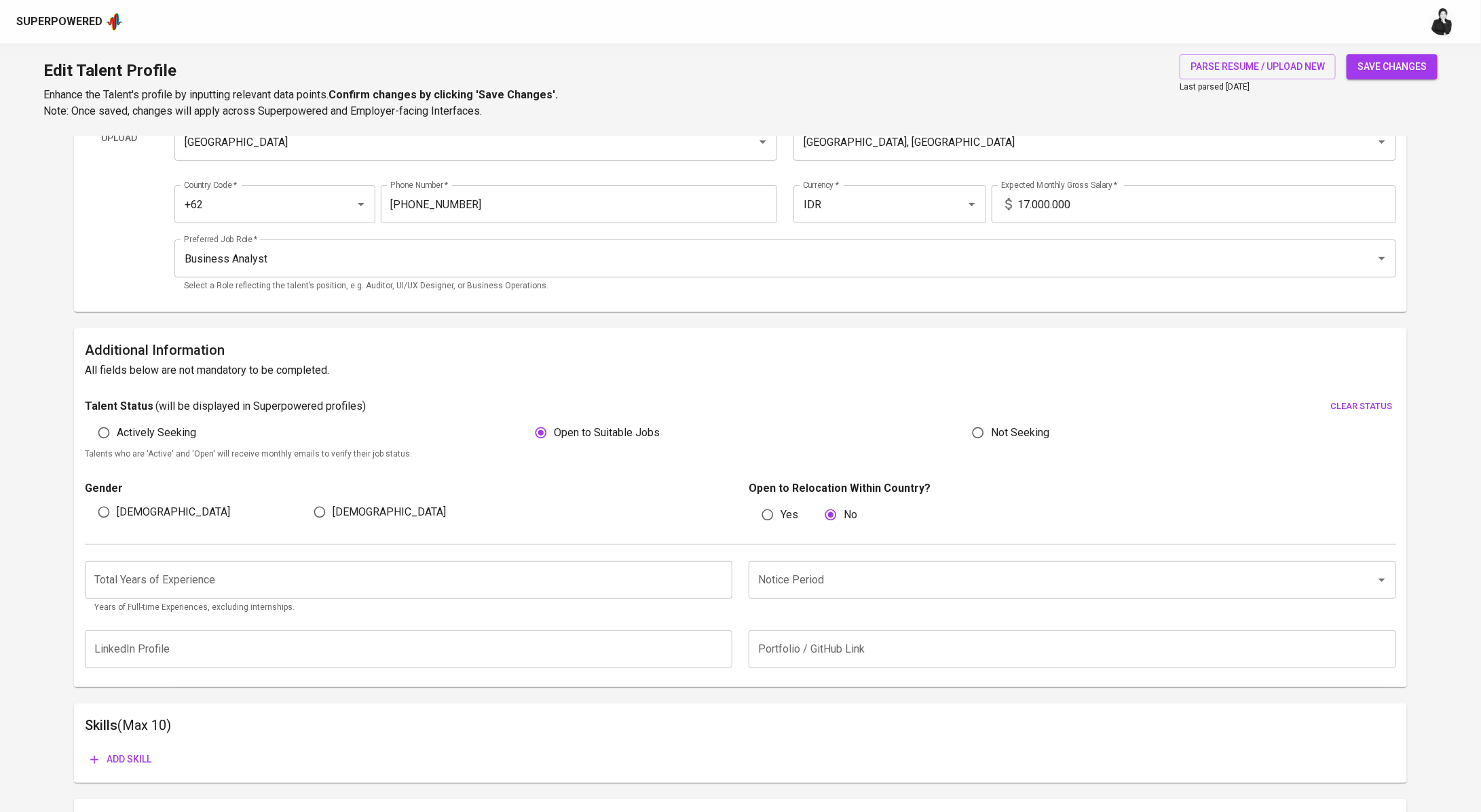
scroll to position [153, 0]
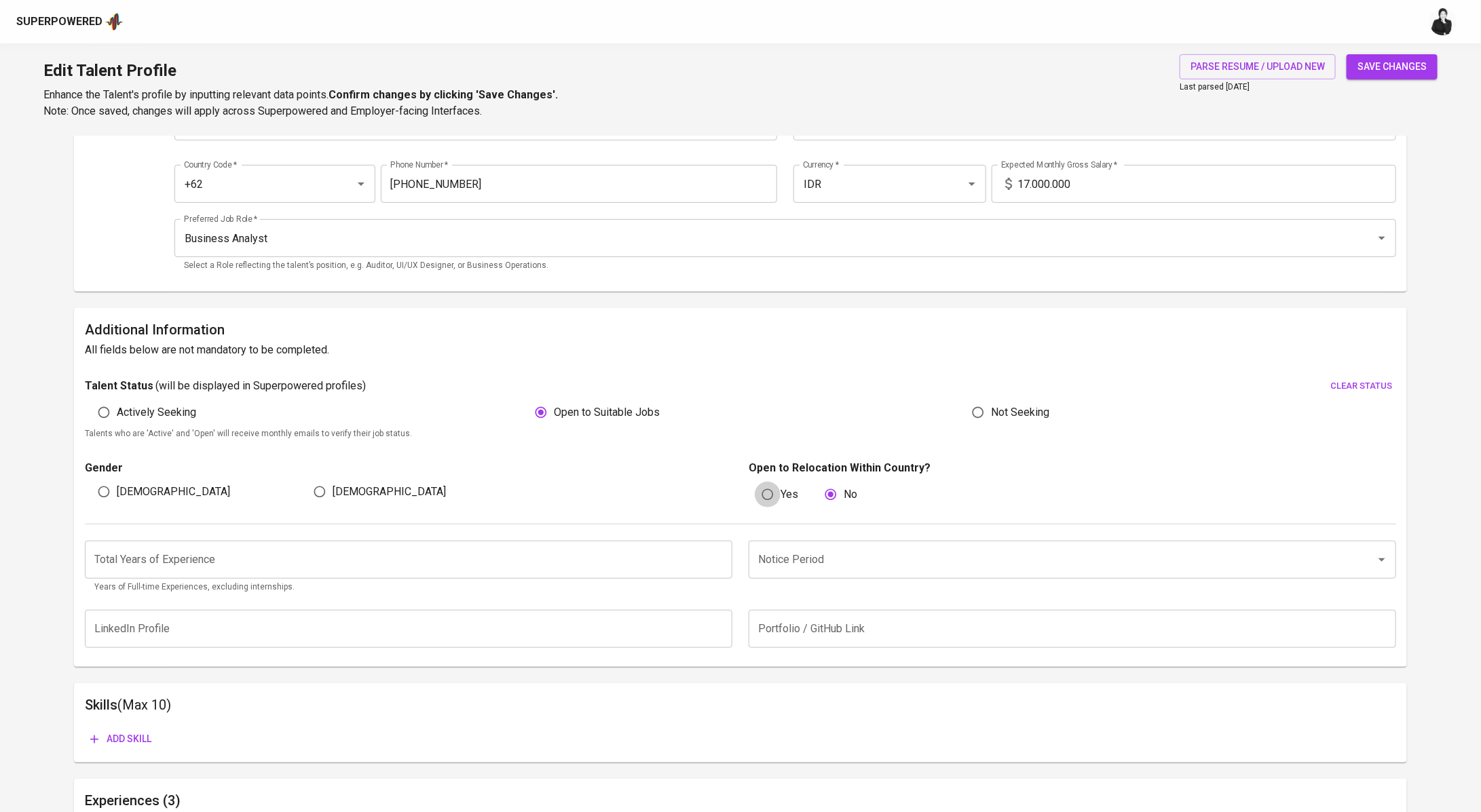
click at [775, 500] on input "Yes" at bounding box center [768, 495] width 26 height 26
radio input "true"
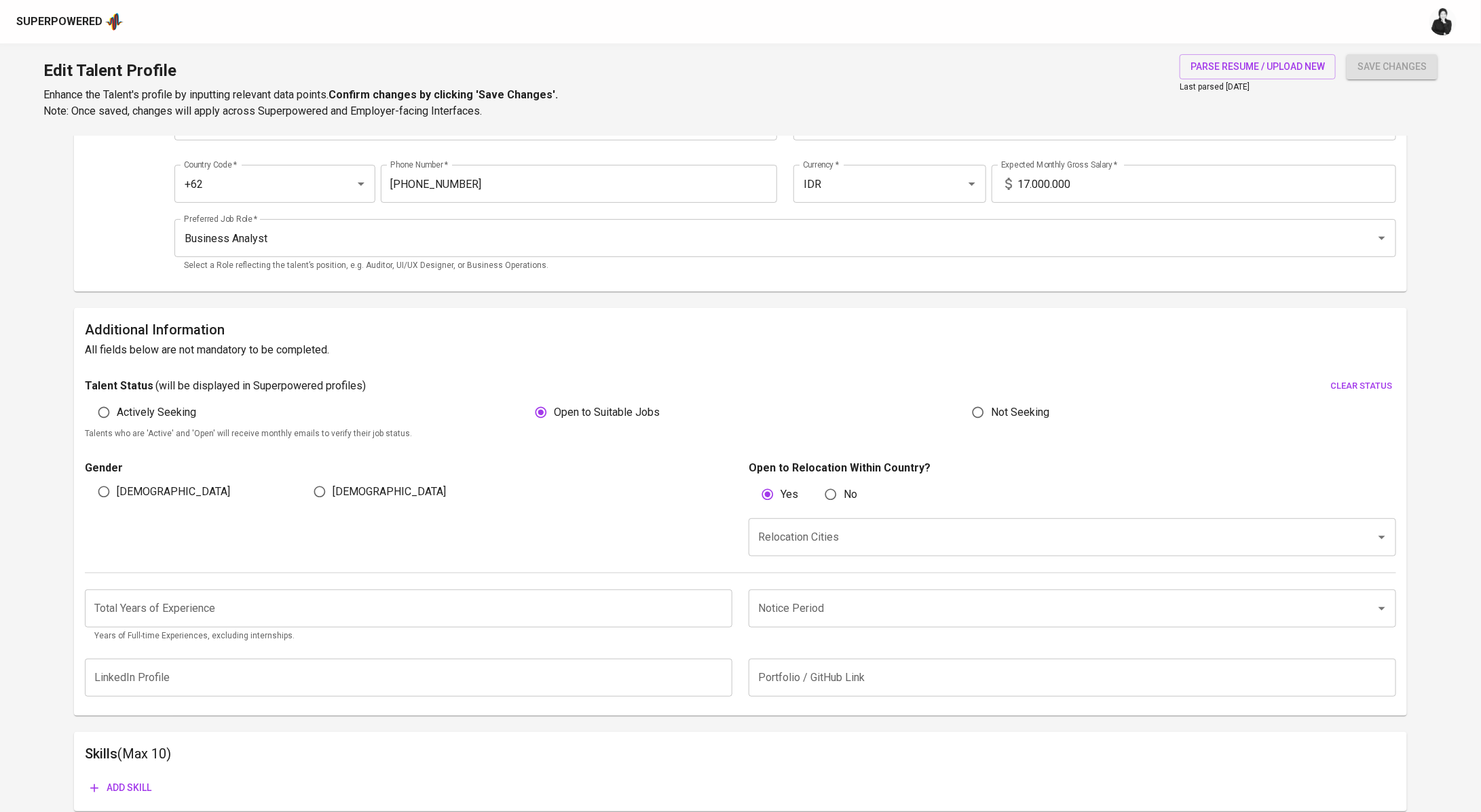
click at [344, 495] on span "Female" at bounding box center [389, 492] width 114 height 16
click at [333, 495] on input "Female" at bounding box center [320, 492] width 26 height 26
radio input "true"
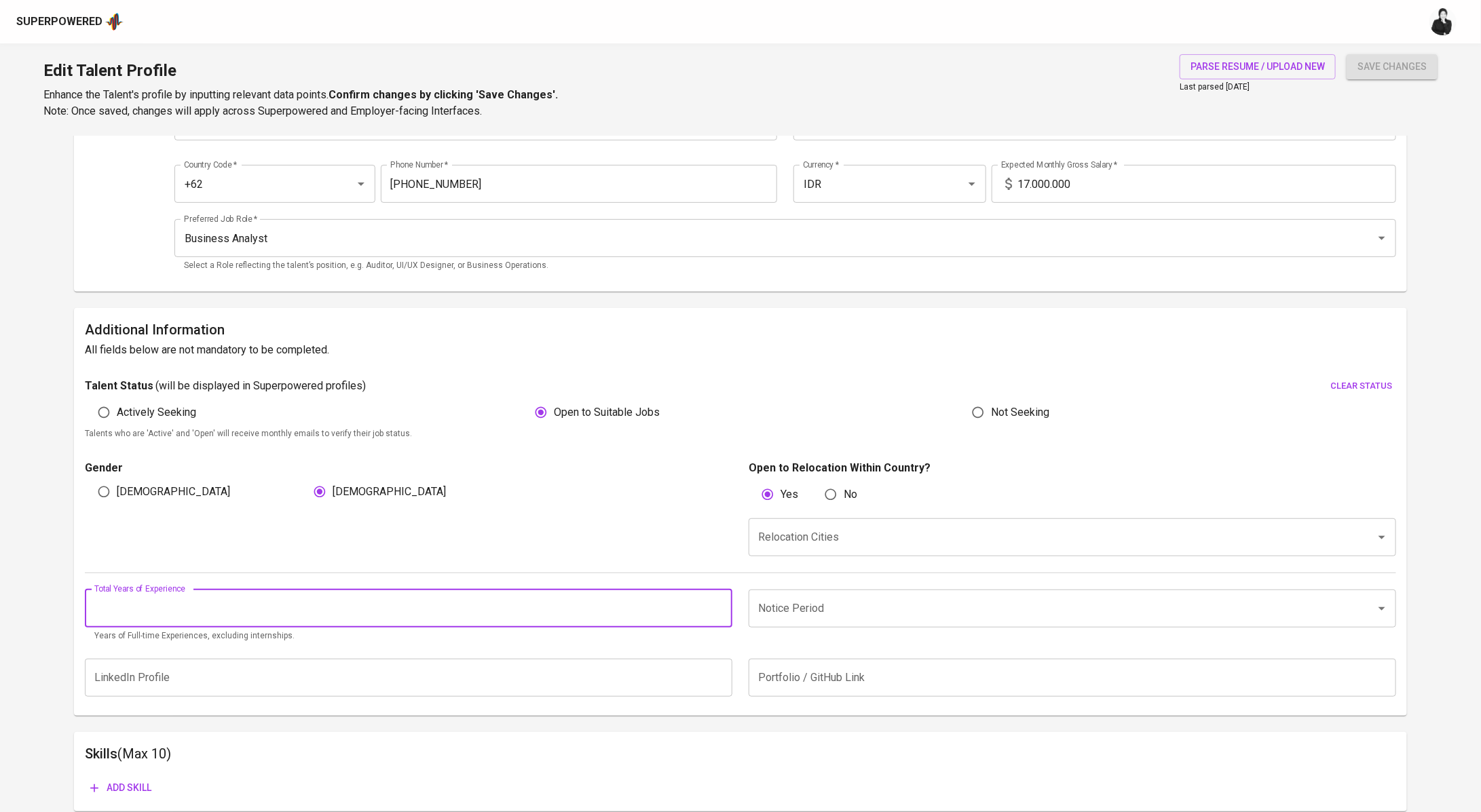
click at [289, 615] on input "number" at bounding box center [409, 609] width 647 height 38
type input "4"
click at [838, 610] on input "Notice Period" at bounding box center [1053, 609] width 597 height 26
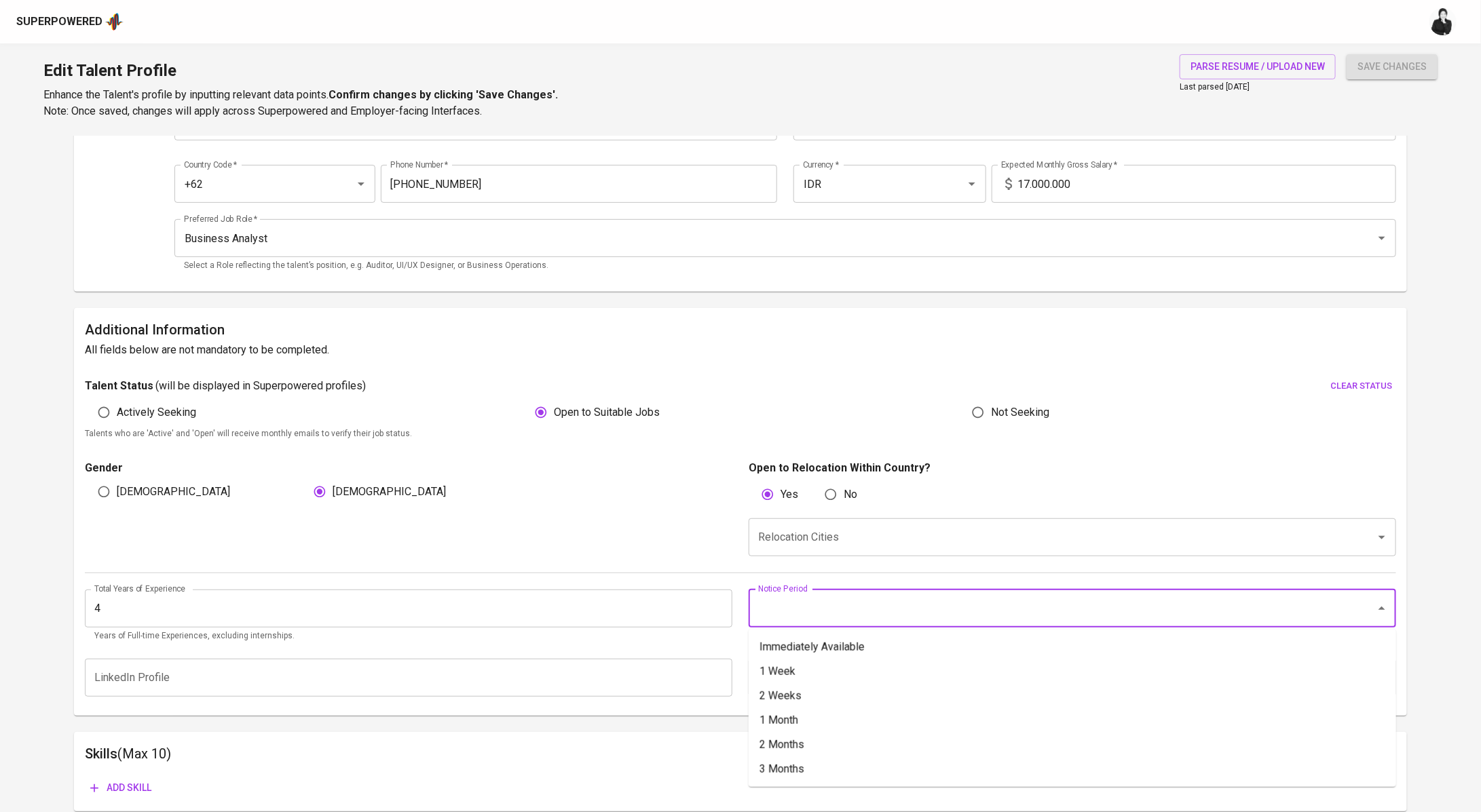
click at [832, 614] on input "Notice Period" at bounding box center [1053, 609] width 597 height 26
click at [804, 722] on li "1 Month" at bounding box center [1072, 720] width 647 height 25
type input "1 Month"
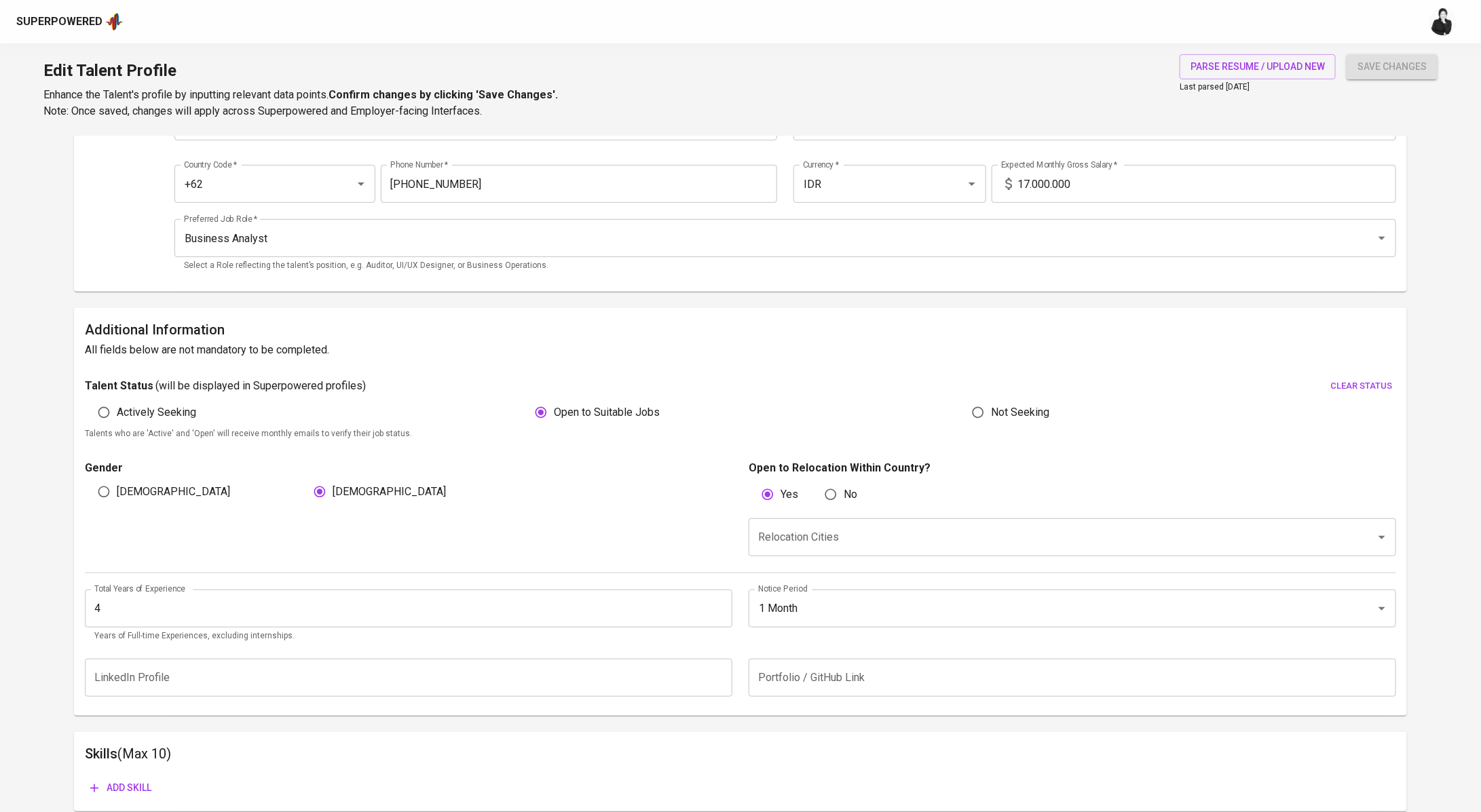
click at [313, 674] on input "text" at bounding box center [409, 678] width 647 height 38
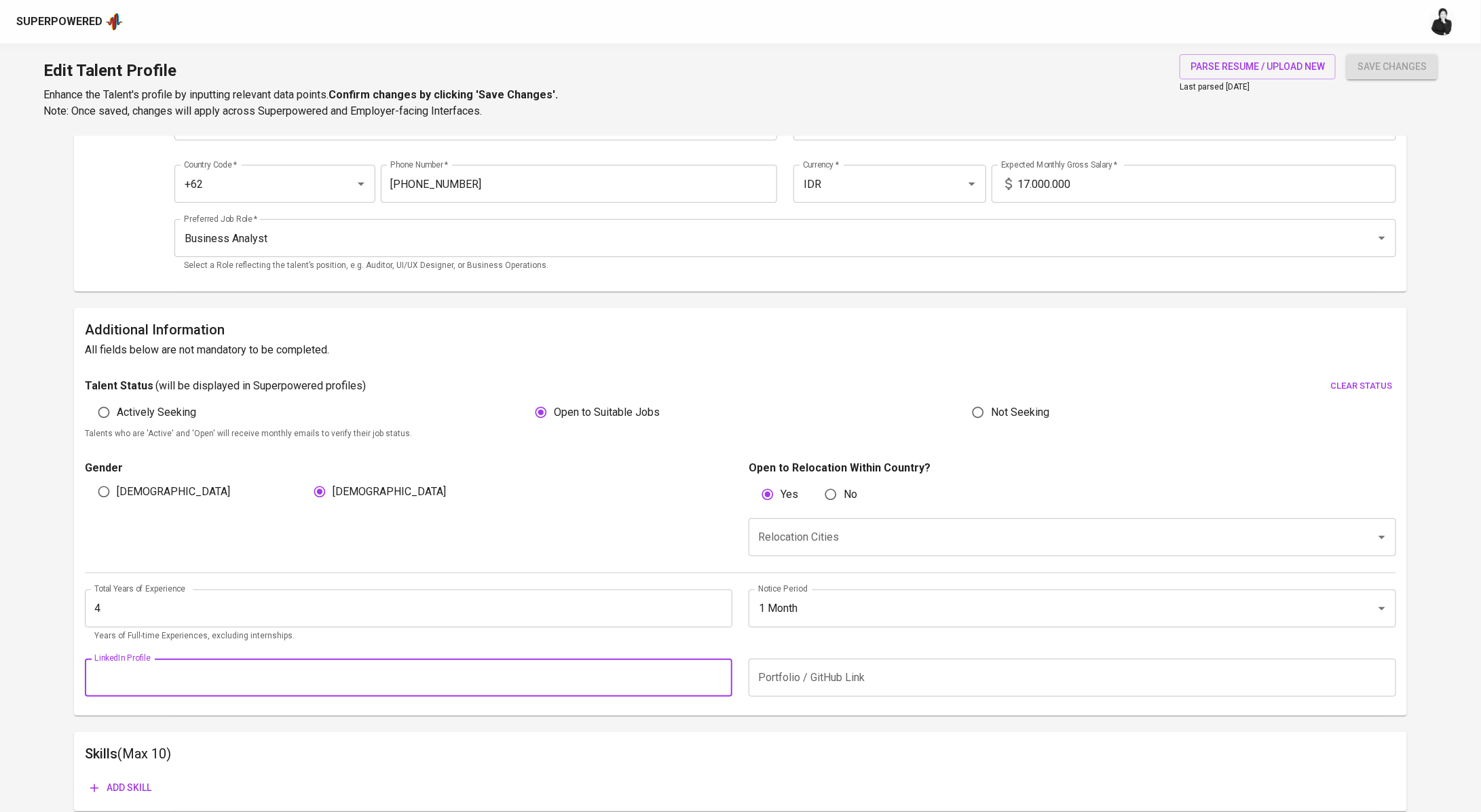
click at [842, 679] on input "text" at bounding box center [1072, 678] width 647 height 38
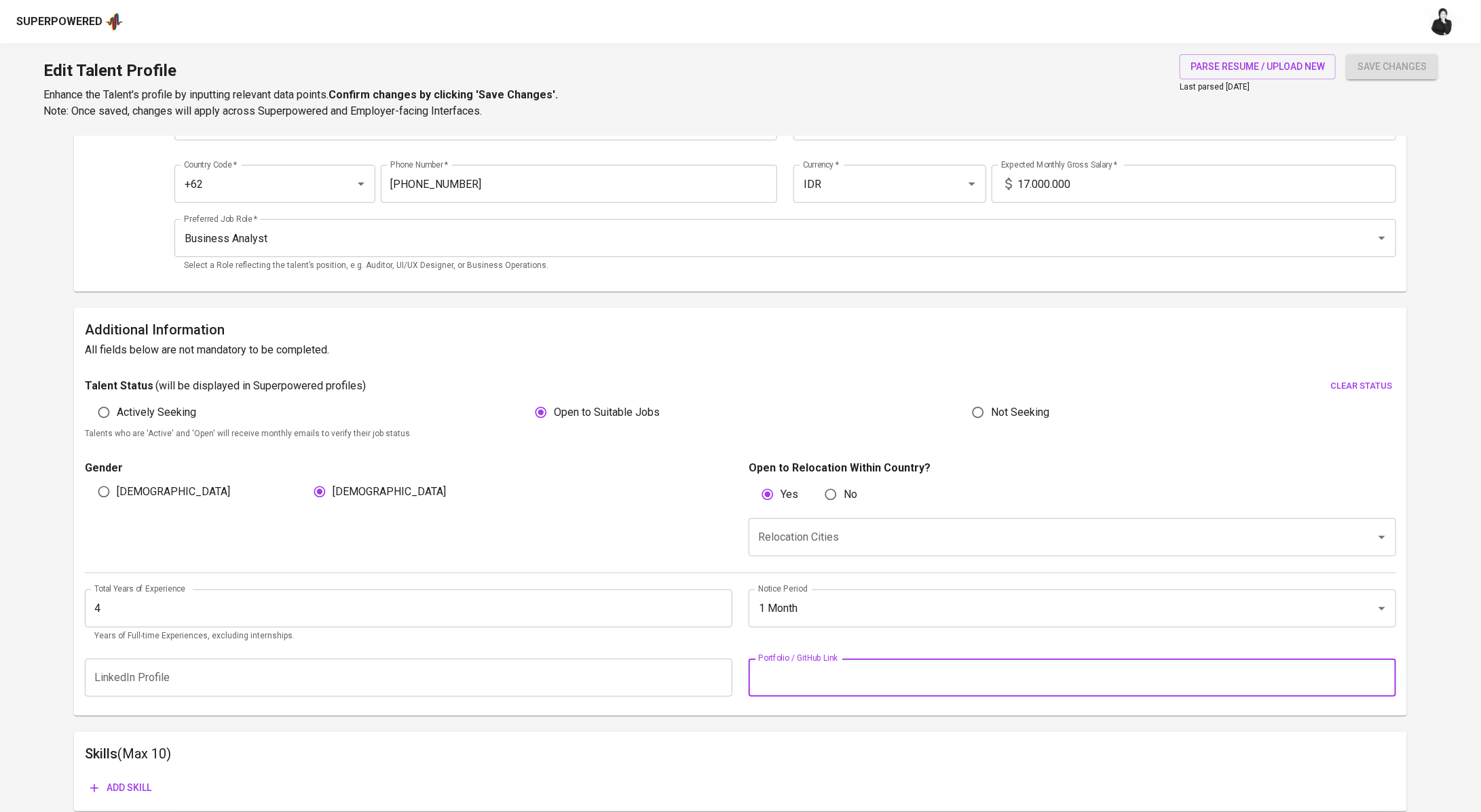
click at [615, 517] on div "Gender Male Female" at bounding box center [413, 508] width 656 height 96
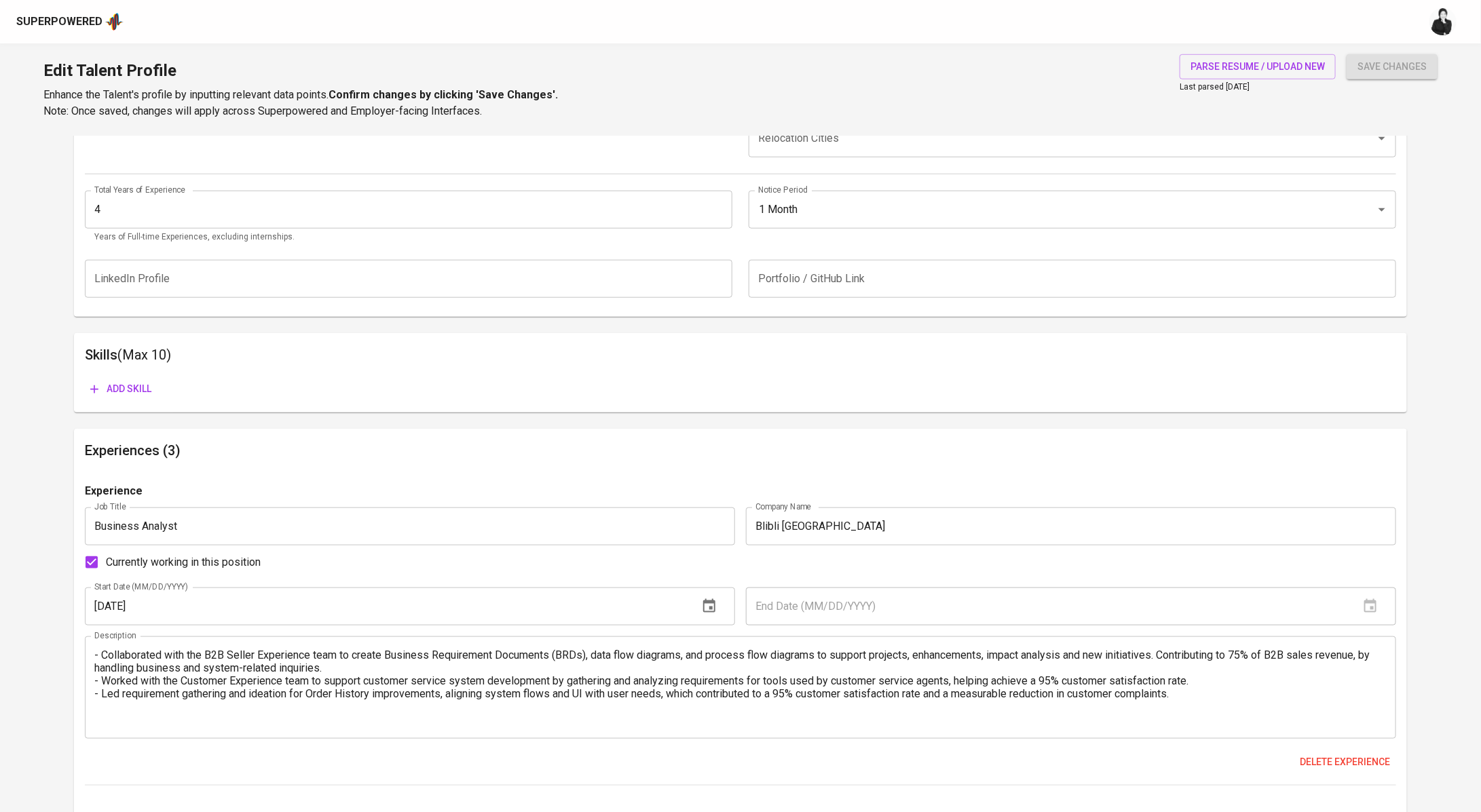
scroll to position [302, 0]
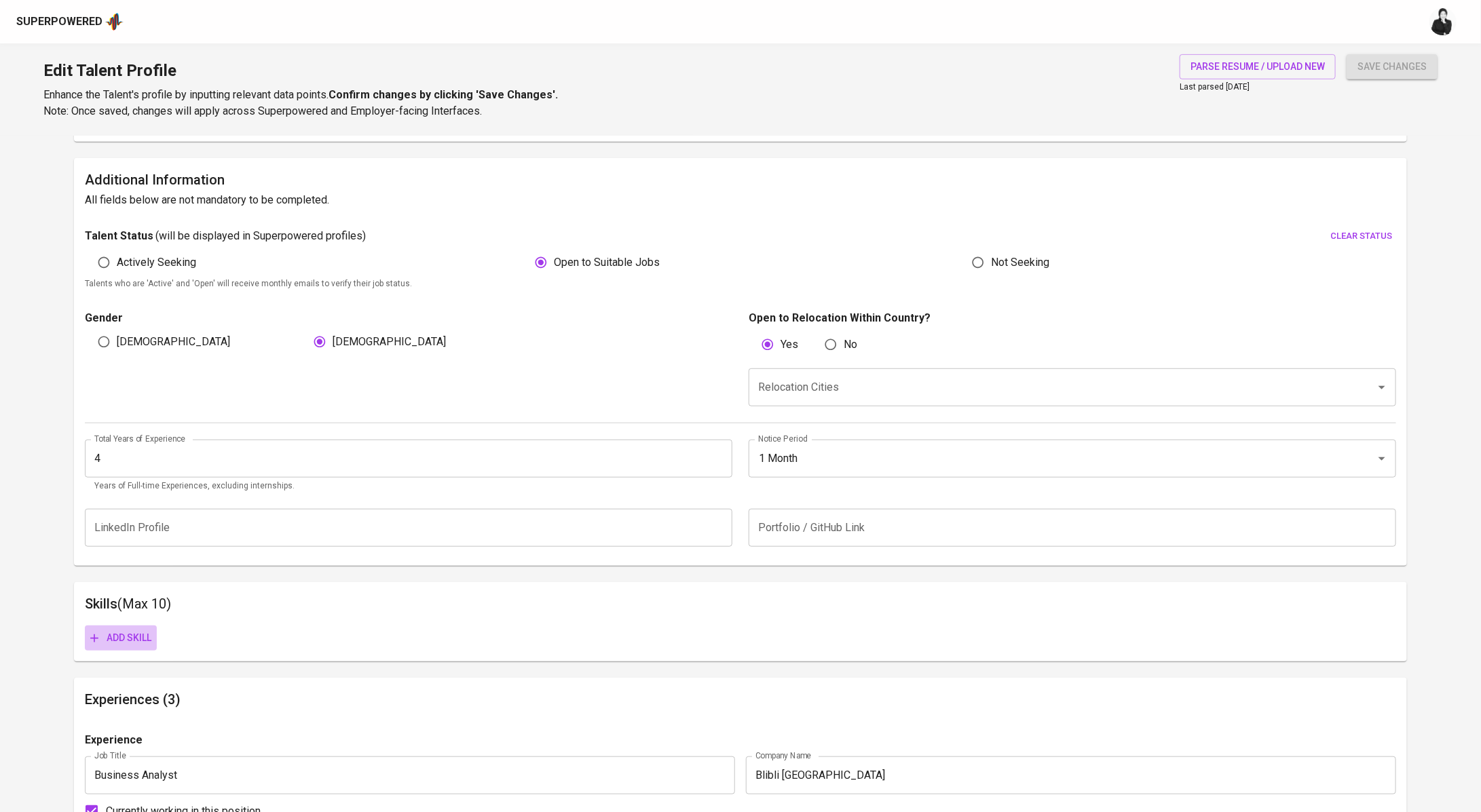
click at [129, 642] on span "Add skill" at bounding box center [120, 638] width 61 height 17
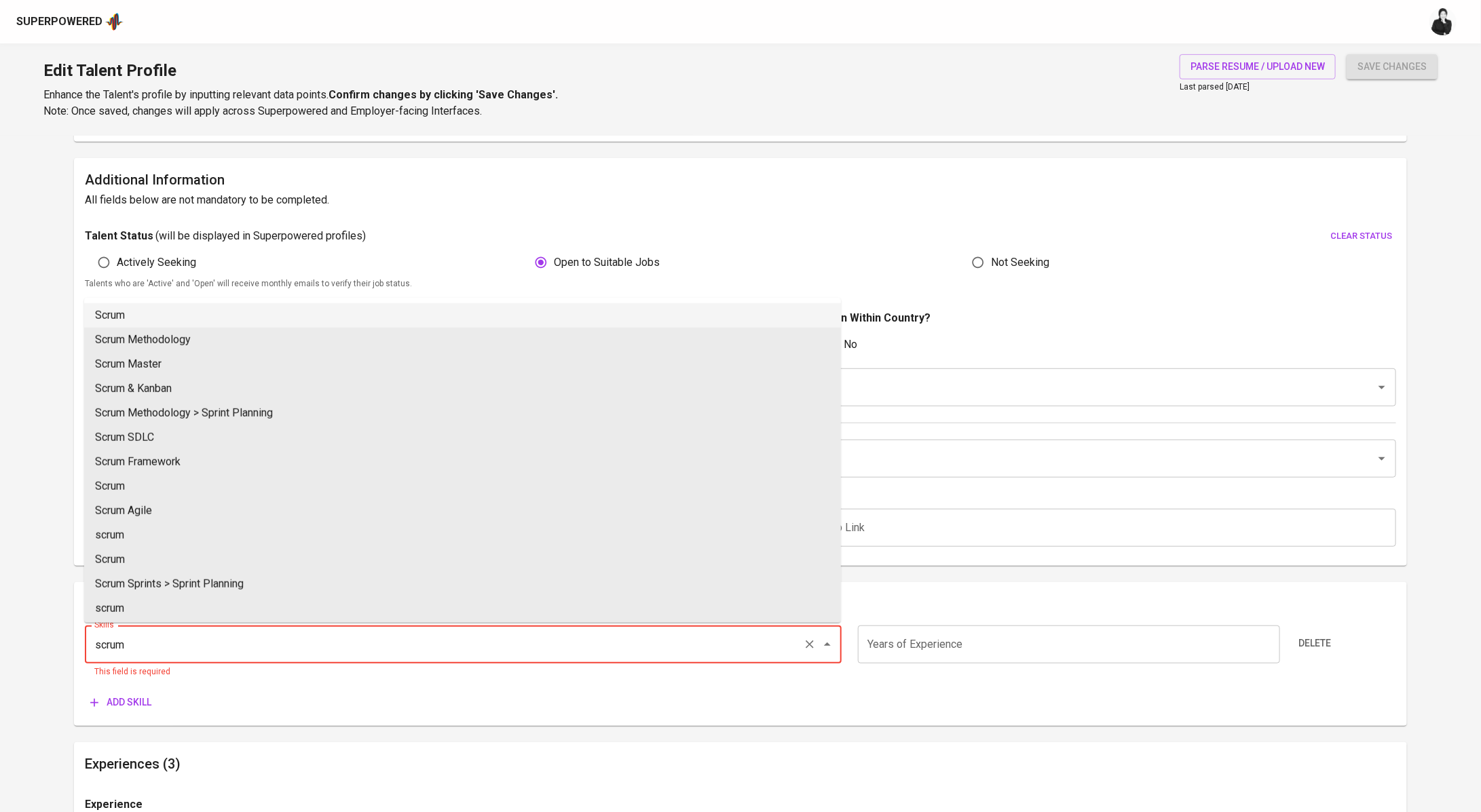
click at [279, 310] on li "Scrum" at bounding box center [463, 315] width 757 height 25
type input "Scrum"
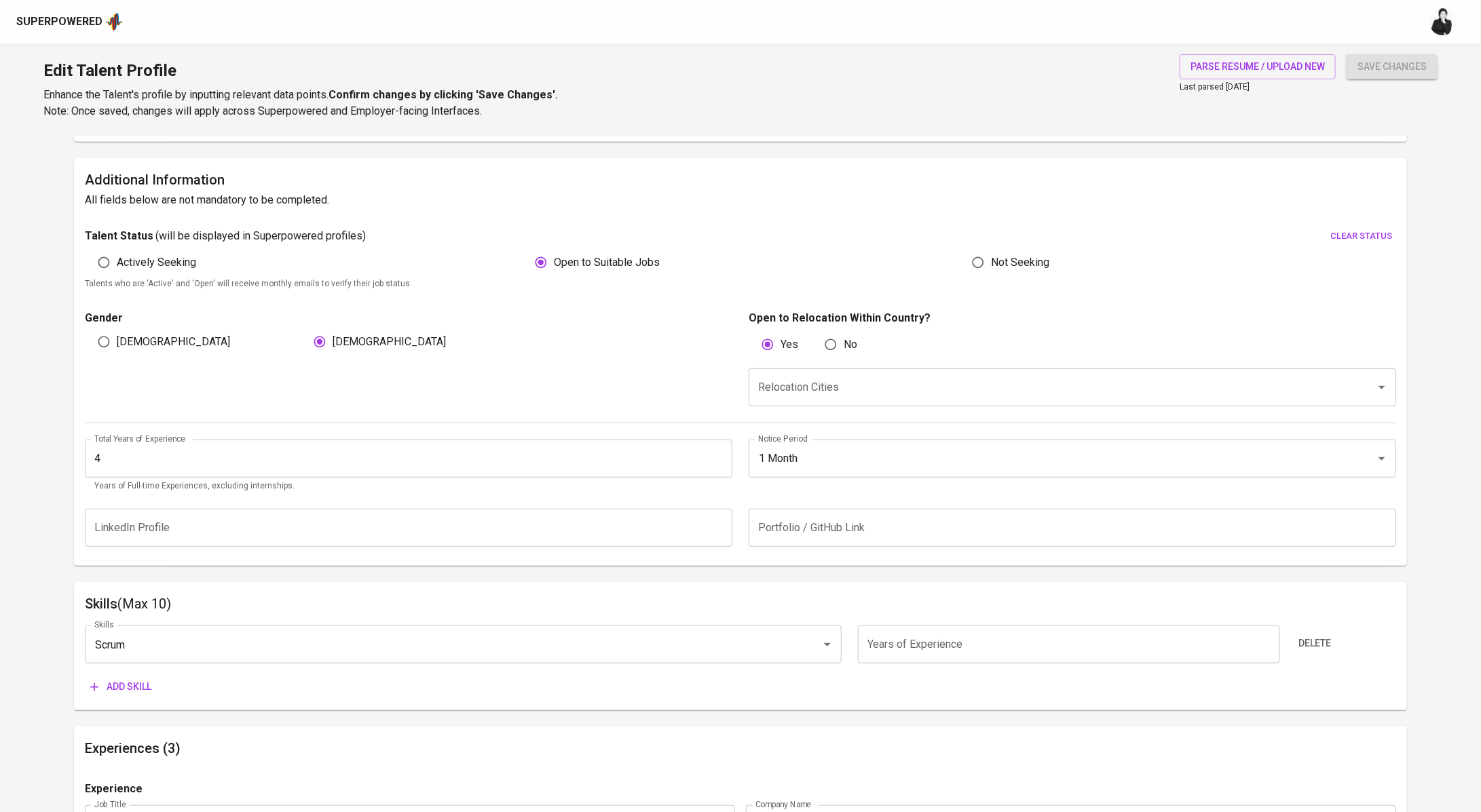
click at [970, 642] on input "number" at bounding box center [1068, 644] width 422 height 38
type input "4"
click at [144, 682] on span "Add skill" at bounding box center [120, 687] width 61 height 17
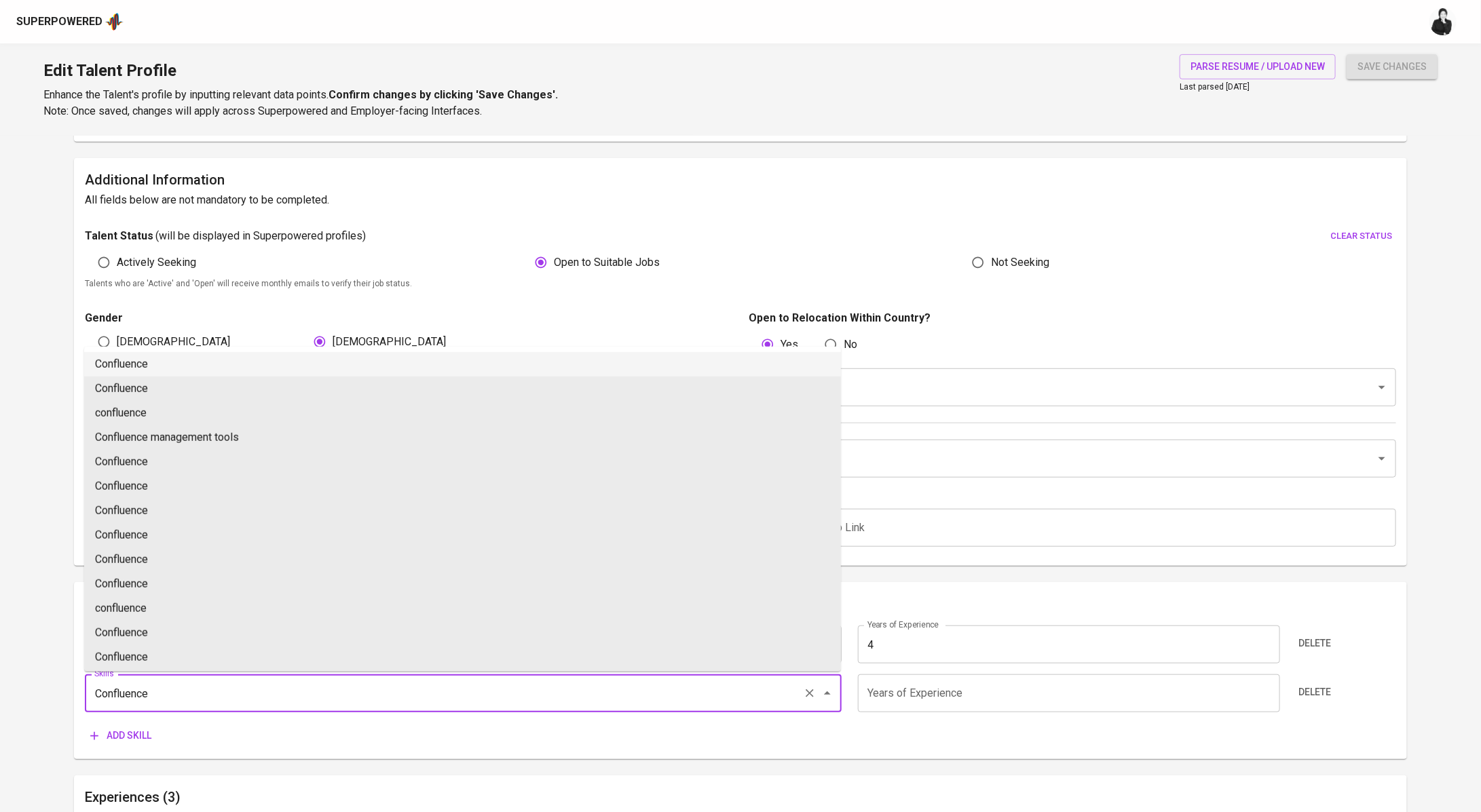
drag, startPoint x: 166, startPoint y: 371, endPoint x: 682, endPoint y: 497, distance: 531.2
click at [166, 370] on li "Confluence" at bounding box center [463, 365] width 757 height 25
type input "Confluence"
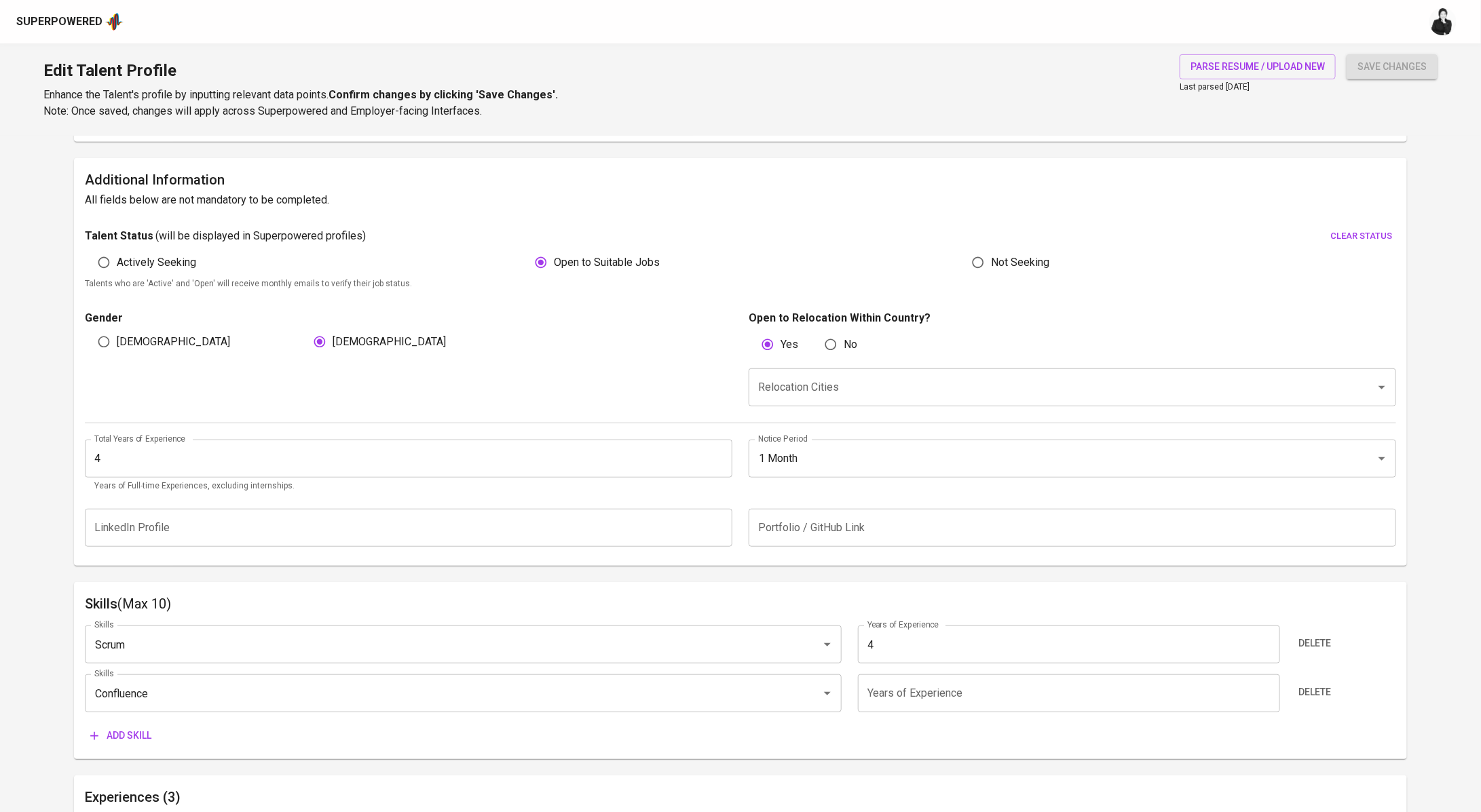
click at [966, 699] on input "number" at bounding box center [1068, 694] width 422 height 38
type input "4"
click at [115, 742] on span "Add skill" at bounding box center [120, 735] width 61 height 17
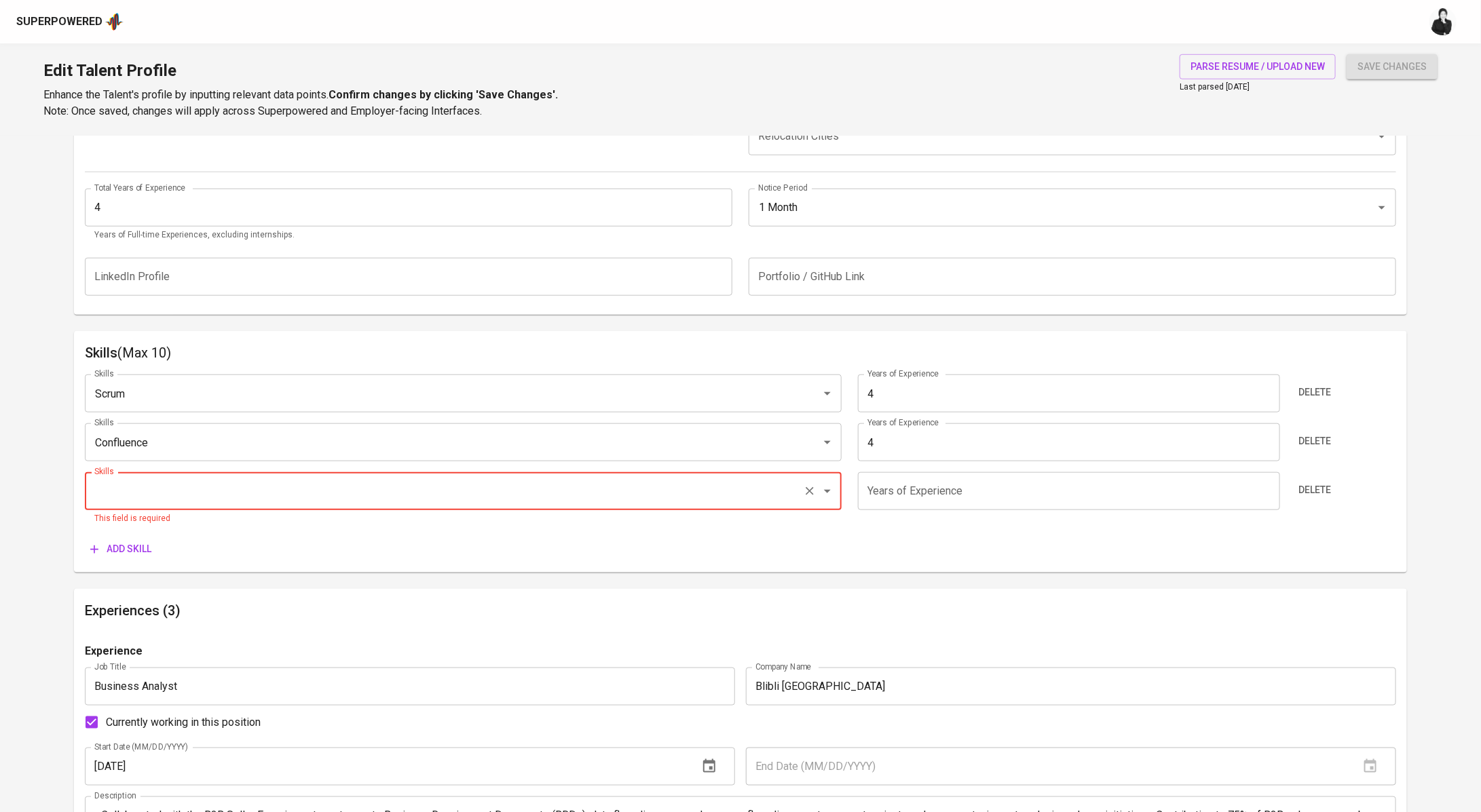
scroll to position [630, 0]
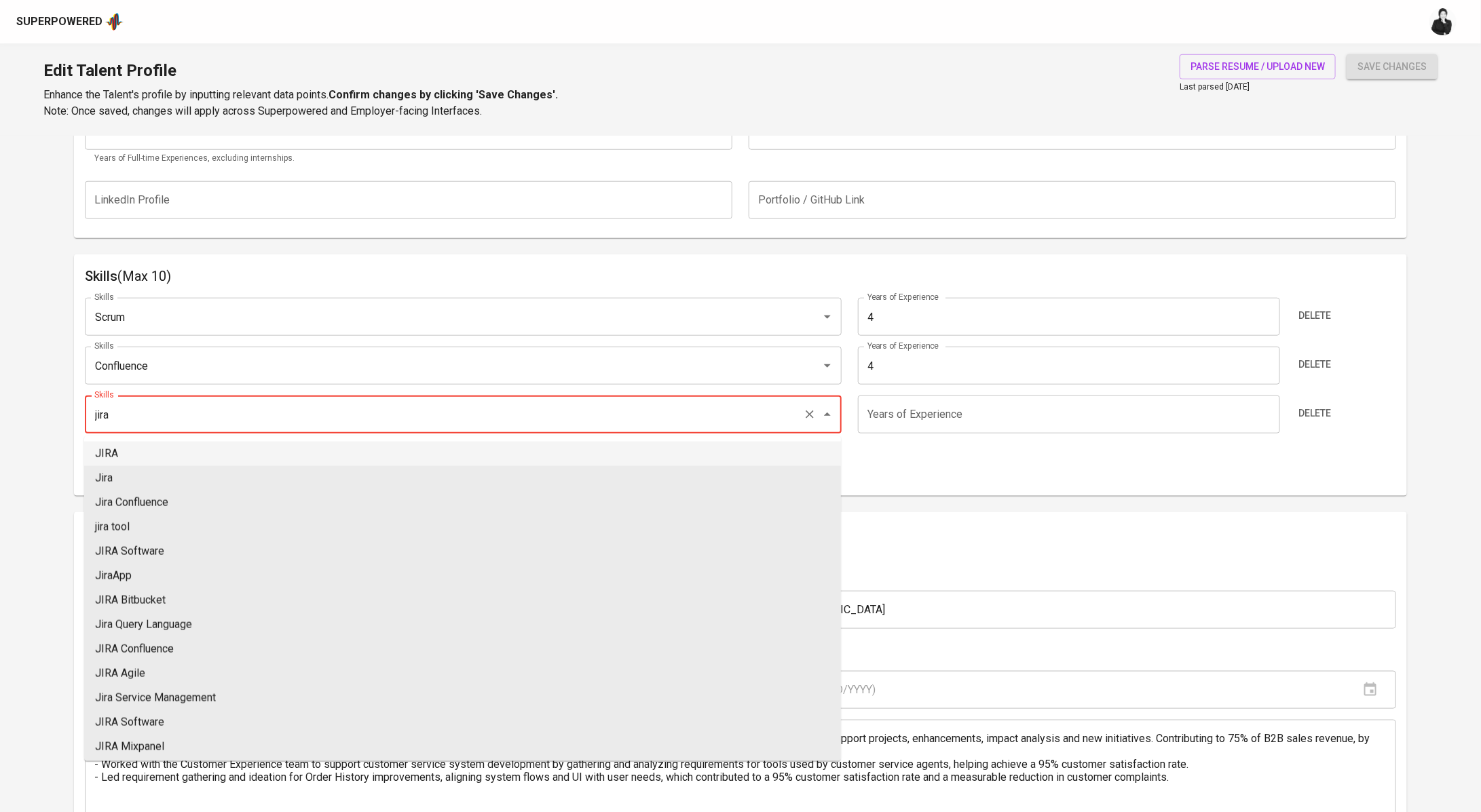
click at [230, 448] on li "JIRA" at bounding box center [463, 454] width 757 height 25
type input "JIRA"
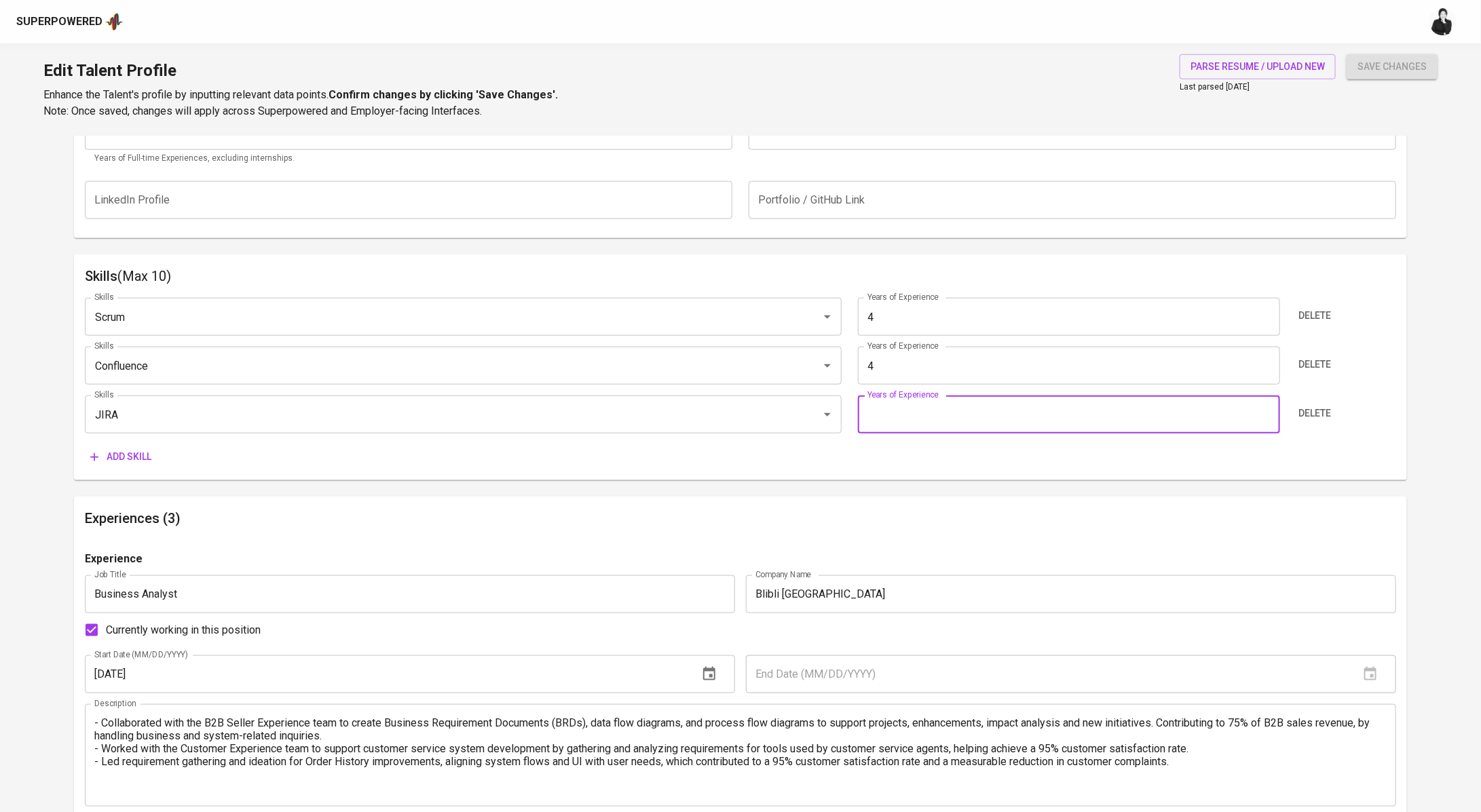
click at [901, 419] on input "number" at bounding box center [1068, 415] width 422 height 38
type input "4"
click at [138, 460] on span "Add skill" at bounding box center [120, 456] width 61 height 17
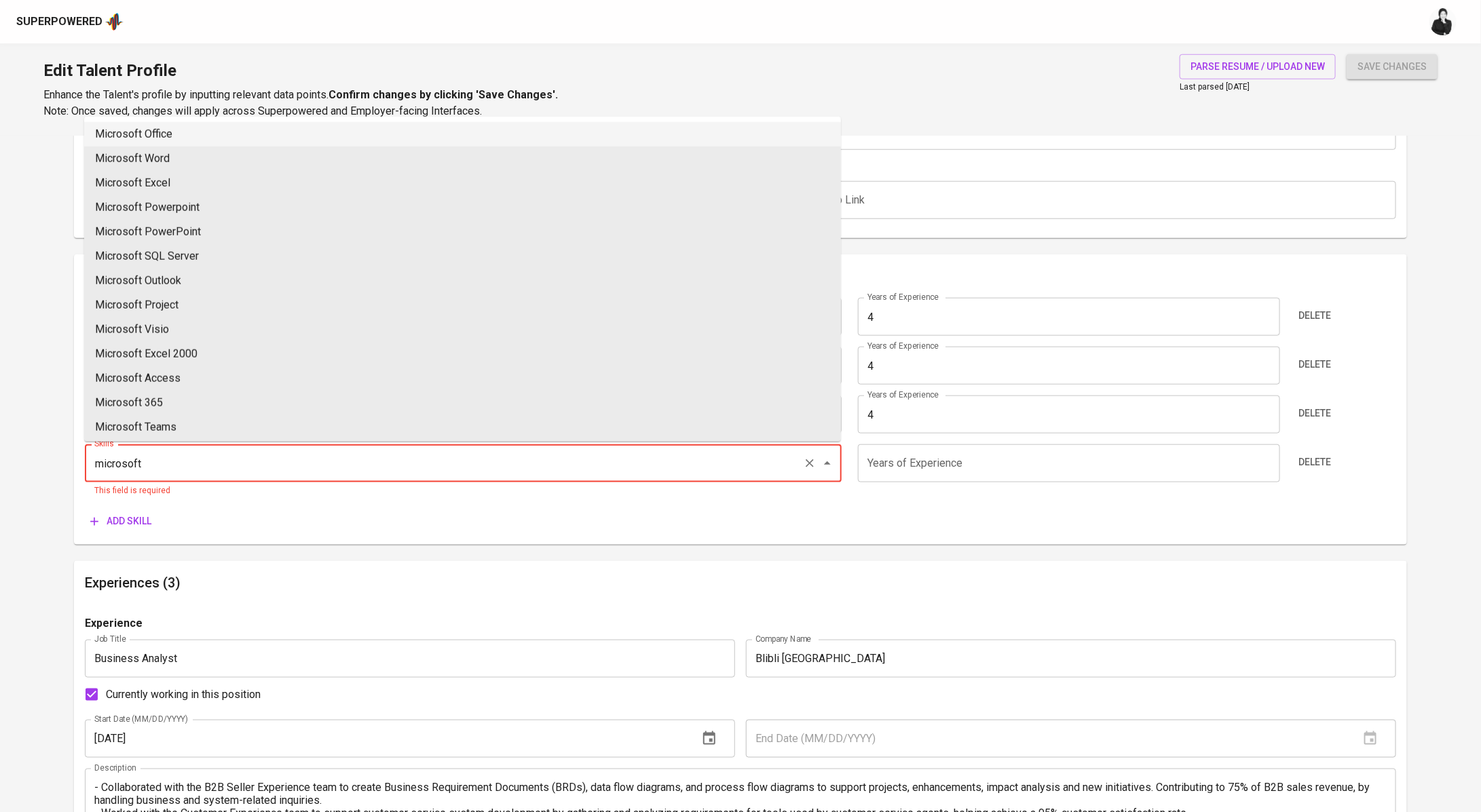
click at [279, 133] on li "Microsoft Office" at bounding box center [463, 134] width 757 height 25
type input "Microsoft Office"
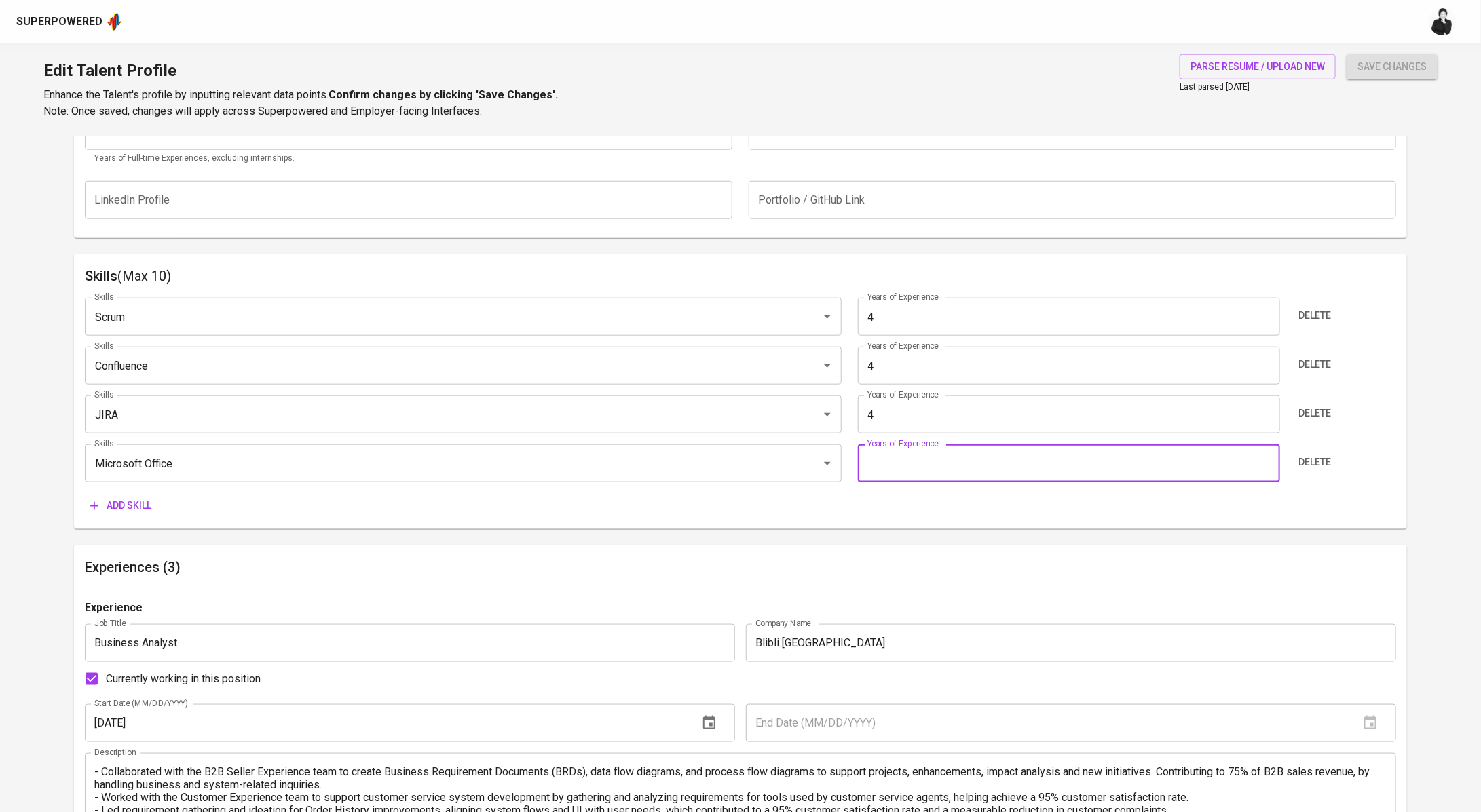
click at [1012, 453] on input "number" at bounding box center [1068, 463] width 422 height 38
type input "4"
click at [150, 510] on span "Add skill" at bounding box center [120, 506] width 61 height 17
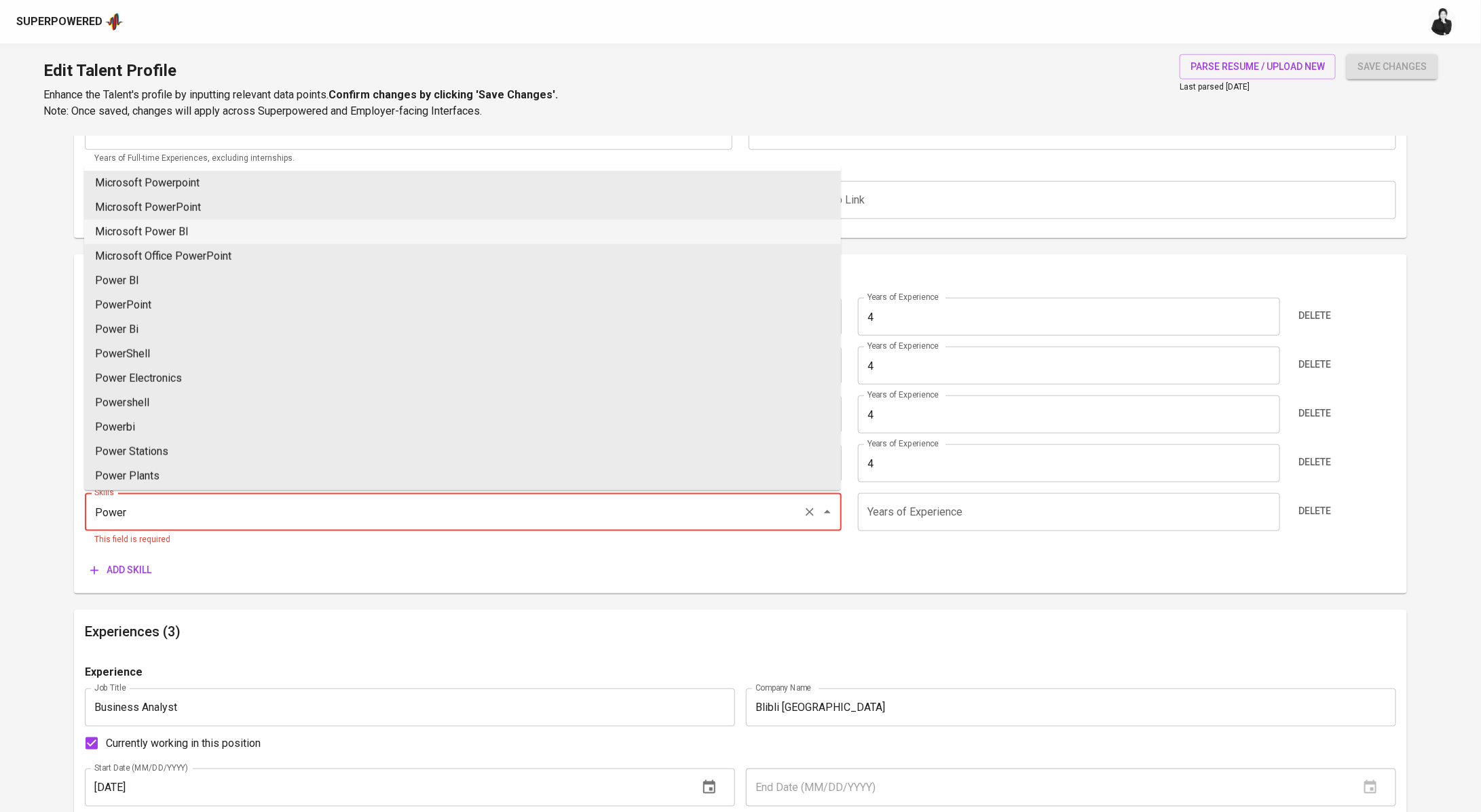
click at [230, 233] on li "Microsoft Power BI" at bounding box center [463, 232] width 757 height 25
type input "Microsoft Power BI"
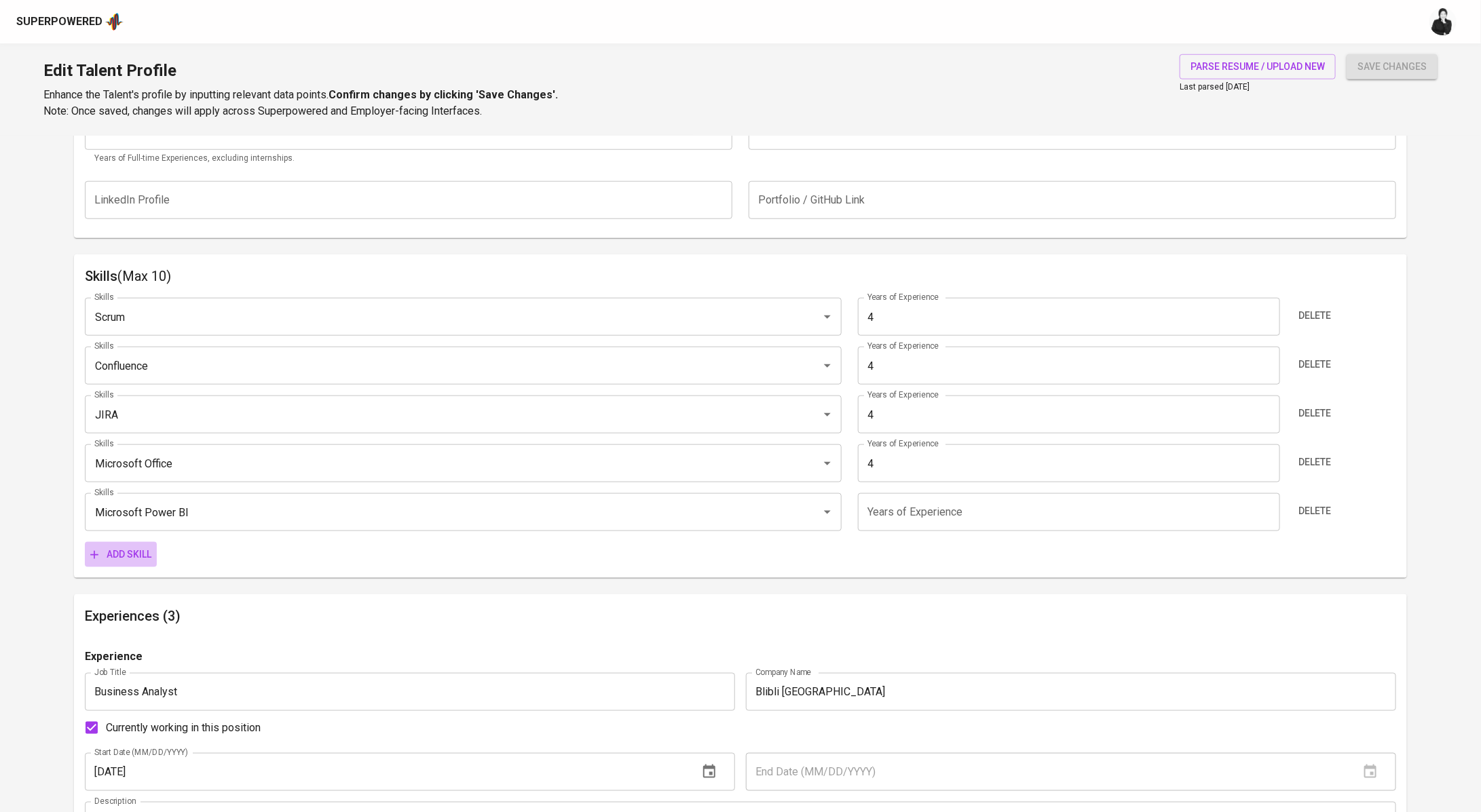
click at [120, 553] on span "Add skill" at bounding box center [120, 554] width 61 height 17
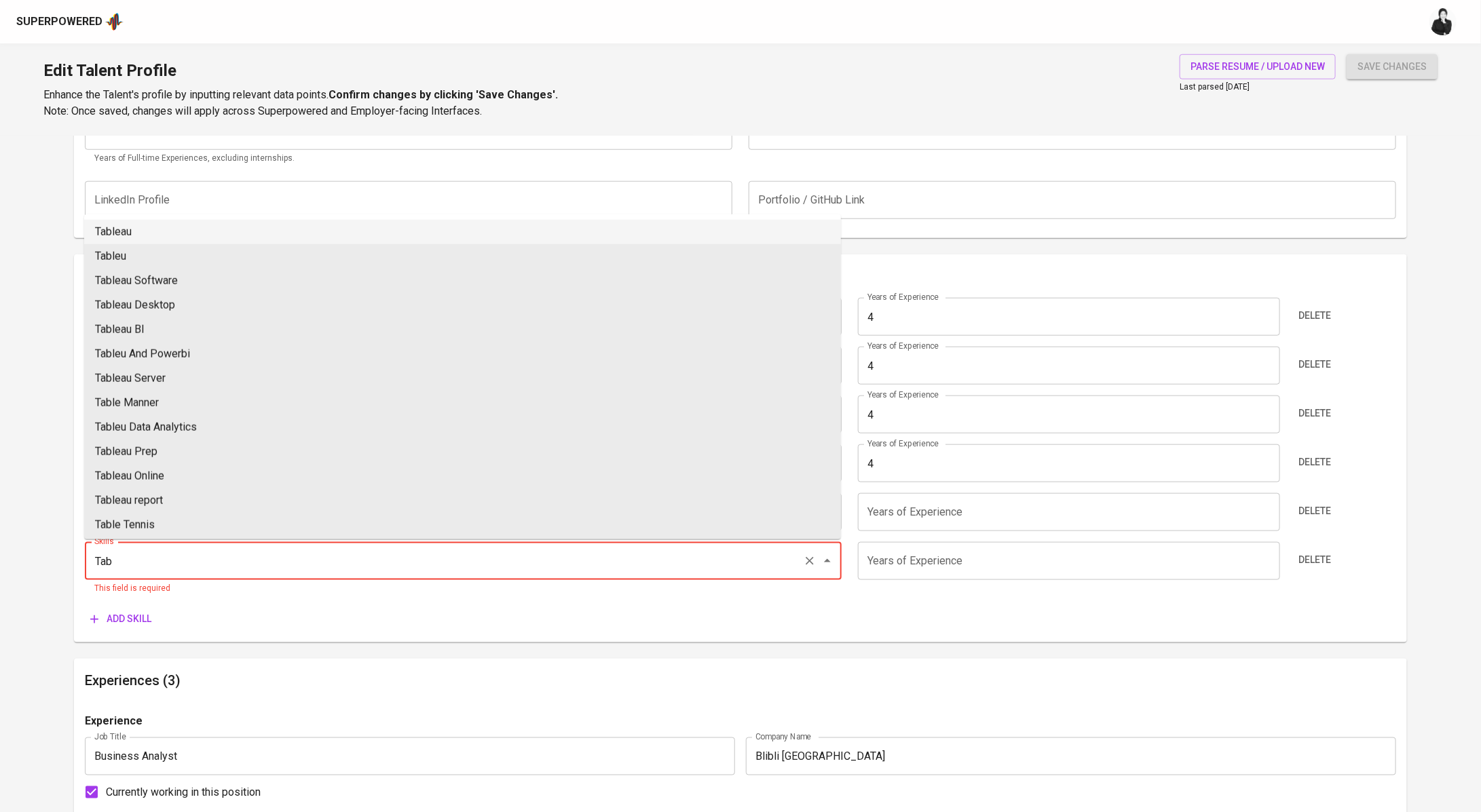
click at [187, 232] on li "Tableau" at bounding box center [463, 232] width 757 height 25
type input "Tableau"
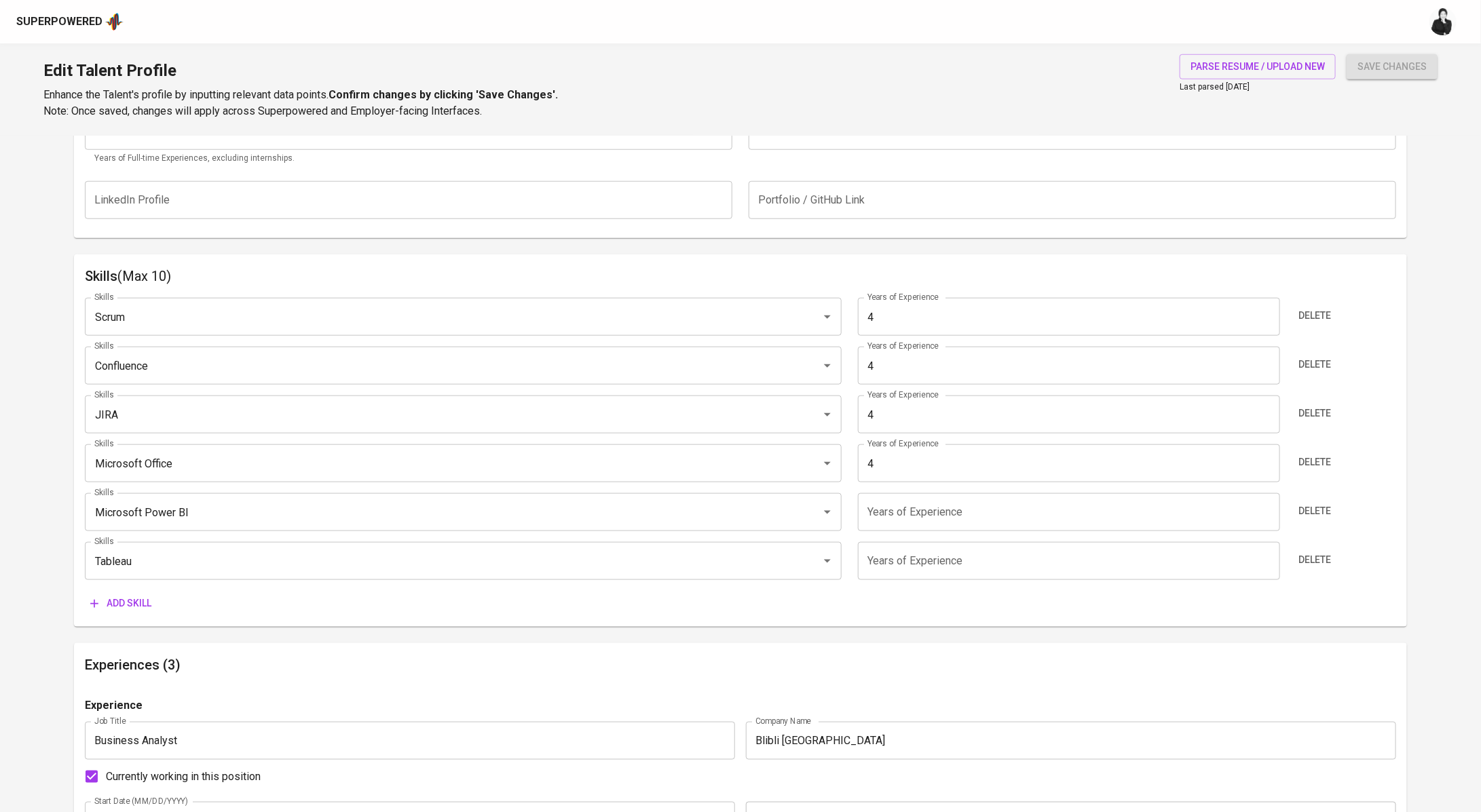
click at [946, 562] on input "number" at bounding box center [1068, 561] width 422 height 38
type input "4"
click at [937, 516] on input "number" at bounding box center [1068, 512] width 422 height 38
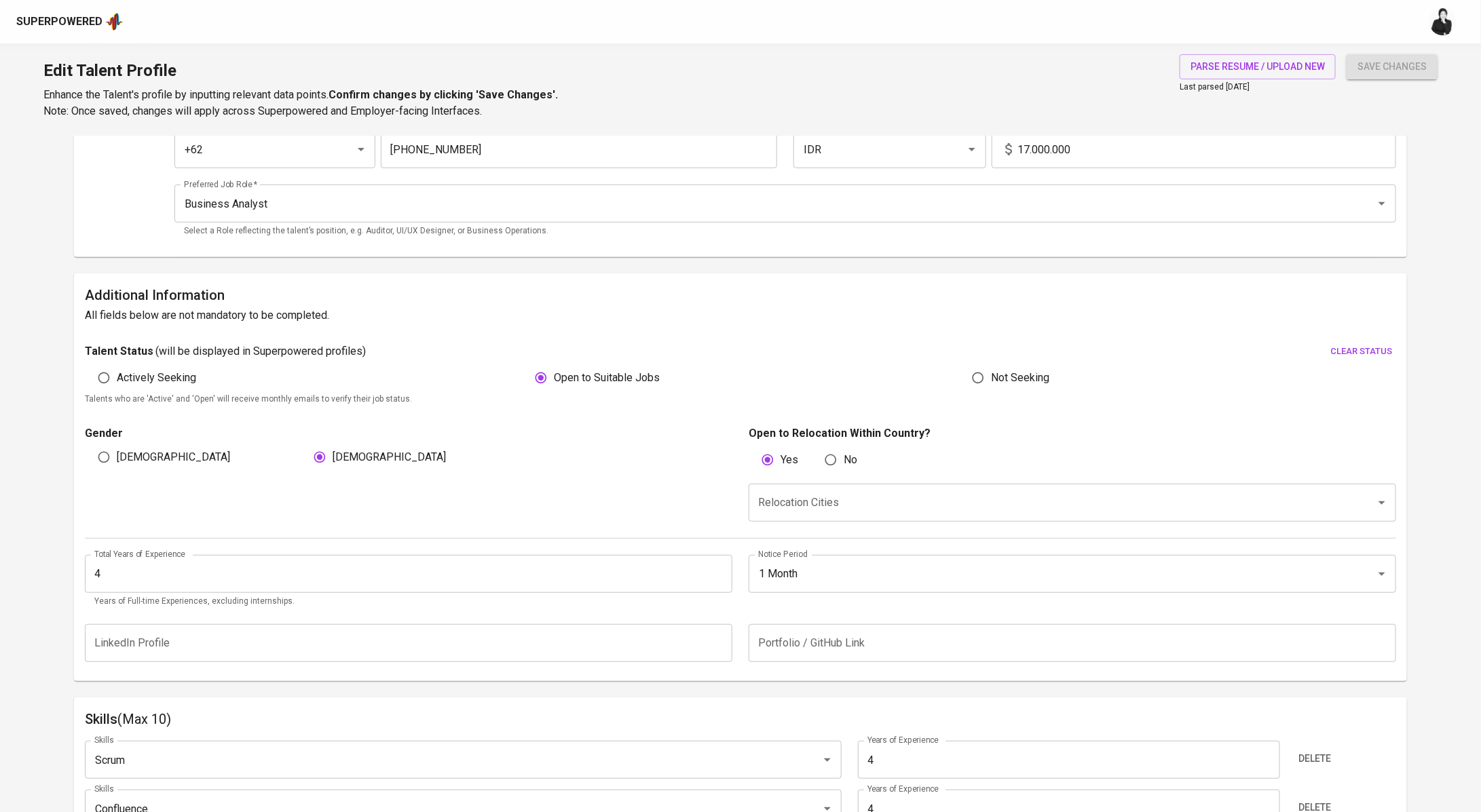
scroll to position [0, 0]
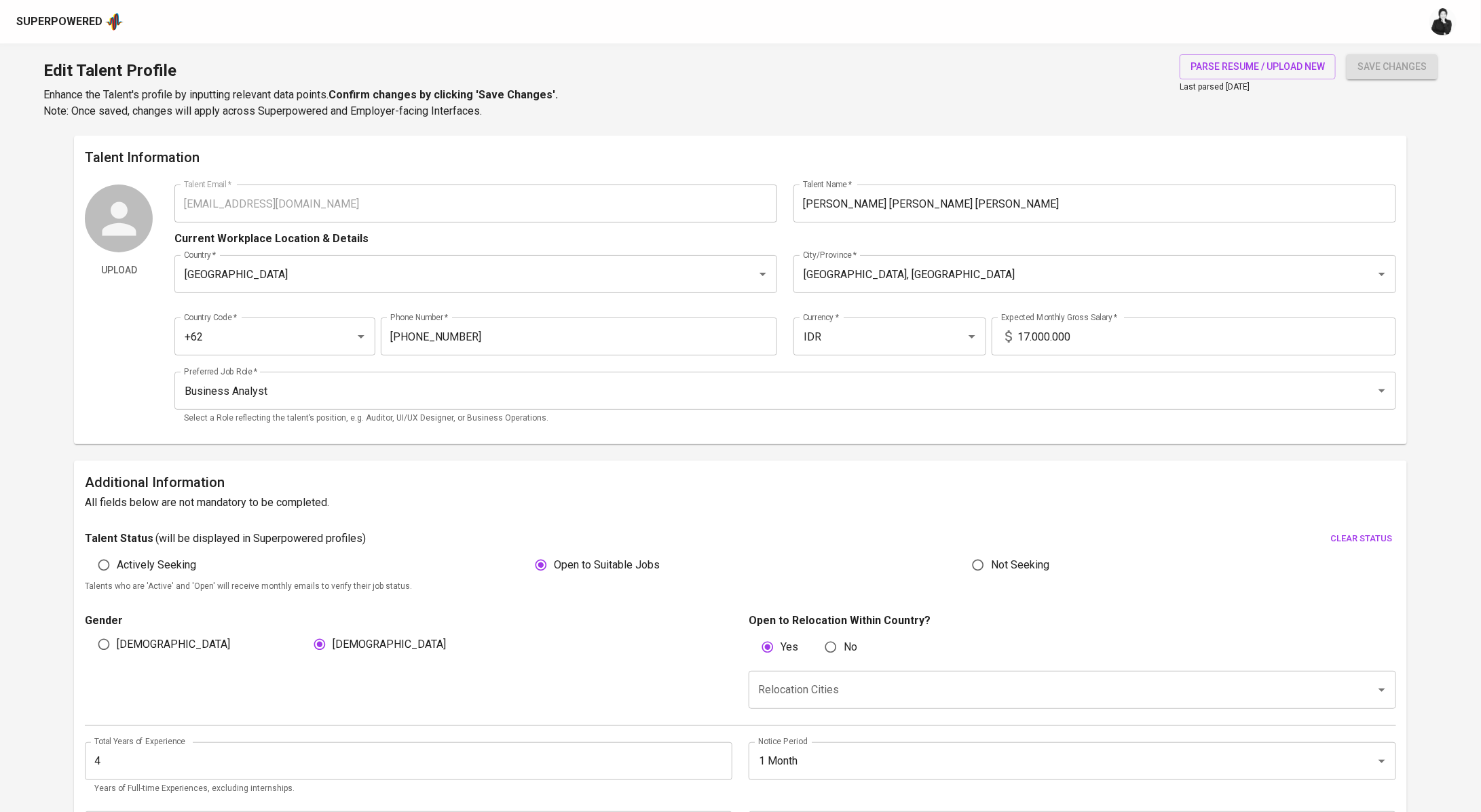
type input "4"
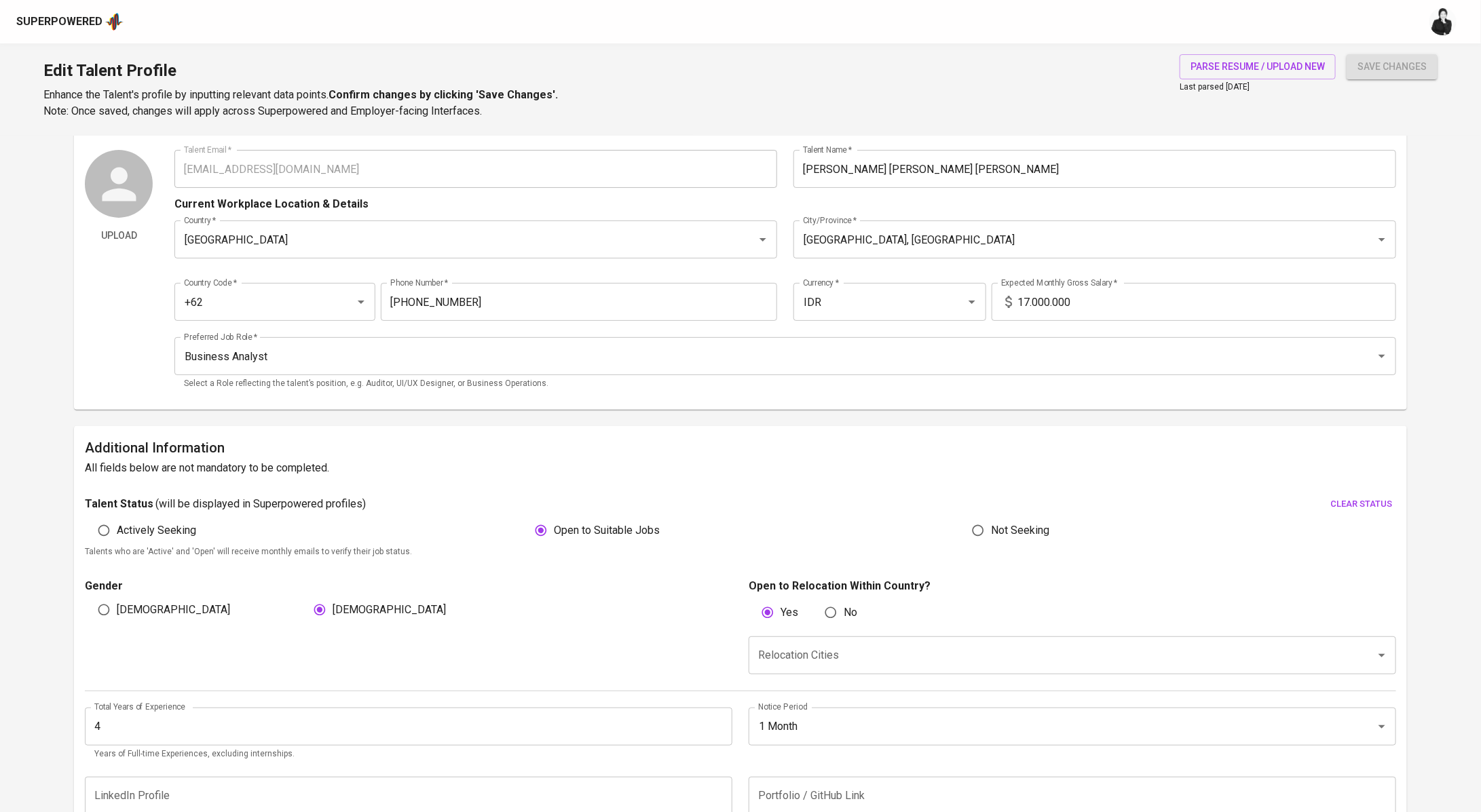
scroll to position [27, 0]
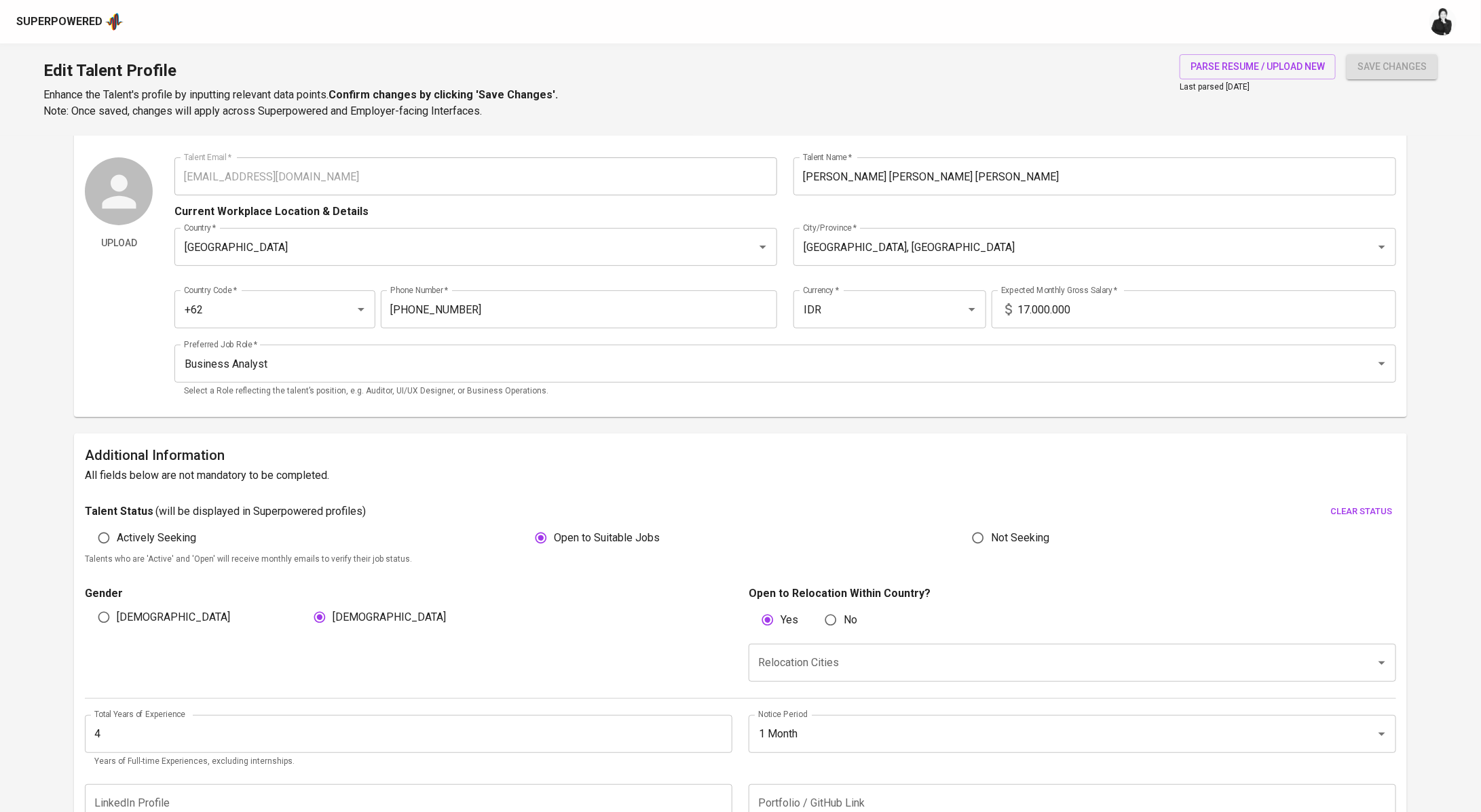
click at [847, 661] on input "Relocation Cities" at bounding box center [1053, 663] width 597 height 26
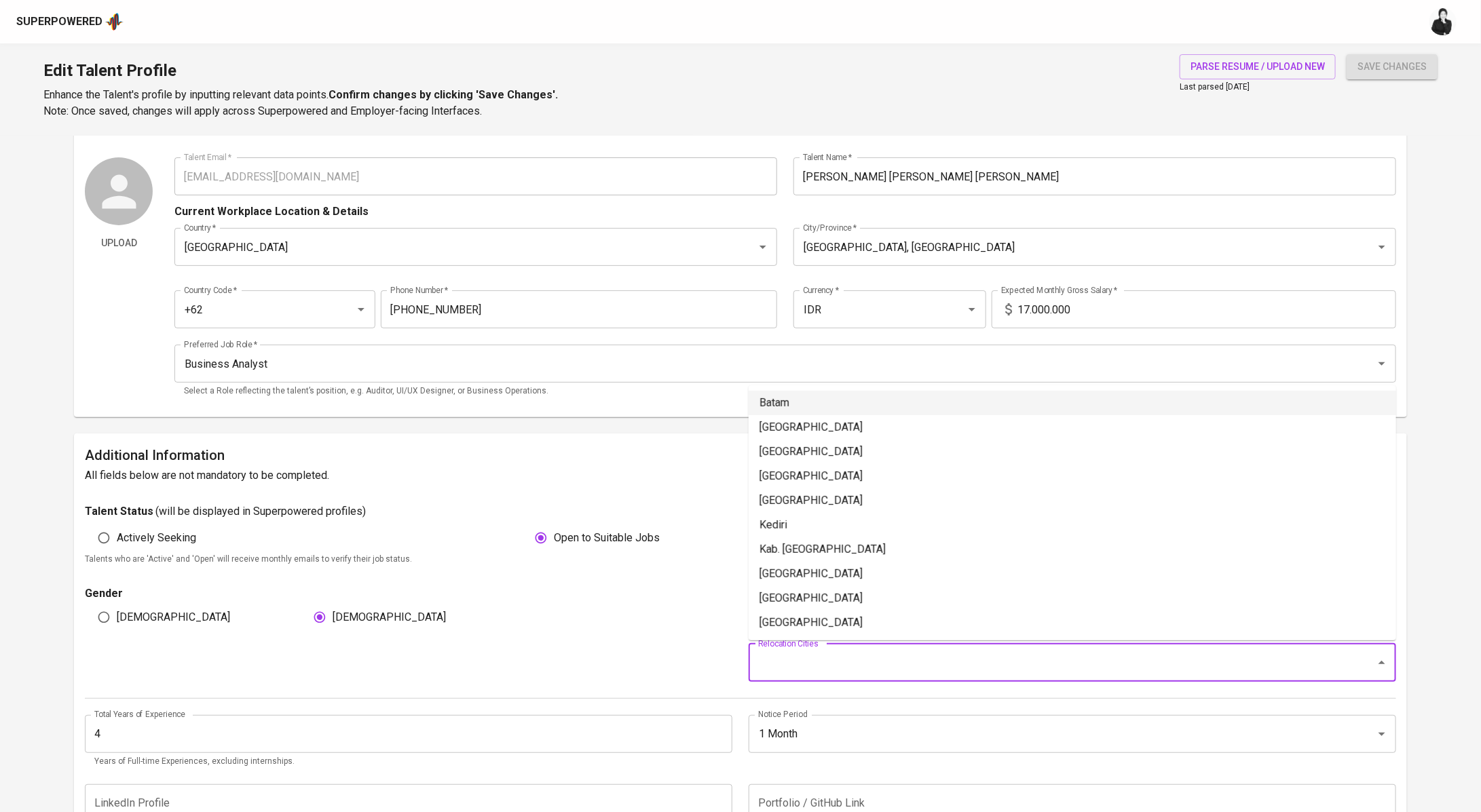
click at [794, 393] on li "Batam" at bounding box center [1072, 403] width 647 height 25
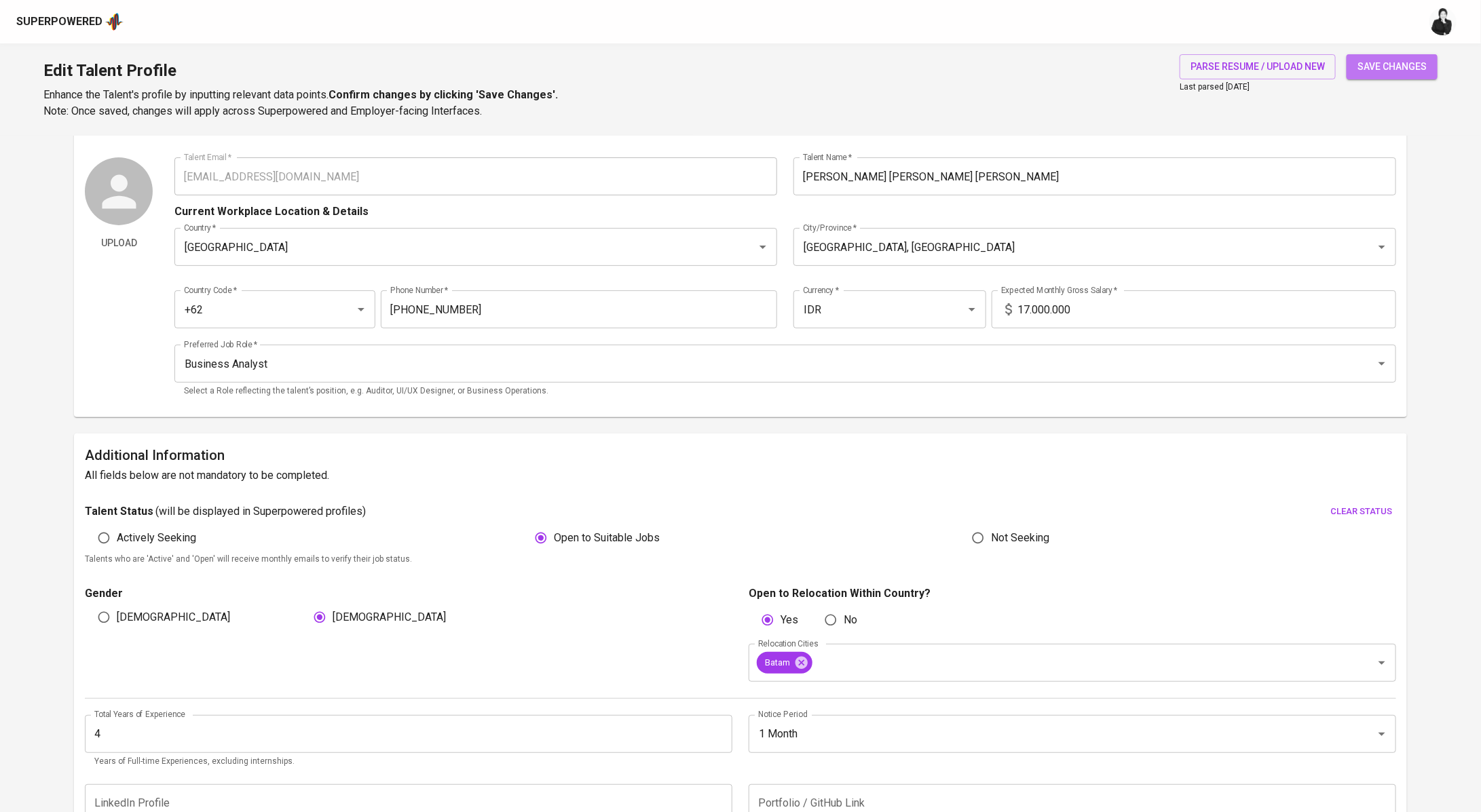
click at [1401, 60] on span "save changes" at bounding box center [1391, 66] width 69 height 17
type input "Tableau"
type input "Microsoft PowerPoint"
type input "Microsoft Office"
type input "Jira"
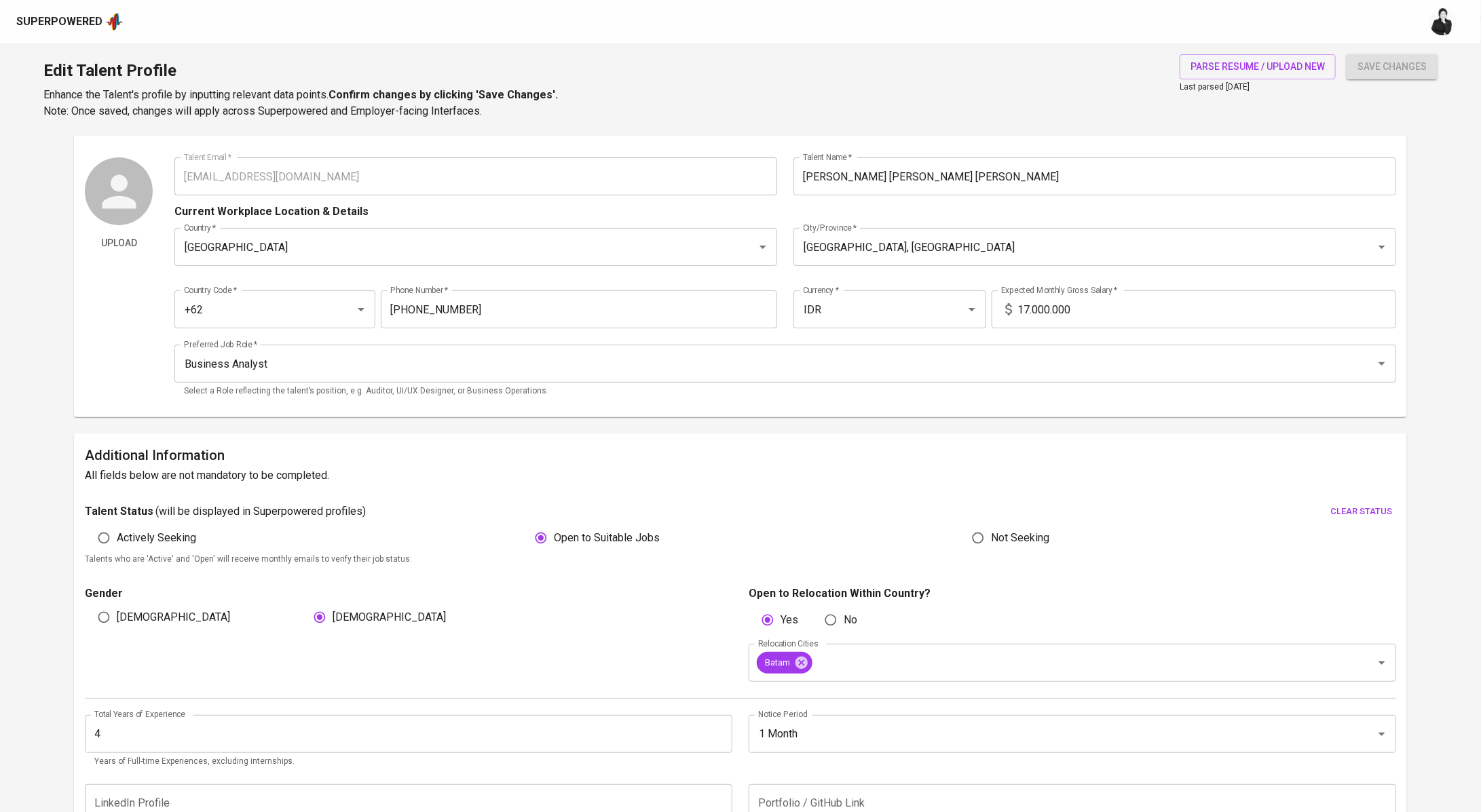
type input "Confluence"
type input "Scrum"
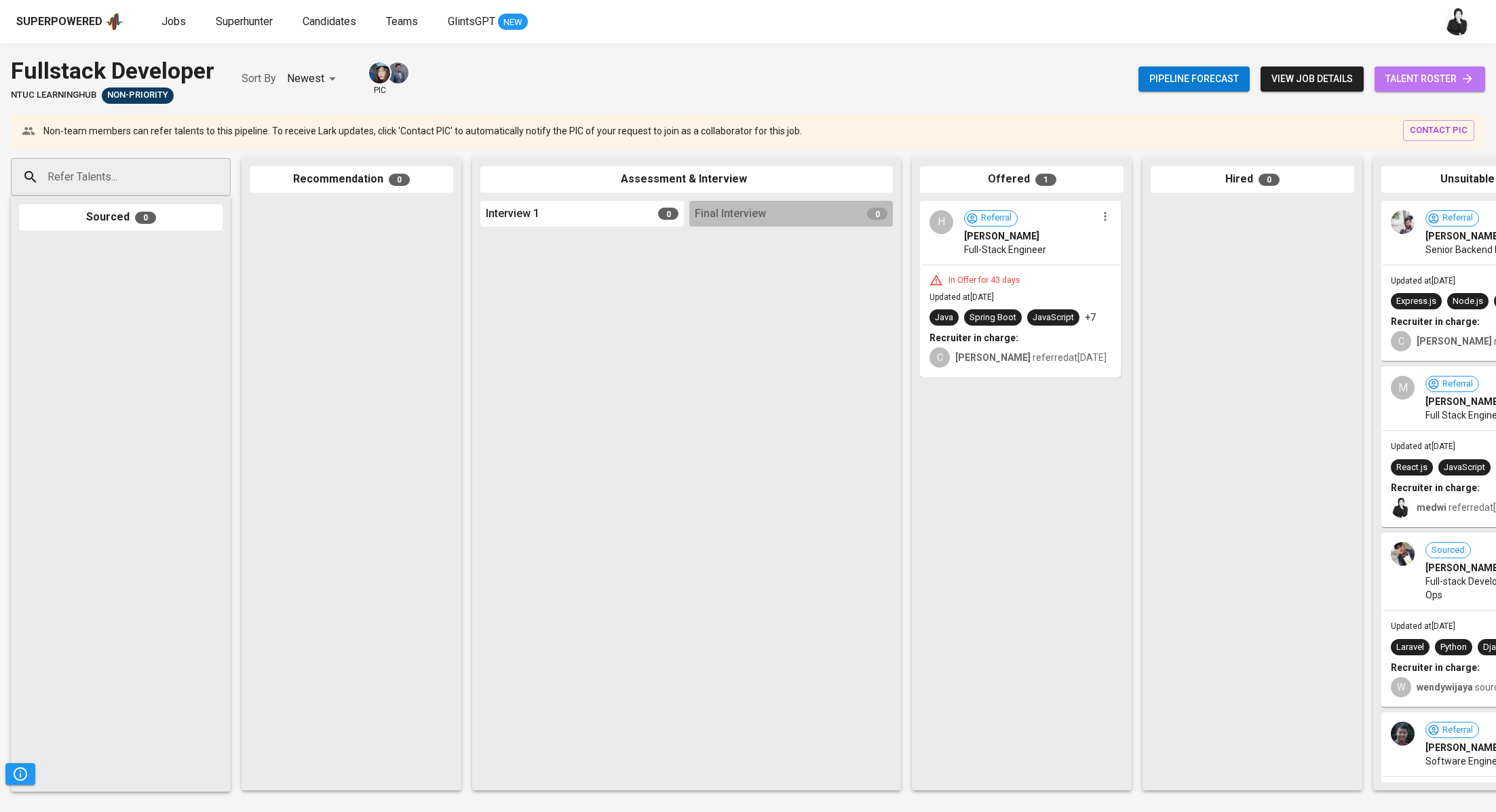
click at [1382, 85] on link "talent roster" at bounding box center [1430, 79] width 111 height 25
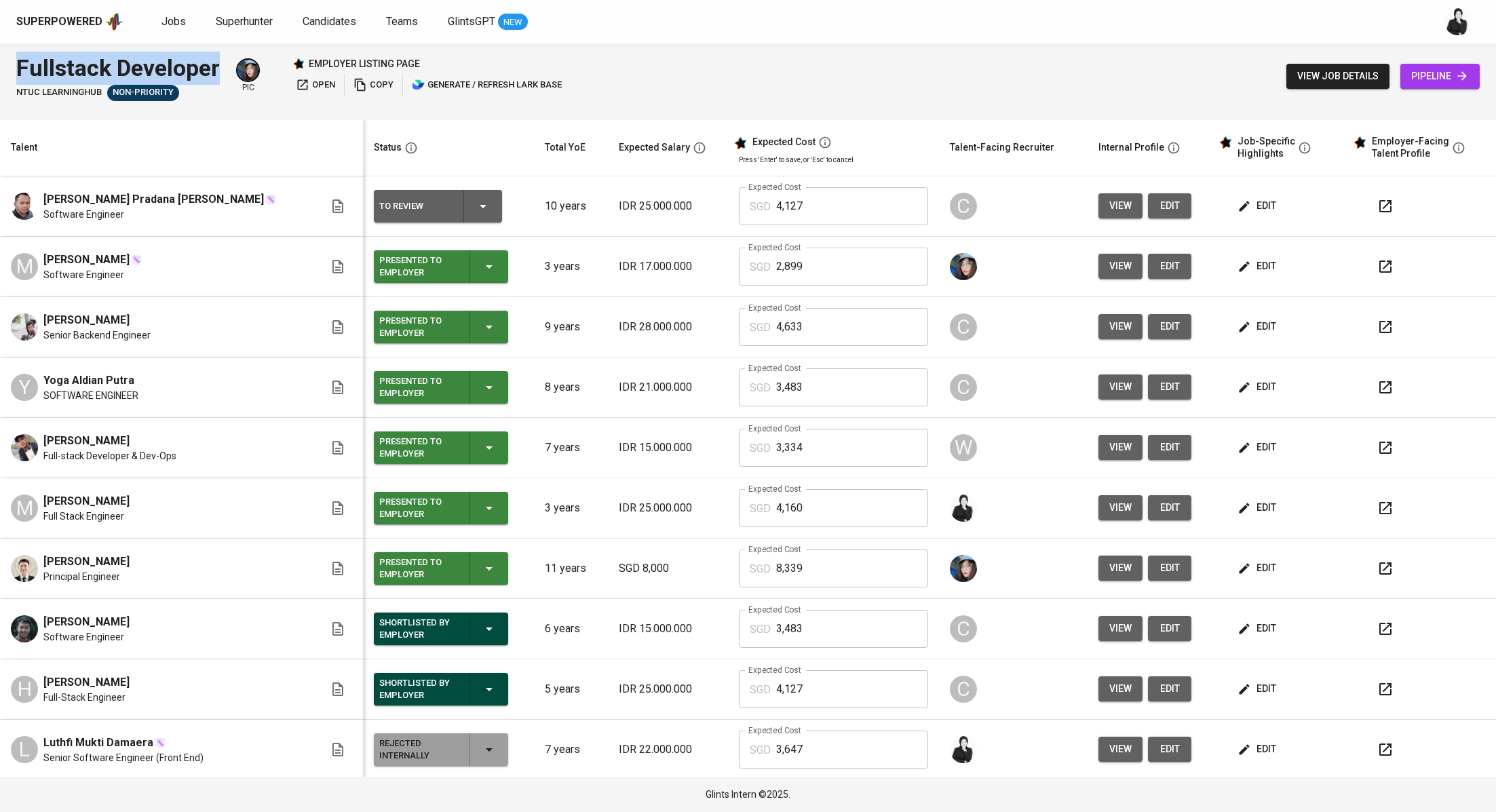
drag, startPoint x: 226, startPoint y: 67, endPoint x: 0, endPoint y: 75, distance: 226.1
click at [0, 75] on div "Fullstack Developer NTUC LearningHub Non-Priority pic employer listing page ope…" at bounding box center [748, 76] width 1496 height 66
copy div "Fullstack Developer"
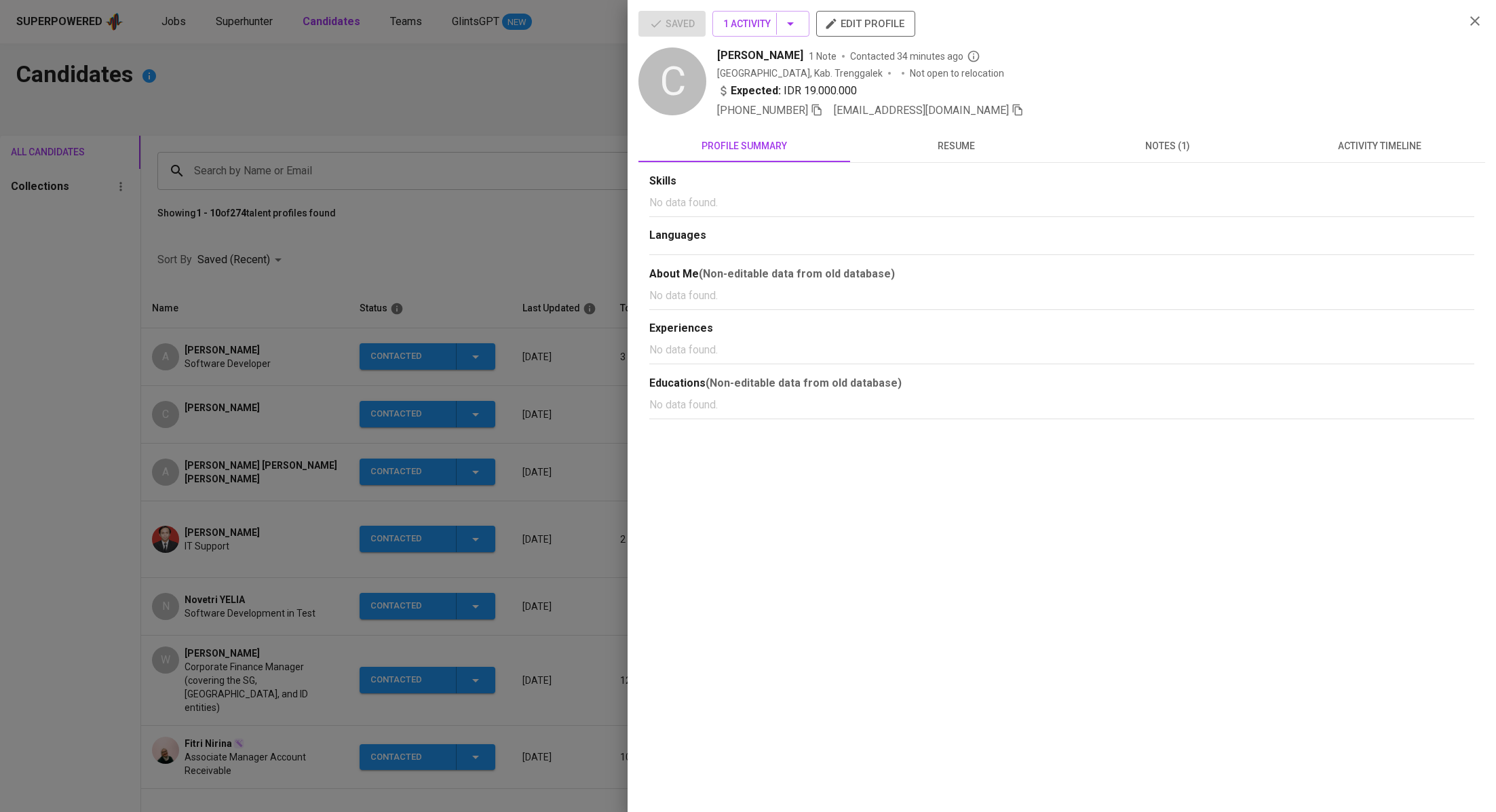
click at [1011, 110] on icon "button" at bounding box center [1018, 110] width 12 height 12
click at [406, 120] on div at bounding box center [748, 406] width 1496 height 812
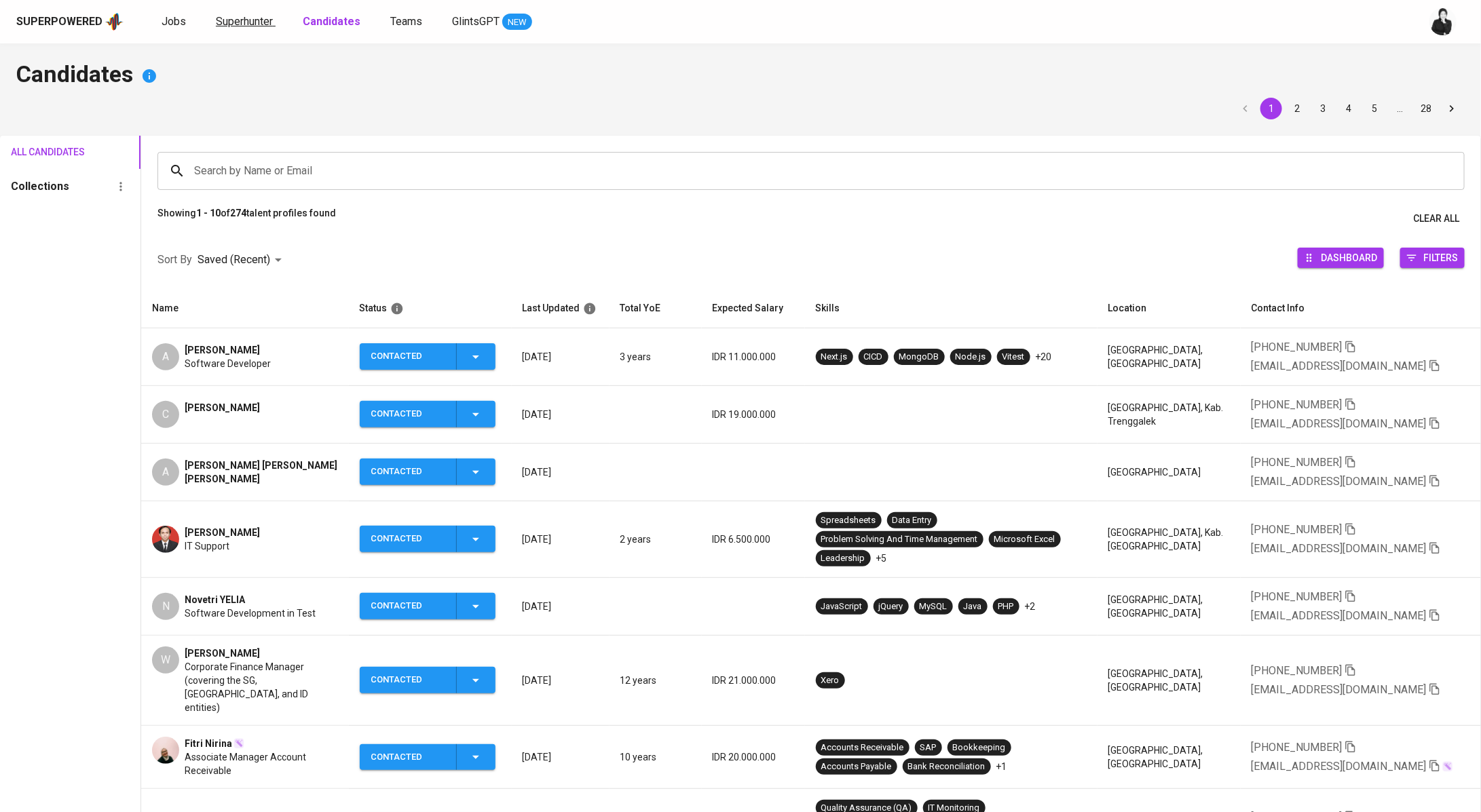
click at [260, 16] on span "Superhunter" at bounding box center [244, 21] width 57 height 13
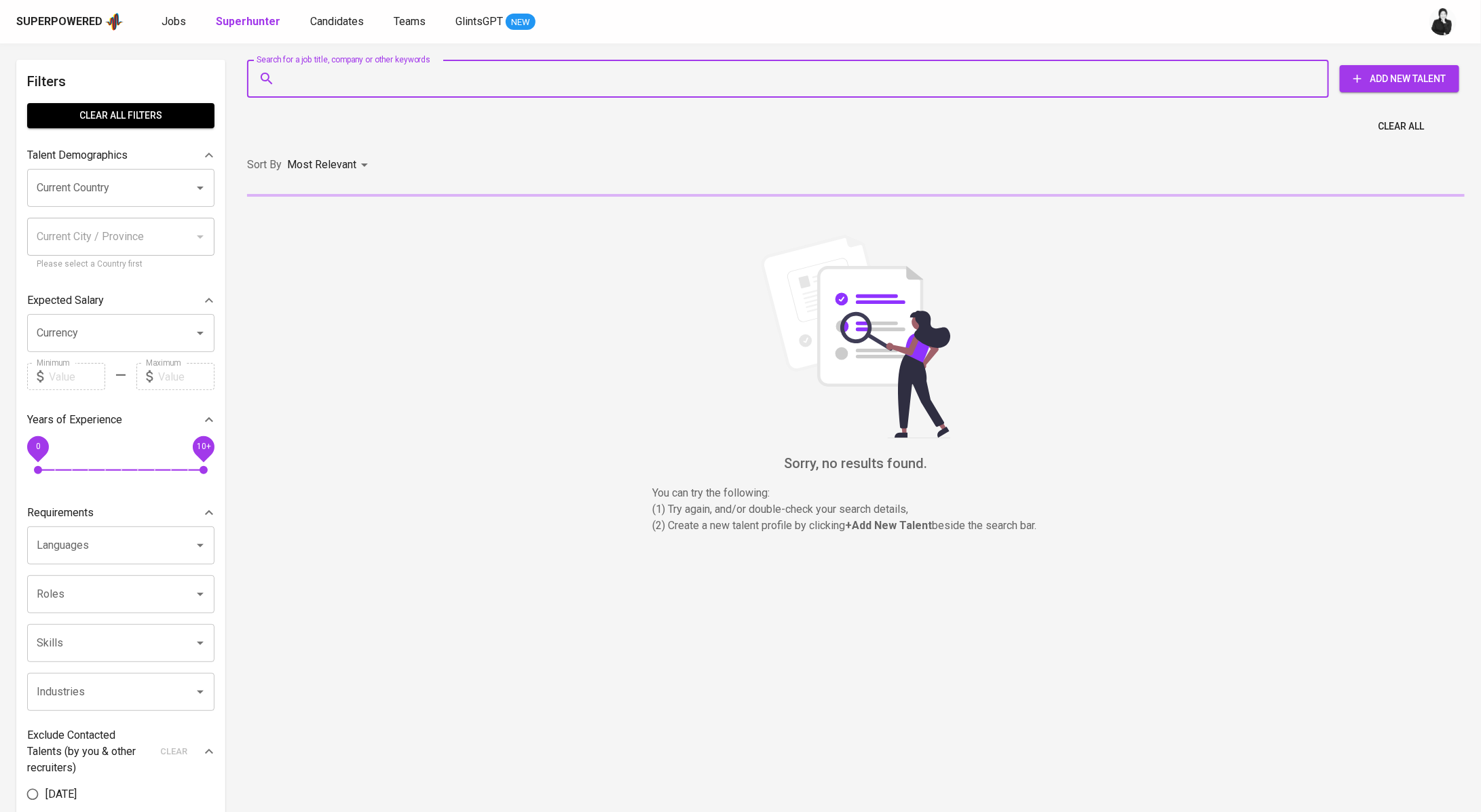
click at [448, 81] on input "Search for a job title, company or other keywords" at bounding box center [791, 79] width 1022 height 26
paste input "candrahesen@gmail.com"
type input "candrahesen@gmail.com"
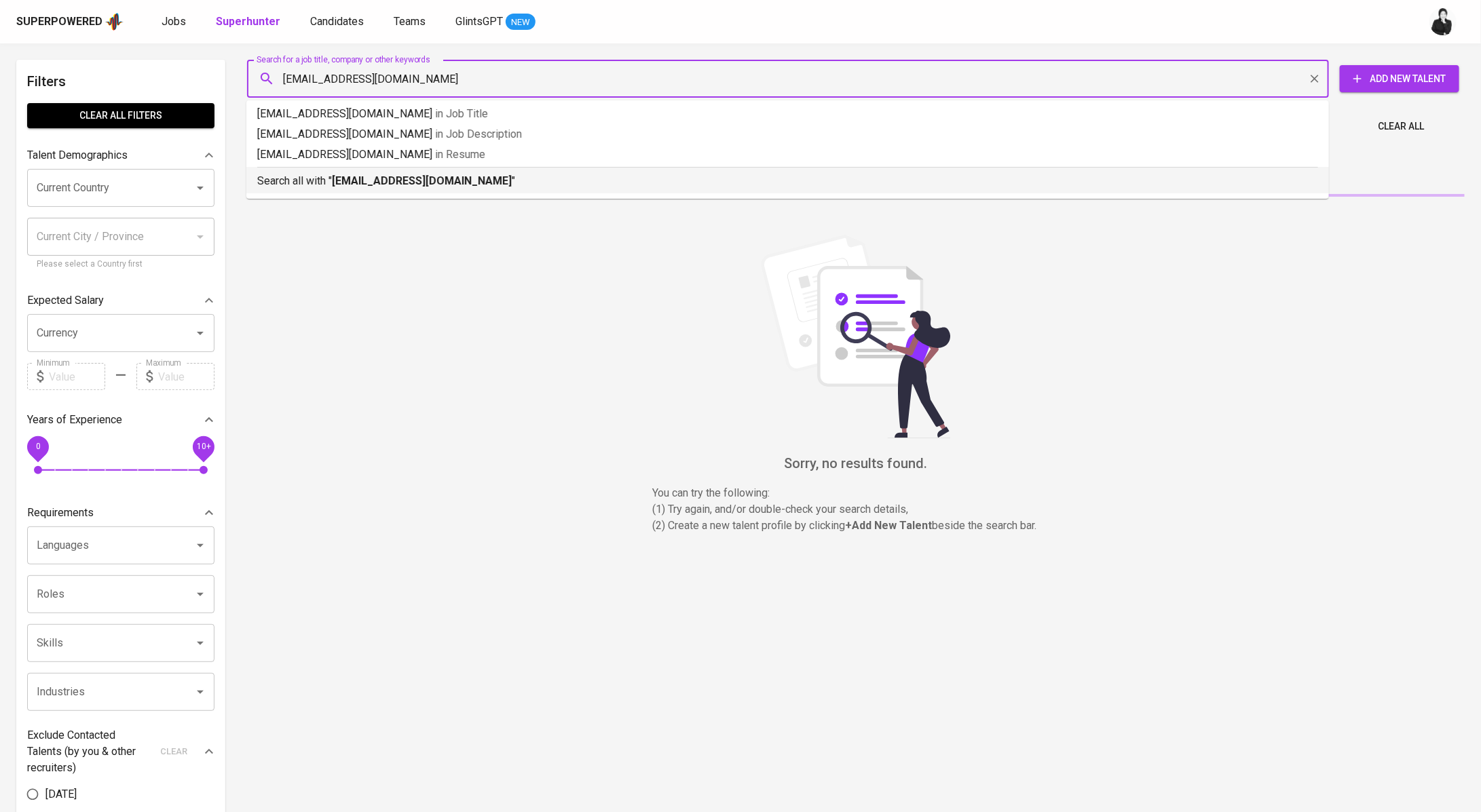
click at [435, 188] on p "Search all with " candrahesen@gmail.com "" at bounding box center [788, 181] width 1061 height 16
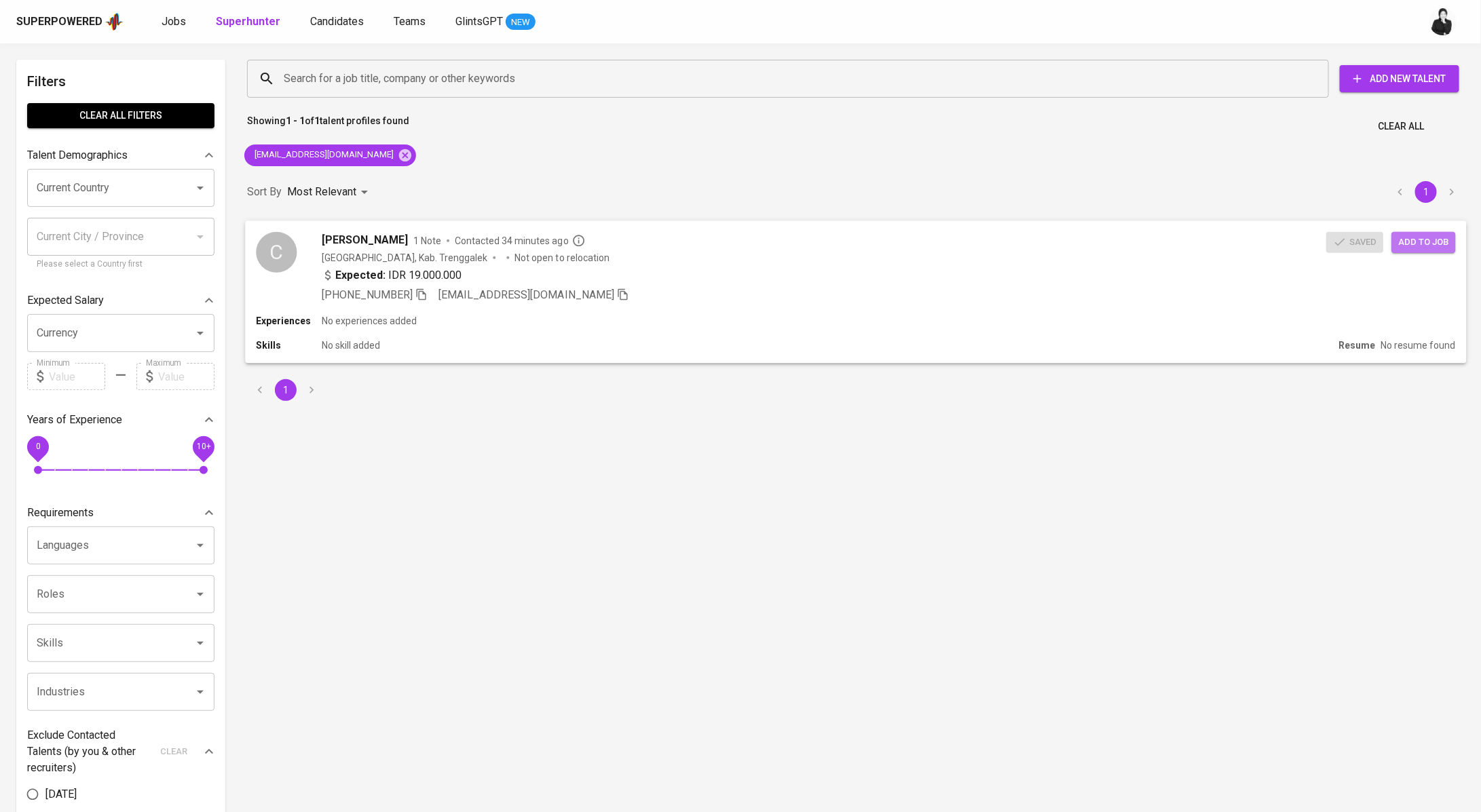
click at [1415, 242] on span "Add to job" at bounding box center [1423, 241] width 50 height 16
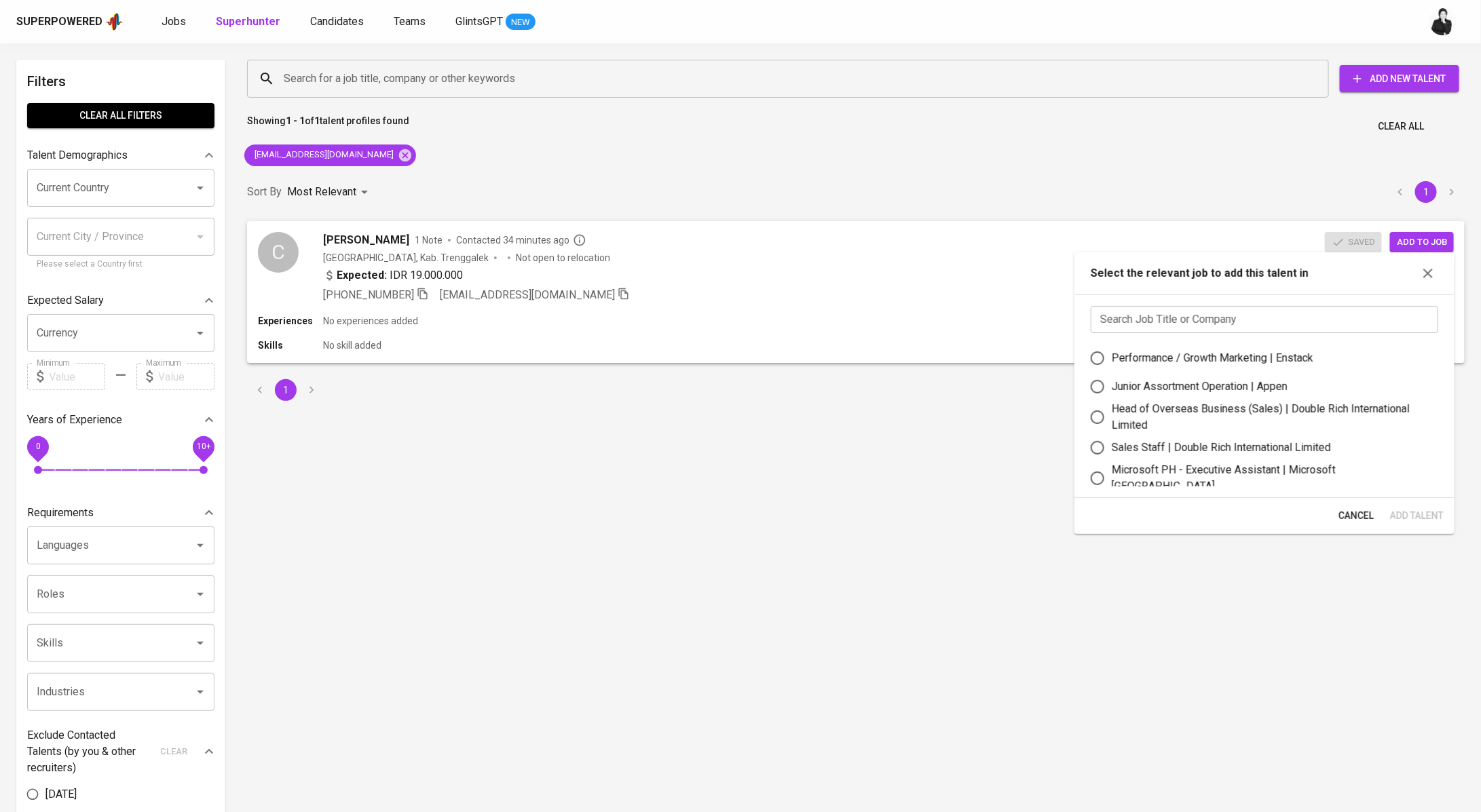
click at [1187, 316] on input "text" at bounding box center [1264, 319] width 348 height 27
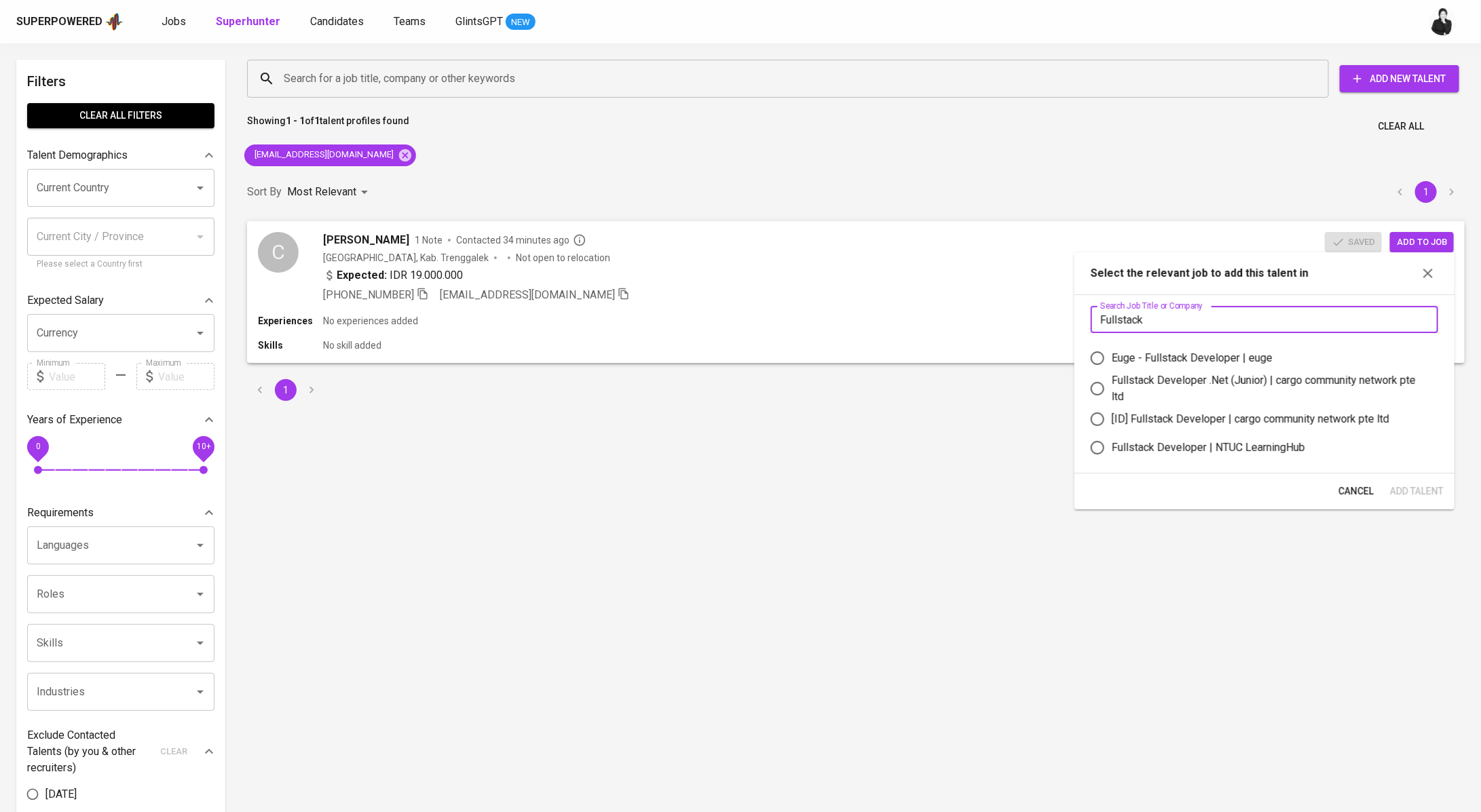
type input "Fullstack"
drag, startPoint x: 1248, startPoint y: 449, endPoint x: 1276, endPoint y: 460, distance: 30.1
click at [1248, 449] on div "Fullstack Developer | NTUC LearningHub" at bounding box center [1208, 448] width 194 height 16
click at [1111, 449] on input "Fullstack Developer | NTUC LearningHub" at bounding box center [1098, 448] width 29 height 29
radio input "true"
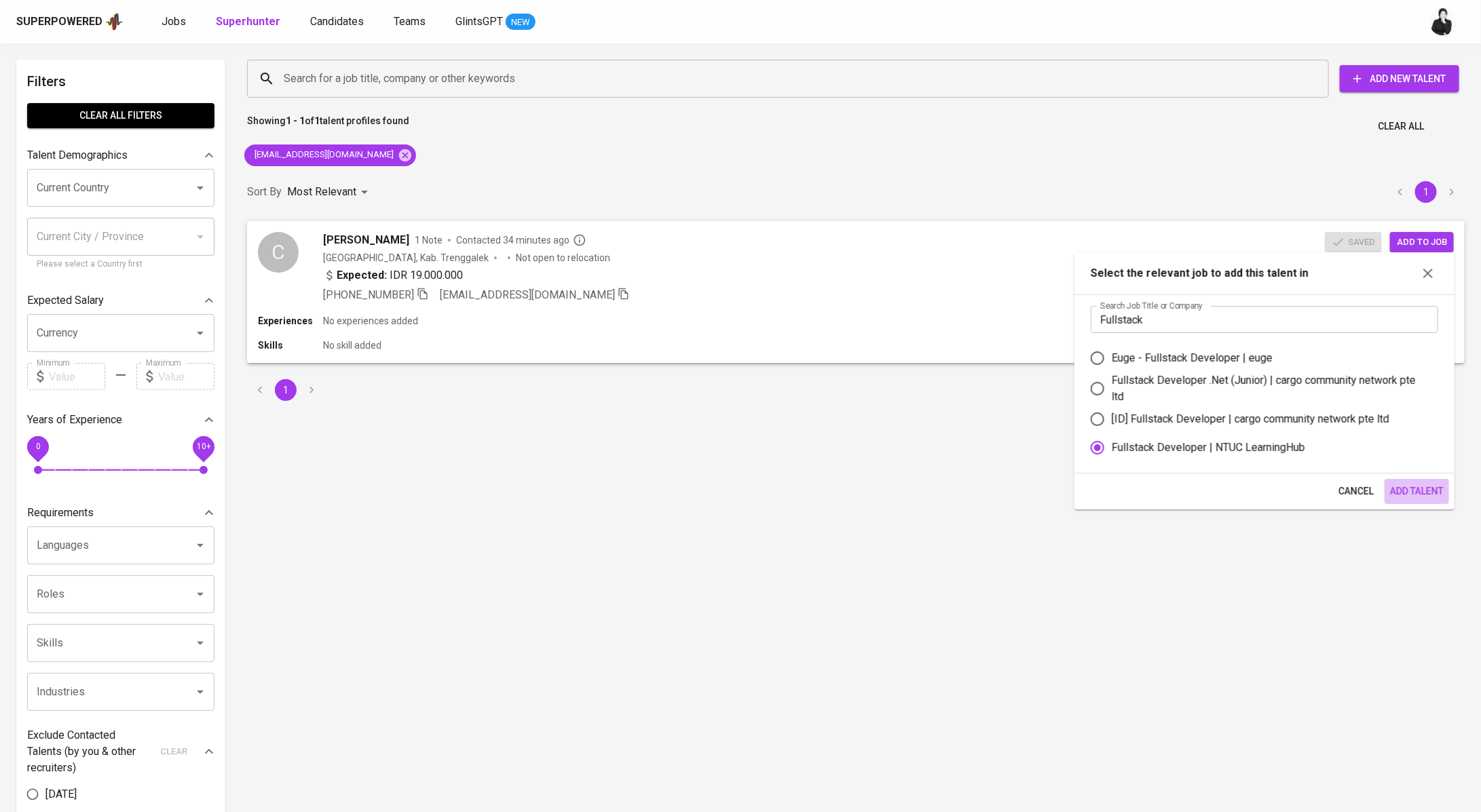
click at [1386, 484] on button "Add Talent" at bounding box center [1417, 491] width 64 height 25
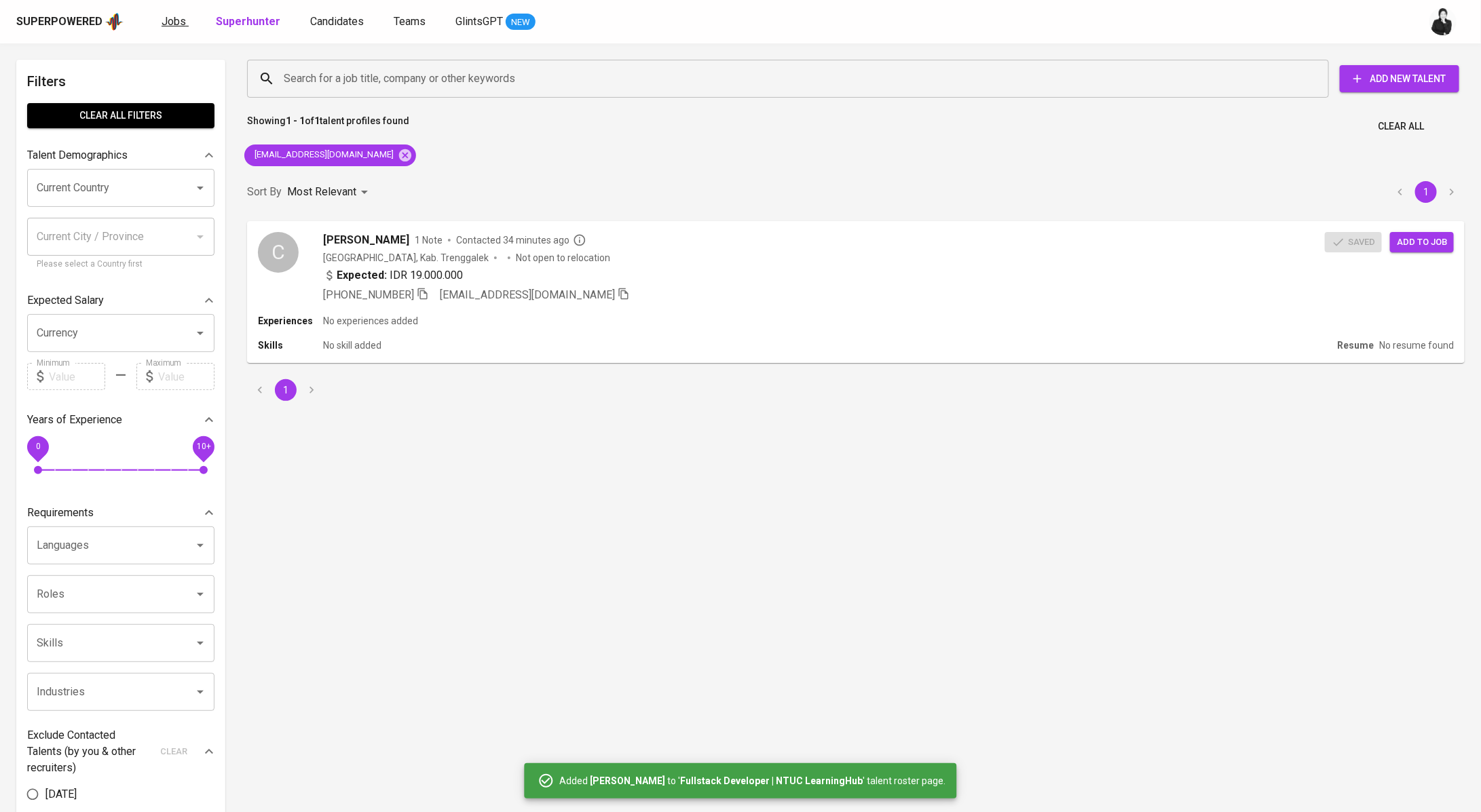
click at [170, 23] on span "Jobs" at bounding box center [174, 21] width 25 height 13
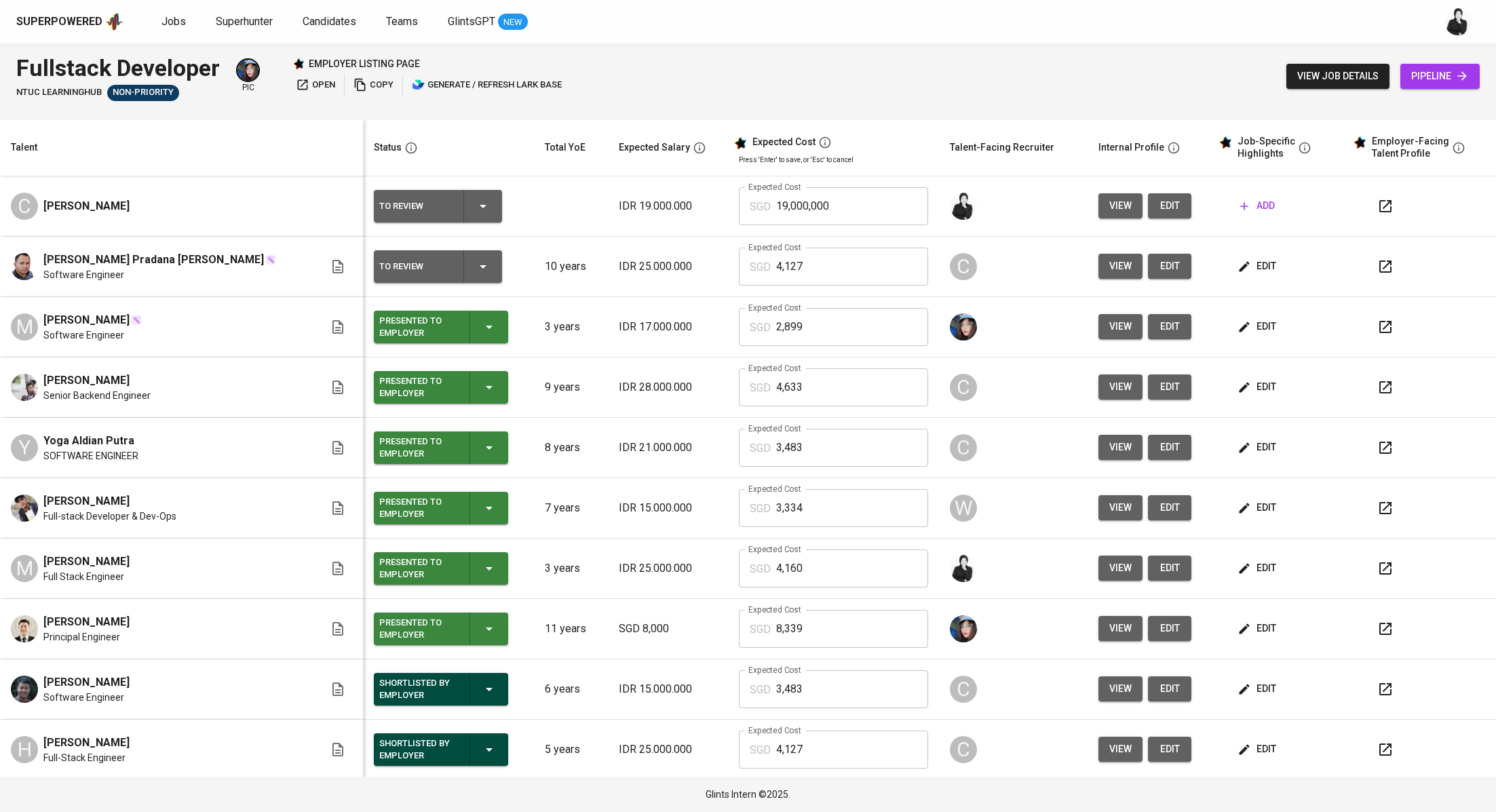
click at [1241, 213] on span "add" at bounding box center [1258, 206] width 35 height 17
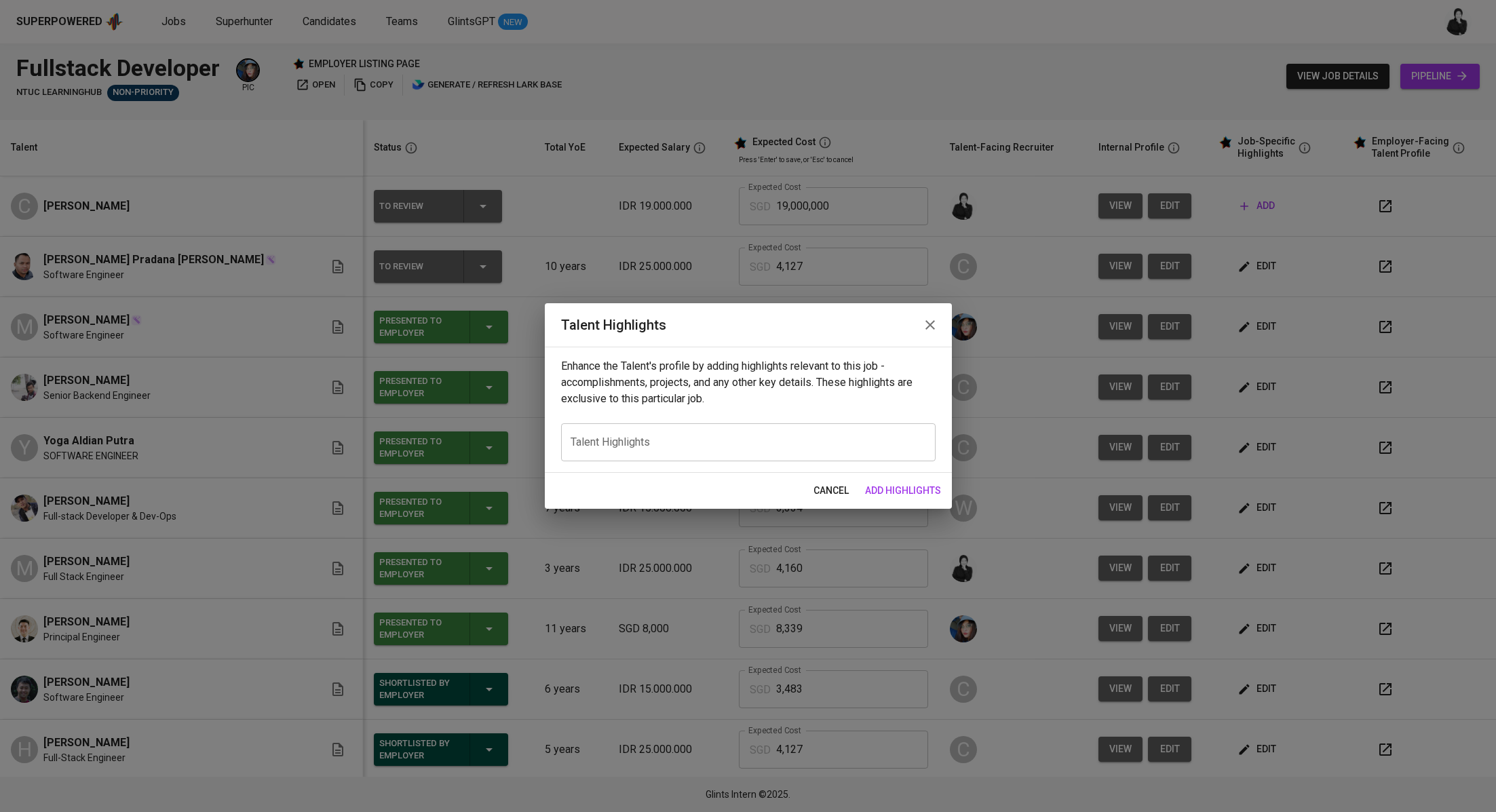
click at [927, 322] on icon "button" at bounding box center [931, 325] width 16 height 16
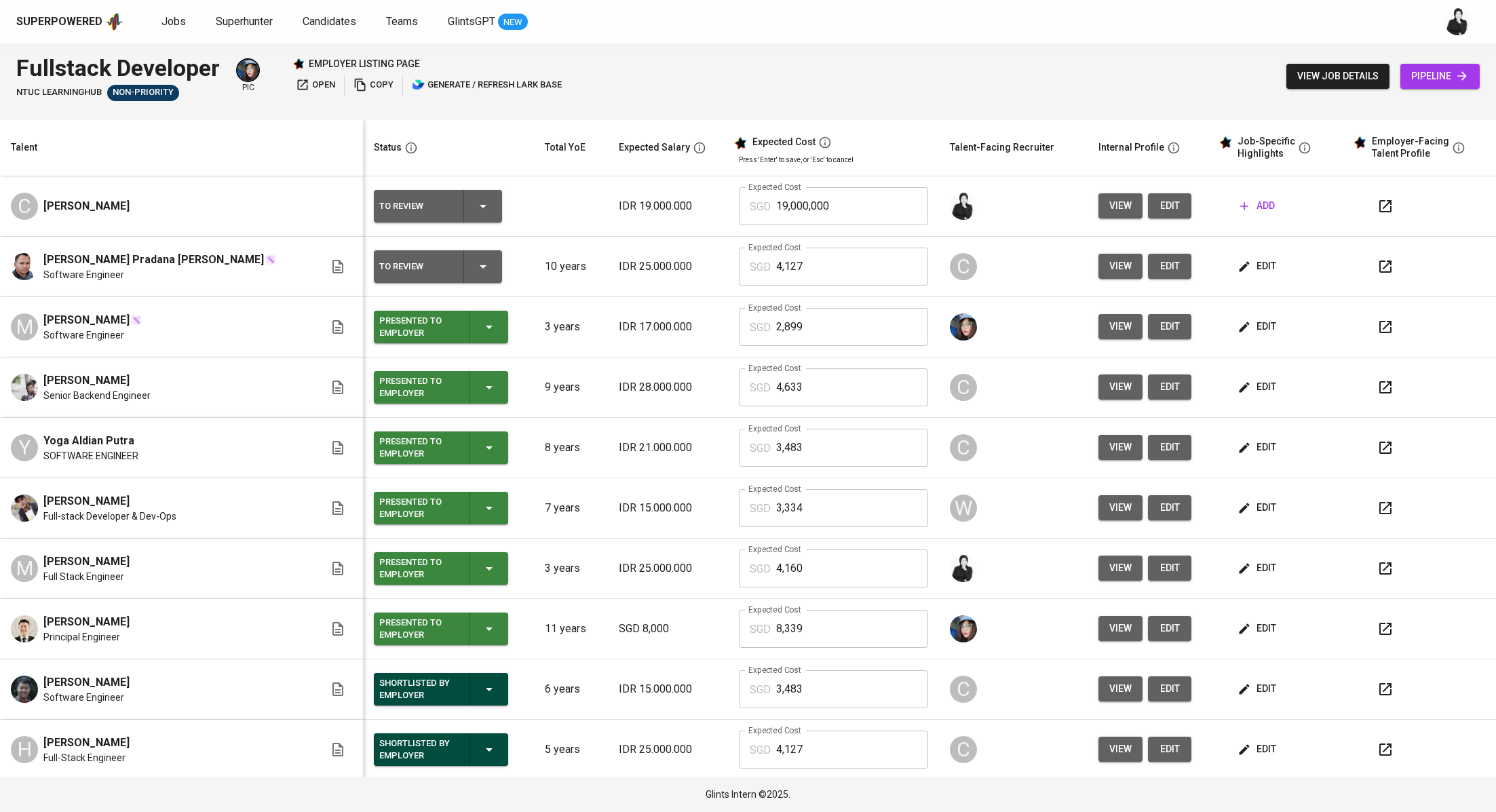
click at [1109, 206] on span "view" at bounding box center [1120, 206] width 23 height 17
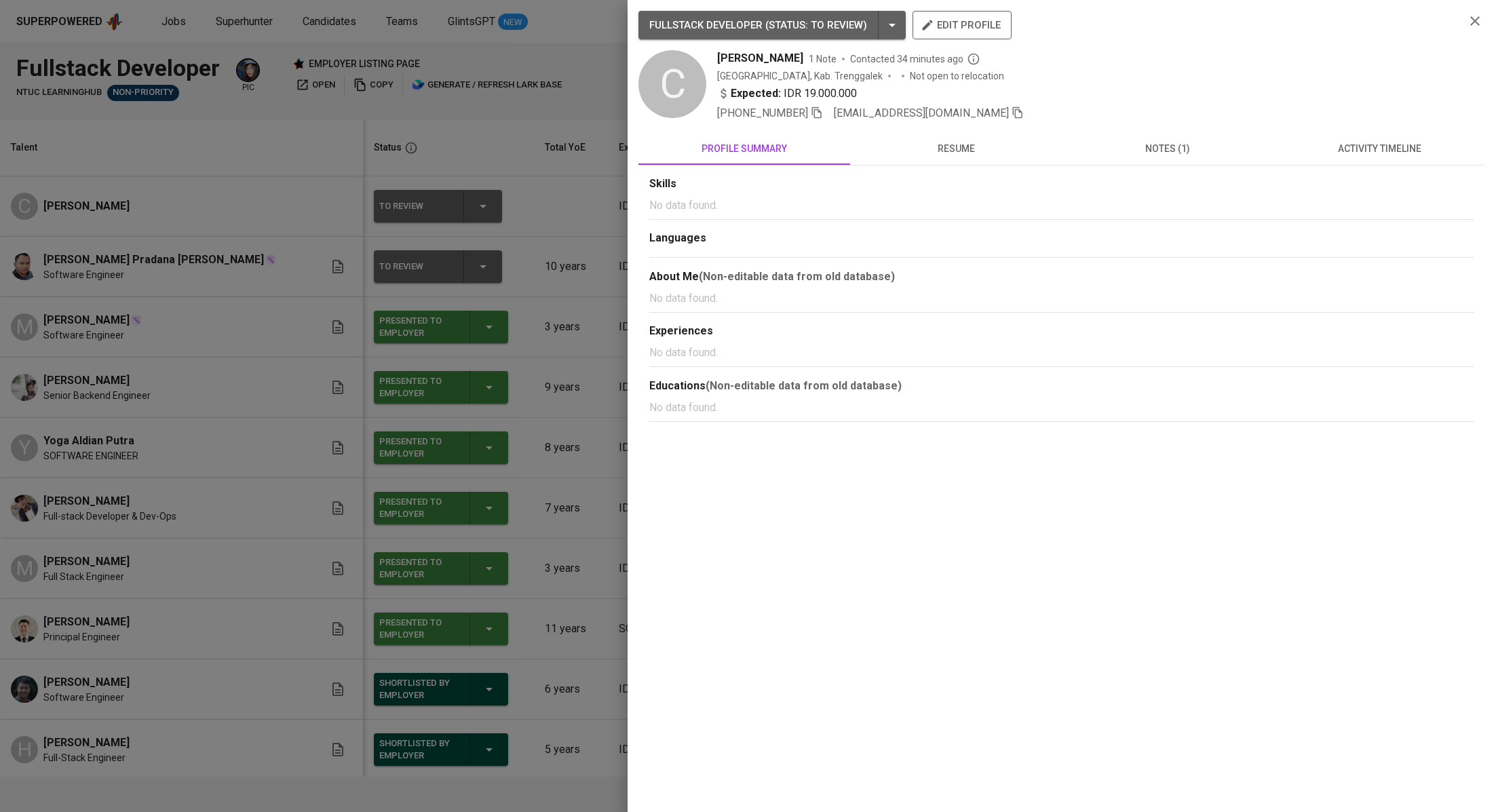
click at [527, 131] on div at bounding box center [748, 406] width 1496 height 812
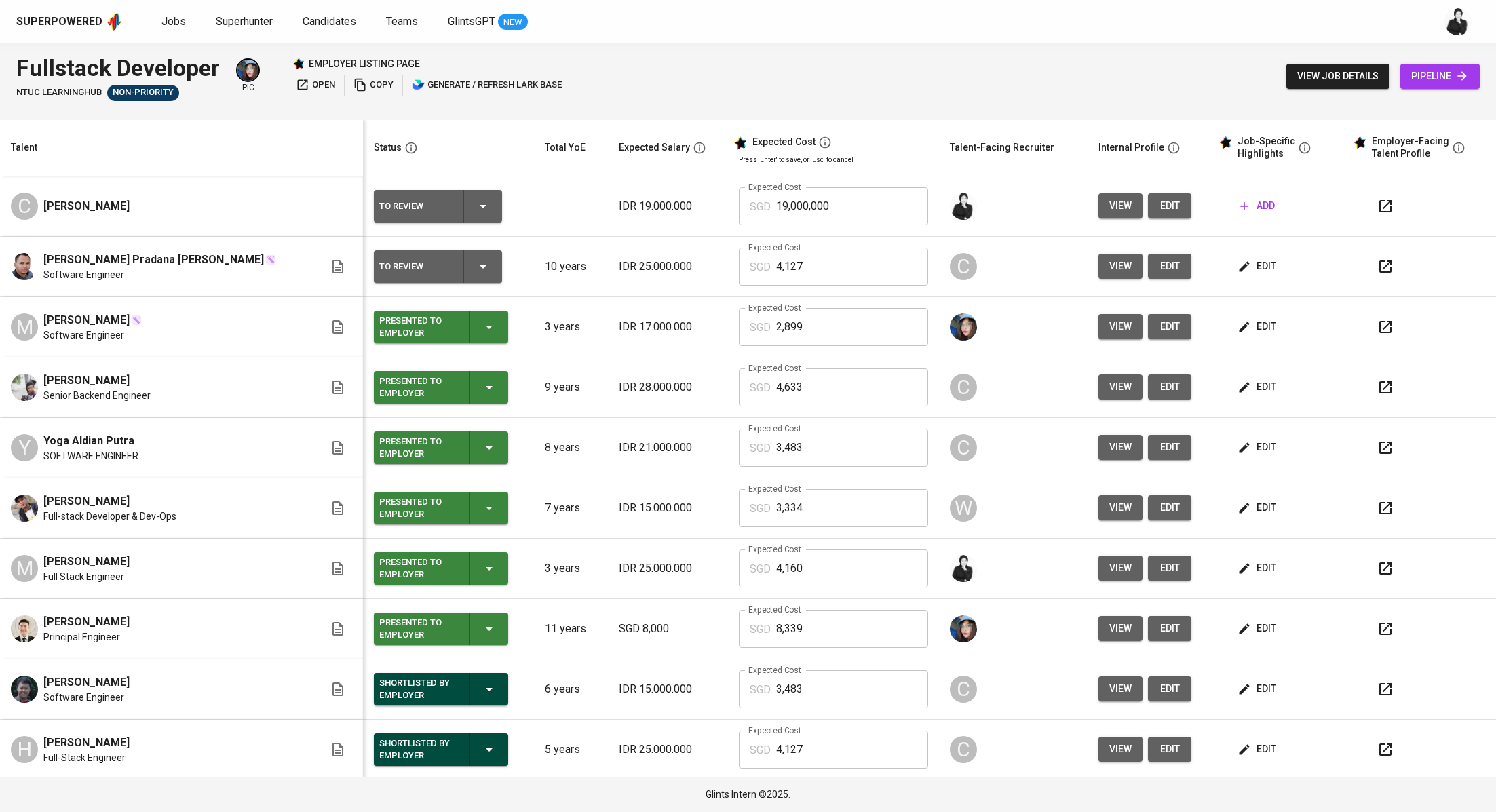
click at [1159, 206] on span "edit" at bounding box center [1170, 206] width 22 height 17
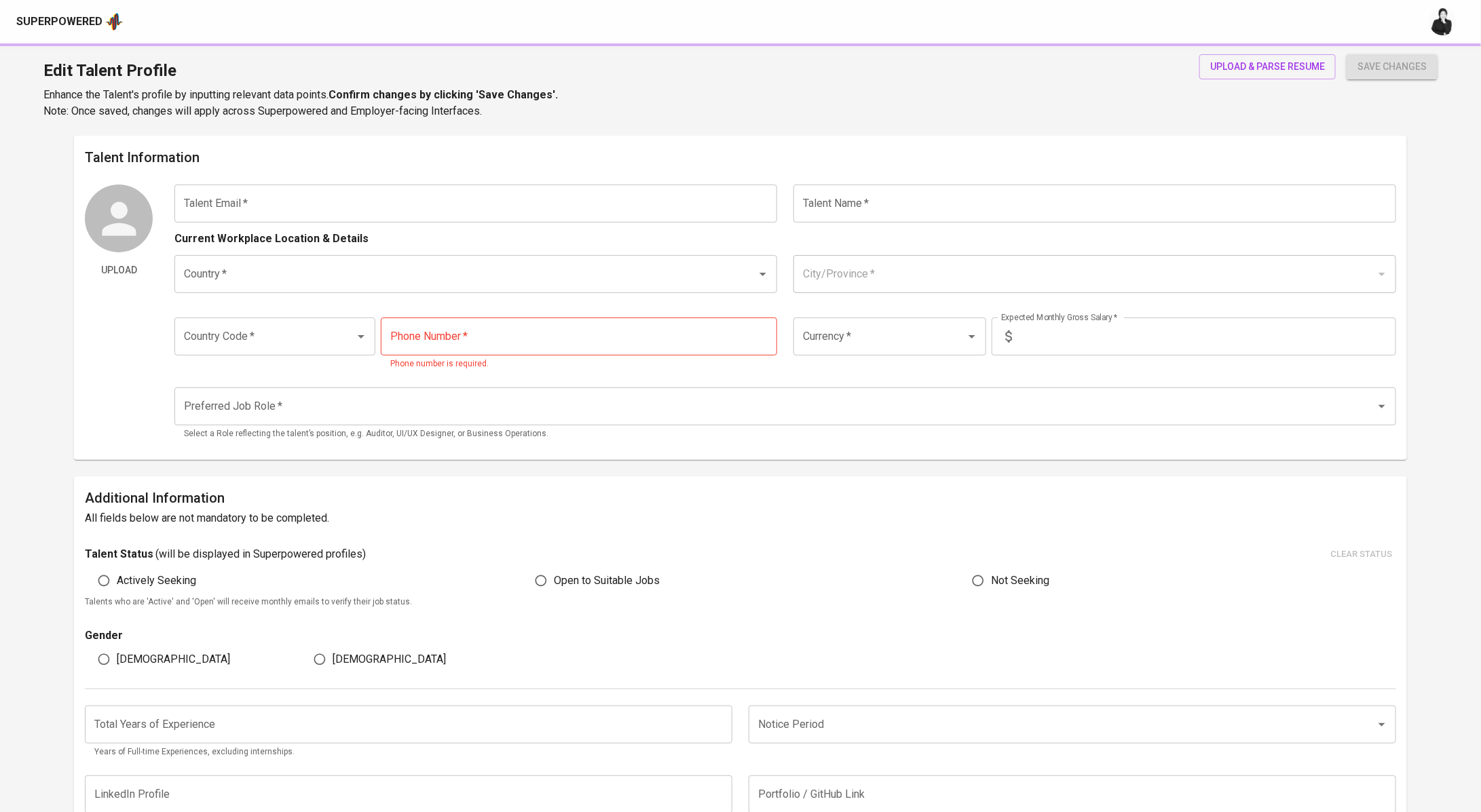
type input "[EMAIL_ADDRESS][DOMAIN_NAME]"
type input "[PERSON_NAME]"
type input "[GEOGRAPHIC_DATA]"
type input "Kab. Trenggalek, [GEOGRAPHIC_DATA]"
type input "+62"
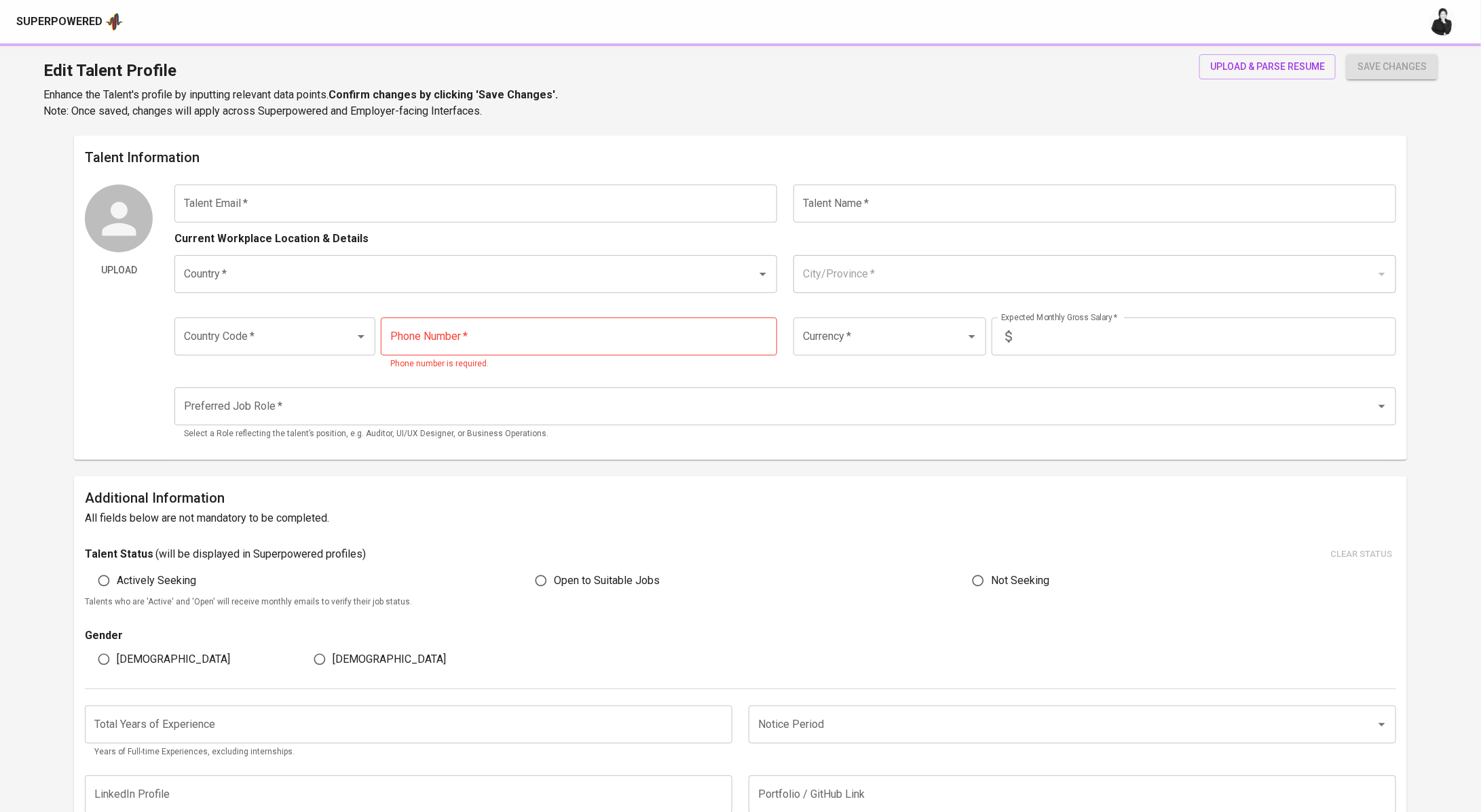
type input "[PHONE_NUMBER]"
type input "IDR"
type input "Full Stack Developer"
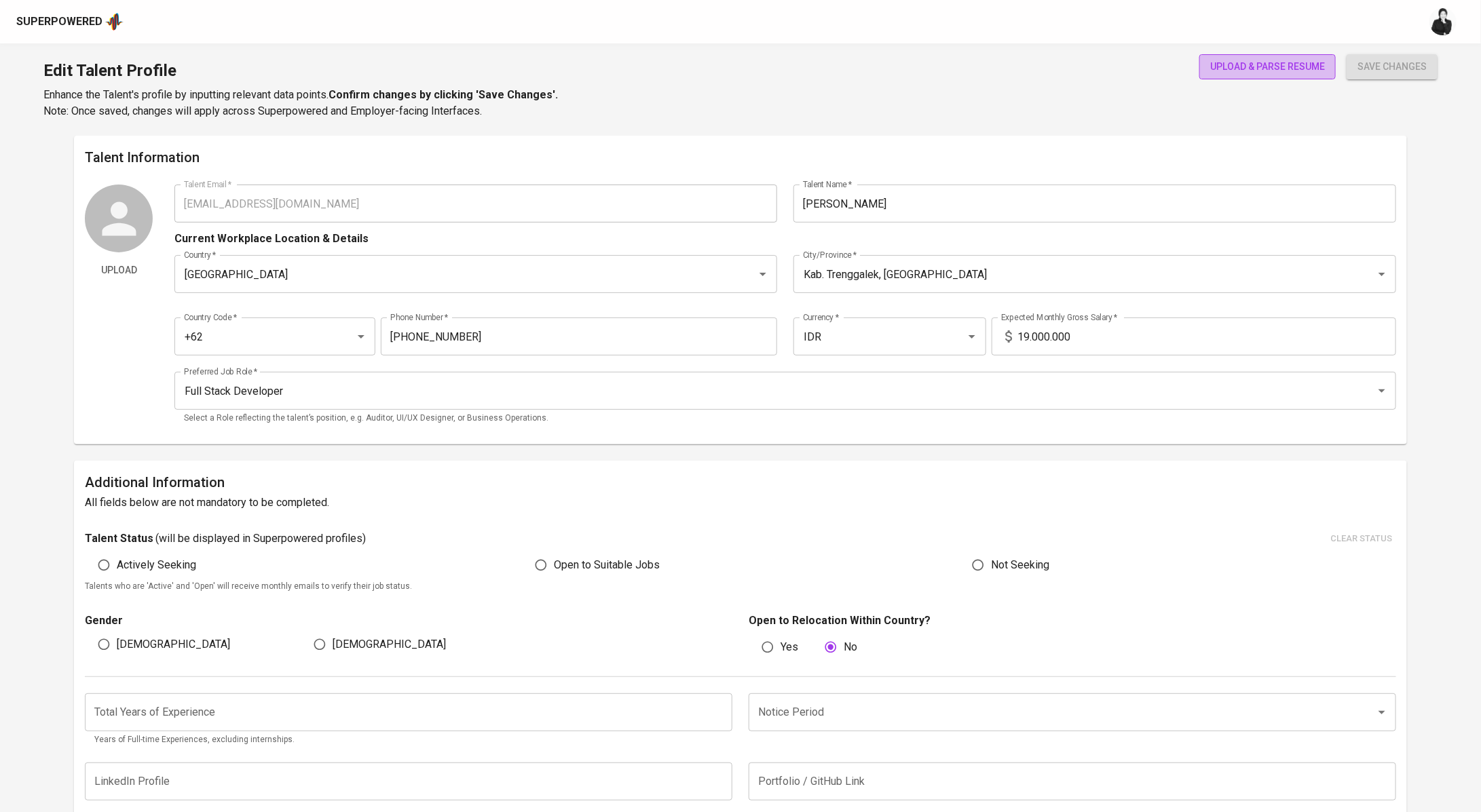
click at [1257, 68] on span "upload & parse resume" at bounding box center [1267, 66] width 115 height 17
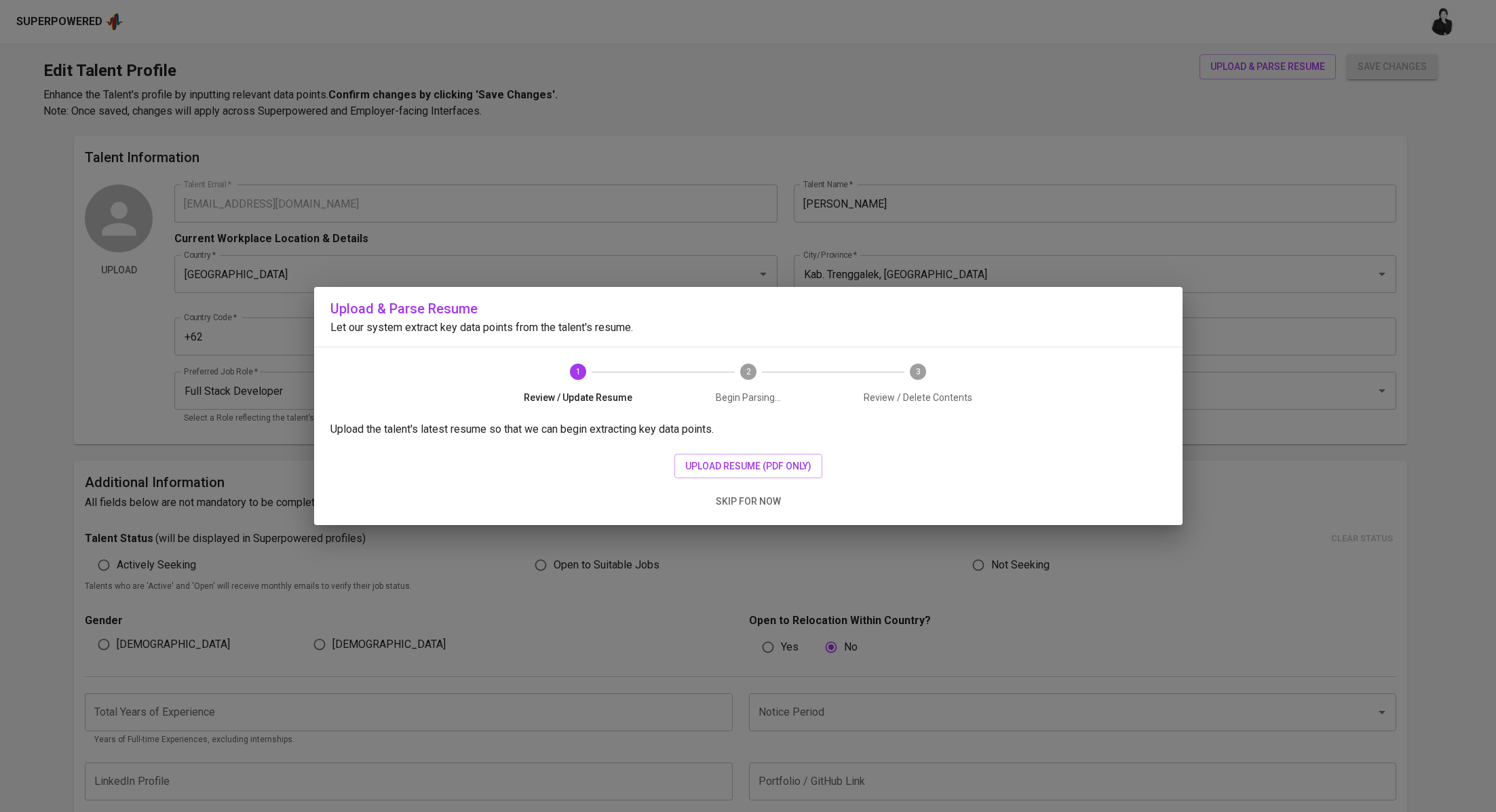
click at [771, 479] on div "Upload the talent's latest resume so that we can begin extracting key data poin…" at bounding box center [748, 473] width 868 height 104
click at [777, 467] on span "upload resume (pdf only)" at bounding box center [748, 466] width 126 height 17
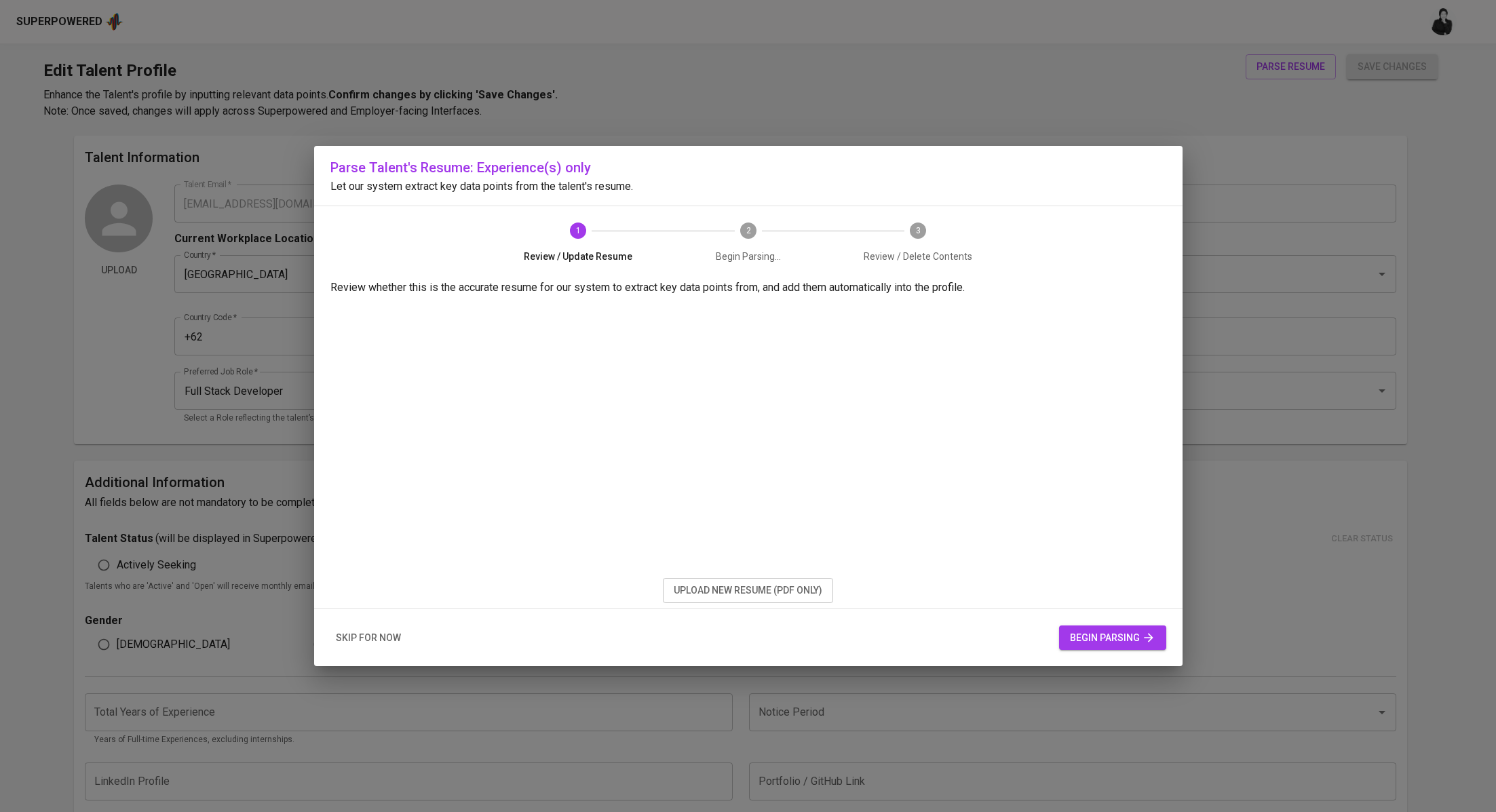
click at [1139, 640] on span "begin parsing" at bounding box center [1113, 638] width 86 height 17
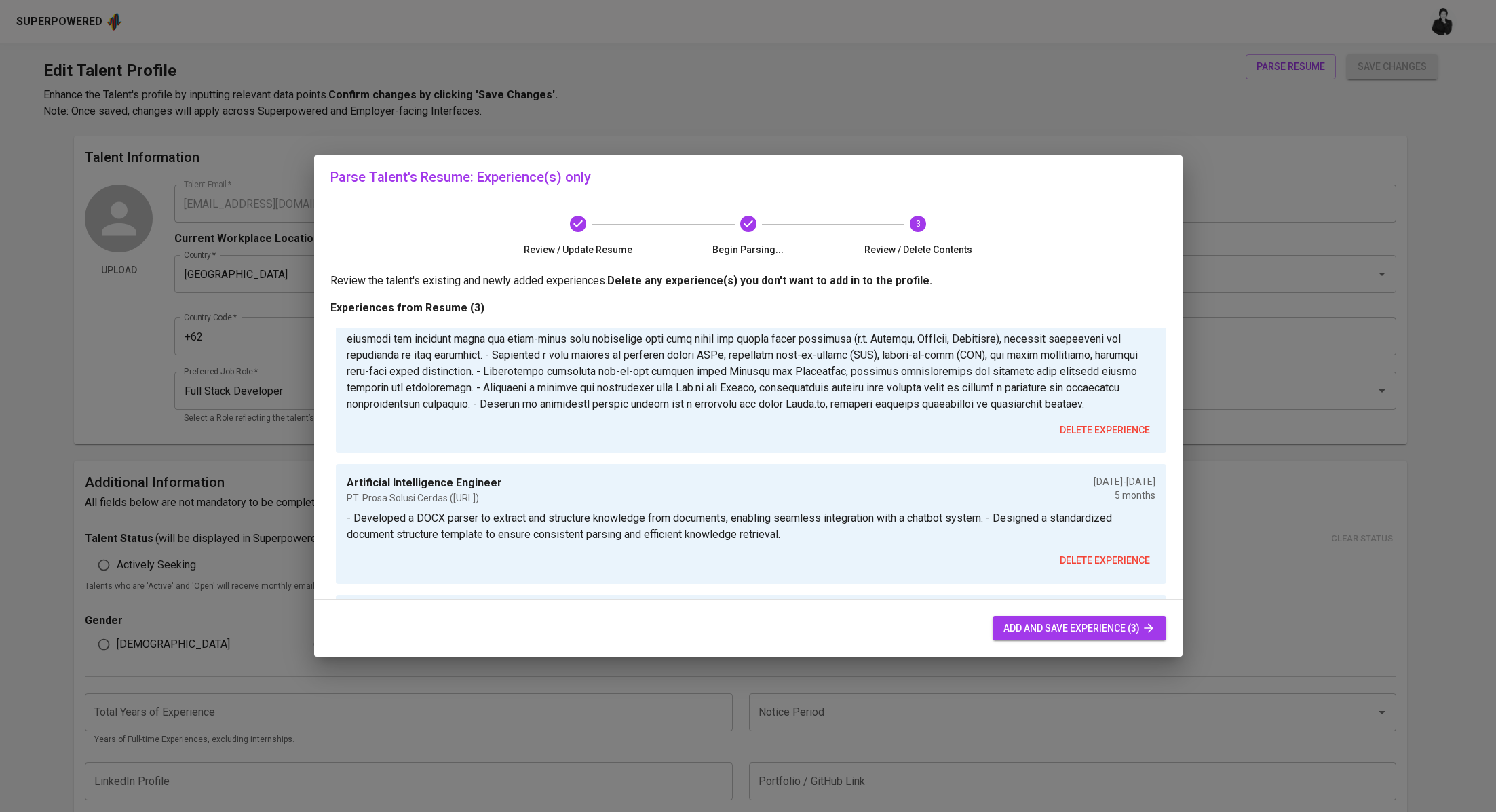
scroll to position [231, 0]
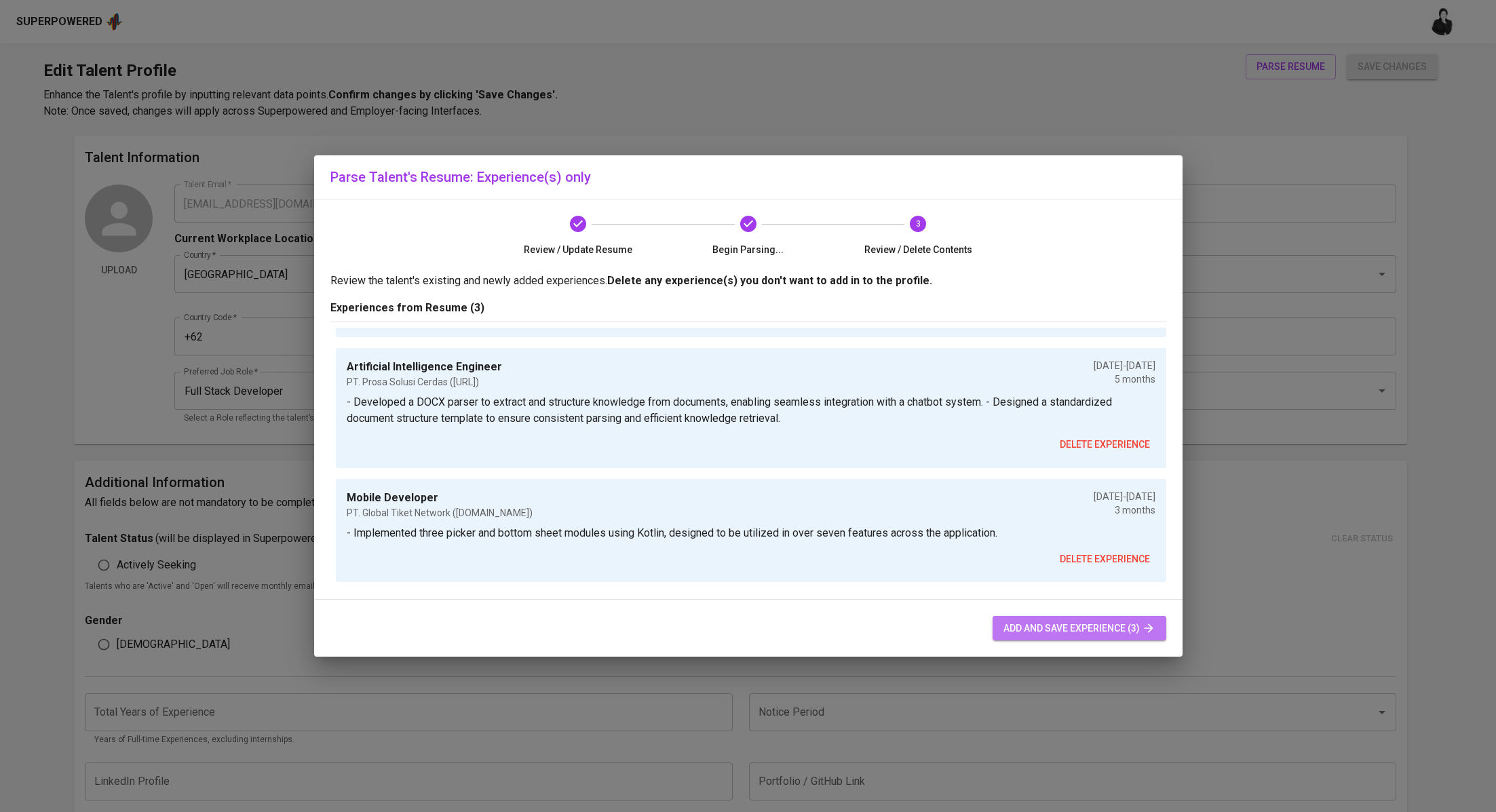
click at [1077, 623] on span "add and save experience (3)" at bounding box center [1080, 628] width 152 height 17
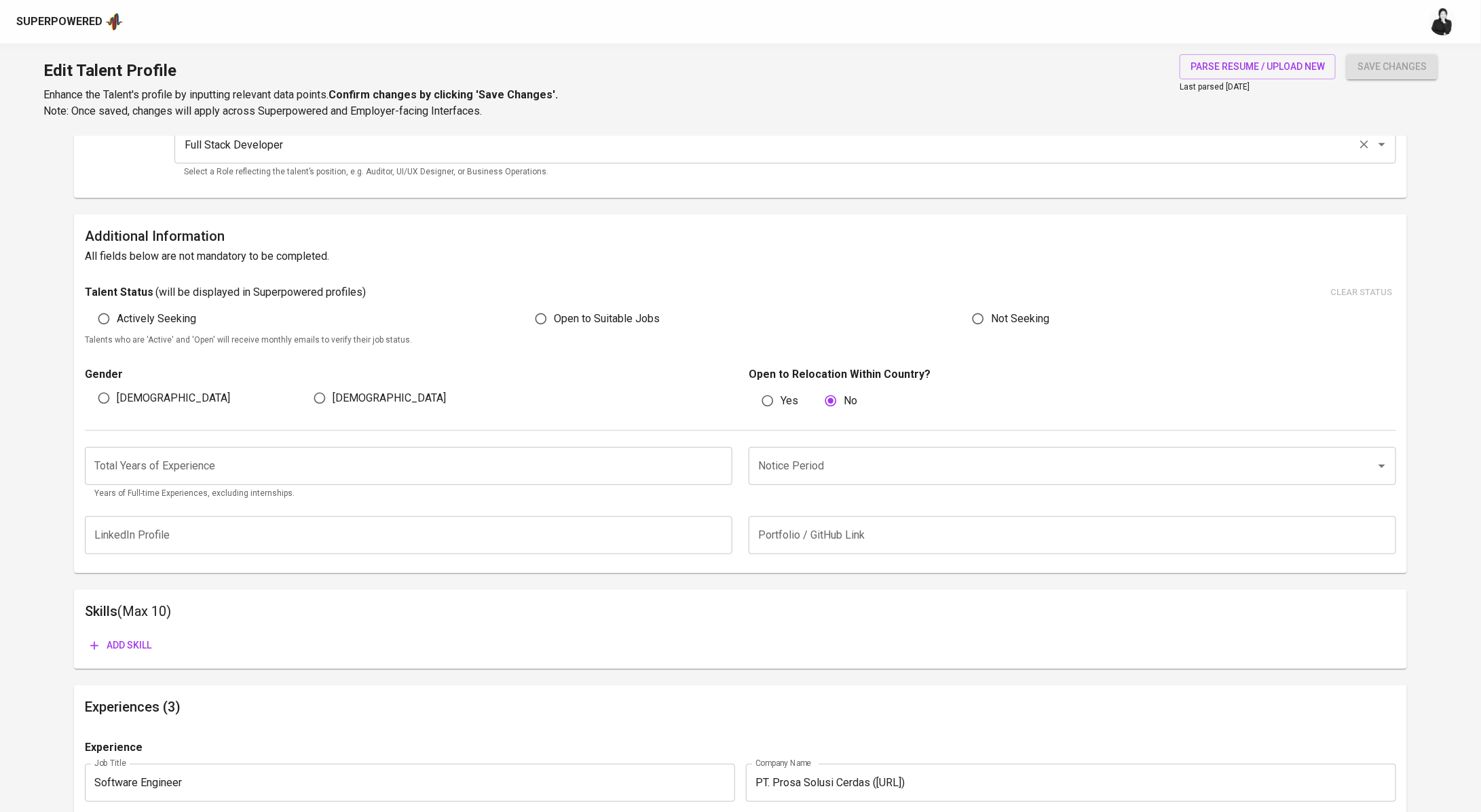
scroll to position [271, 0]
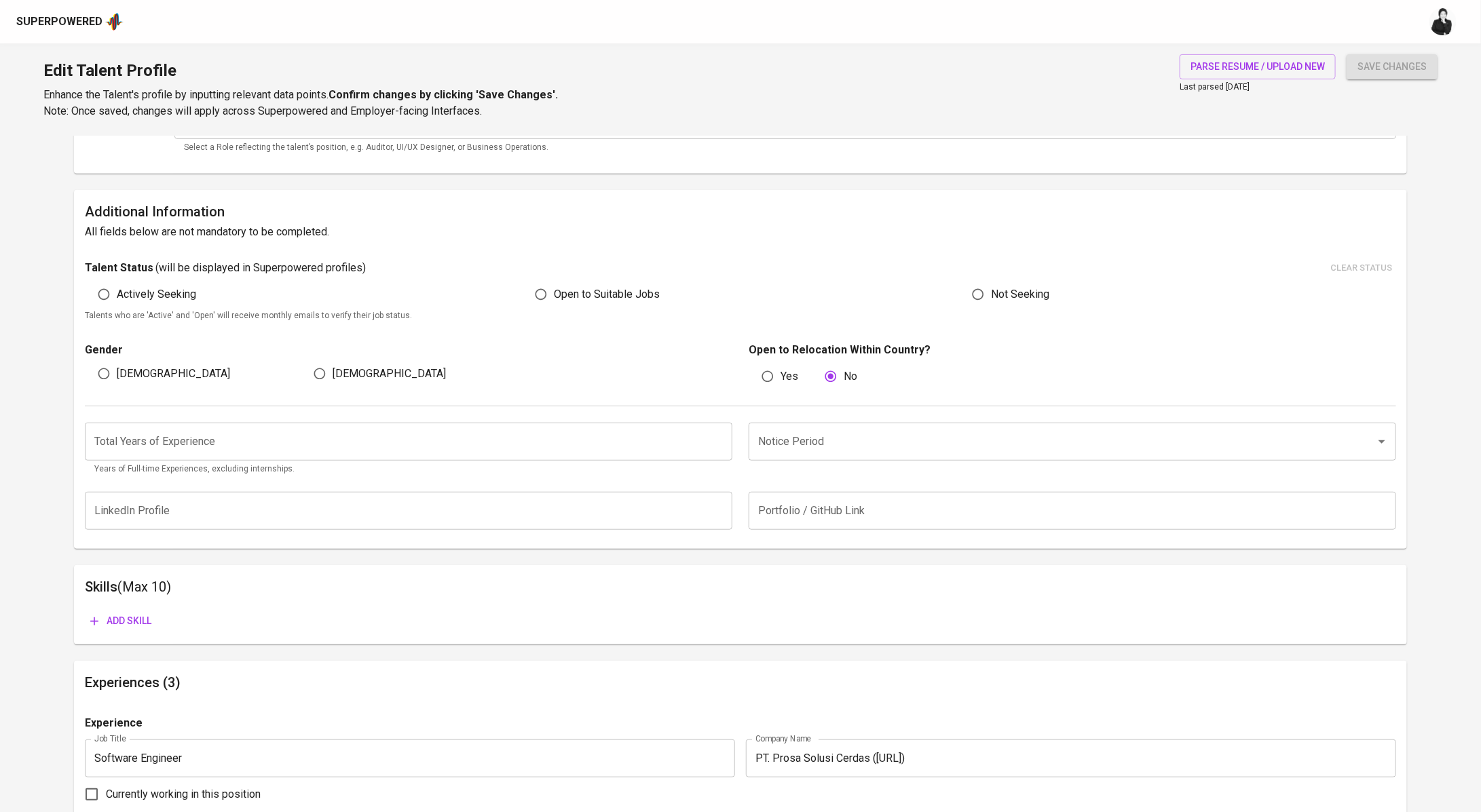
click at [549, 299] on input "Open to Suitable Jobs" at bounding box center [541, 294] width 26 height 26
radio input "true"
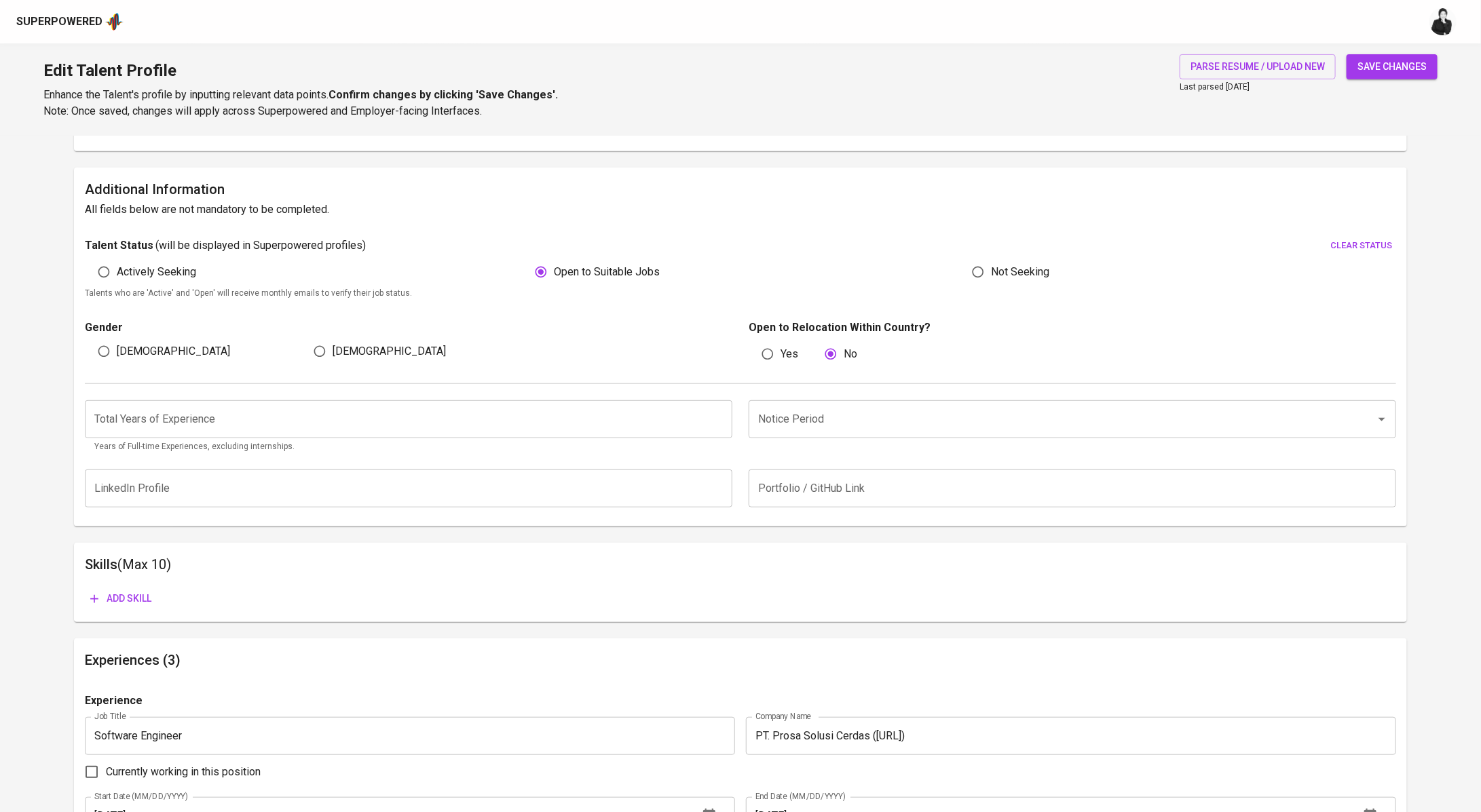
scroll to position [293, 0]
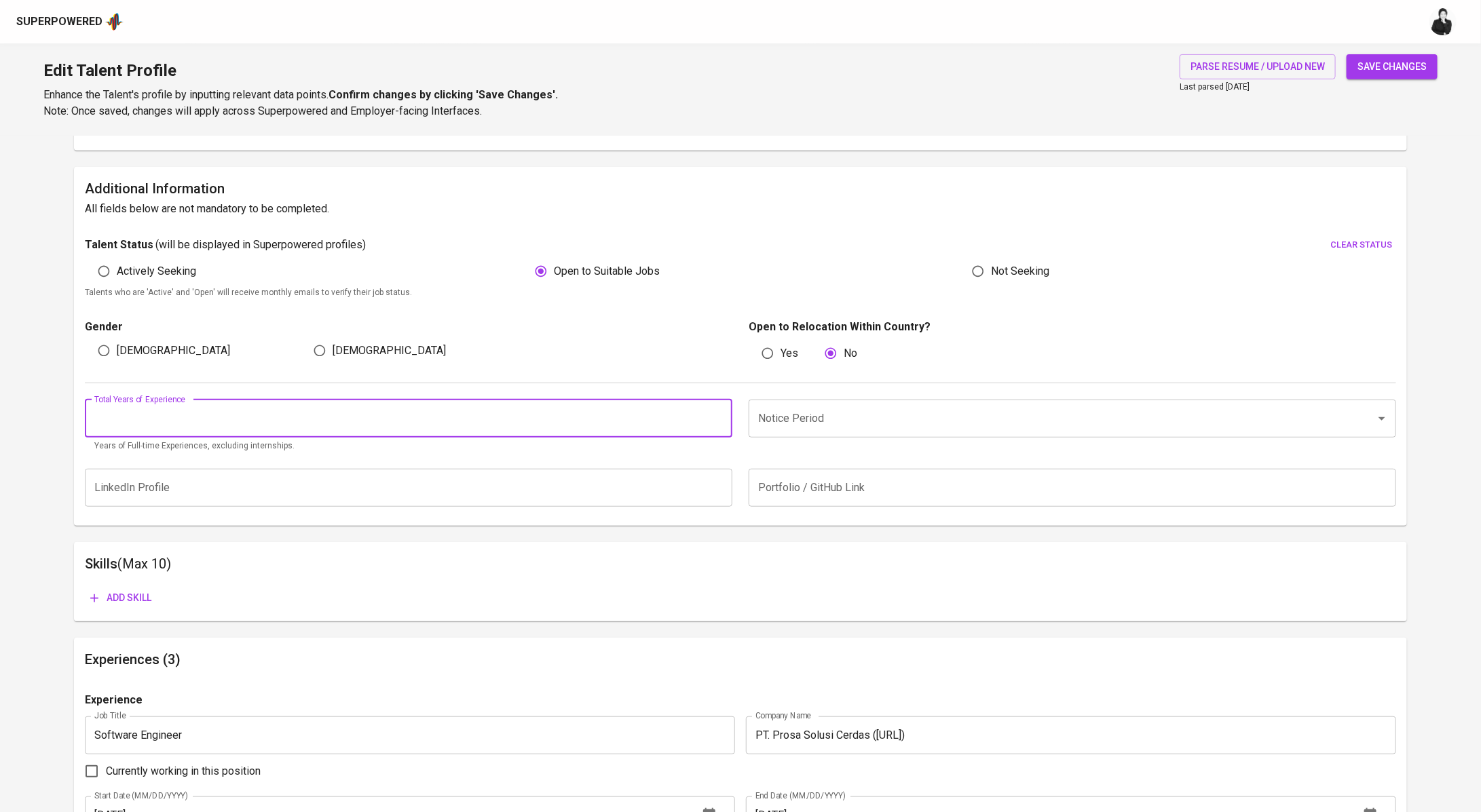
click at [331, 419] on input "number" at bounding box center [409, 419] width 647 height 38
type input "6"
type input "7"
click at [856, 415] on input "Notice Period" at bounding box center [1053, 419] width 597 height 26
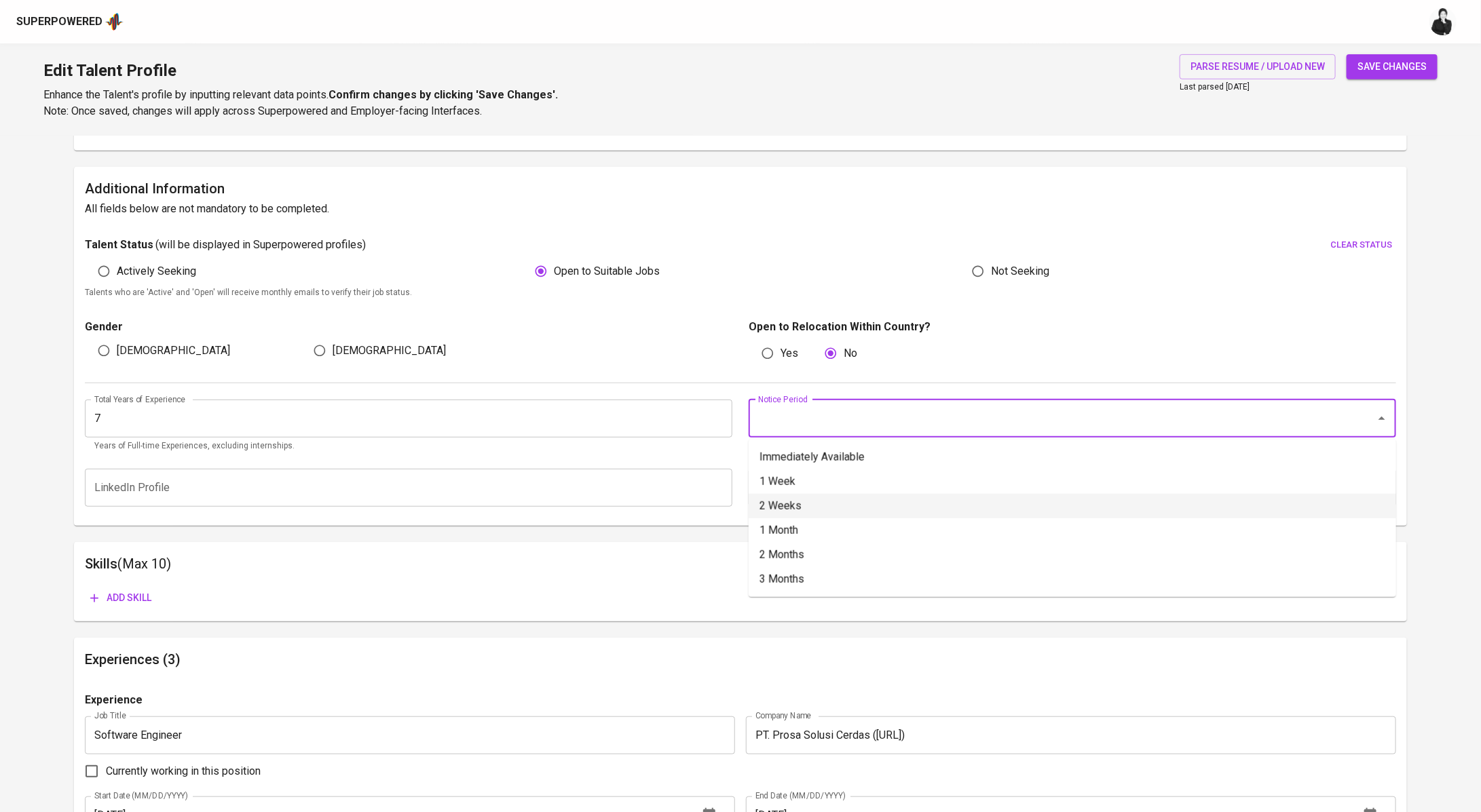
click at [819, 496] on li "2 Weeks" at bounding box center [1072, 506] width 647 height 25
type input "2 Weeks"
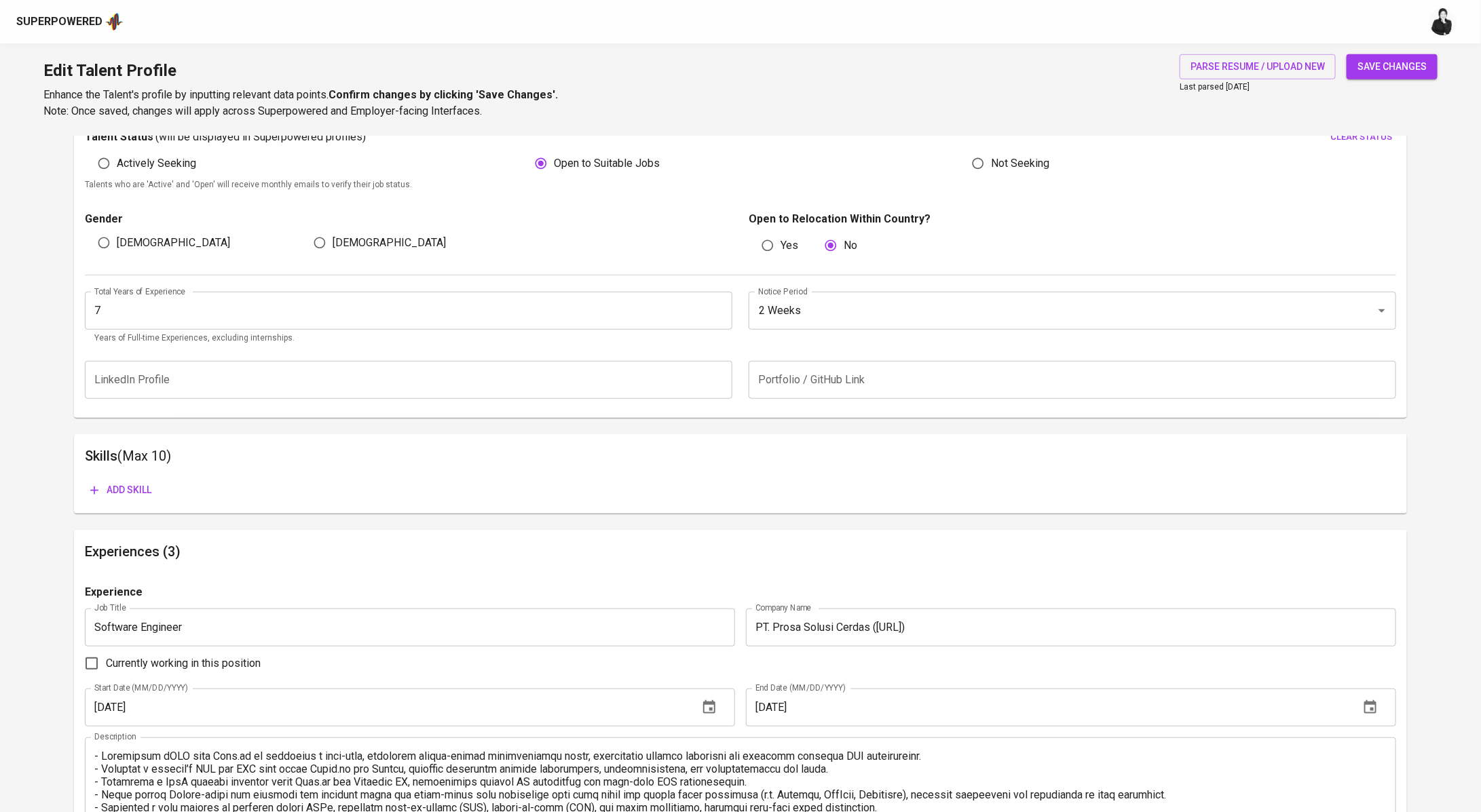
scroll to position [400, 0]
click at [120, 489] on span "Add skill" at bounding box center [120, 492] width 61 height 17
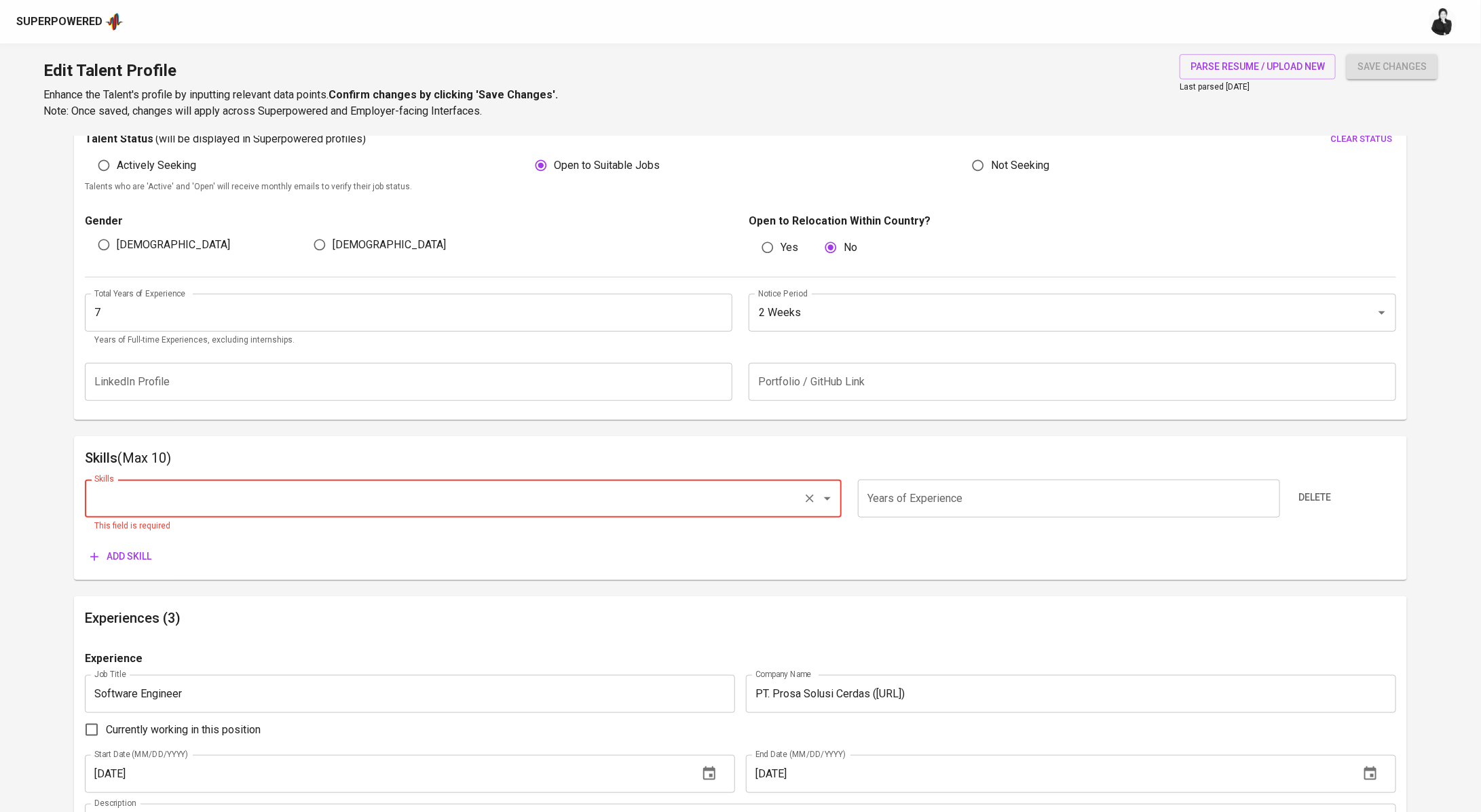
paste input "JavaScript"
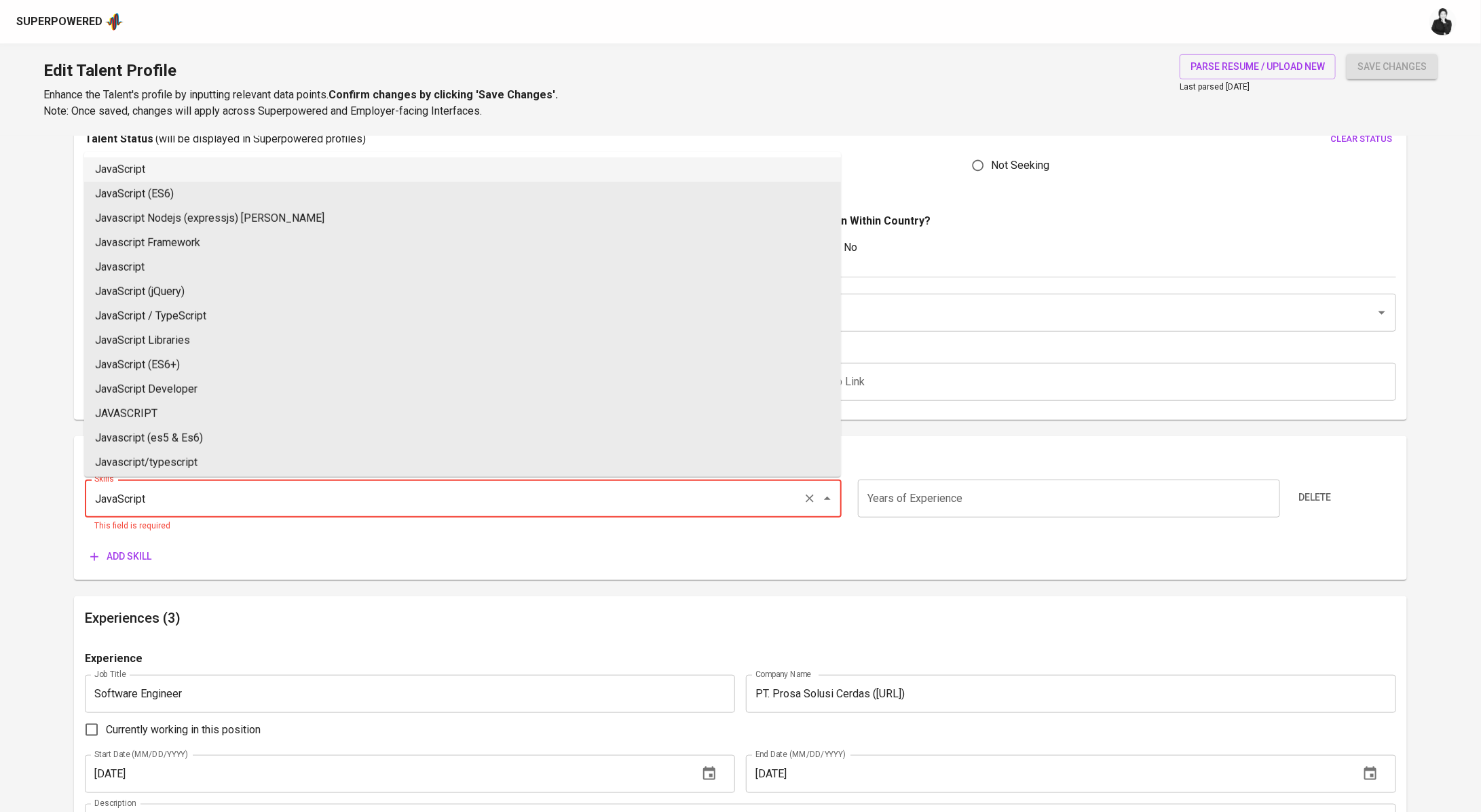
click at [296, 174] on li "JavaScript" at bounding box center [463, 170] width 757 height 25
type input "JavaScript"
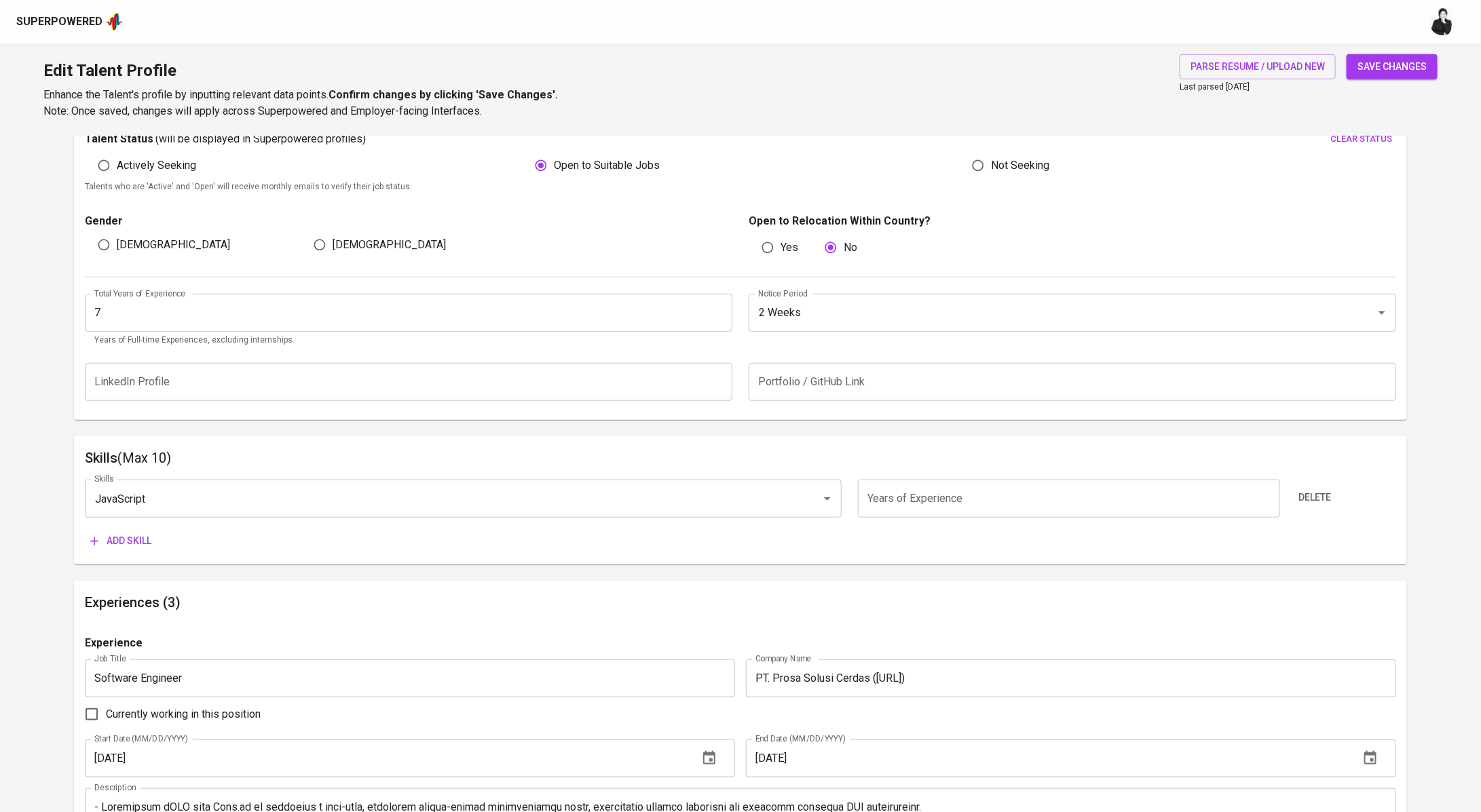
click at [920, 501] on input "number" at bounding box center [1068, 499] width 422 height 38
type input "7"
click at [125, 533] on span "Add skill" at bounding box center [120, 540] width 61 height 17
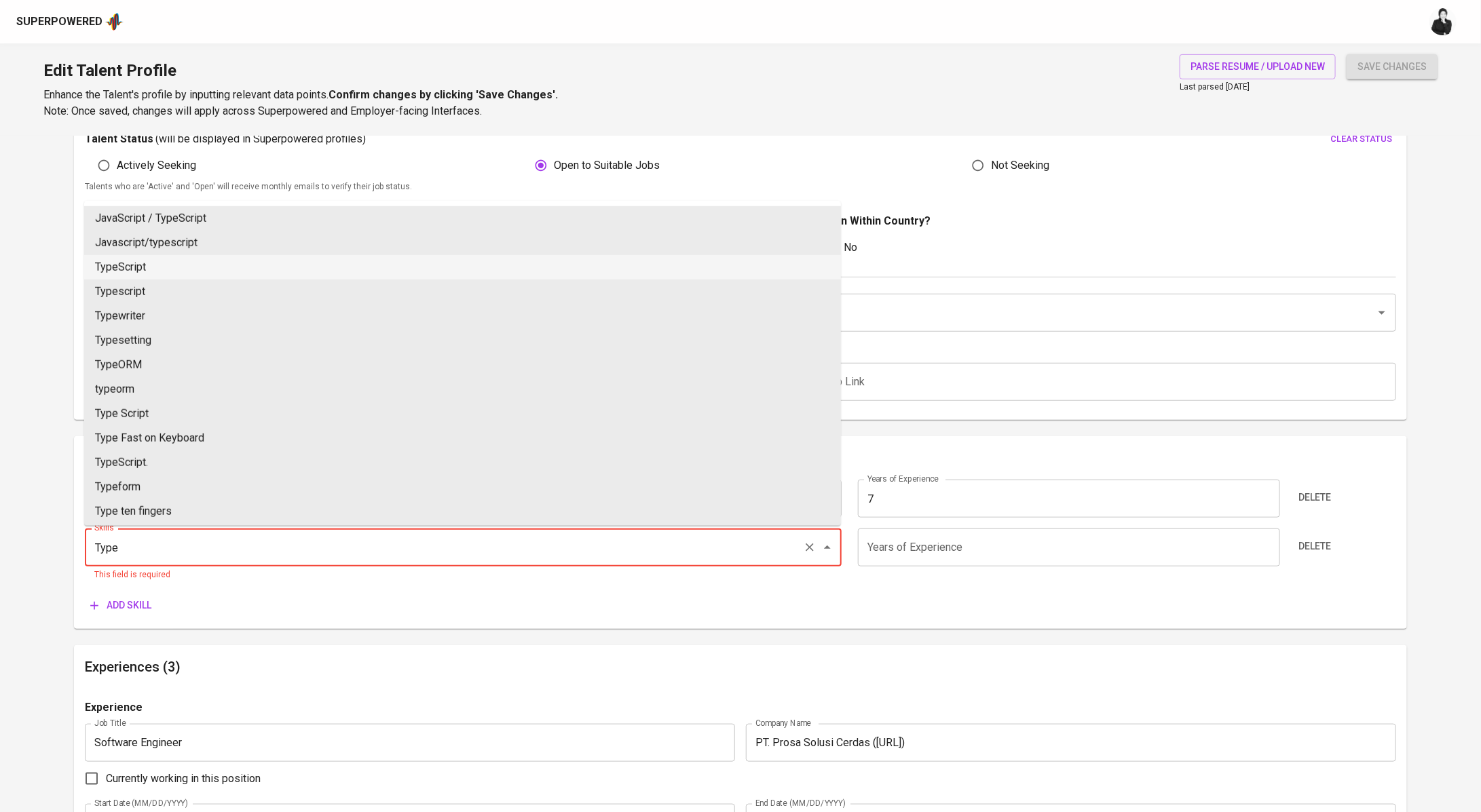
click at [302, 270] on li "TypeScript" at bounding box center [463, 267] width 757 height 25
type input "TypeScript"
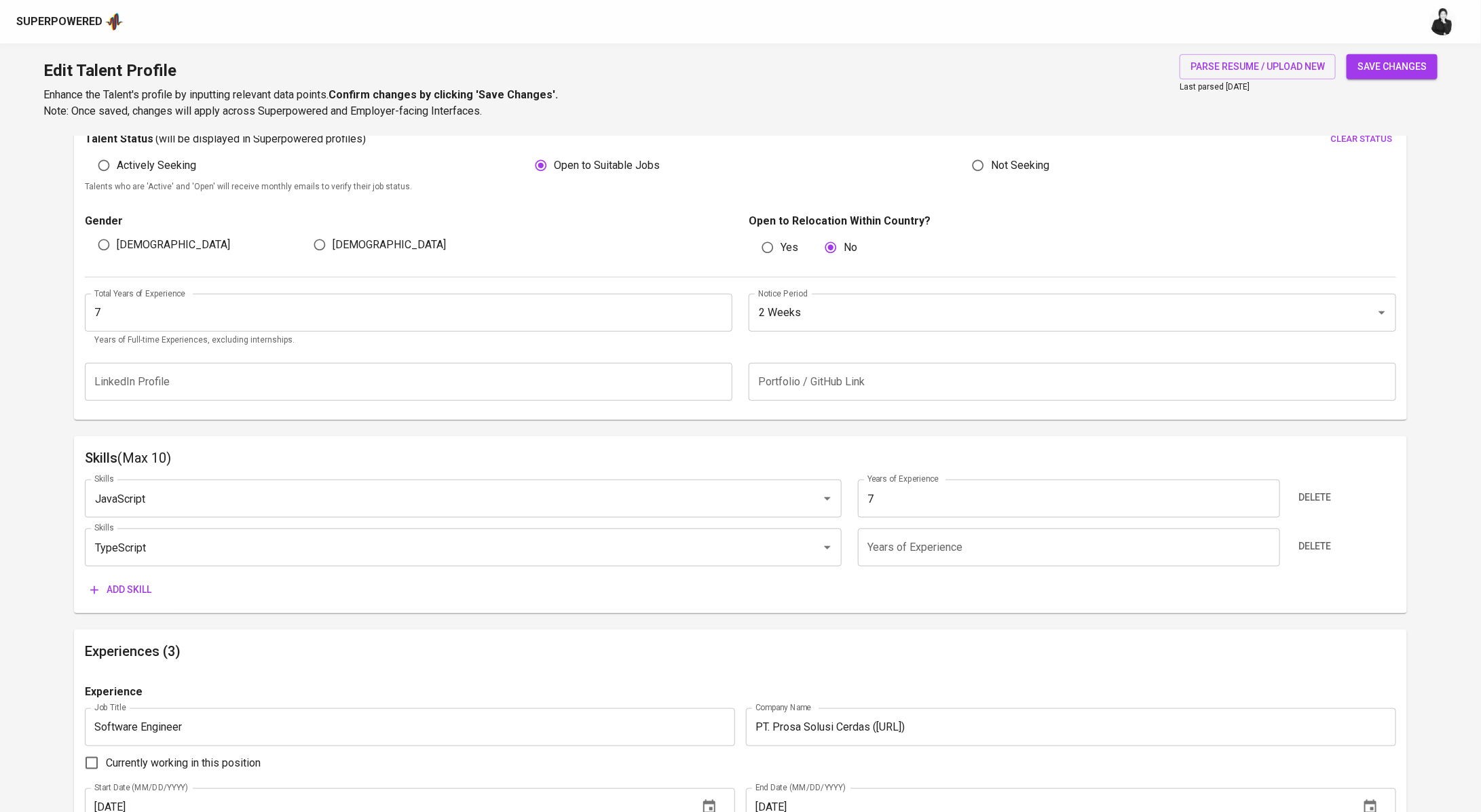
click at [927, 540] on input "number" at bounding box center [1068, 547] width 422 height 38
type input "7"
click at [133, 587] on span "Add skill" at bounding box center [120, 590] width 61 height 17
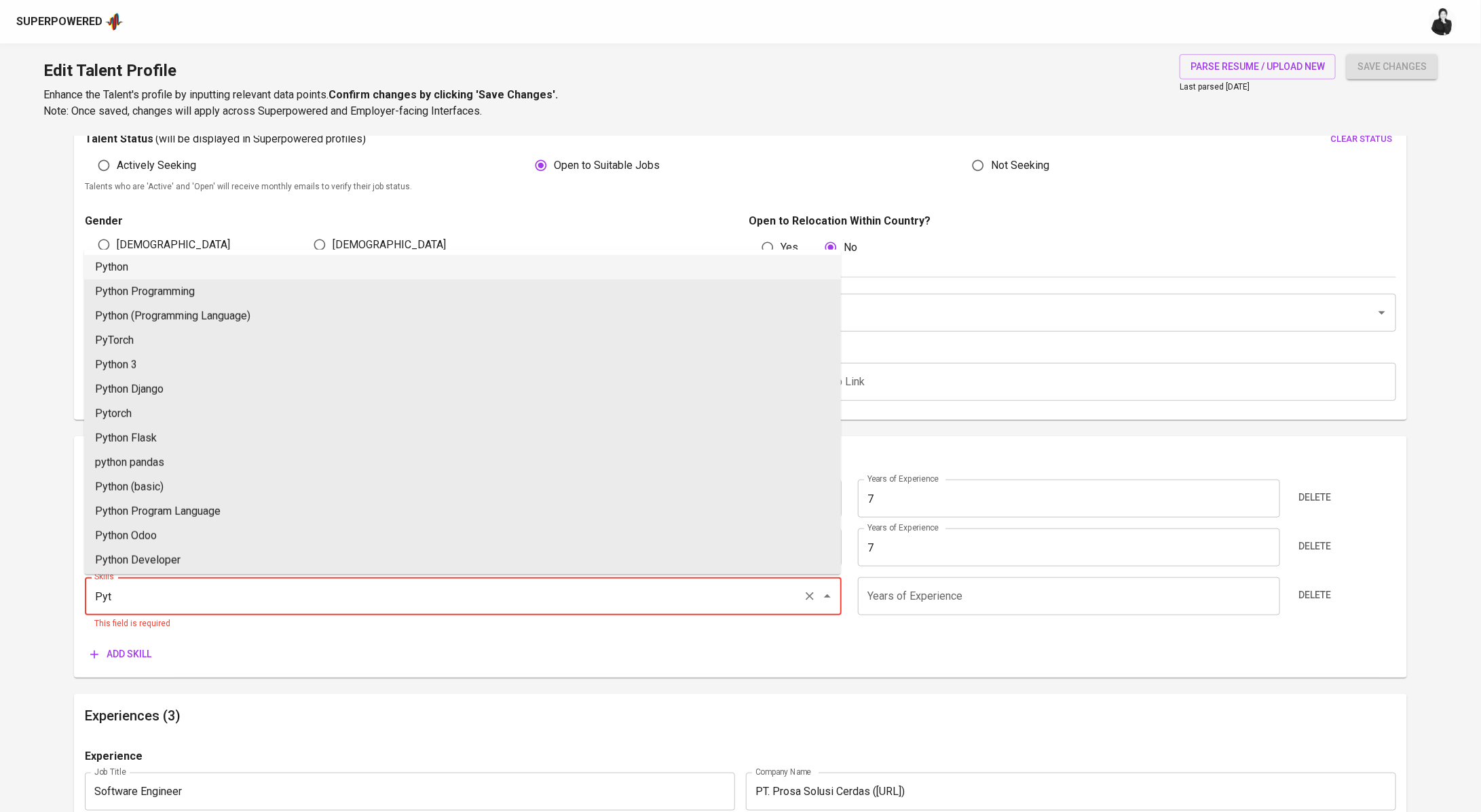
click at [260, 261] on li "Python" at bounding box center [463, 267] width 757 height 25
type input "Python"
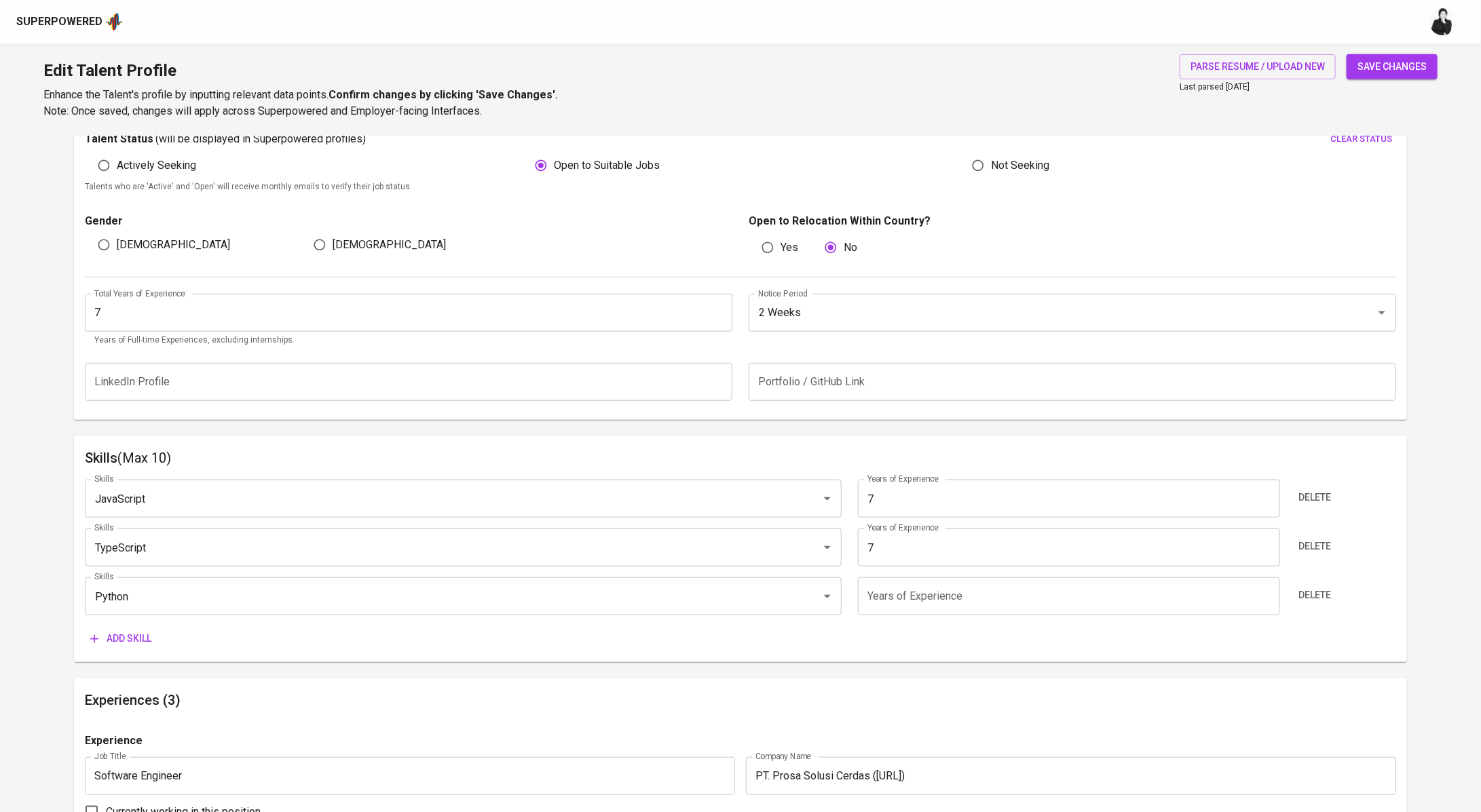
click at [956, 599] on input "number" at bounding box center [1068, 597] width 422 height 38
type input "1"
type input "7"
click at [902, 644] on div "Add skill" at bounding box center [740, 638] width 1311 height 25
click at [133, 635] on span "Add skill" at bounding box center [120, 638] width 61 height 17
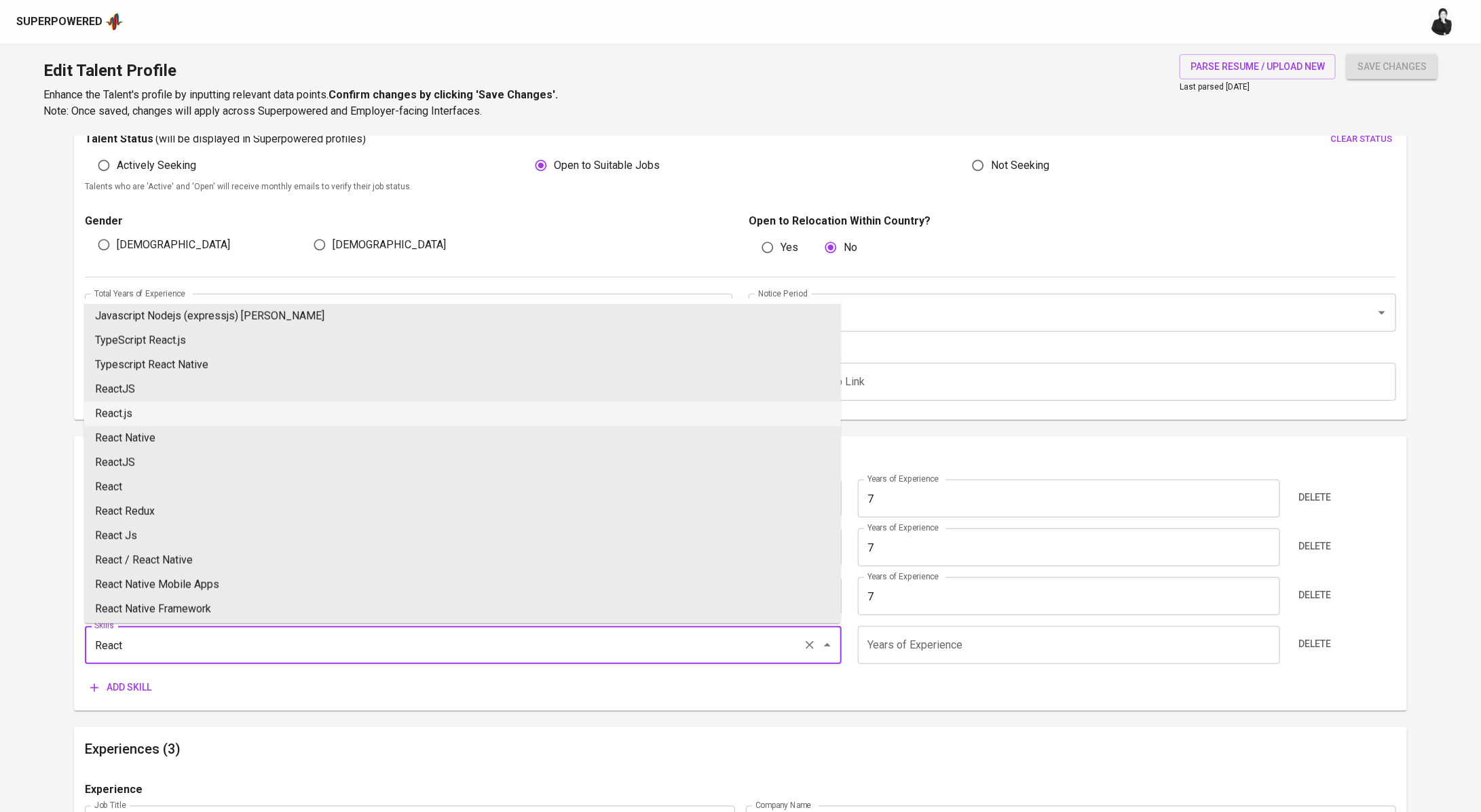
type input "React"
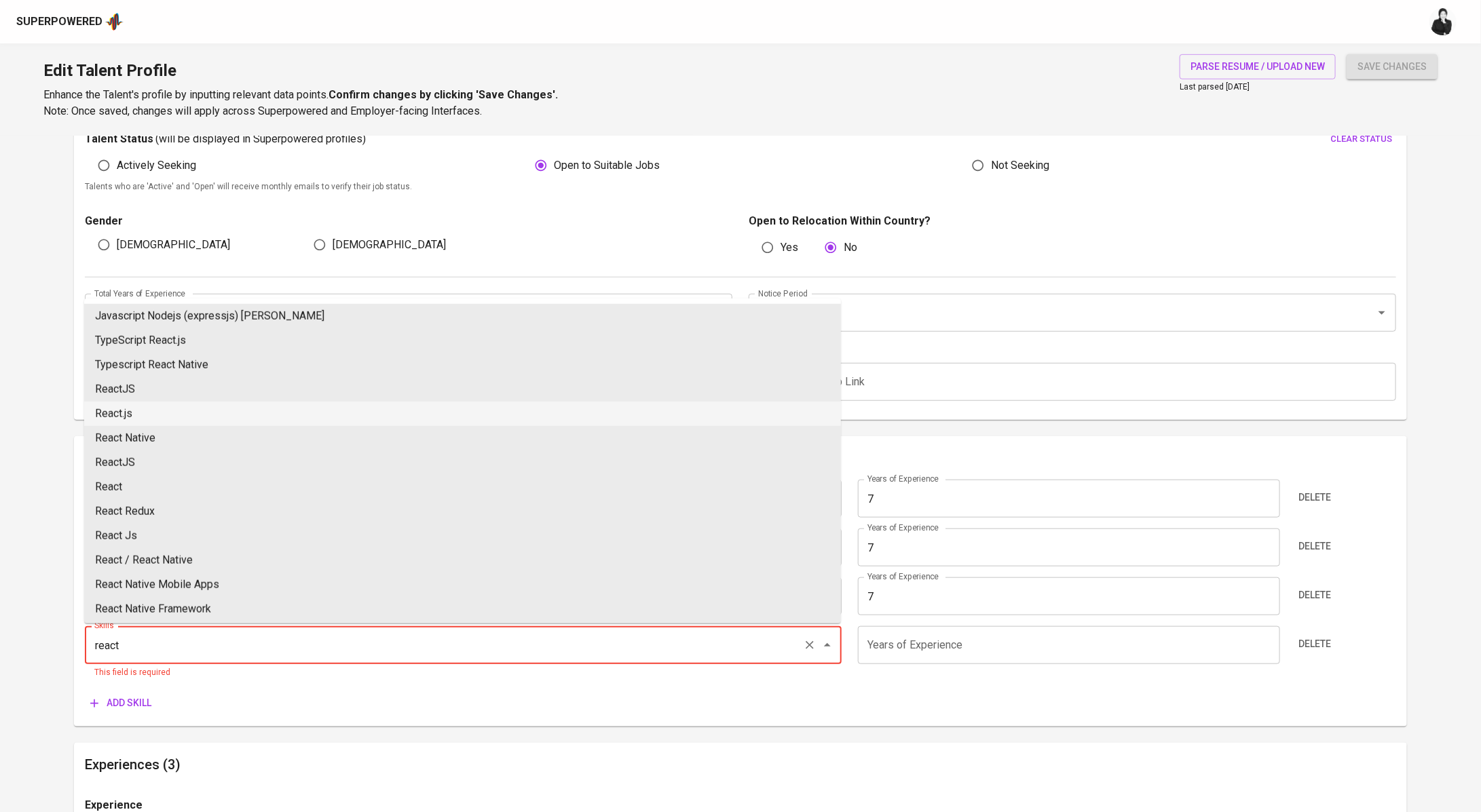
click at [203, 412] on li "React.js" at bounding box center [463, 414] width 757 height 25
type input "React.js"
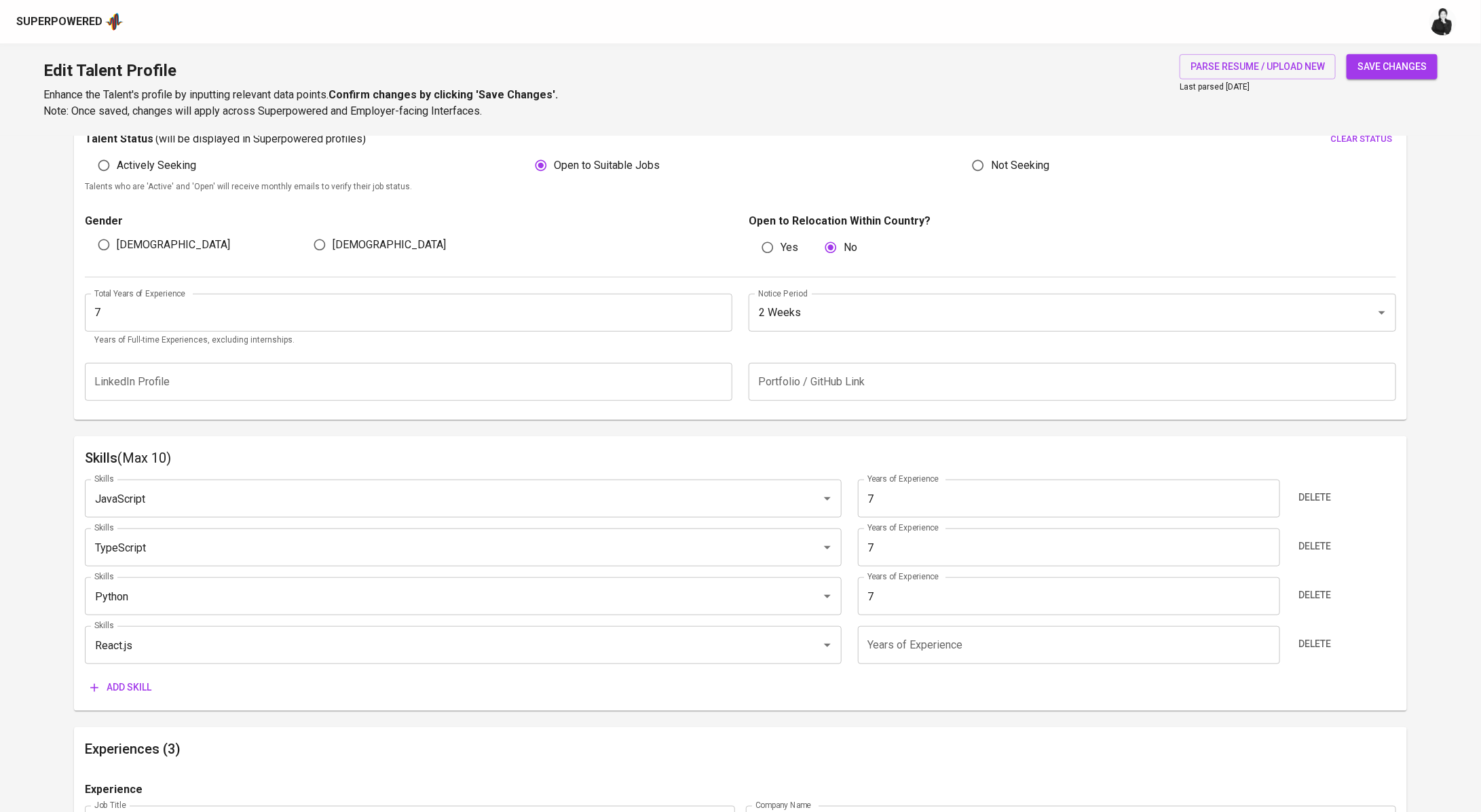
click at [920, 657] on input "number" at bounding box center [1068, 645] width 422 height 38
type input "7"
click at [128, 686] on span "Add skill" at bounding box center [120, 687] width 61 height 17
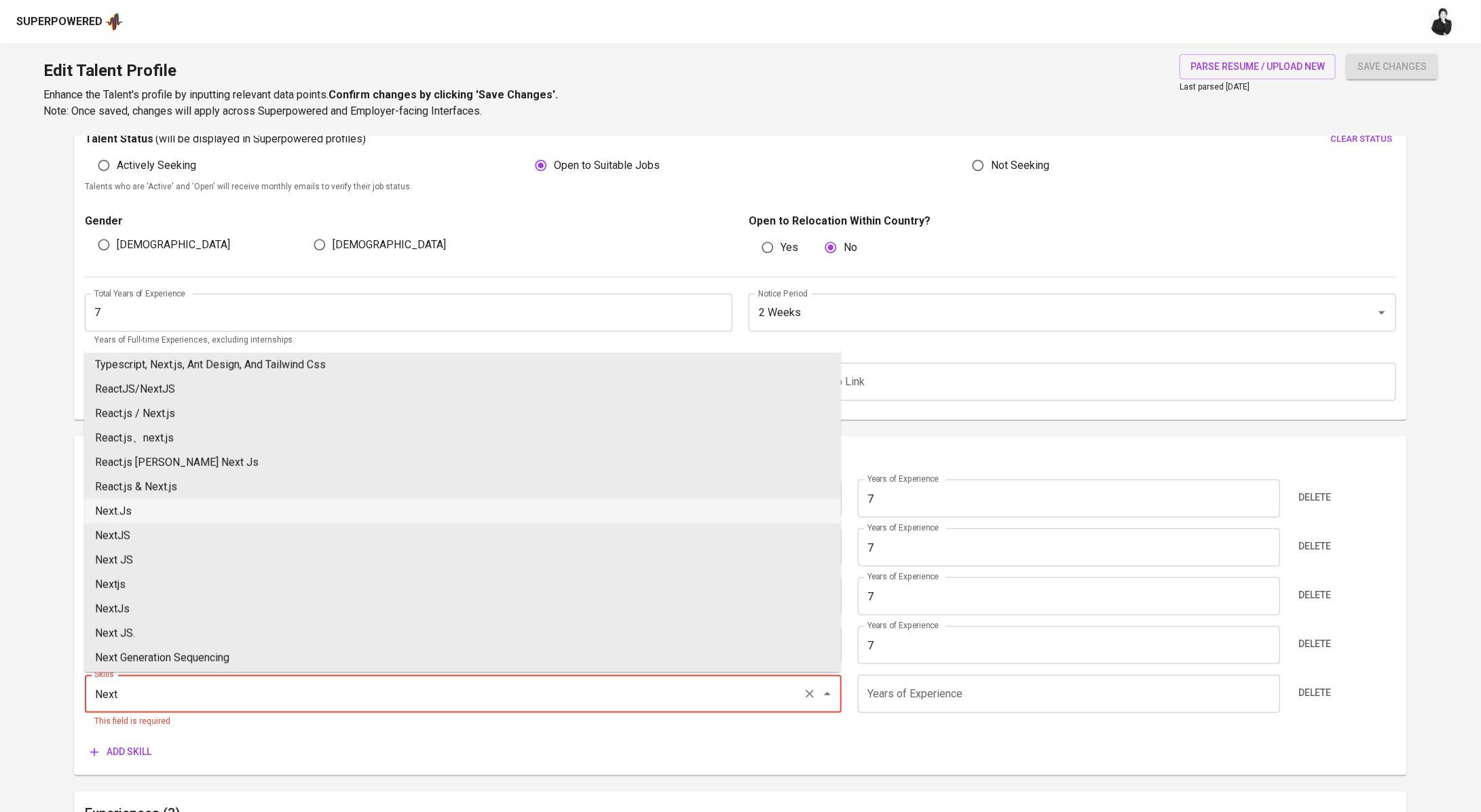
click at [190, 510] on li "Next.Js" at bounding box center [463, 512] width 757 height 25
type input "Next.Js"
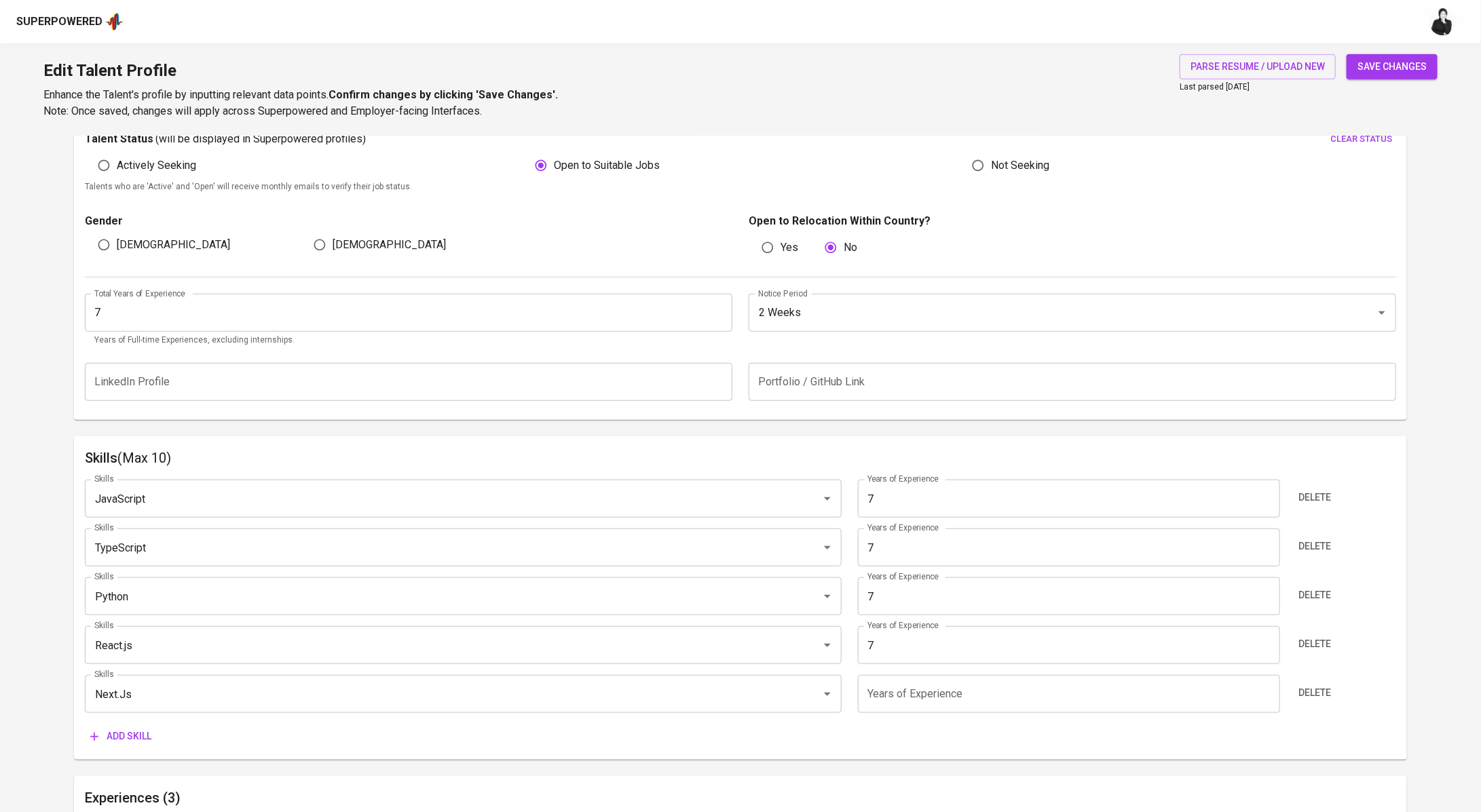
click at [973, 701] on input "number" at bounding box center [1068, 694] width 422 height 38
type input "7"
click at [846, 750] on div "Skills (Max 10) Skills JavaScript Skills Years of Experience 7 Years of Experie…" at bounding box center [740, 598] width 1332 height 324
click at [137, 731] on span "Add skill" at bounding box center [120, 736] width 61 height 17
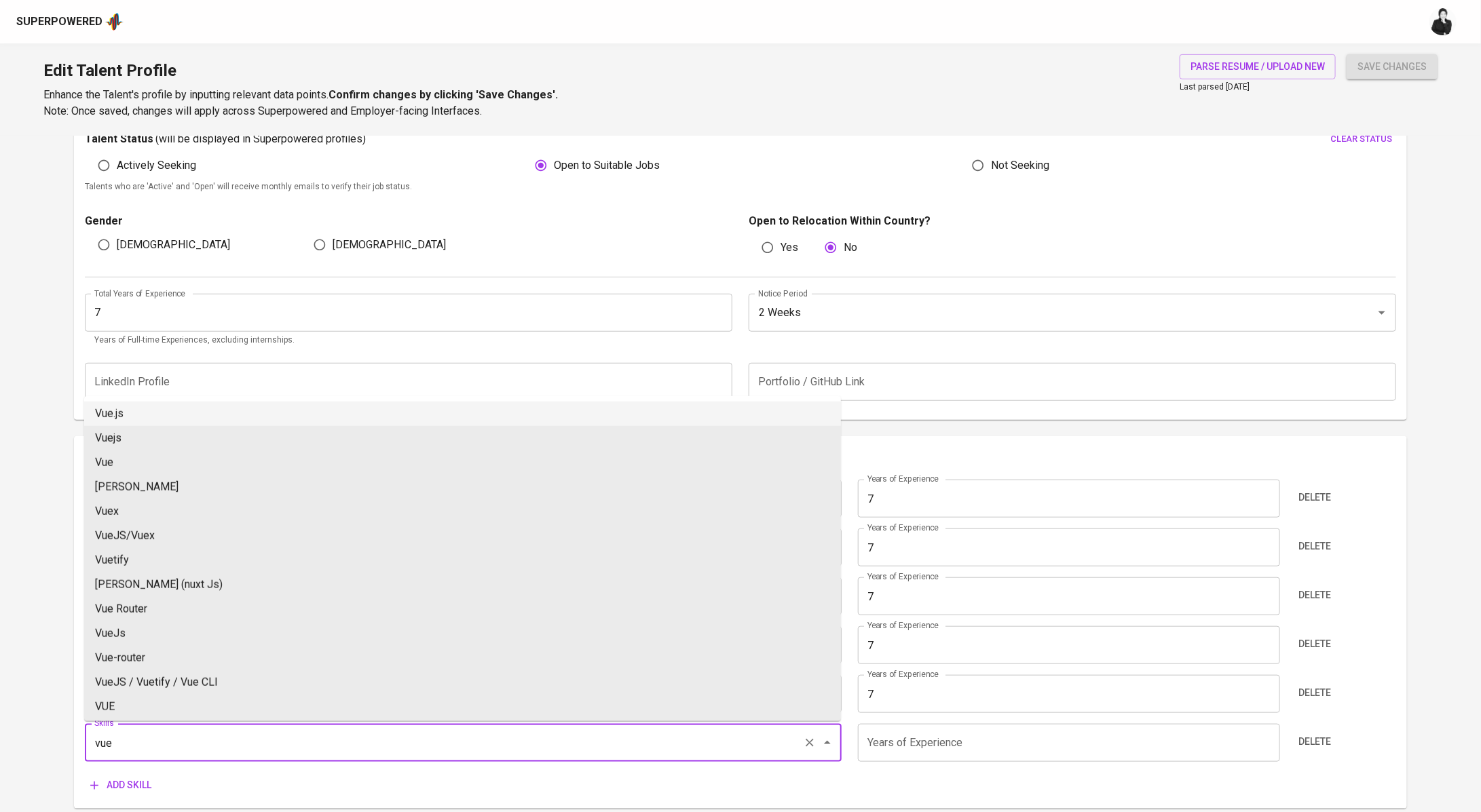
click at [211, 413] on li "Vue.js" at bounding box center [463, 414] width 757 height 25
type input "Vue.js"
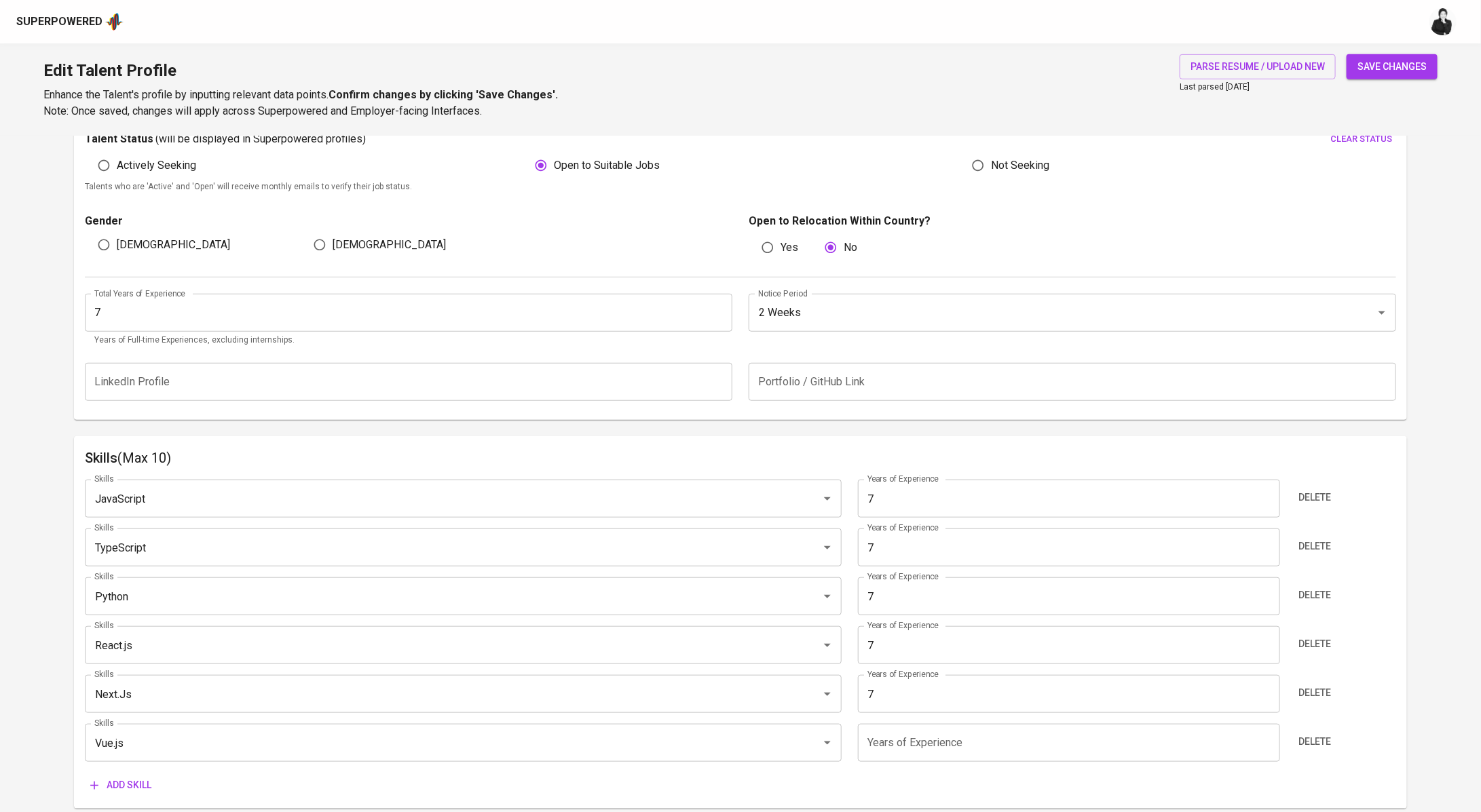
click at [944, 758] on input "number" at bounding box center [1068, 743] width 422 height 38
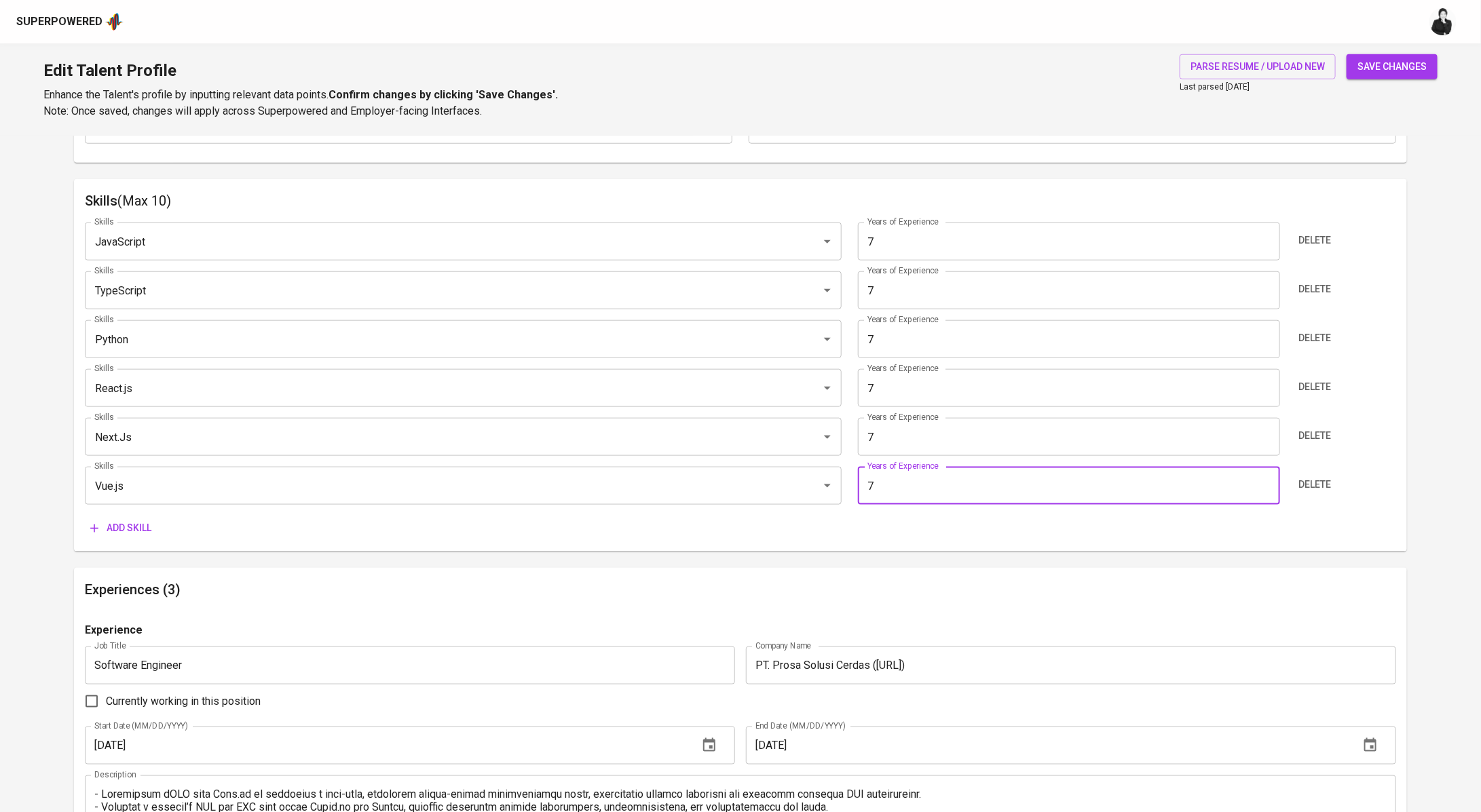
scroll to position [784, 0]
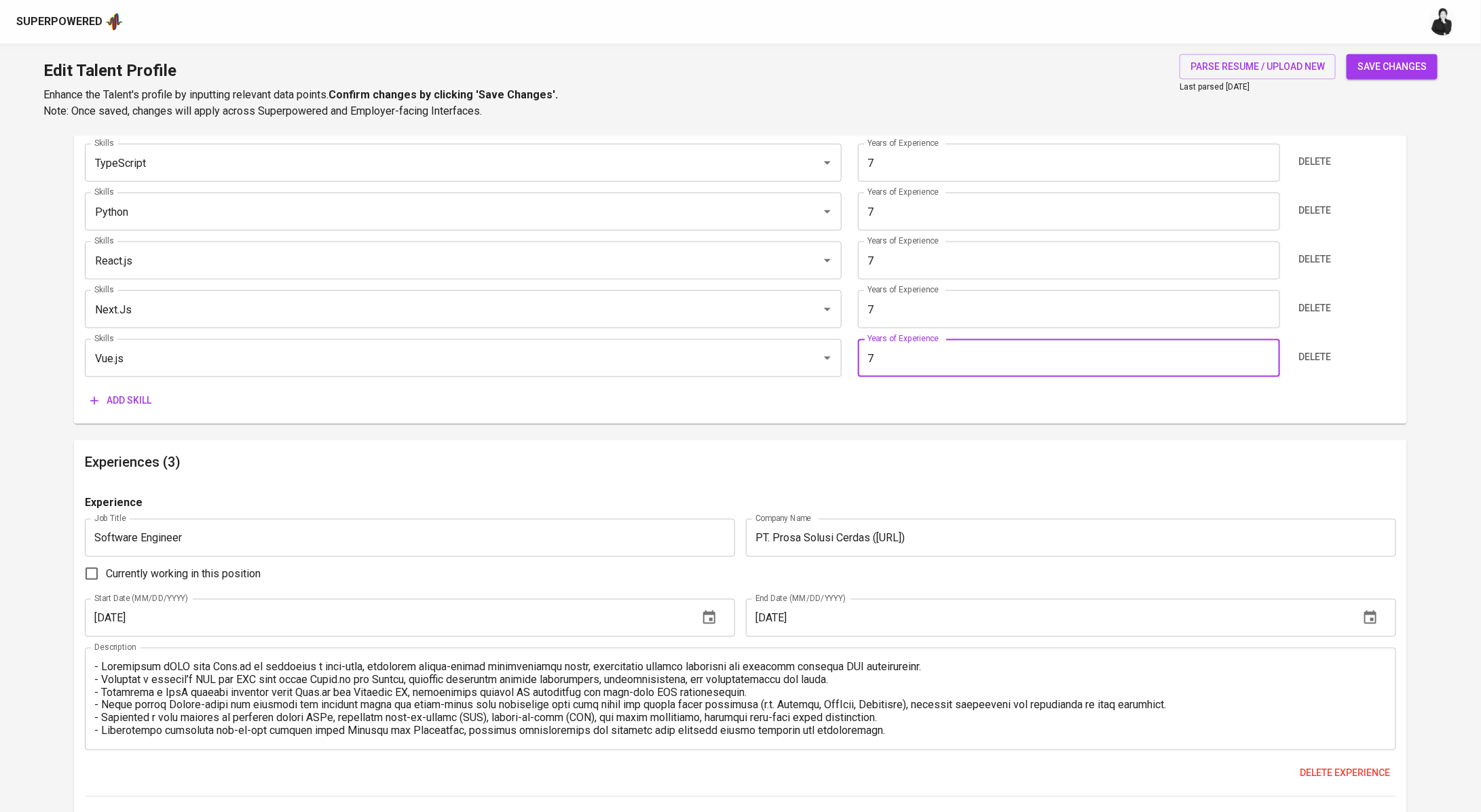
type input "7"
click at [143, 397] on span "Add skill" at bounding box center [120, 400] width 61 height 17
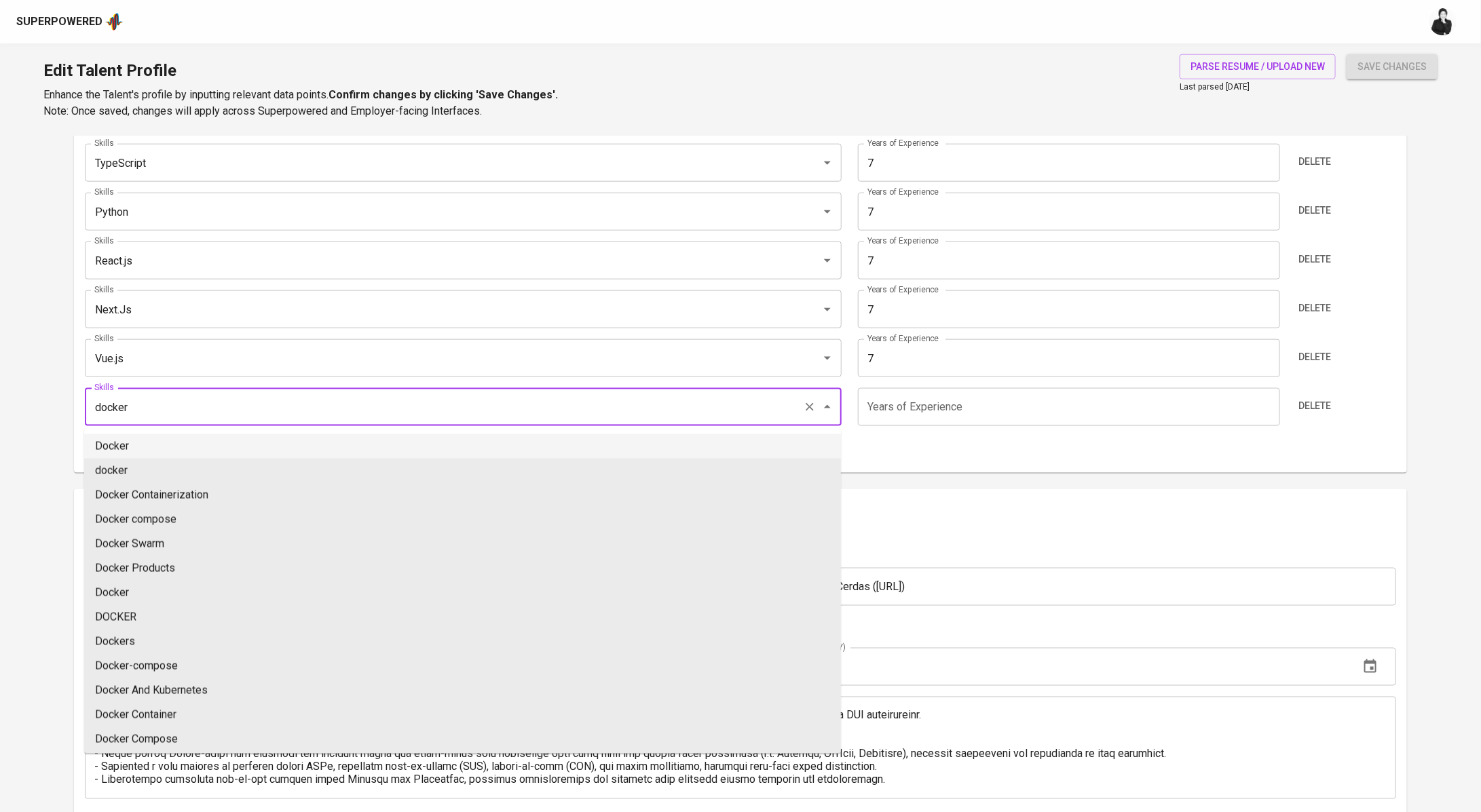
drag, startPoint x: 191, startPoint y: 451, endPoint x: 612, endPoint y: 424, distance: 421.9
click at [194, 450] on li "Docker" at bounding box center [463, 447] width 757 height 25
type input "Docker"
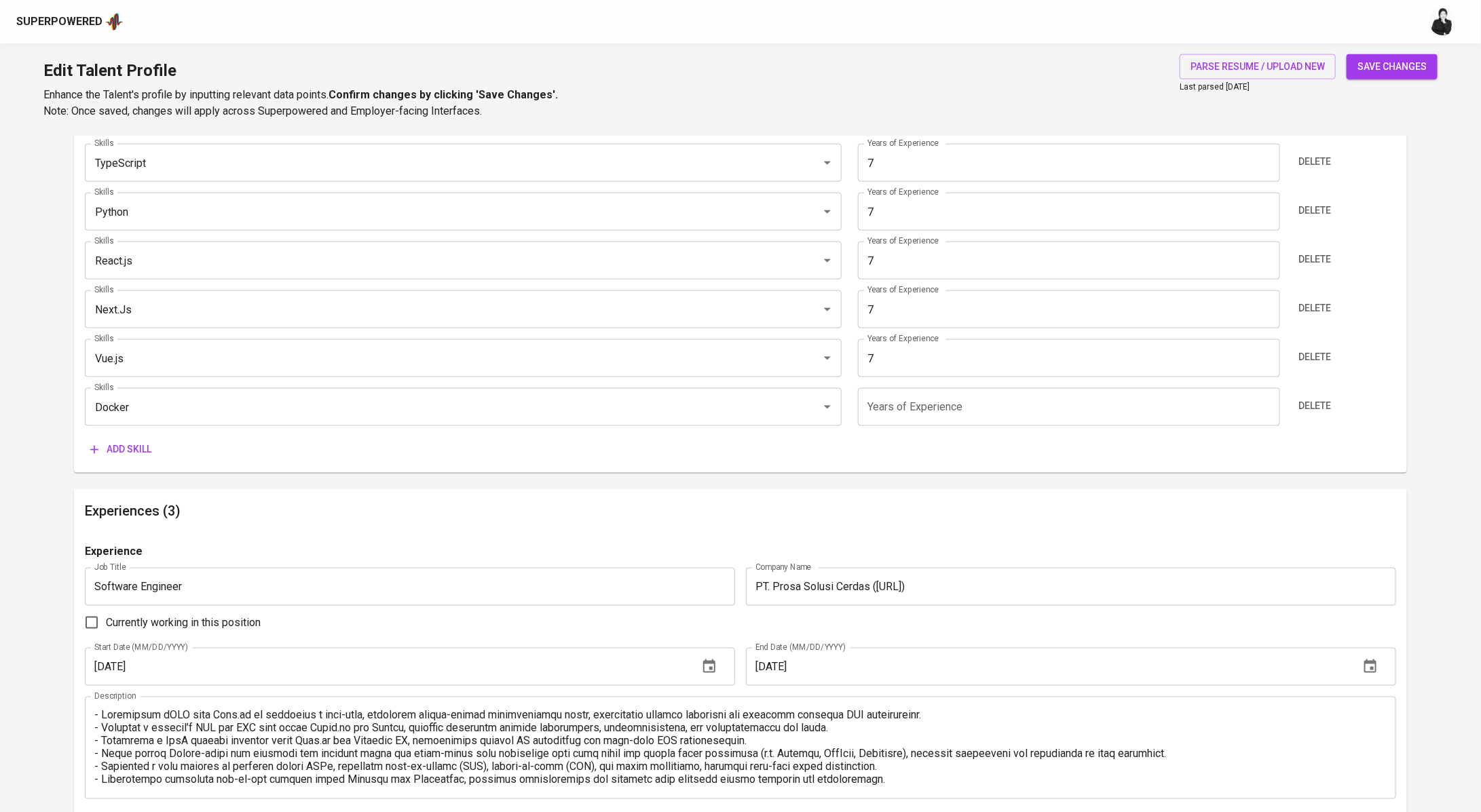
click at [942, 417] on input "number" at bounding box center [1068, 407] width 422 height 38
type input "5"
click at [140, 454] on span "Add skill" at bounding box center [120, 449] width 61 height 17
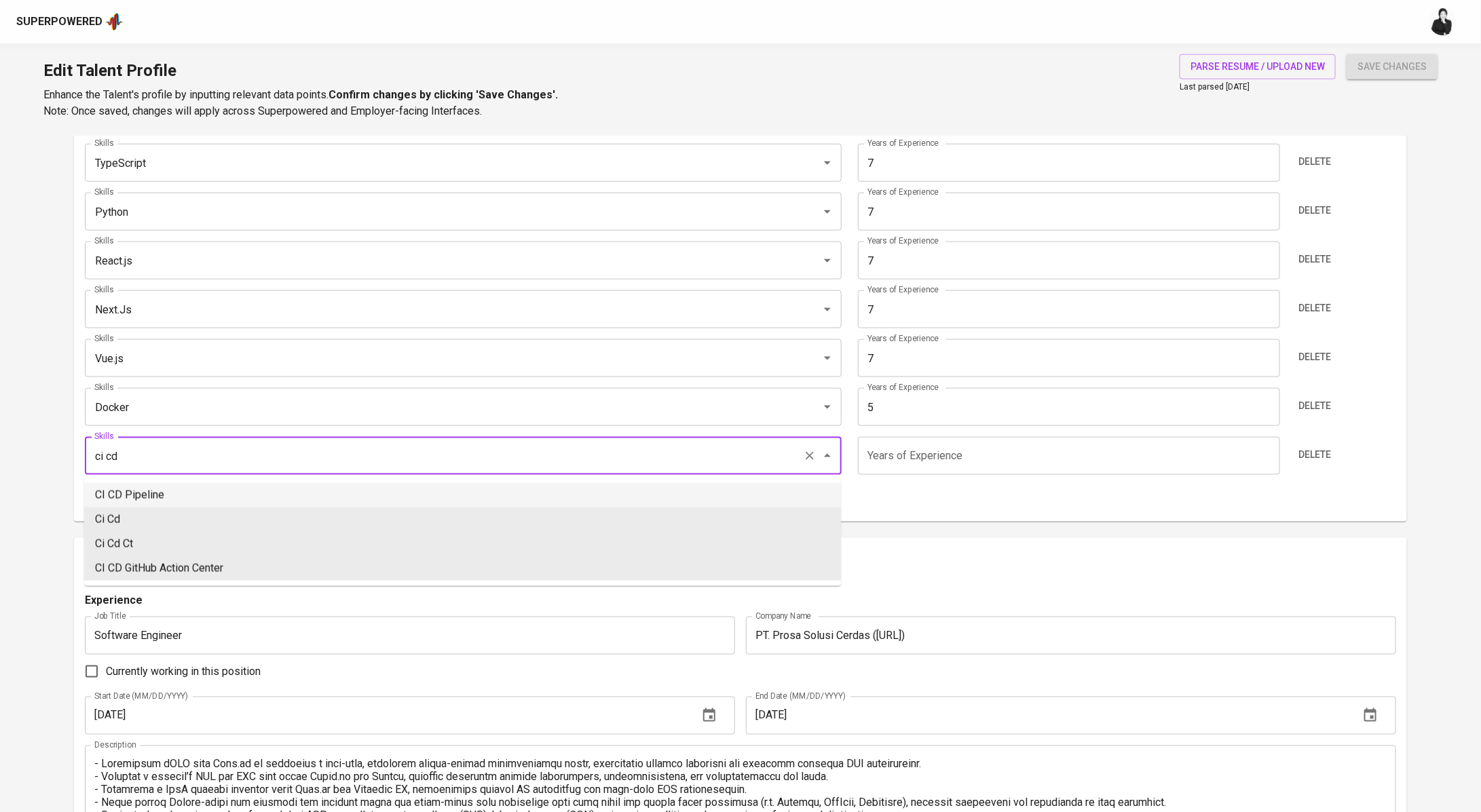
click at [198, 503] on li "CI CD Pipeline" at bounding box center [463, 495] width 757 height 25
type input "CI CD Pipeline"
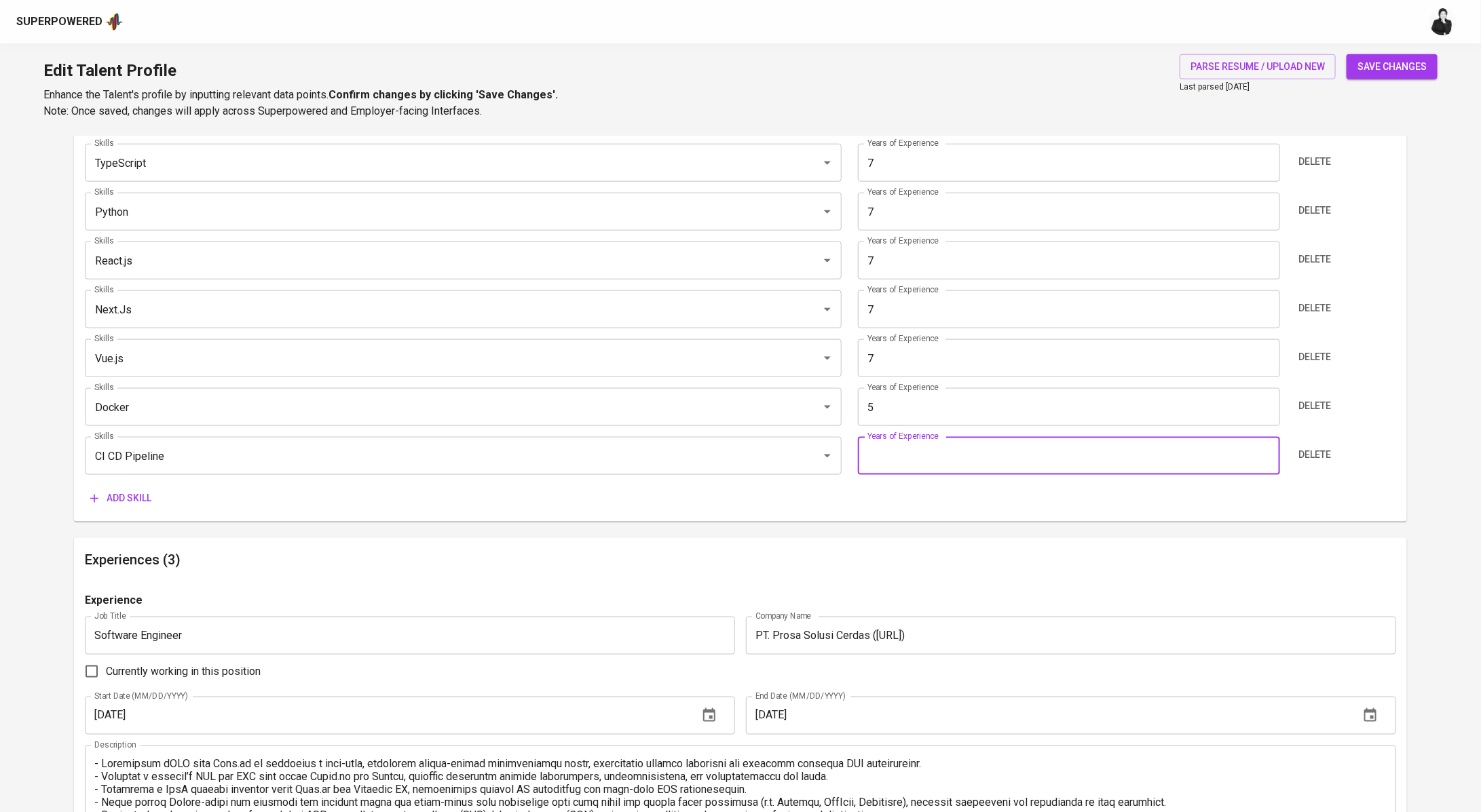
click at [994, 454] on input "number" at bounding box center [1068, 456] width 422 height 38
type input "5"
click at [1408, 60] on span "save changes" at bounding box center [1391, 66] width 69 height 17
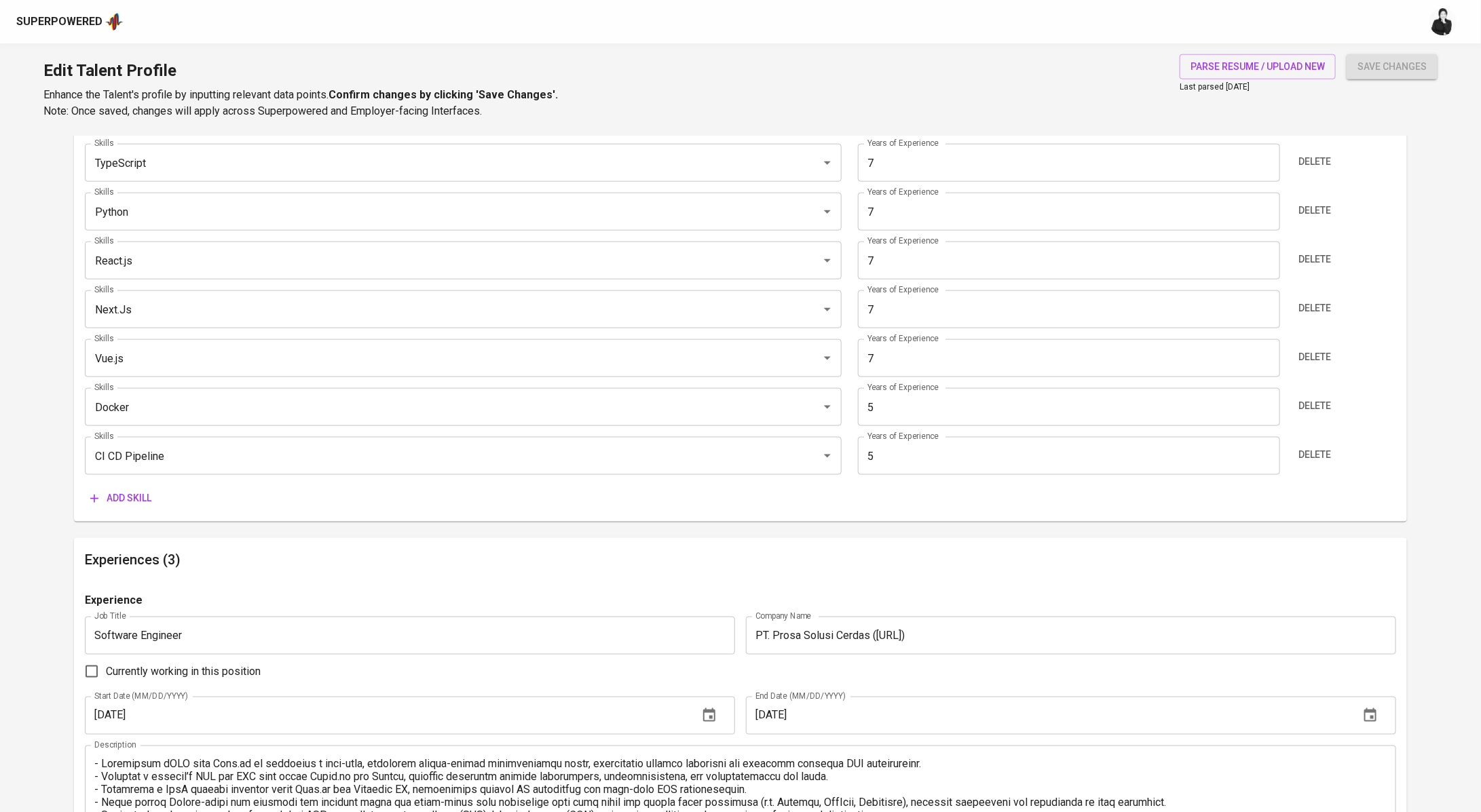
type input "Python"
type input "TypeScript"
type input "Vue.js"
type input "Next.js"
type input "React.js"
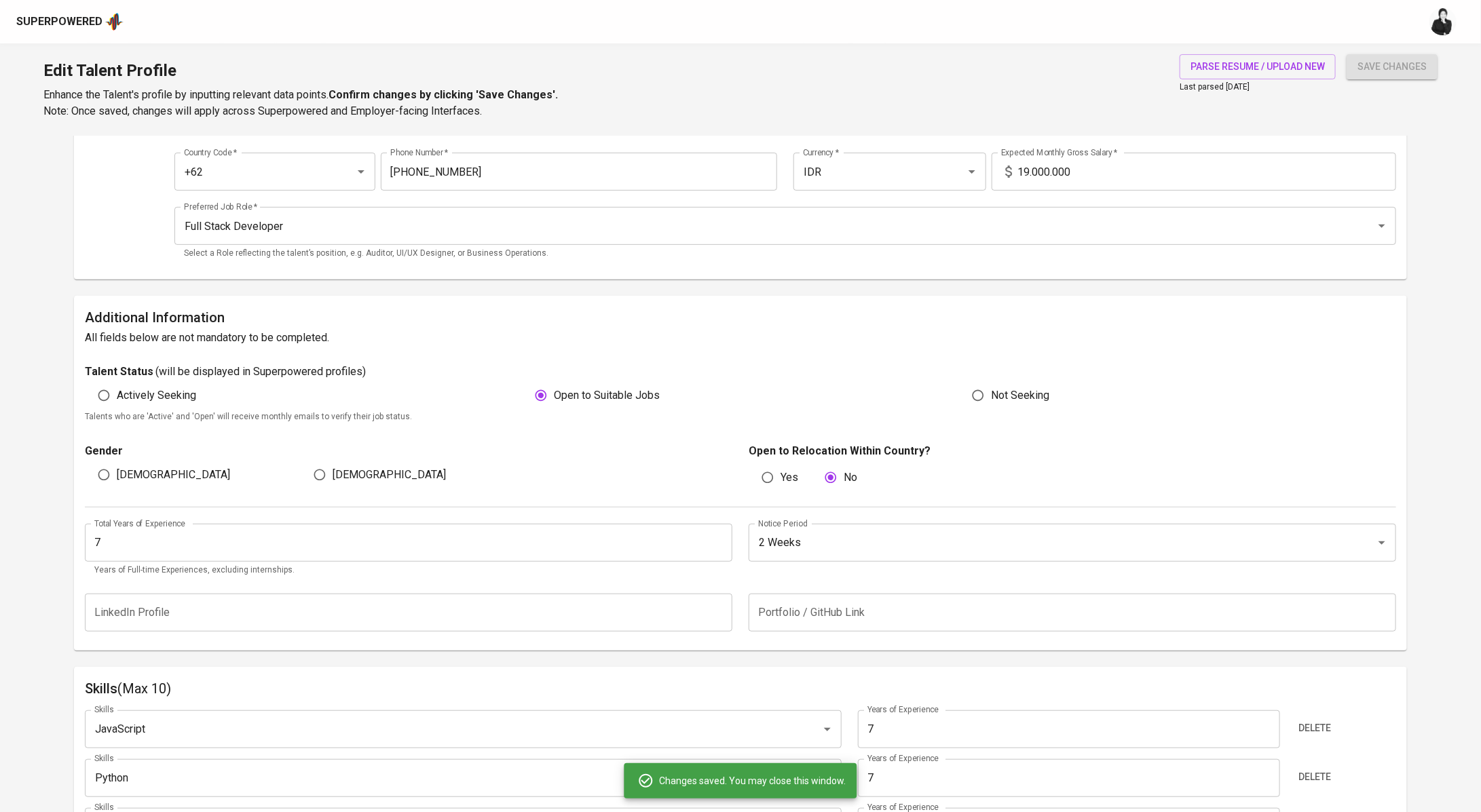
scroll to position [165, 0]
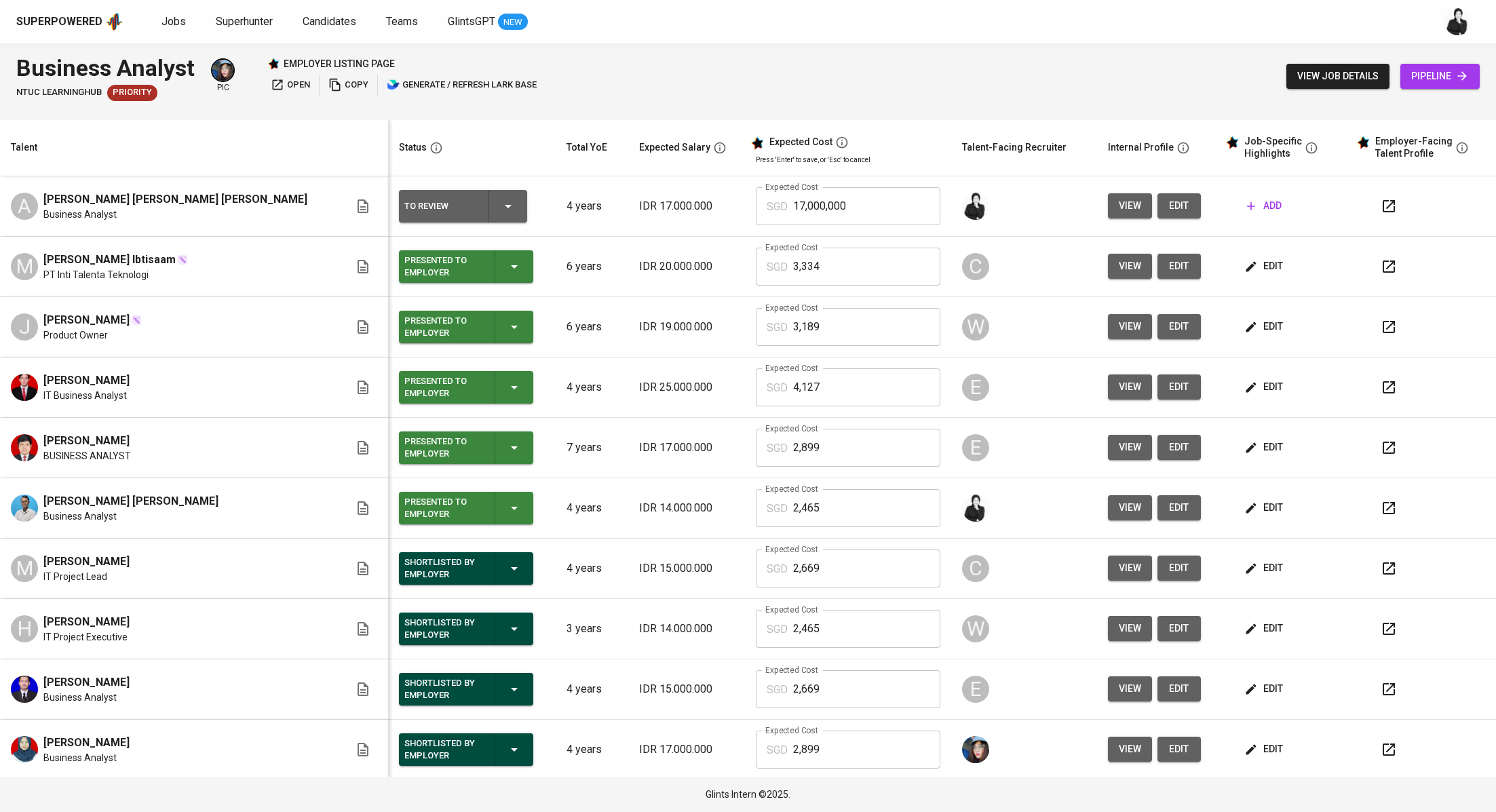
click at [1245, 209] on icon "button" at bounding box center [1252, 207] width 14 height 14
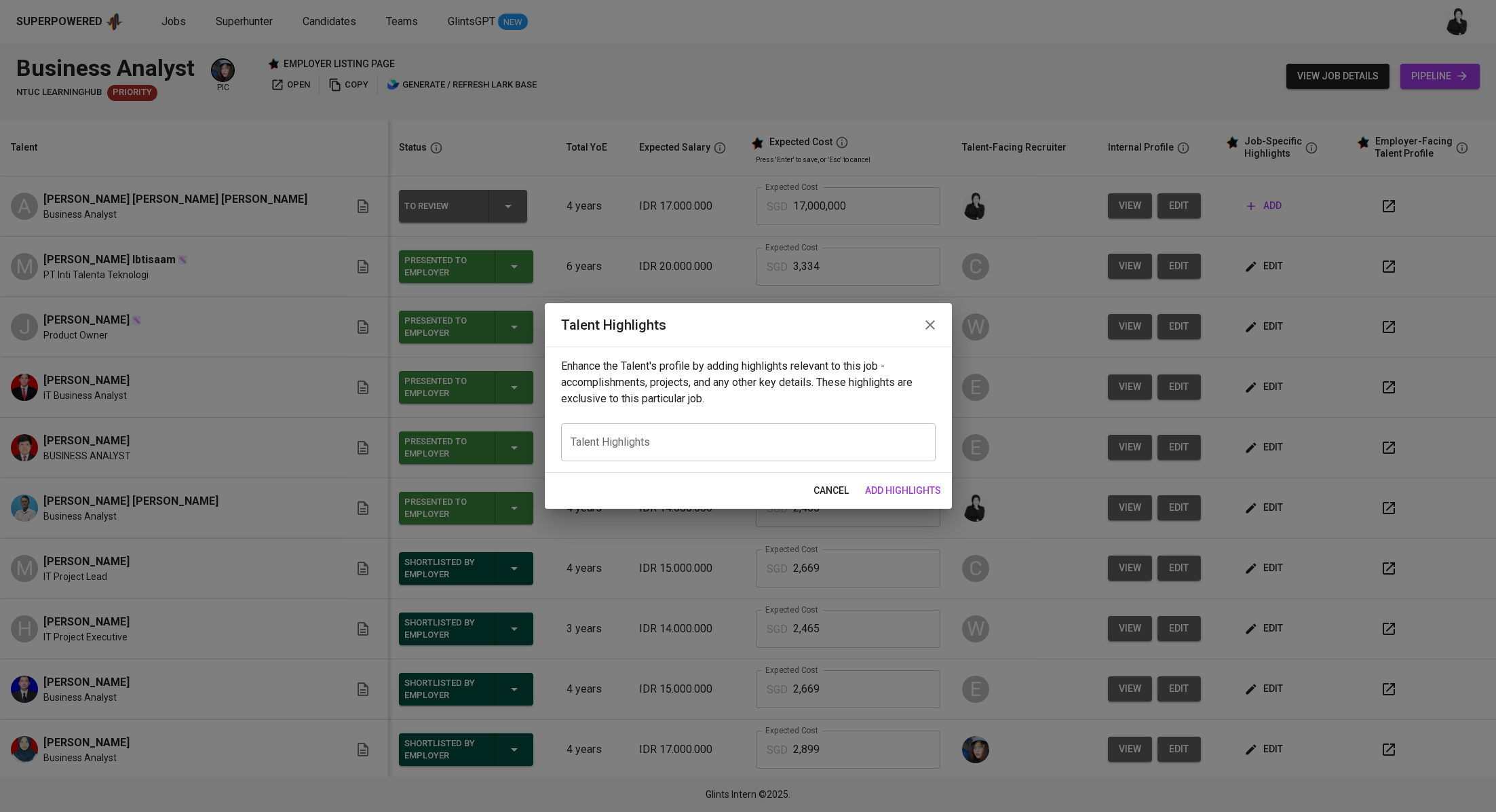
drag, startPoint x: 930, startPoint y: 330, endPoint x: 1249, endPoint y: 234, distance: 333.1
click at [929, 330] on icon "button" at bounding box center [931, 325] width 16 height 16
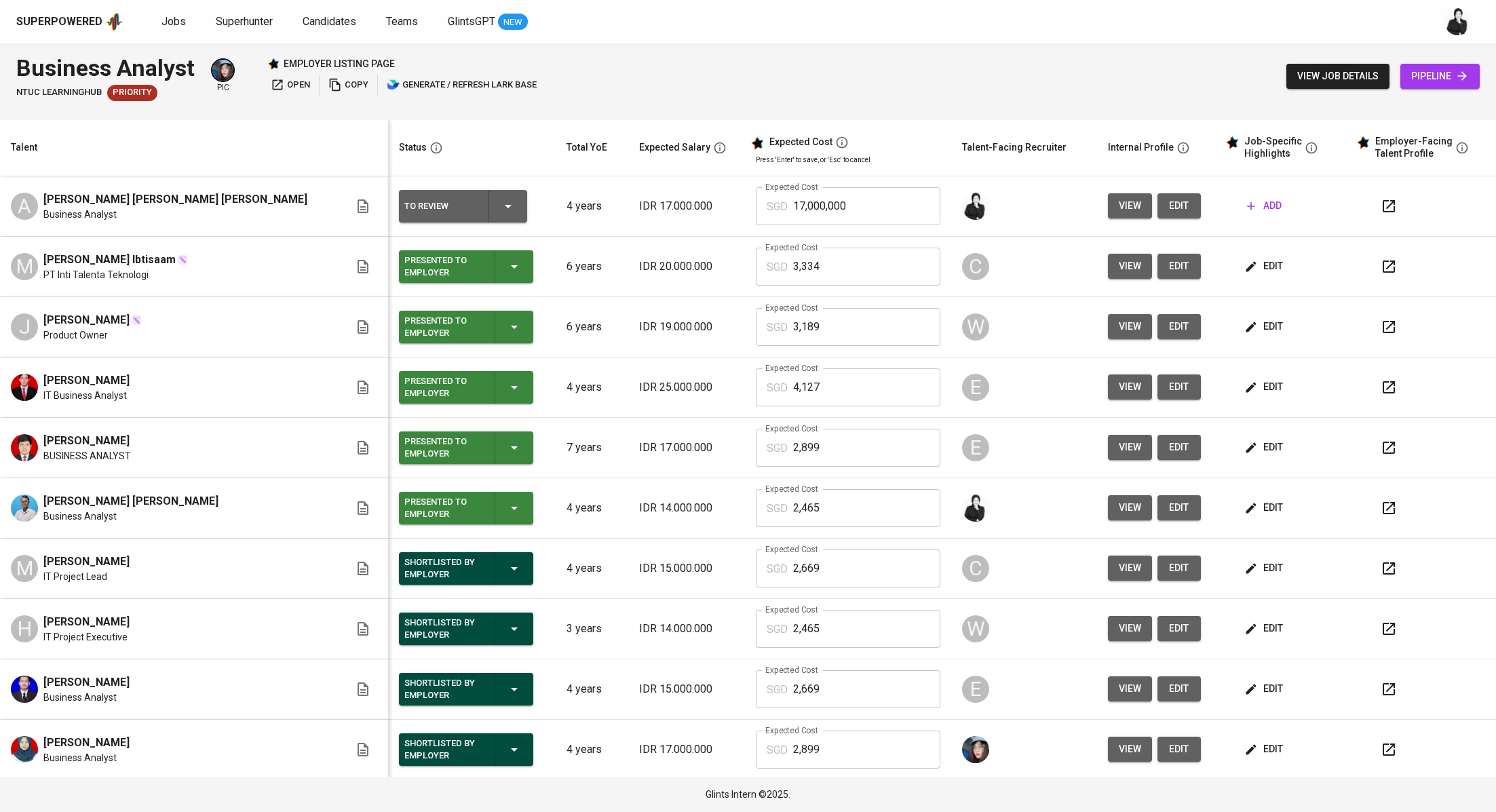
click at [1381, 207] on icon "button" at bounding box center [1389, 207] width 16 height 16
click at [1267, 207] on div "add" at bounding box center [1291, 206] width 99 height 25
click at [1247, 213] on span "add" at bounding box center [1264, 206] width 35 height 17
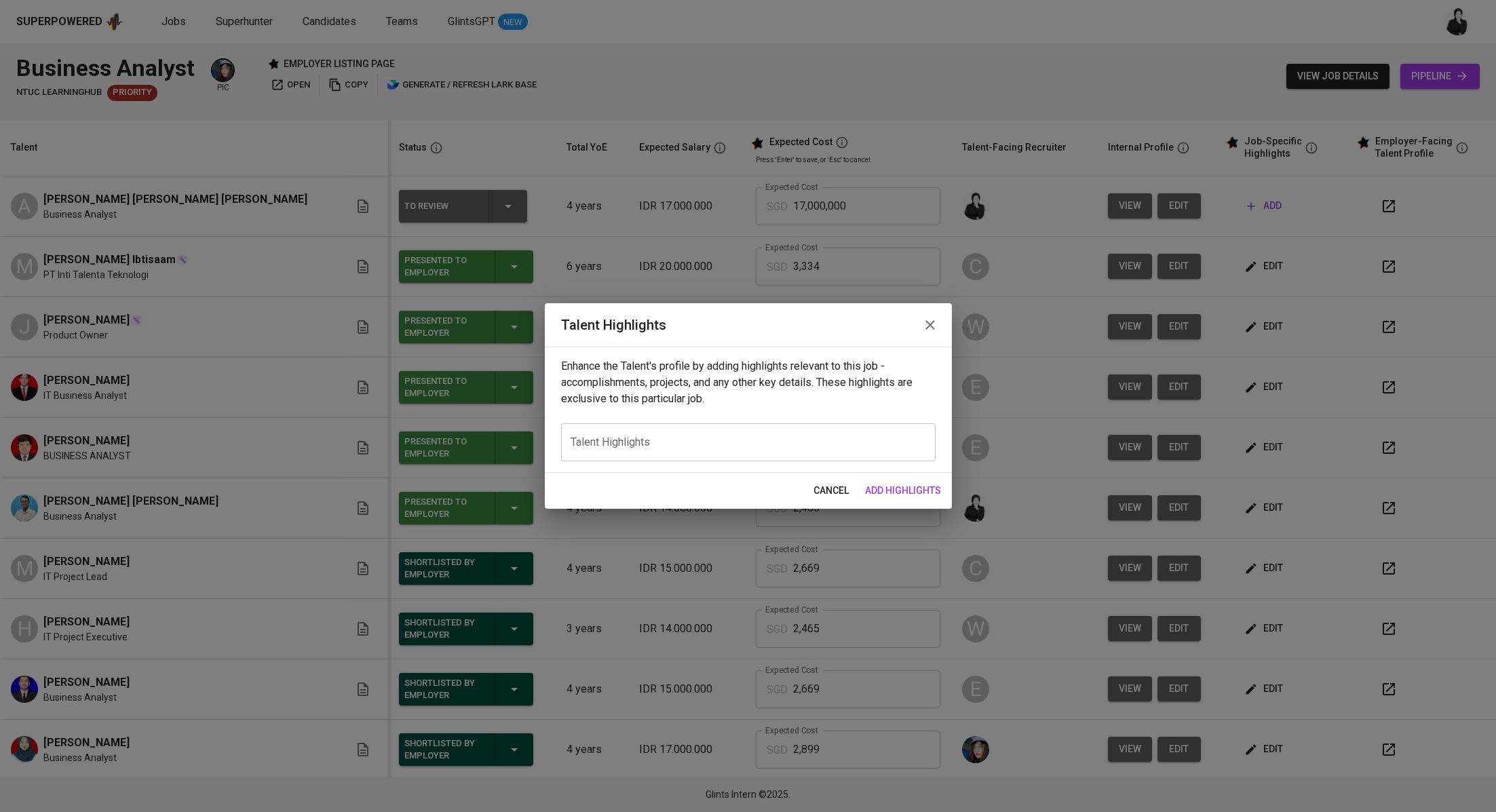
click at [738, 451] on div "x Talent Highlights" at bounding box center [748, 443] width 374 height 38
paste textarea "Lor ip — dolo’s ame consect adipisc elit **Seddoe’t inci utlabore**: --- Etdolo…"
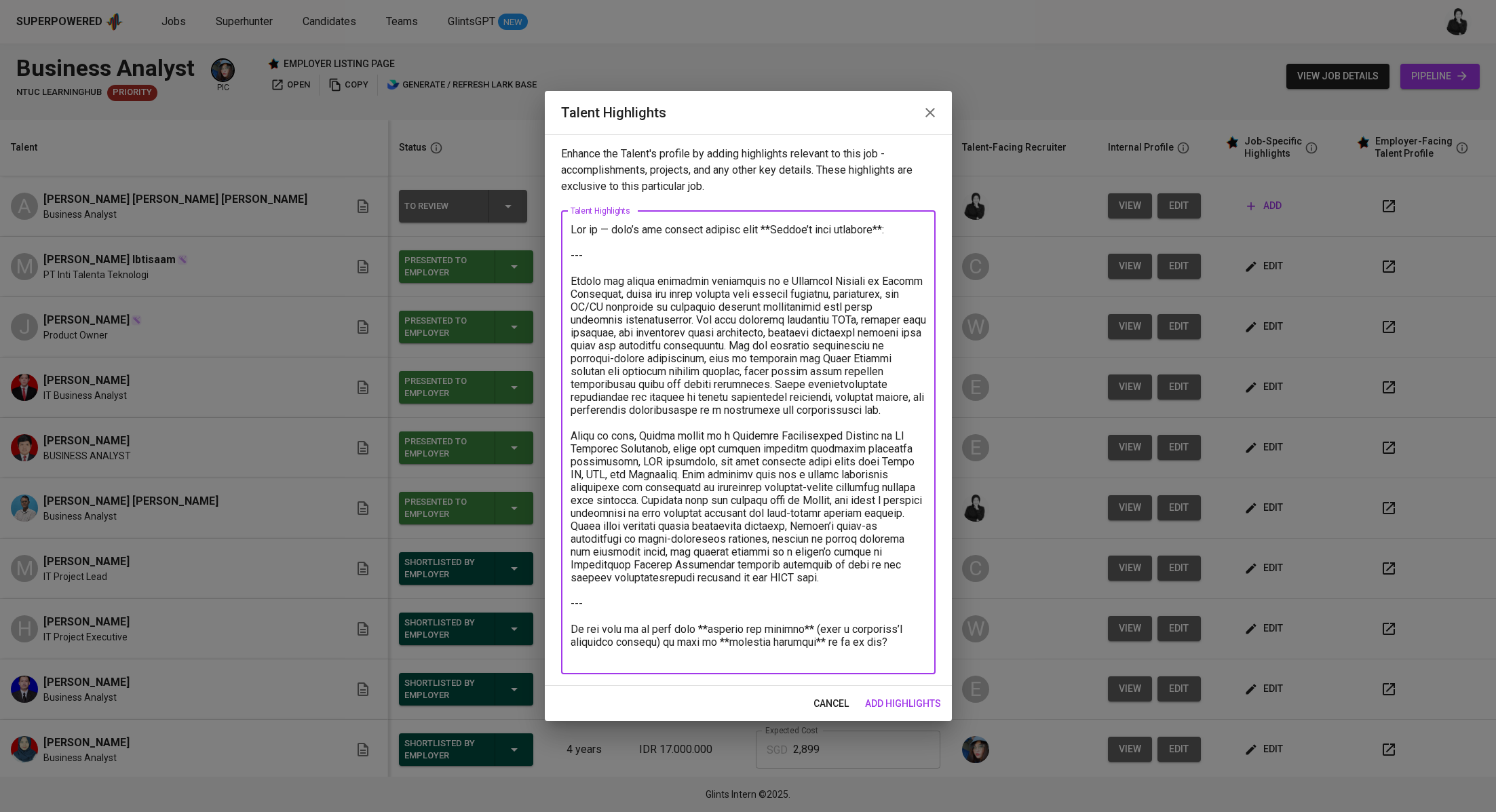
drag, startPoint x: 571, startPoint y: 283, endPoint x: 551, endPoint y: 228, distance: 58.5
click at [551, 228] on div "Enhance the Talent's profile by adding highlights relevant to this job - accomp…" at bounding box center [748, 410] width 407 height 551
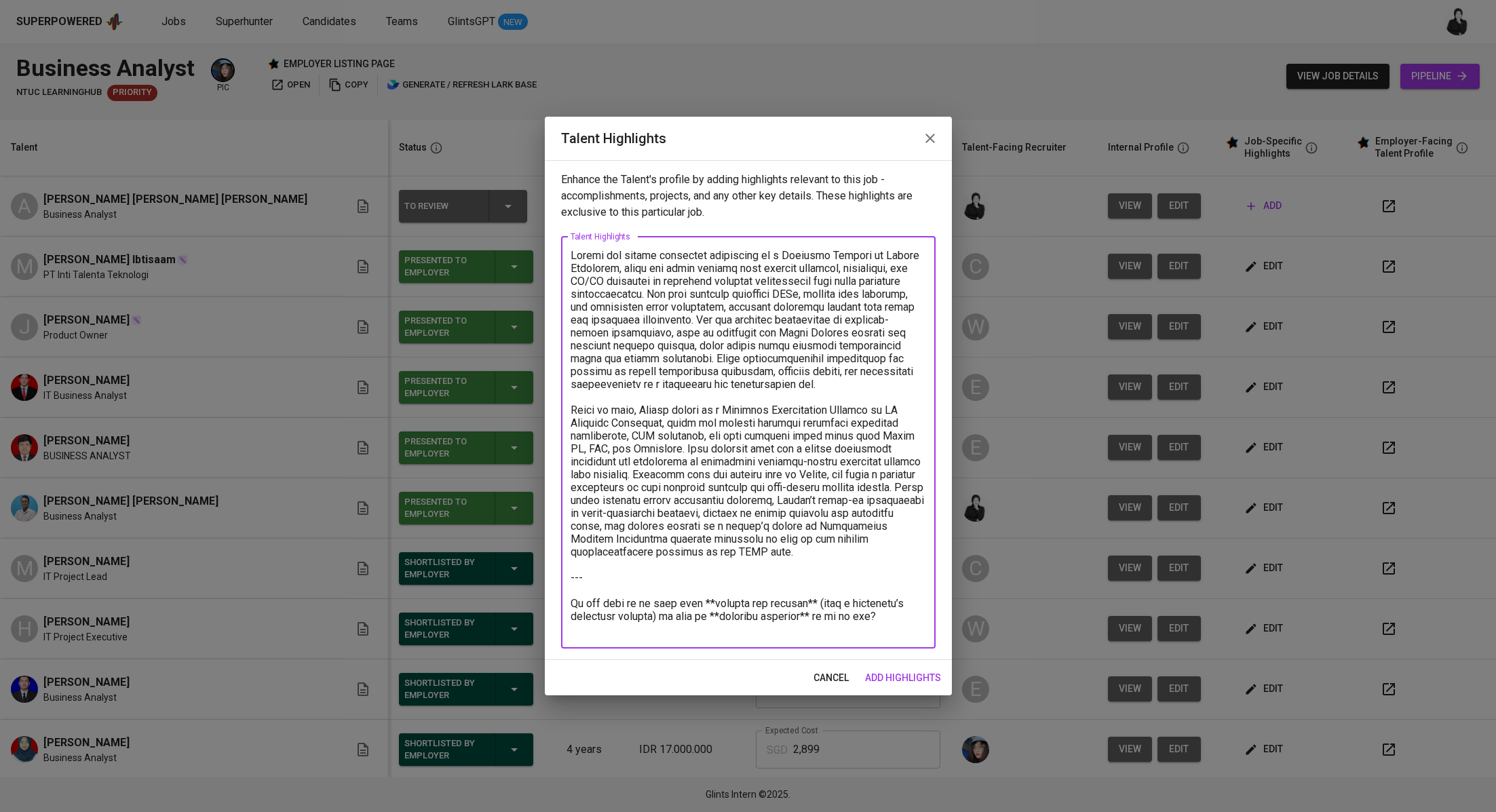
drag, startPoint x: 843, startPoint y: 581, endPoint x: 905, endPoint y: 641, distance: 86.3
click at [899, 659] on div "Enhance the Talent's profile by adding highlights relevant to this job - accomp…" at bounding box center [748, 410] width 407 height 500
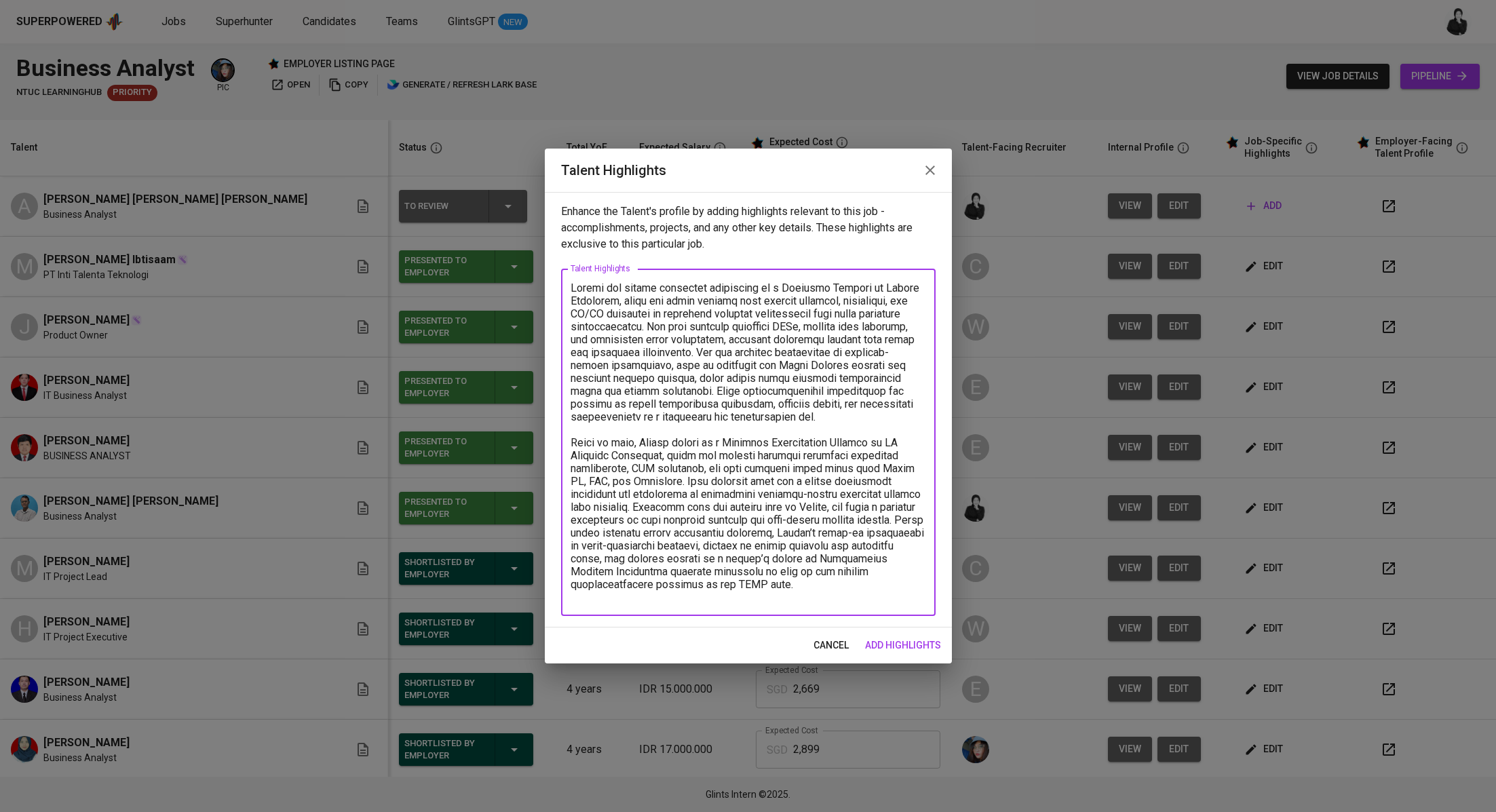
paste textarea "such as sprint planning, backlog grooming, and retrospectives. With over four y…"
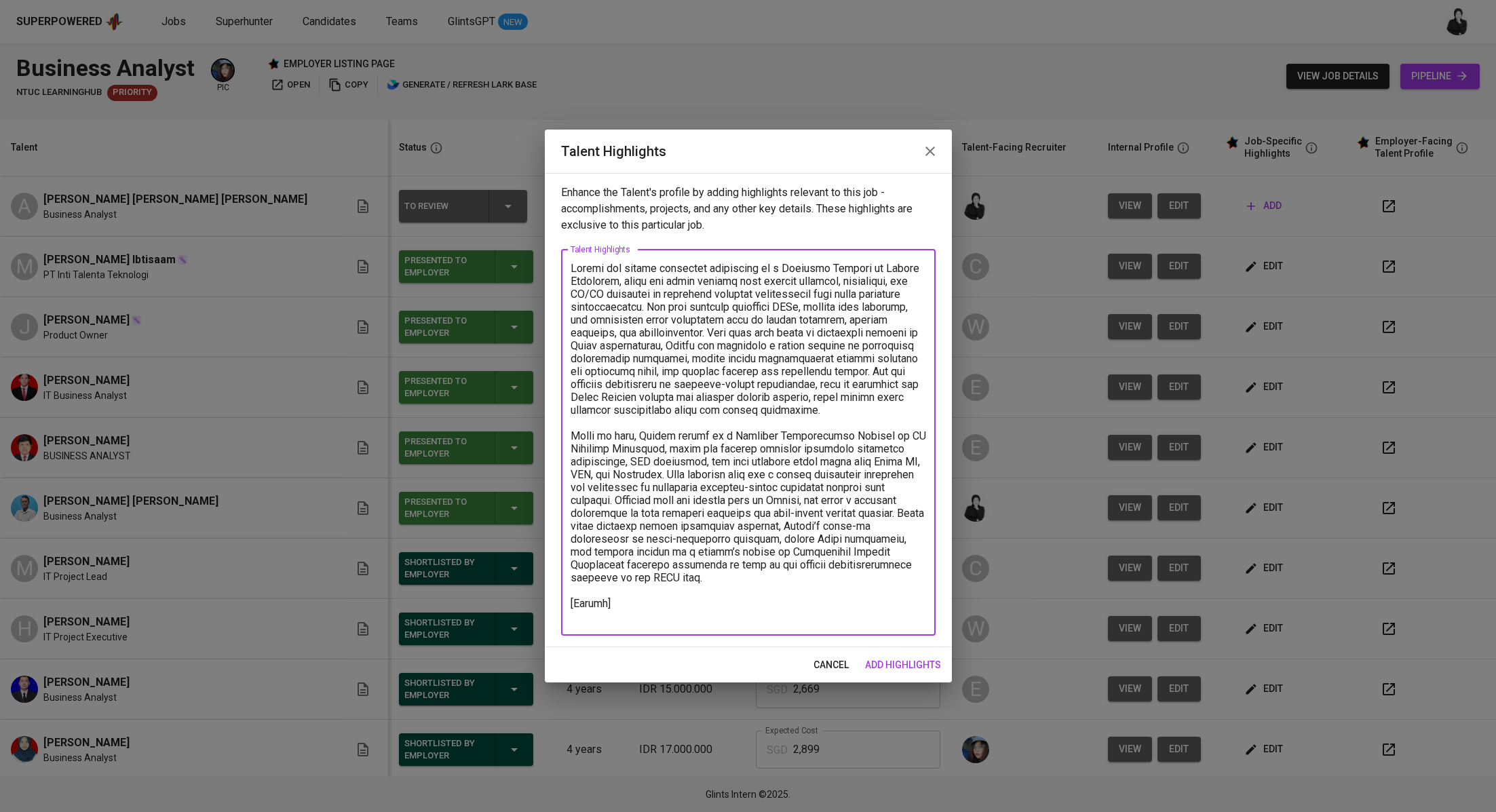
paste textarea "[URL][DOMAIN_NAME]"
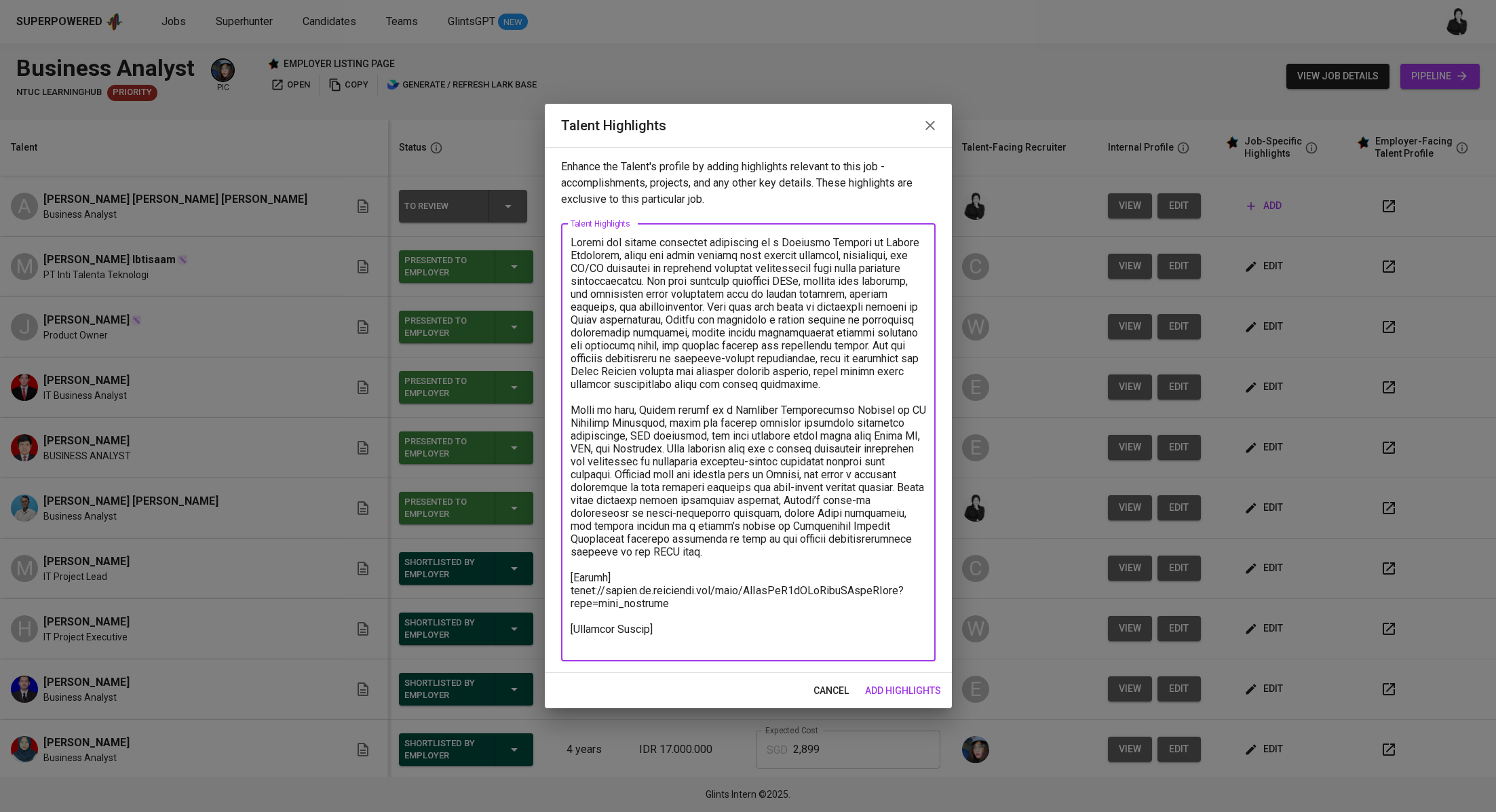
paste textarea ""Total Monthly Salary 2884.40 SGD Recruitment Service 317.44 SGD Talent Salary …"
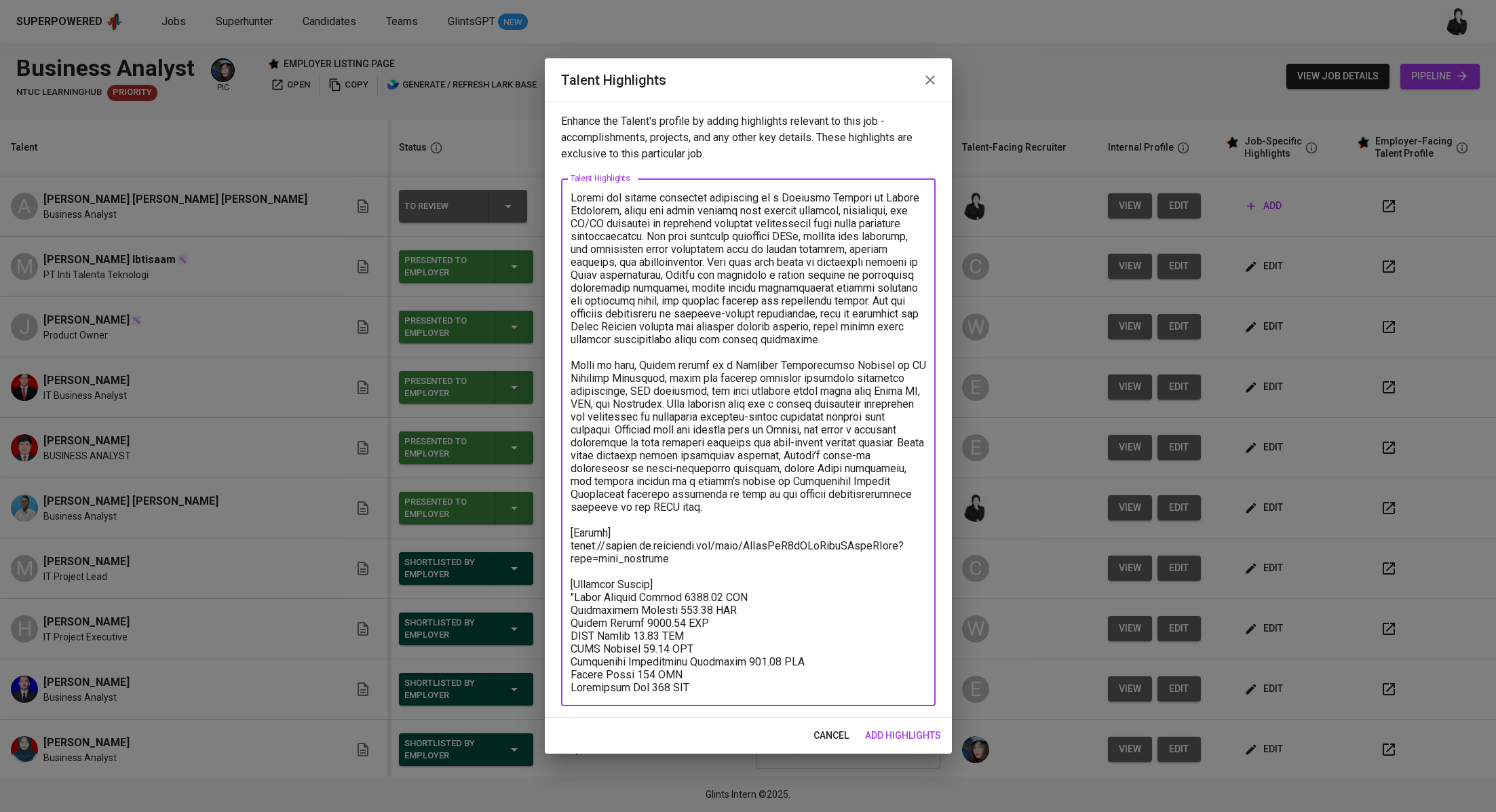
click at [578, 597] on textarea at bounding box center [749, 443] width 356 height 503
click at [710, 694] on div "x Talent Highlights" at bounding box center [748, 442] width 374 height 527
click at [710, 682] on textarea "To enrich screen reader interactions, please activate Accessibility in Grammarl…" at bounding box center [749, 443] width 356 height 503
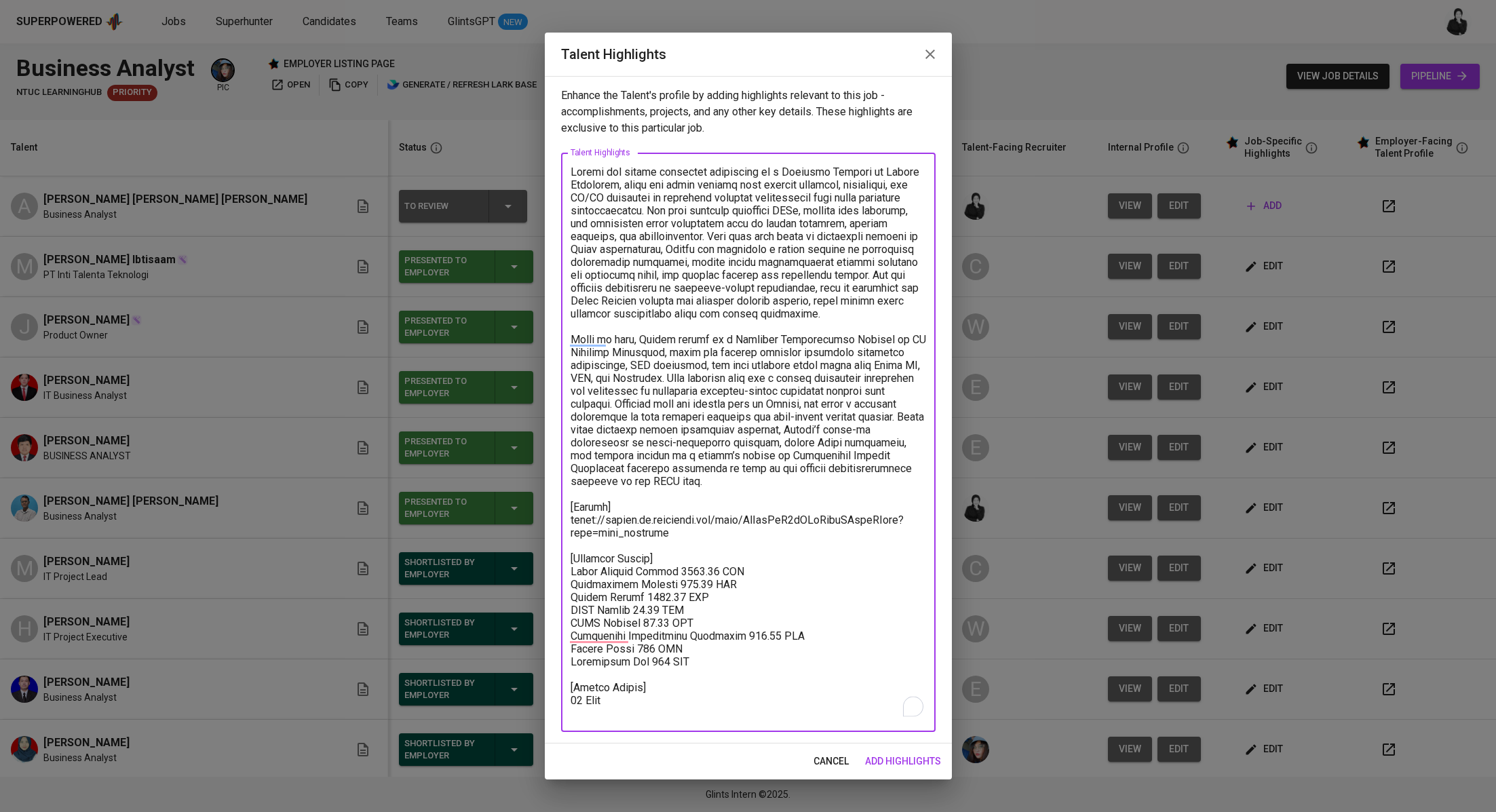
click at [693, 694] on textarea "To enrich screen reader interactions, please activate Accessibility in Grammarl…" at bounding box center [749, 443] width 356 height 554
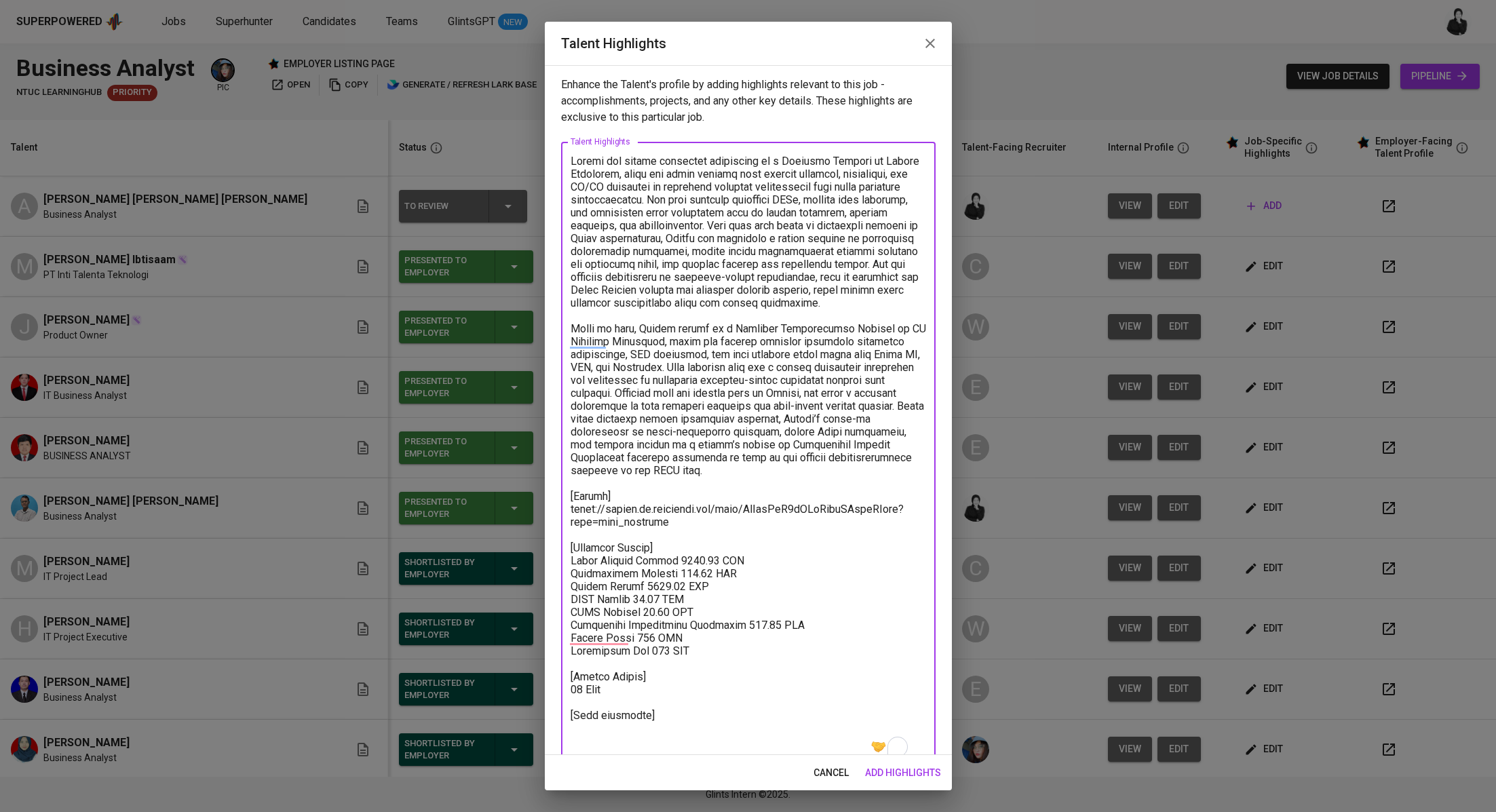
paste textarea "https://glints.sg.larksuite.com/minutes/obsgrr1er26zvaj5a1a2x743?from=from_copy…"
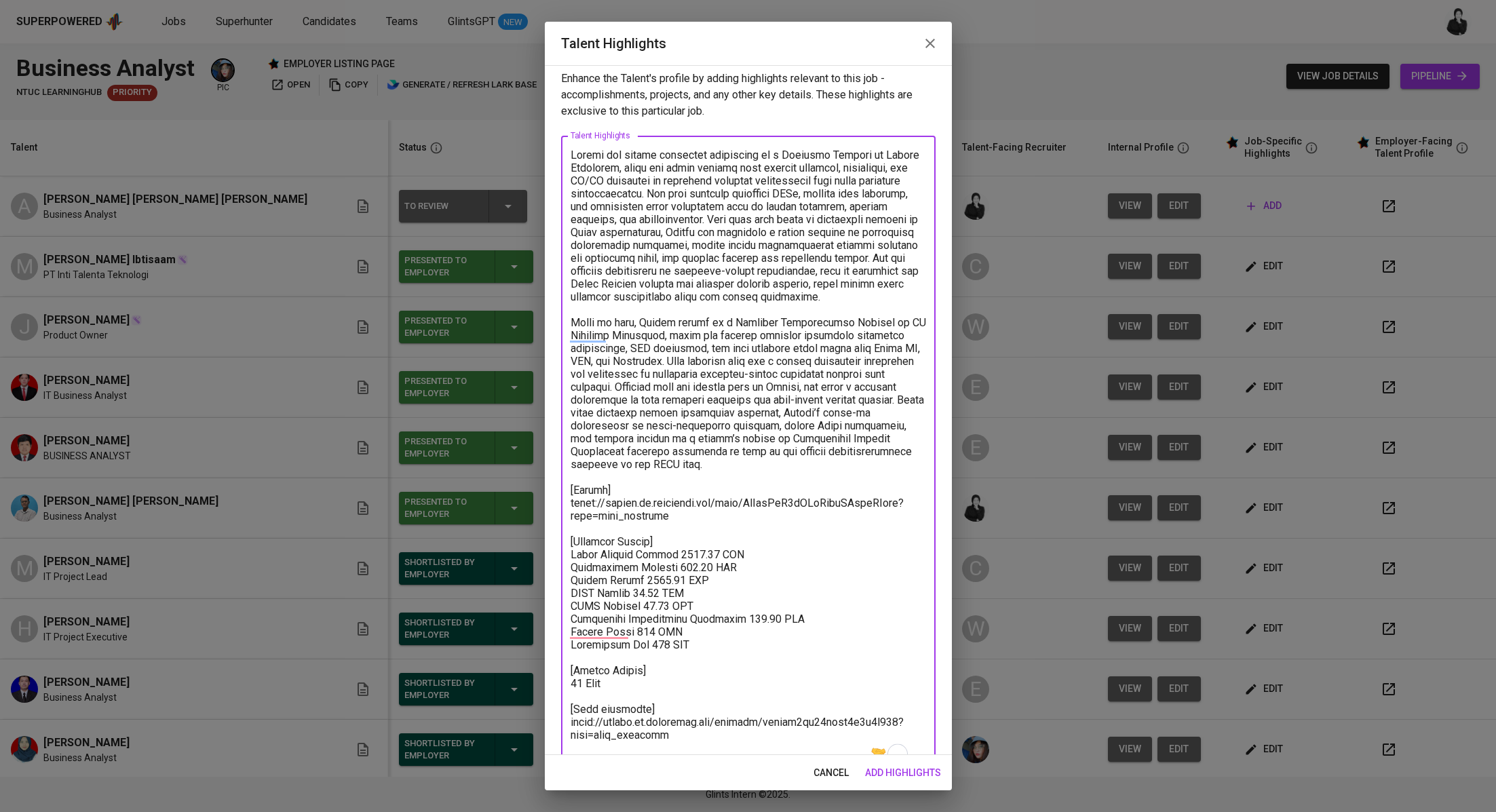
scroll to position [42, 0]
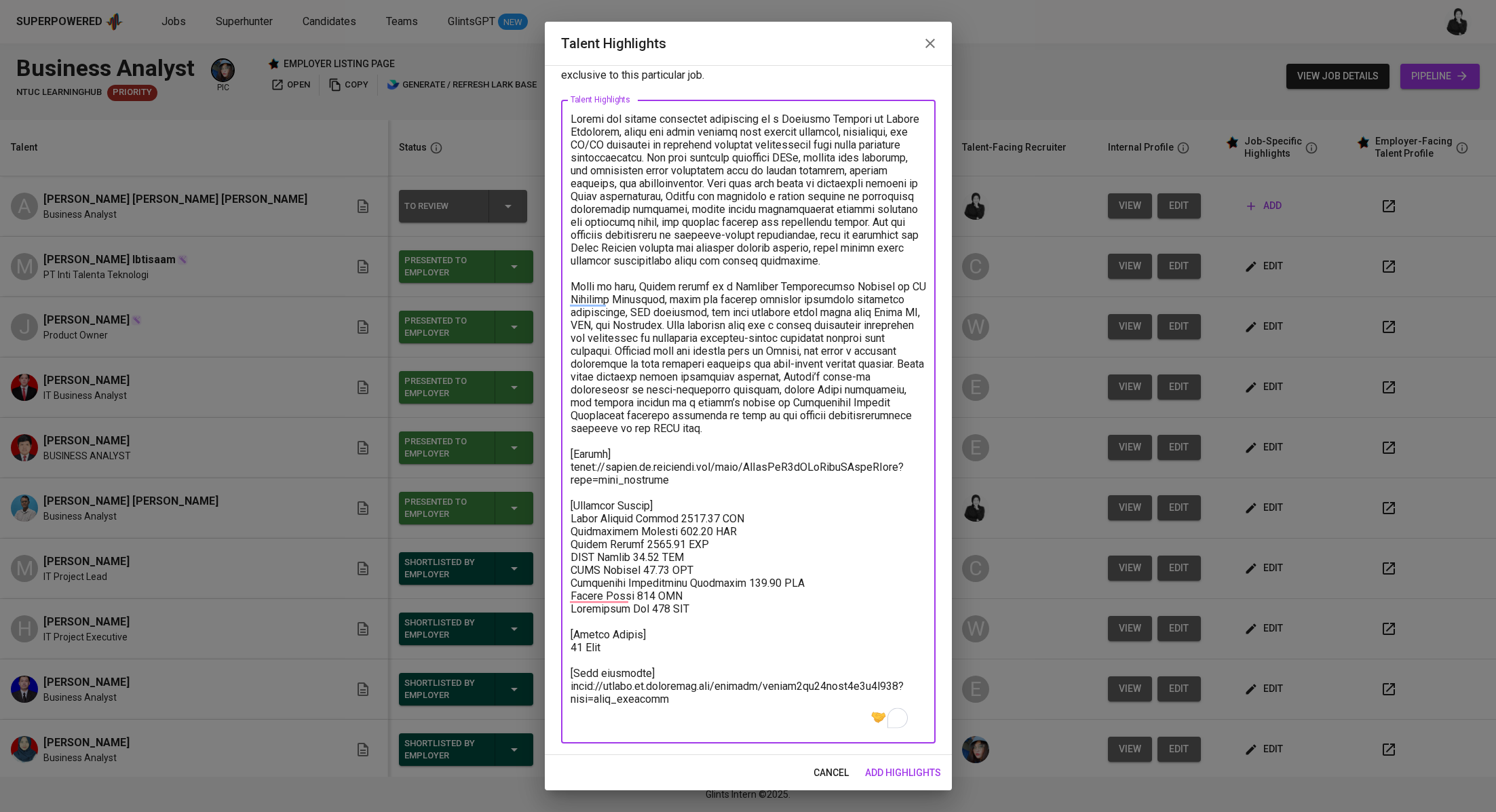
type textarea "Audrey has gained practical experience as a Business Analyst at Blibli Indonesi…"
click at [901, 770] on span "add highlights" at bounding box center [903, 772] width 76 height 17
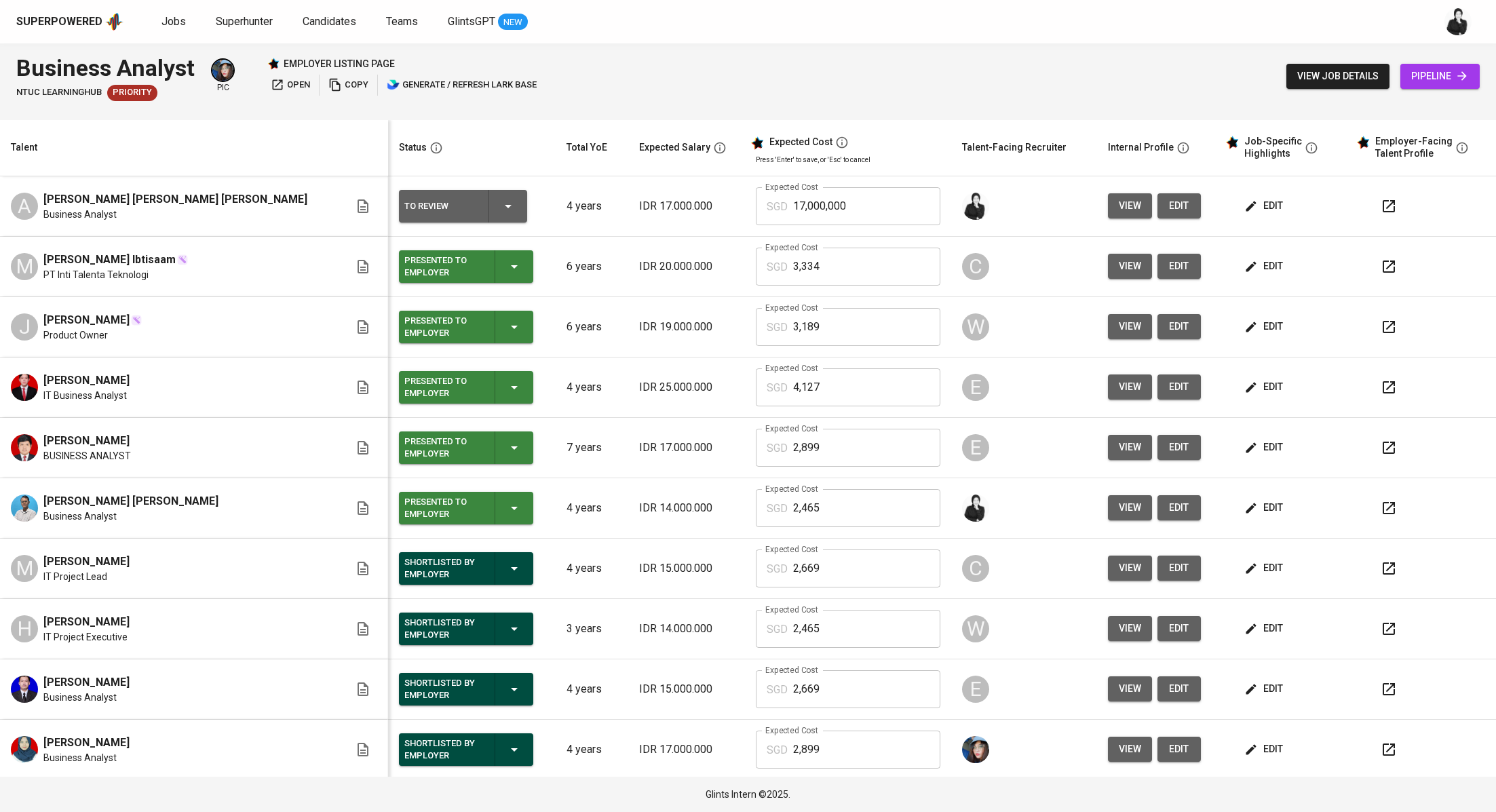
click at [1254, 207] on span "edit" at bounding box center [1265, 206] width 36 height 17
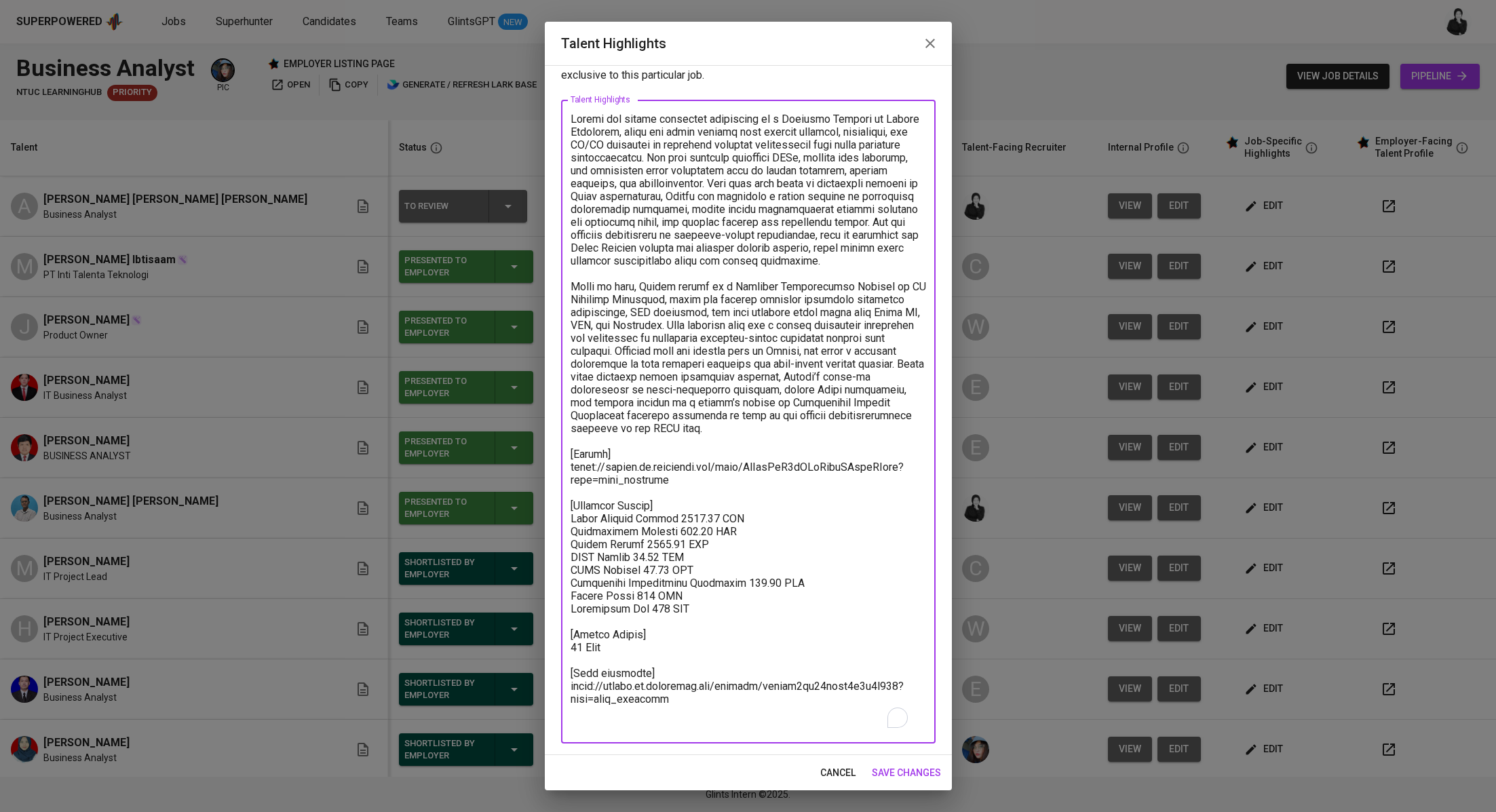
drag, startPoint x: 709, startPoint y: 529, endPoint x: 674, endPoint y: 529, distance: 35.0
click at [674, 529] on textarea "To enrich screen reader interactions, please activate Accessibility in Grammarl…" at bounding box center [749, 422] width 356 height 618
click at [688, 532] on textarea "To enrich screen reader interactions, please activate Accessibility in Grammarl…" at bounding box center [749, 422] width 356 height 618
drag, startPoint x: 694, startPoint y: 532, endPoint x: 672, endPoint y: 532, distance: 22.0
click at [672, 532] on textarea "To enrich screen reader interactions, please activate Accessibility in Grammarl…" at bounding box center [749, 422] width 356 height 618
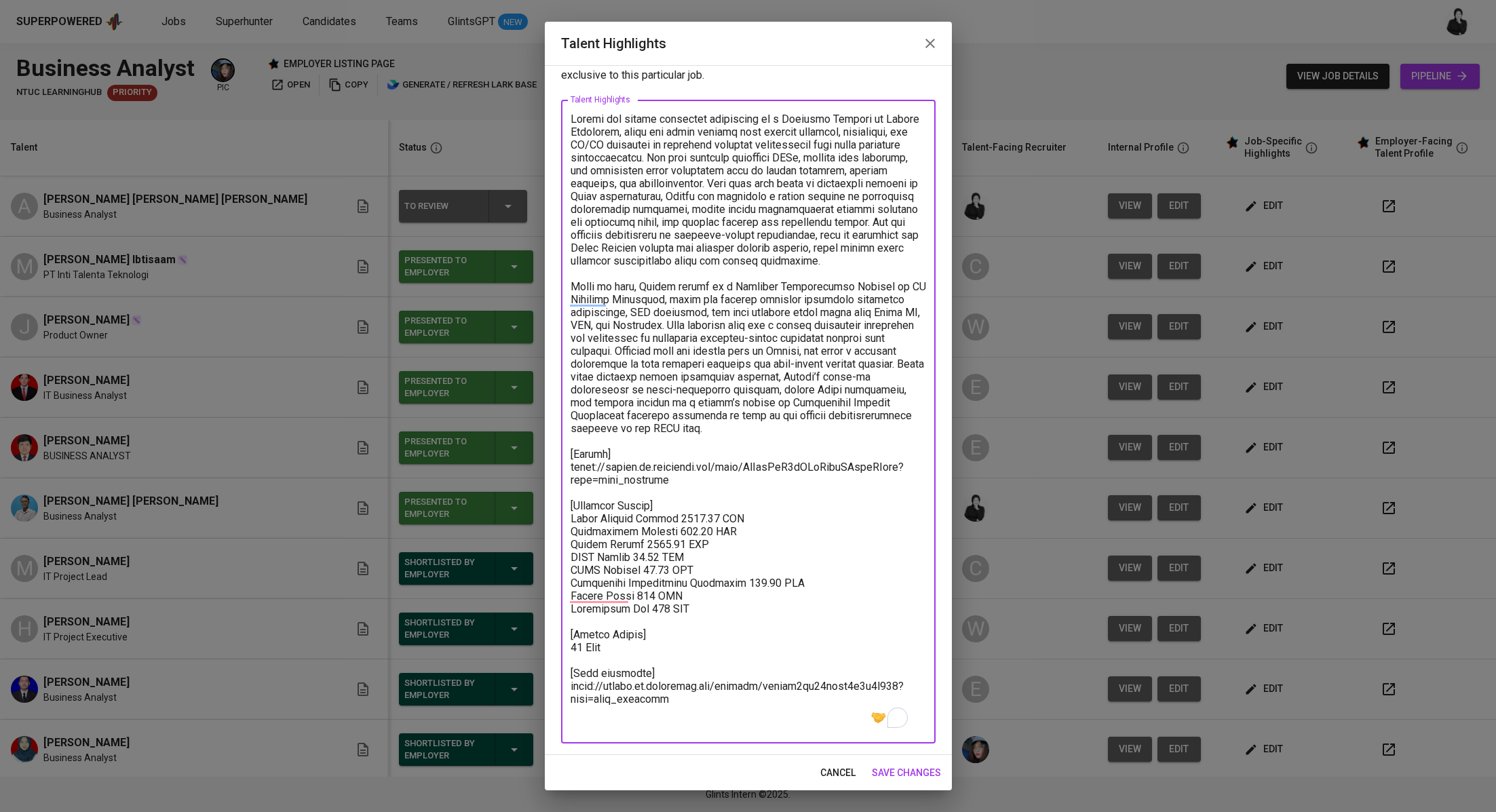
click at [927, 51] on icon "button" at bounding box center [931, 44] width 16 height 16
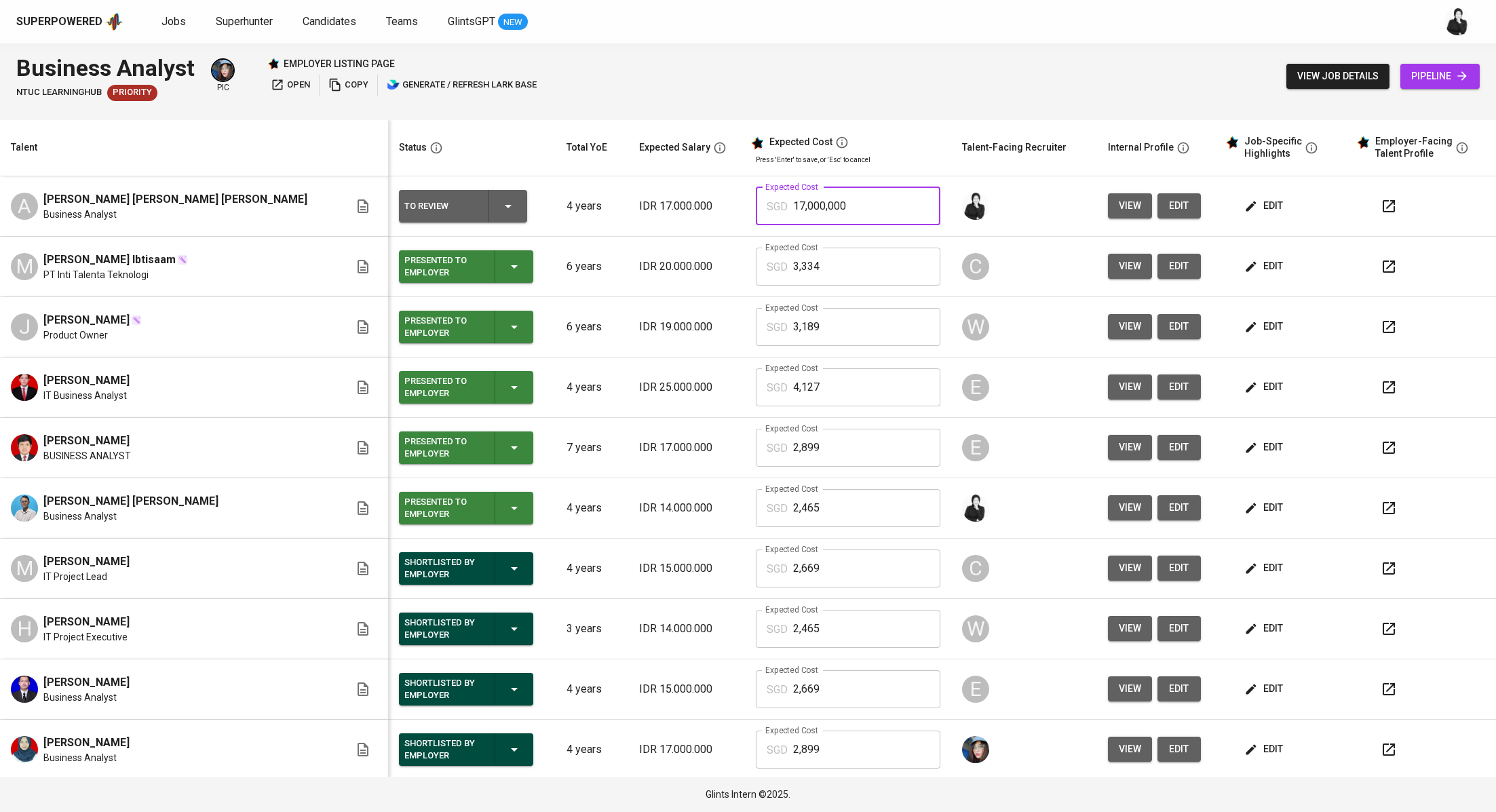
drag, startPoint x: 818, startPoint y: 201, endPoint x: 715, endPoint y: 201, distance: 103.0
click at [745, 201] on td "Expected Cost SGD 17,000,000 Expected Cost" at bounding box center [848, 207] width 206 height 60
paste input "2,884"
type input "2,884"
click at [998, 214] on div at bounding box center [1024, 207] width 123 height 33
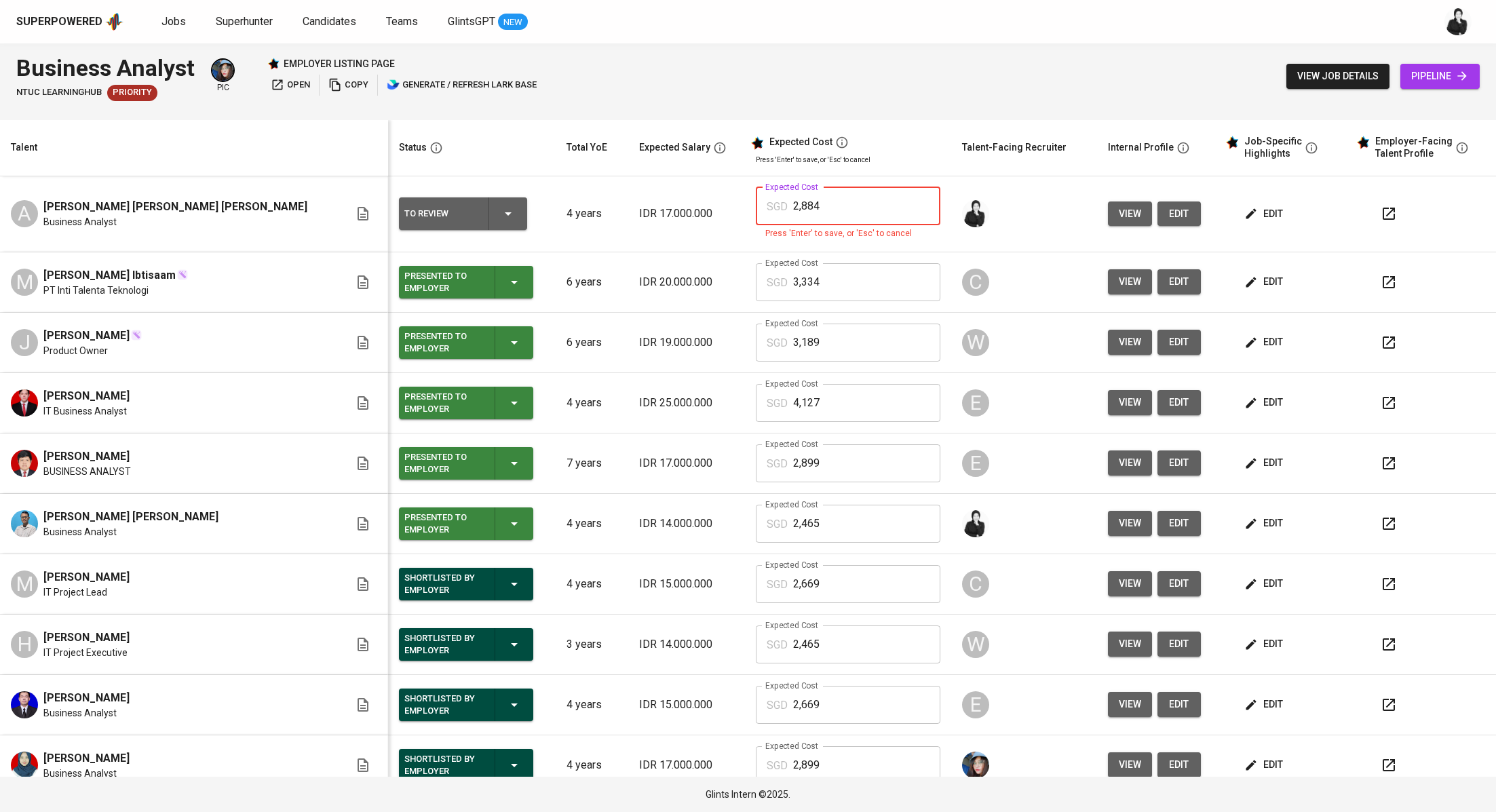
click at [810, 201] on input "2,884" at bounding box center [866, 207] width 147 height 38
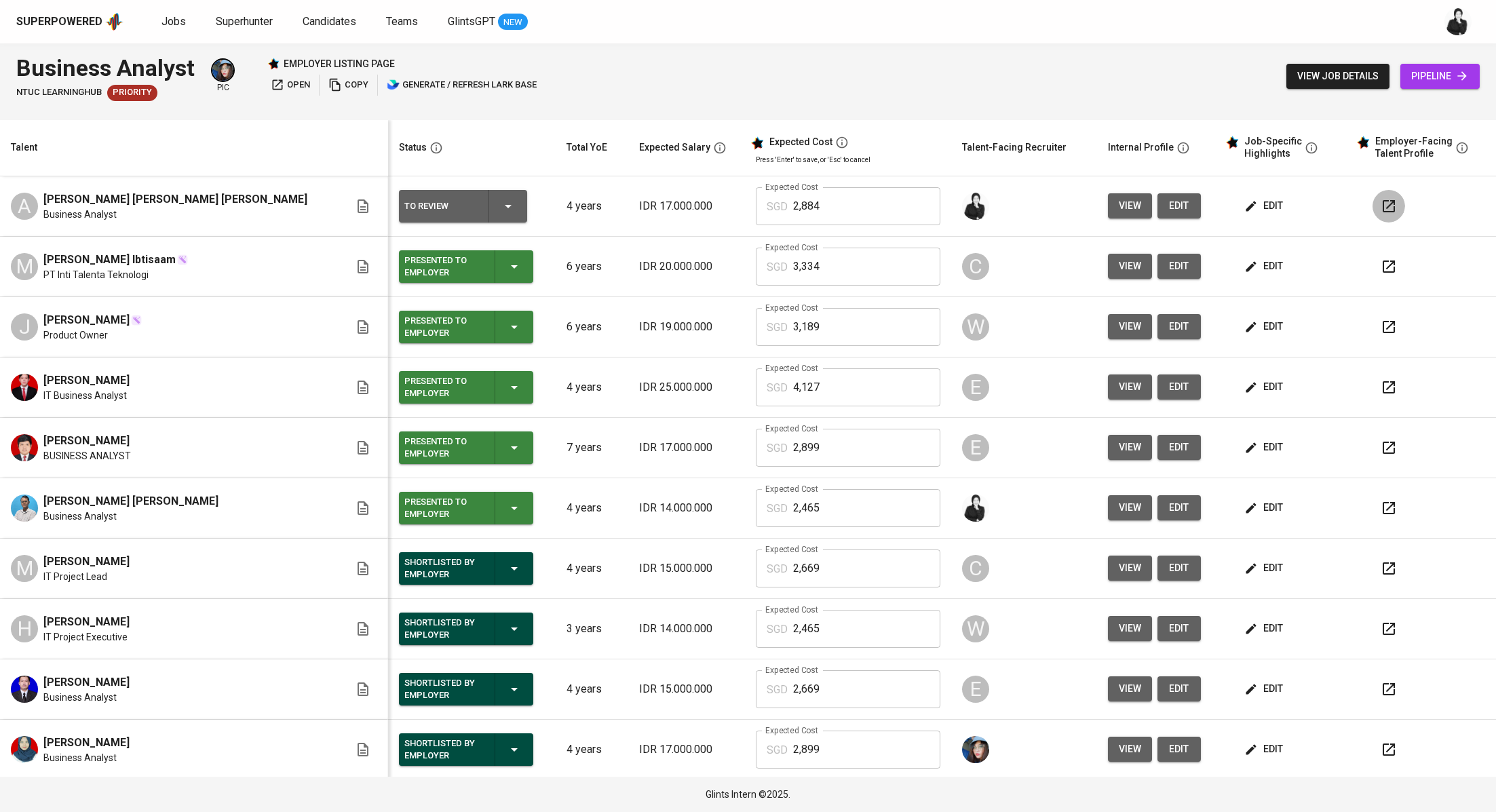
click at [1381, 205] on icon "button" at bounding box center [1389, 207] width 16 height 16
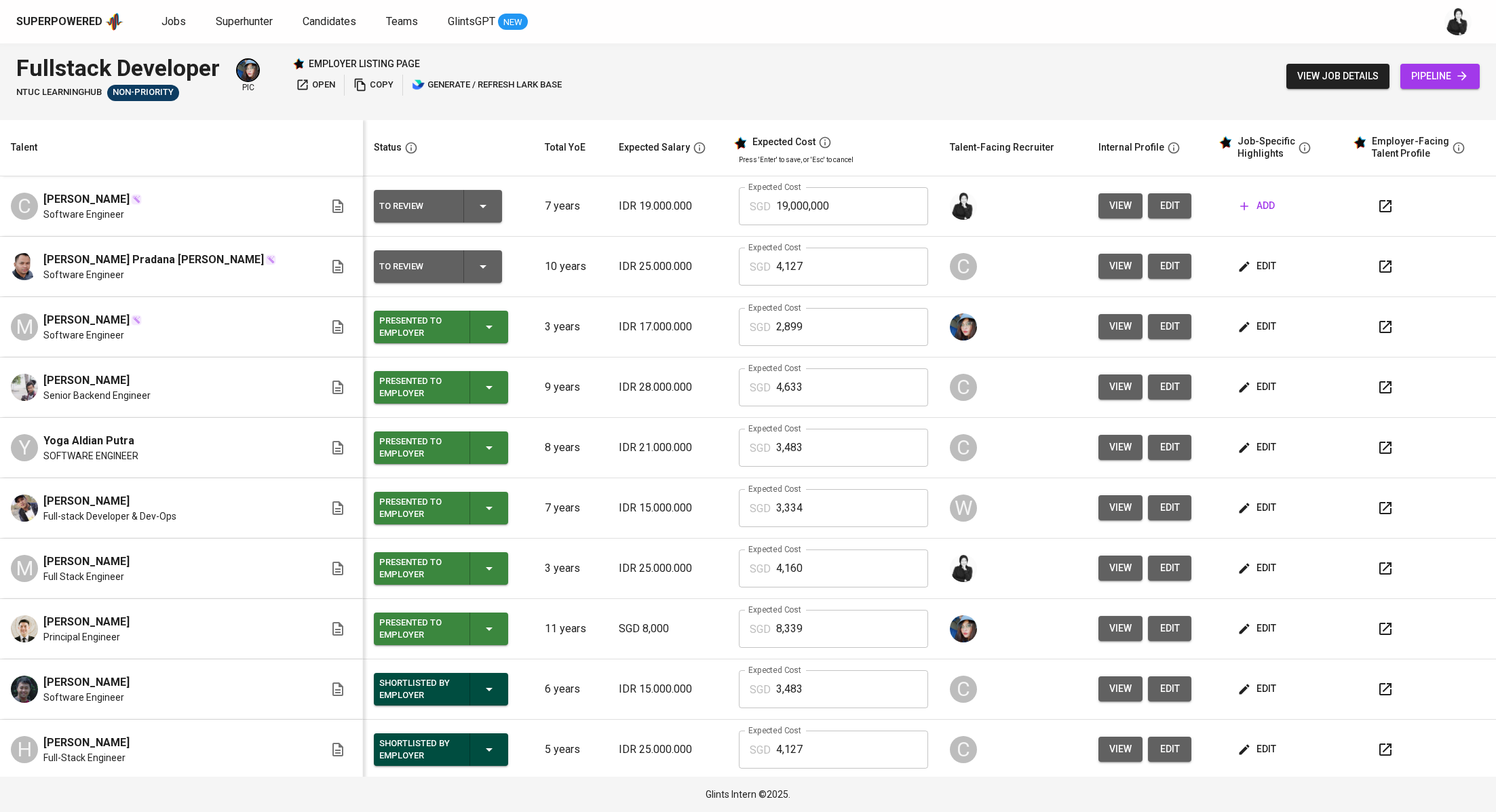
click at [1378, 210] on icon "button" at bounding box center [1386, 207] width 16 height 16
click at [1238, 207] on icon "button" at bounding box center [1245, 207] width 14 height 14
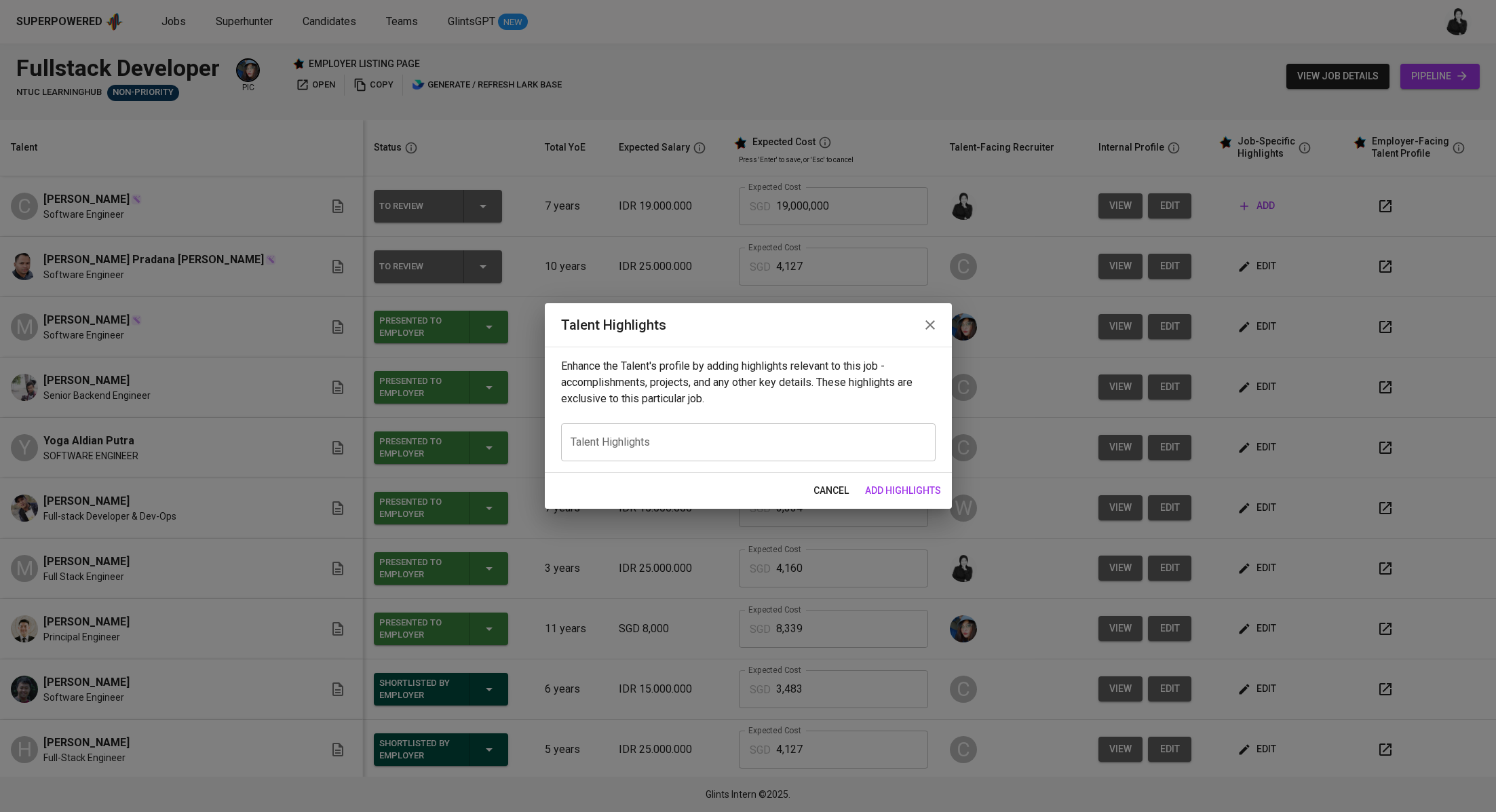
click at [783, 430] on div "x Talent Highlights" at bounding box center [748, 443] width 374 height 38
paste textarea "Lore’i d sitam co adi elitsed, doeiusmo temporinci utlaboreetd mag **Aliqua** e…"
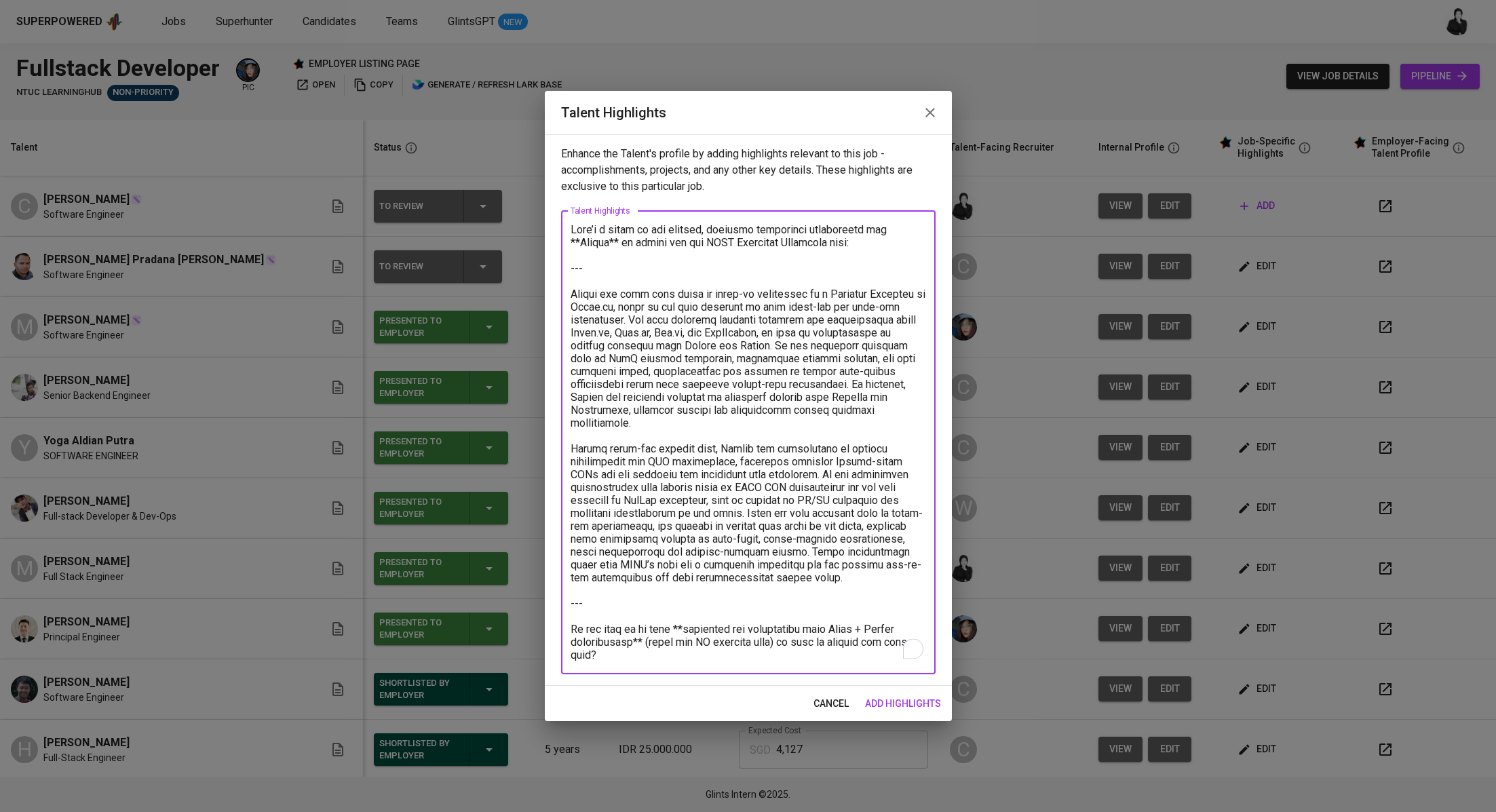
drag, startPoint x: 573, startPoint y: 296, endPoint x: 536, endPoint y: 222, distance: 82.7
click at [536, 222] on div "Talent Highlights Enhance the Talent's profile by adding highlights relevant to…" at bounding box center [748, 406] width 1496 height 812
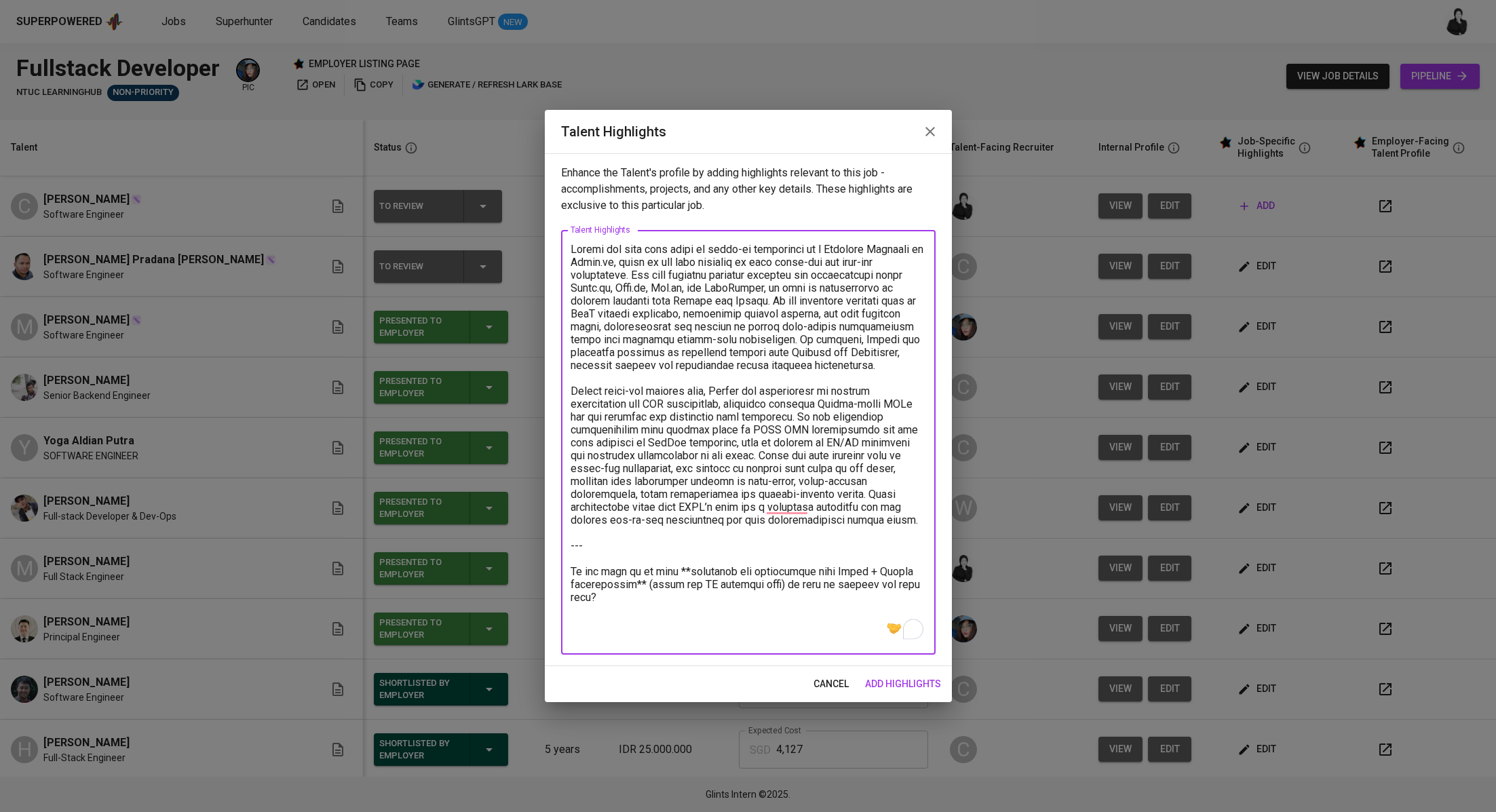
drag, startPoint x: 669, startPoint y: 249, endPoint x: 725, endPoint y: 238, distance: 57.1
click at [652, 246] on textarea "To enrich screen reader interactions, please activate Accessibility in Grammarl…" at bounding box center [749, 443] width 356 height 400
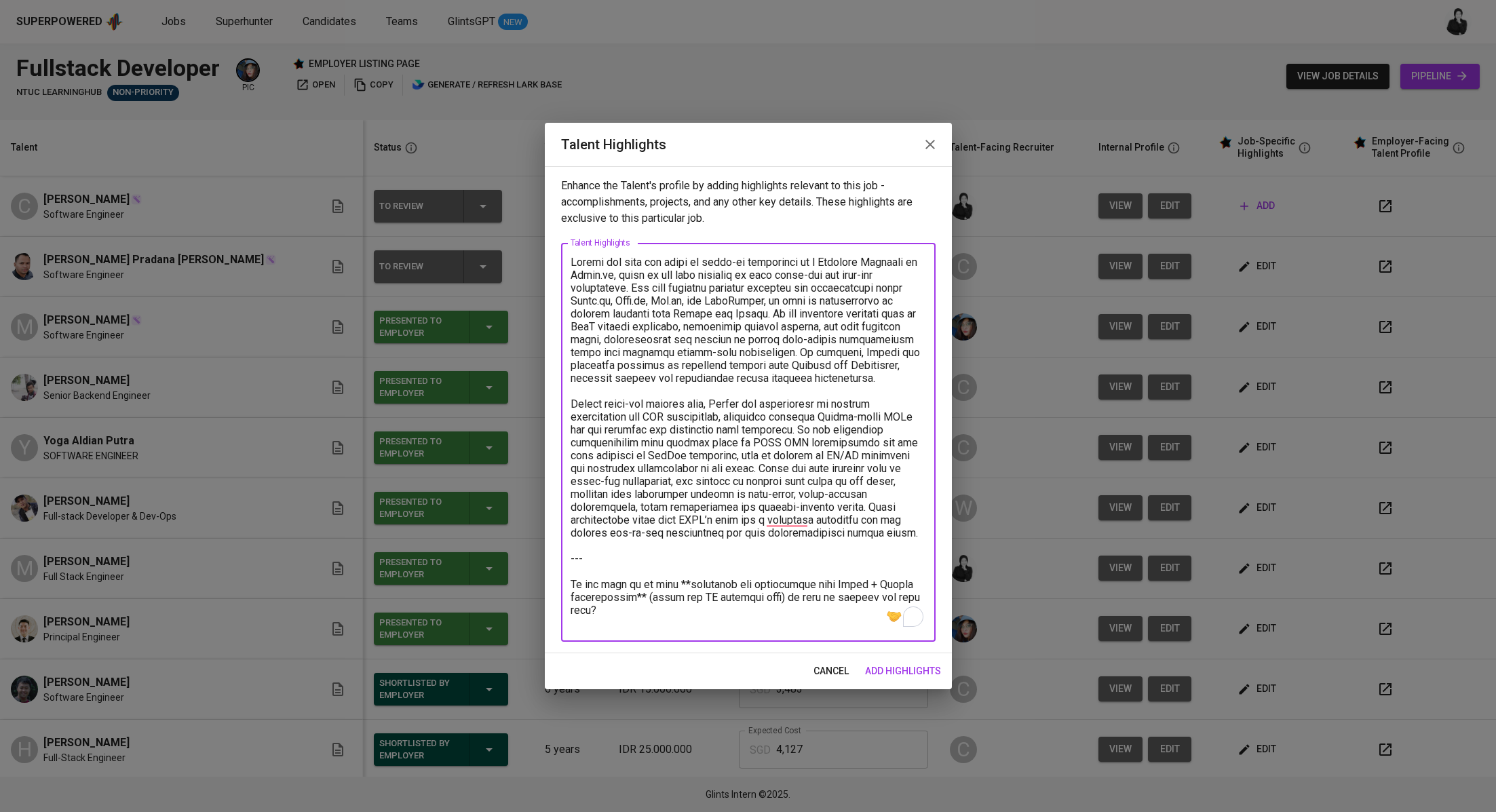
drag, startPoint x: 922, startPoint y: 536, endPoint x: 929, endPoint y: 603, distance: 67.4
click at [929, 603] on div "x Talent Highlights" at bounding box center [748, 442] width 374 height 399
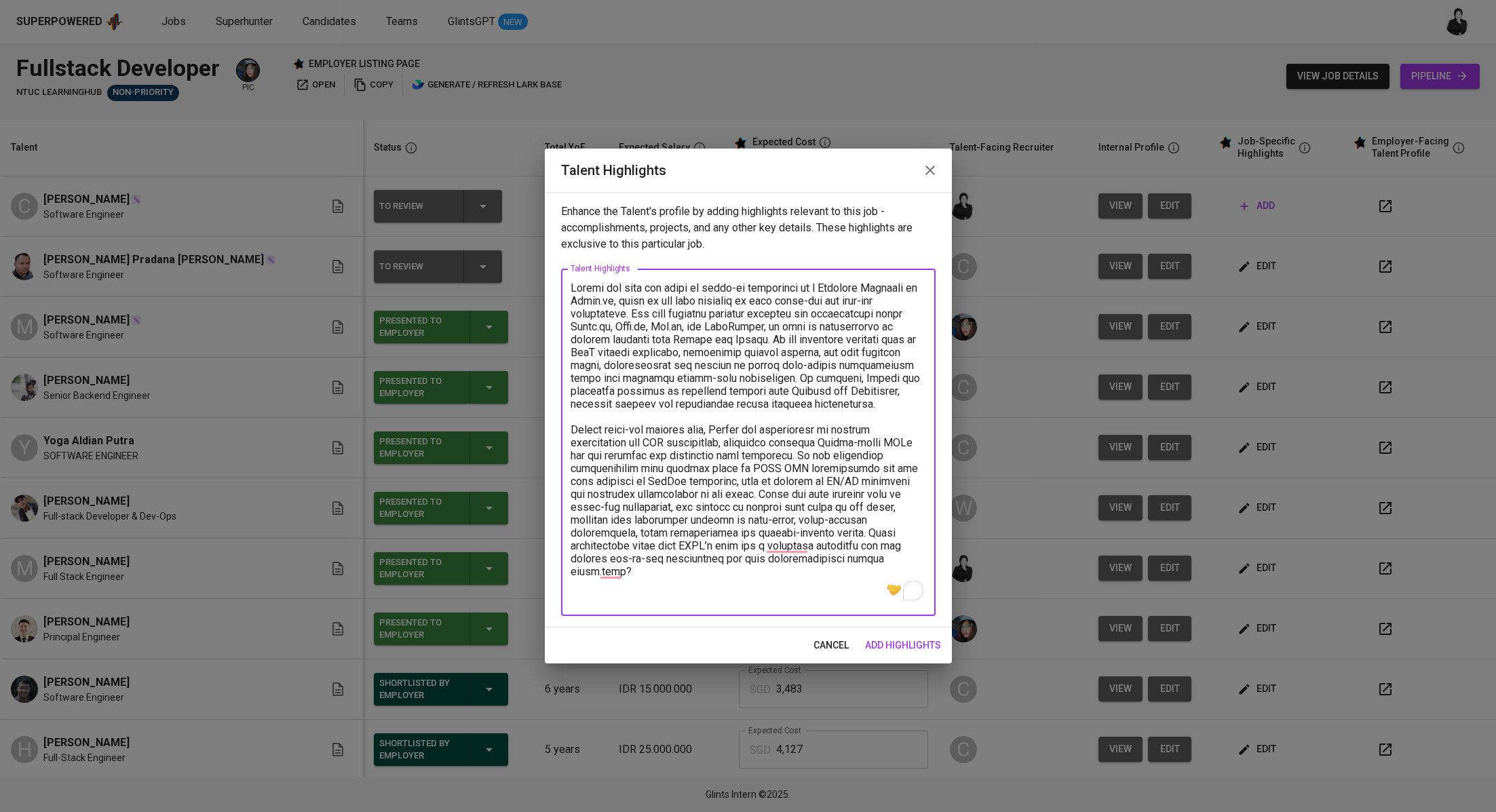
click at [760, 575] on textarea "To enrich screen reader interactions, please activate Accessibility in Grammarl…" at bounding box center [749, 442] width 356 height 322
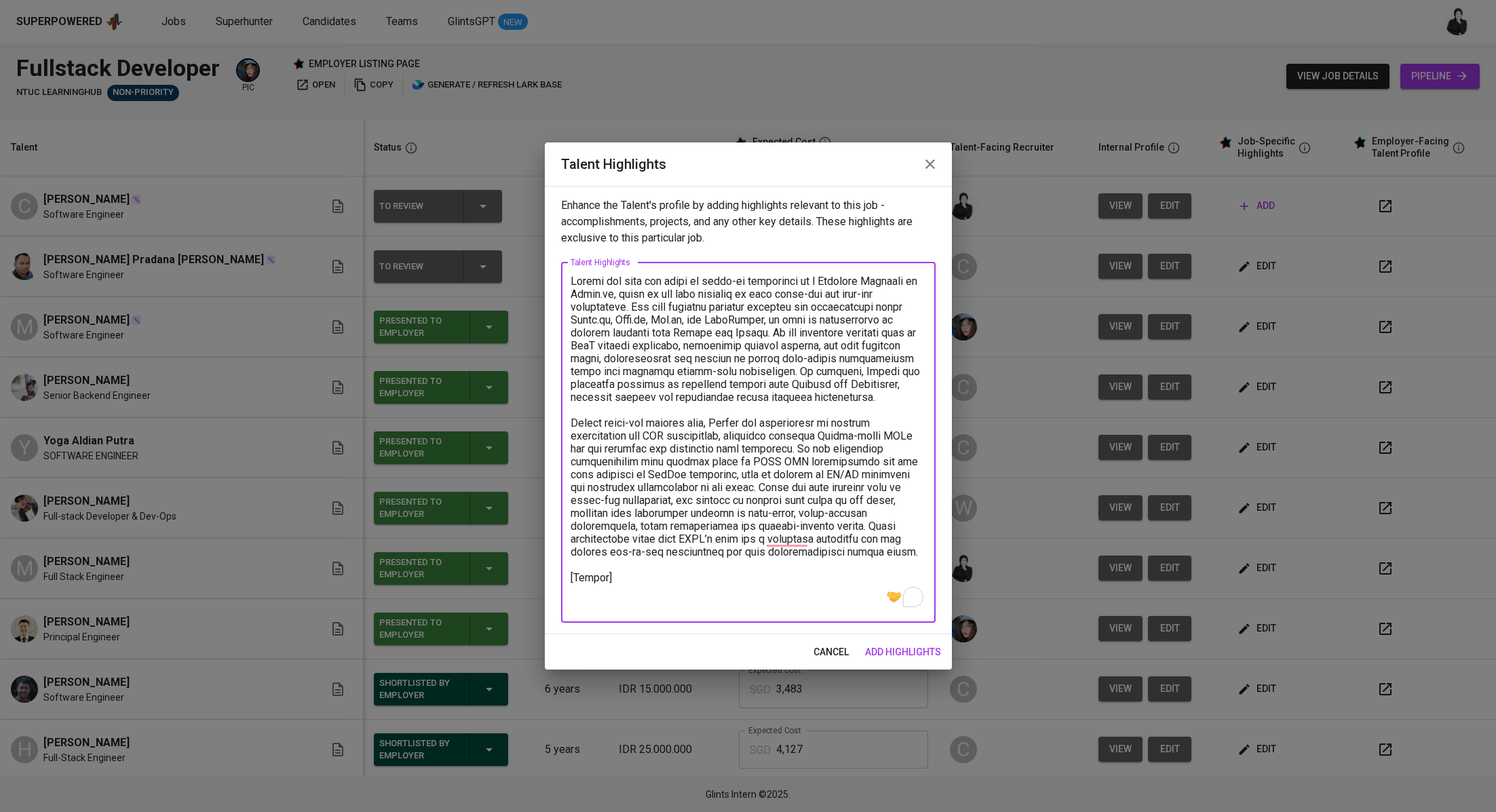
paste textarea "[URL][DOMAIN_NAME]"
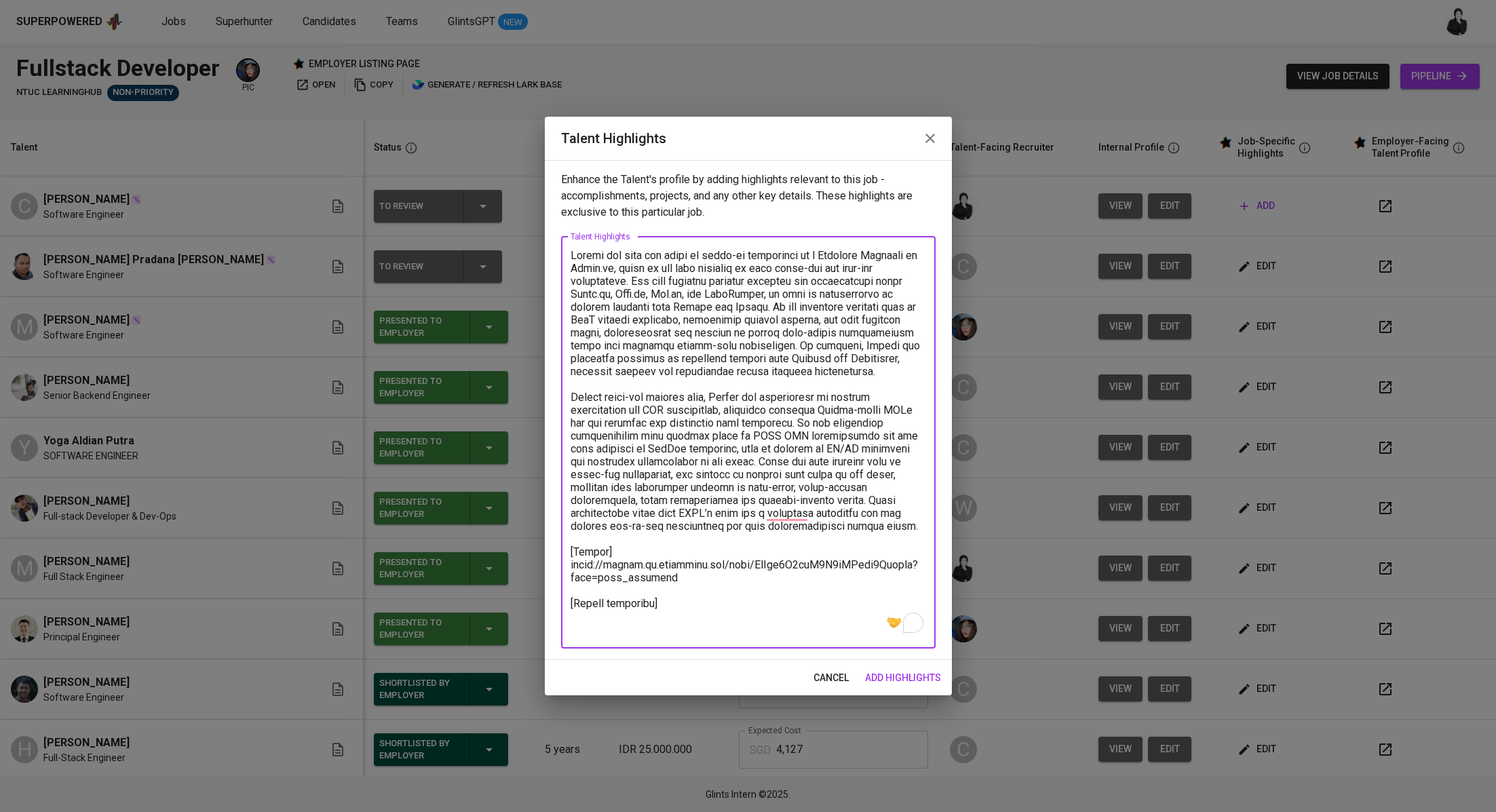
paste textarea ""Total Monthly Salary 3169.89 SGD Recruitment Service 357.09 SGD Talent Salary …"
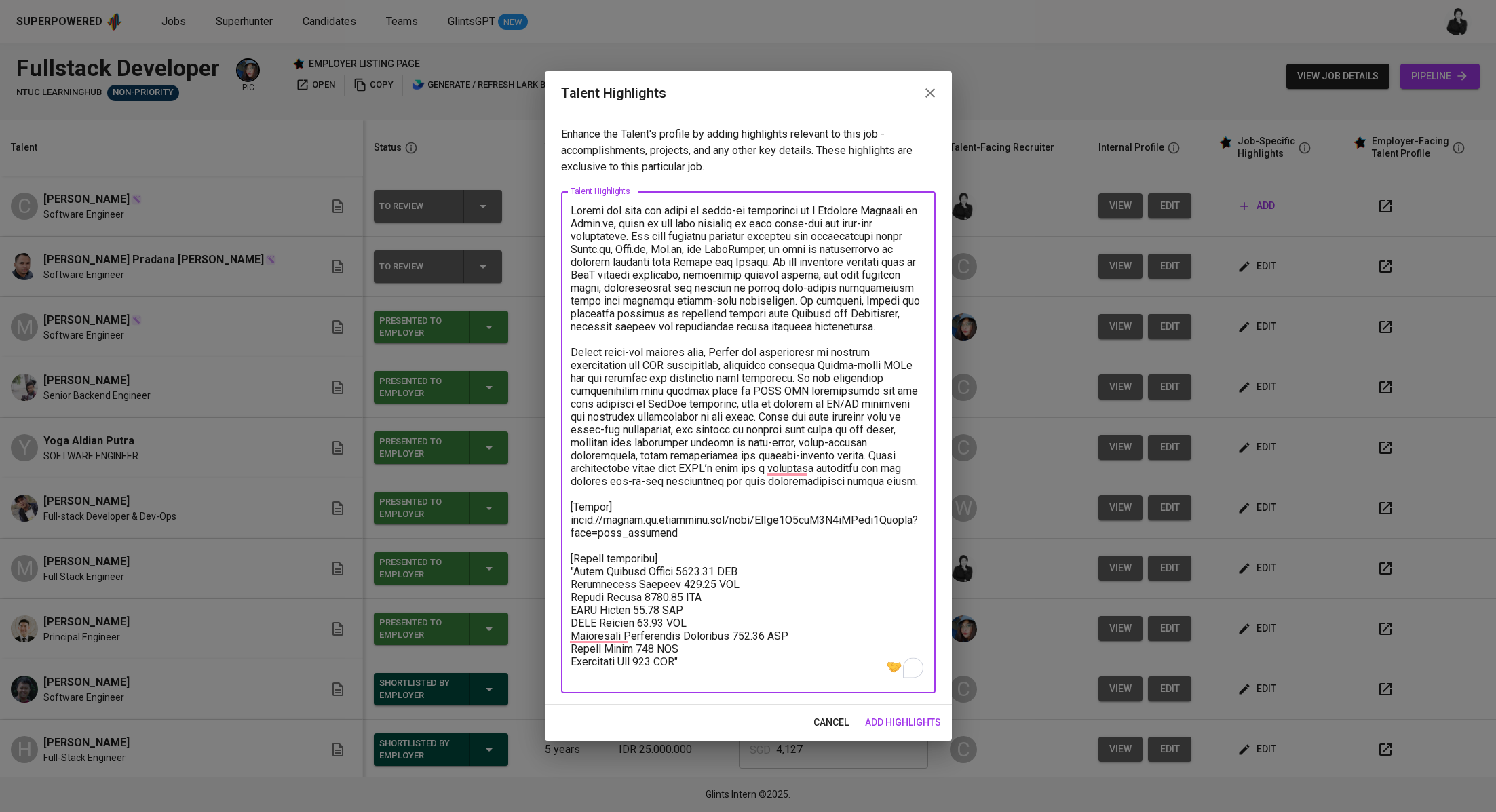
click at [576, 572] on textarea "To enrich screen reader interactions, please activate Accessibility in Grammarl…" at bounding box center [749, 442] width 356 height 477
click at [749, 655] on textarea "To enrich screen reader interactions, please activate Accessibility in Grammarl…" at bounding box center [749, 442] width 356 height 477
drag, startPoint x: 710, startPoint y: 572, endPoint x: 673, endPoint y: 571, distance: 37.0
click at [673, 571] on textarea "To enrich screen reader interactions, please activate Accessibility in Grammarl…" at bounding box center [749, 442] width 356 height 477
click at [756, 669] on textarea "To enrich screen reader interactions, please activate Accessibility in Grammarl…" at bounding box center [749, 442] width 356 height 477
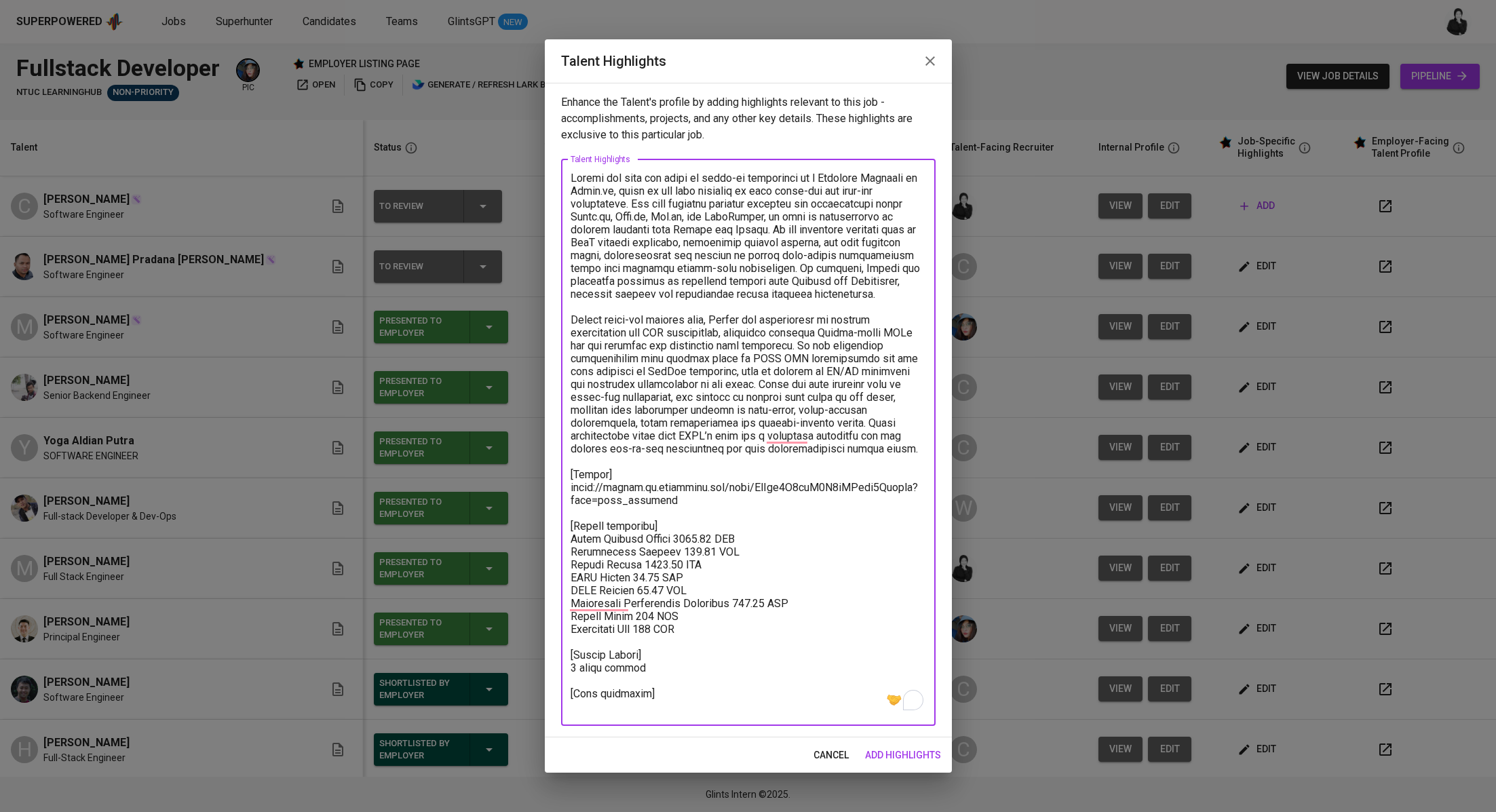
paste textarea "[URL][DOMAIN_NAME]"
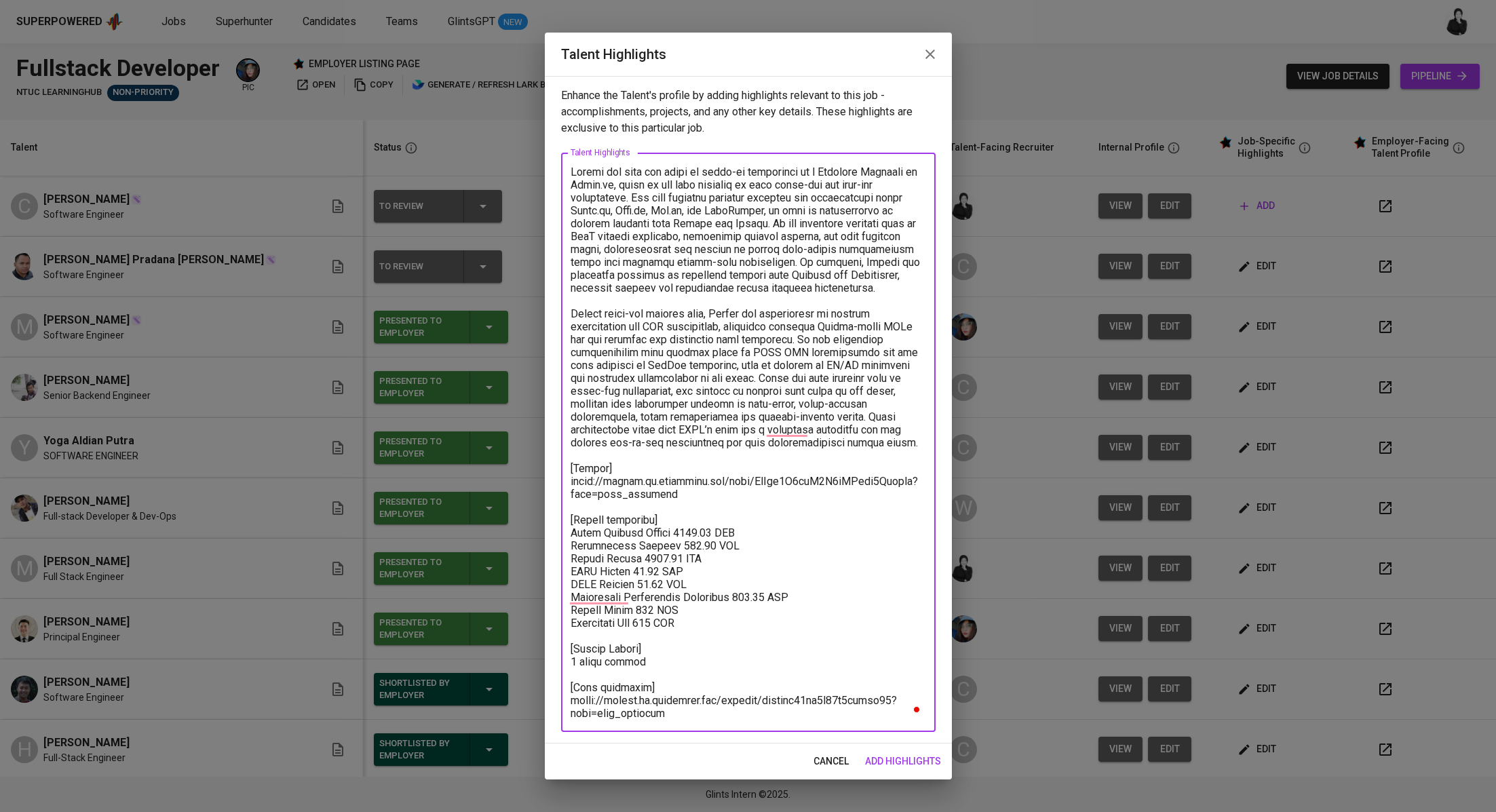
type textarea "[PERSON_NAME] has over six years of hands-on experience as a Software Engineer …"
click at [915, 761] on span "add highlights" at bounding box center [903, 761] width 76 height 17
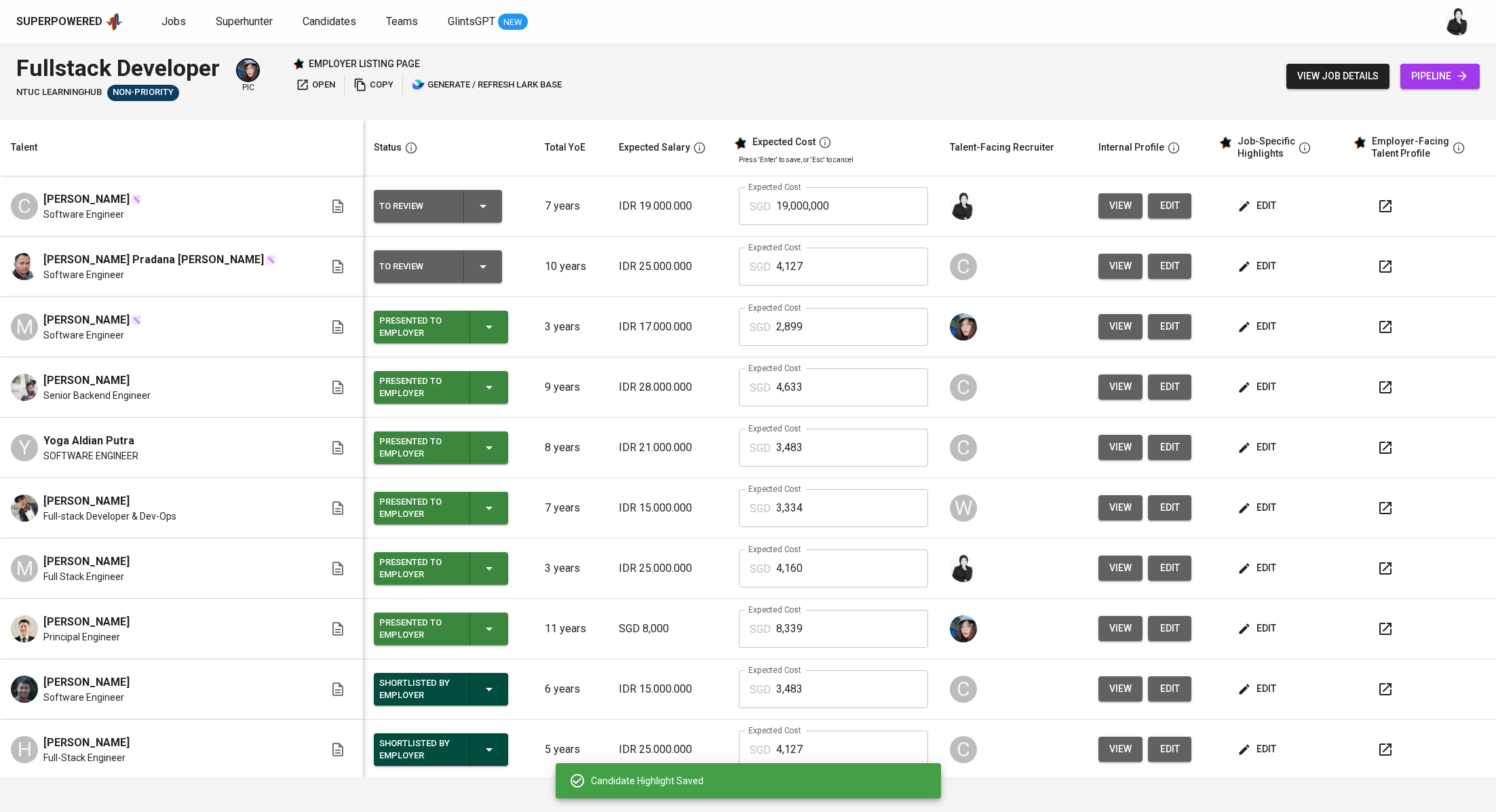
click at [1238, 203] on icon "button" at bounding box center [1245, 207] width 14 height 14
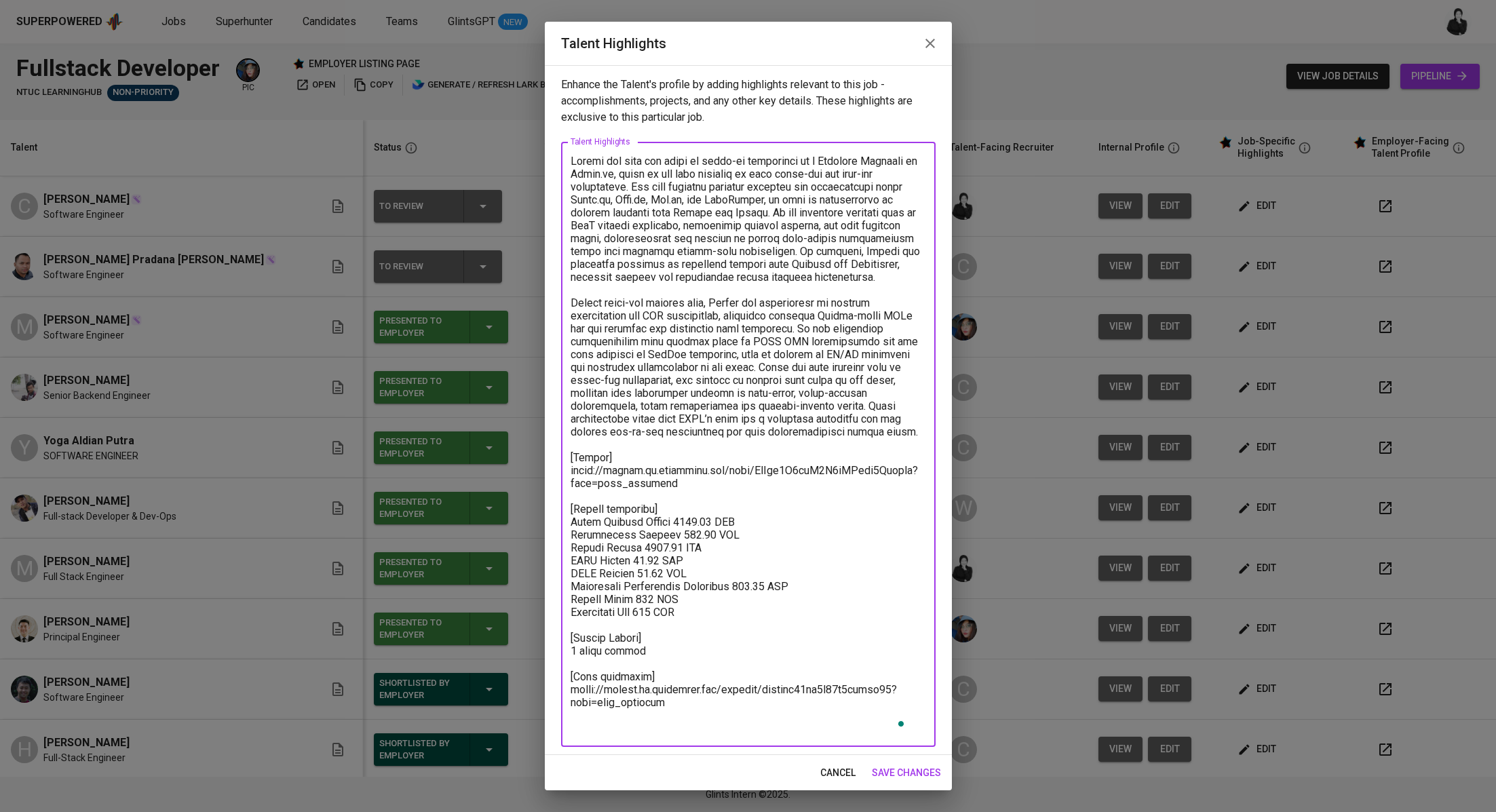
drag, startPoint x: 694, startPoint y: 547, endPoint x: 673, endPoint y: 547, distance: 21.0
click at [673, 547] on textarea "To enrich screen reader interactions, please activate Accessibility in Grammarl…" at bounding box center [749, 445] width 356 height 580
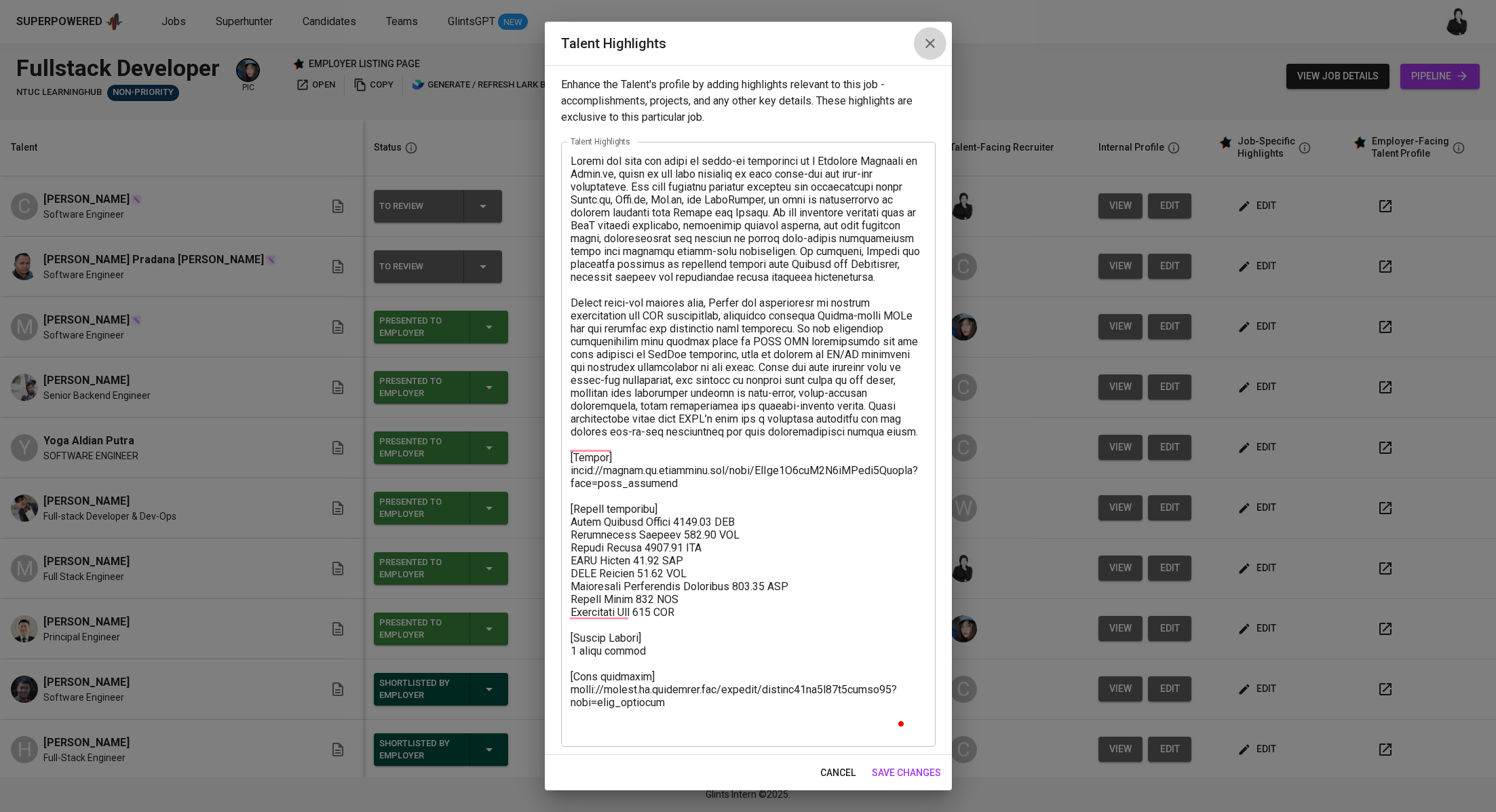
click at [936, 42] on icon "button" at bounding box center [931, 44] width 16 height 16
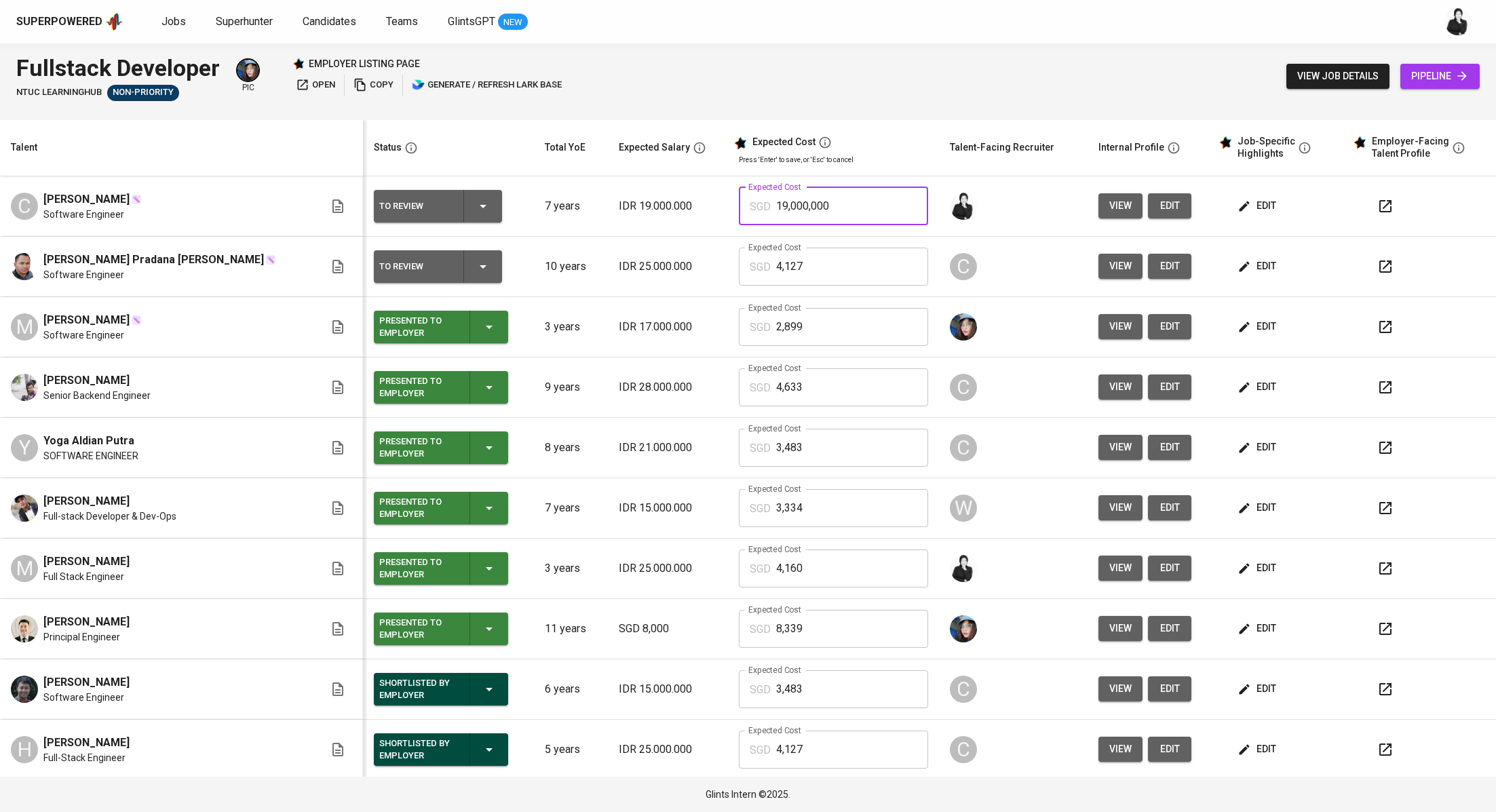
drag, startPoint x: 808, startPoint y: 213, endPoint x: 716, endPoint y: 209, distance: 92.1
click at [739, 209] on div "SGD 19,000,000 Expected Cost" at bounding box center [834, 207] width 190 height 38
click at [750, 207] on p "SGD" at bounding box center [760, 207] width 21 height 16
click at [799, 208] on input "19,000,000" at bounding box center [852, 207] width 152 height 38
type input "1"
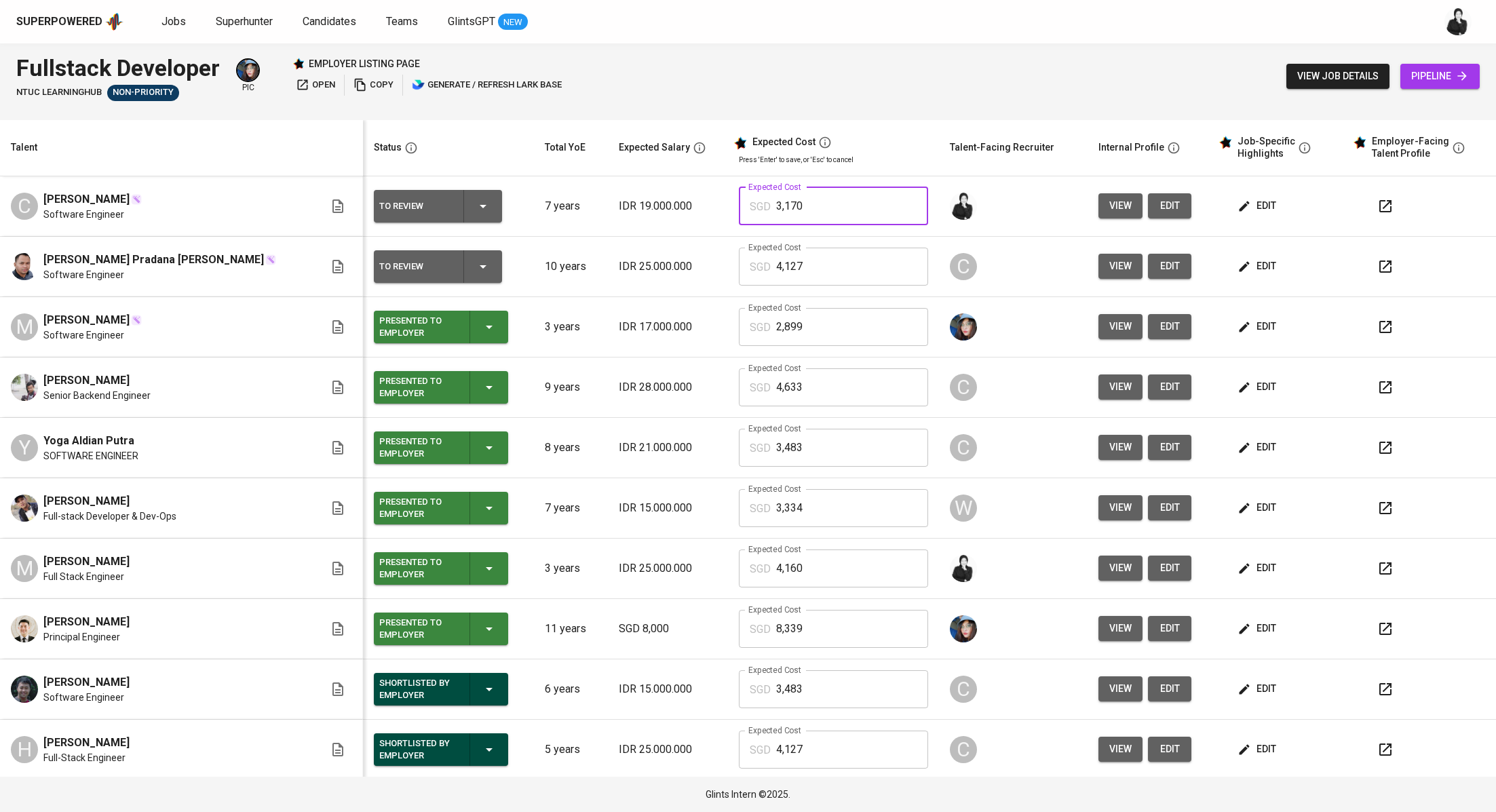
type input "3,170"
